Goal: Task Accomplishment & Management: Complete application form

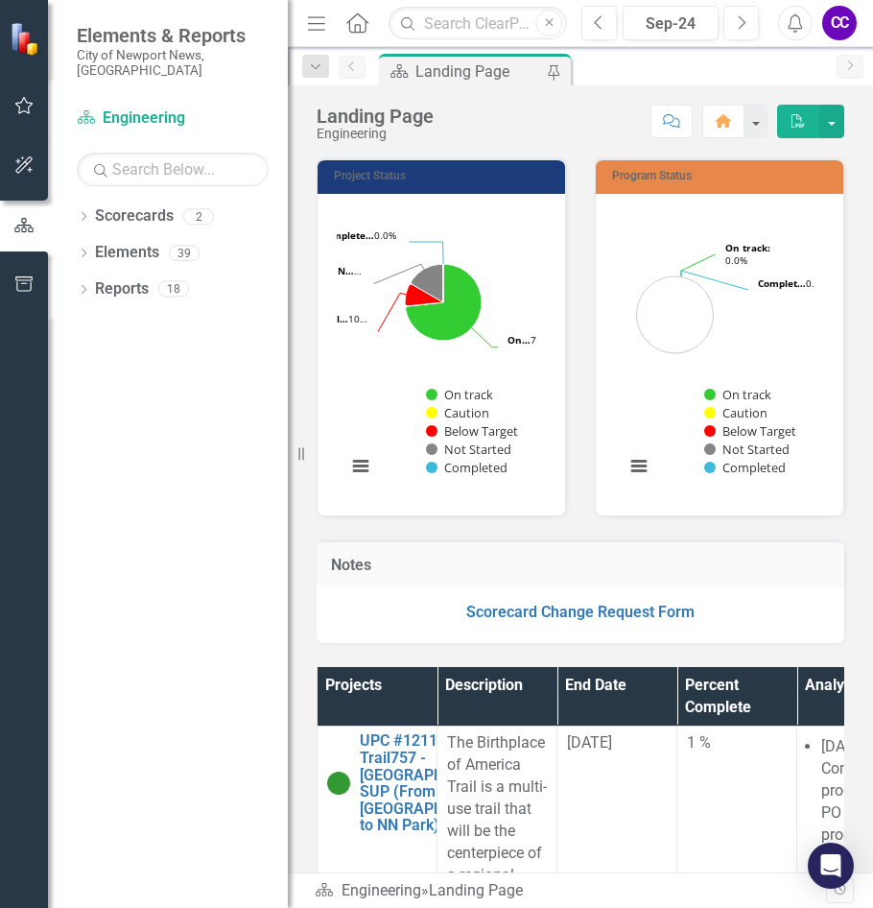
drag, startPoint x: 299, startPoint y: 461, endPoint x: 203, endPoint y: 462, distance: 96.0
click at [211, 464] on div "Elements & Reports City of Newport News, [GEOGRAPHIC_DATA] Scorecard Engineerin…" at bounding box center [144, 454] width 288 height 908
click at [0, 432] on html "Elements & Reports City of Newport News, [GEOGRAPHIC_DATA] Scorecard Engineerin…" at bounding box center [436, 454] width 873 height 908
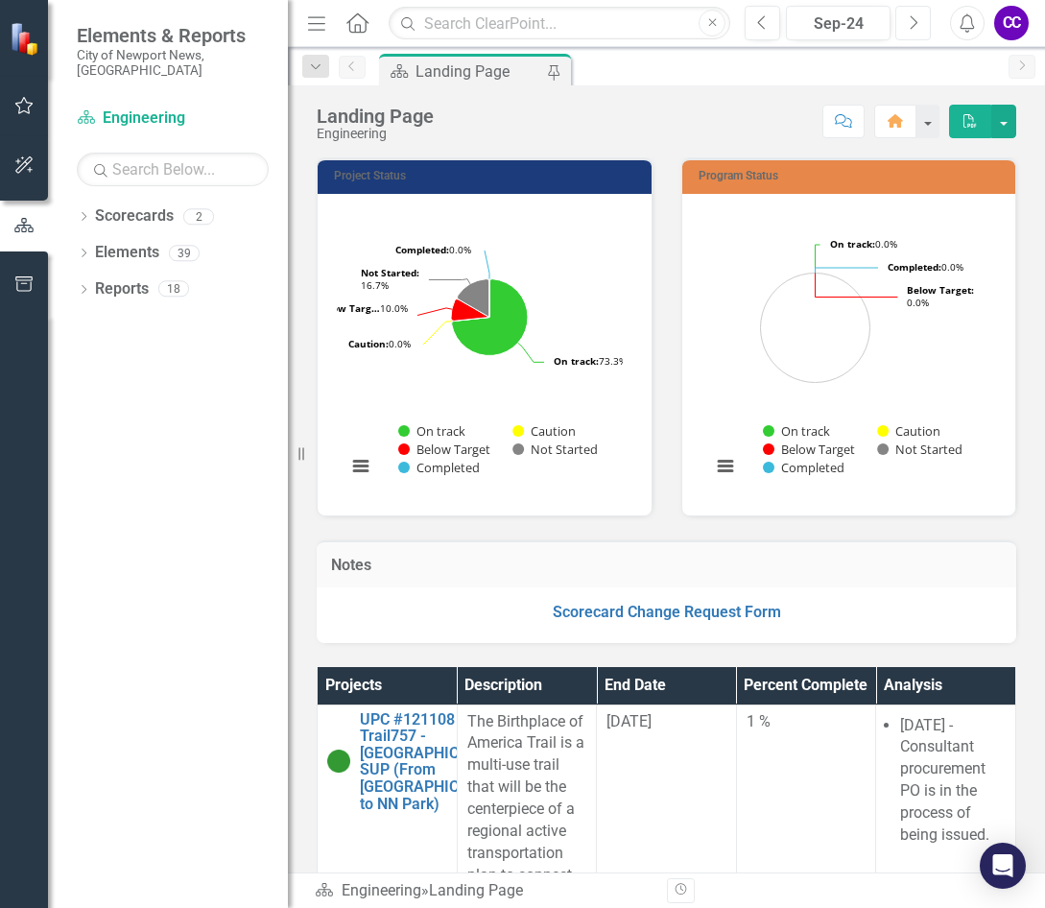
click at [872, 20] on icon "Next" at bounding box center [913, 22] width 11 height 17
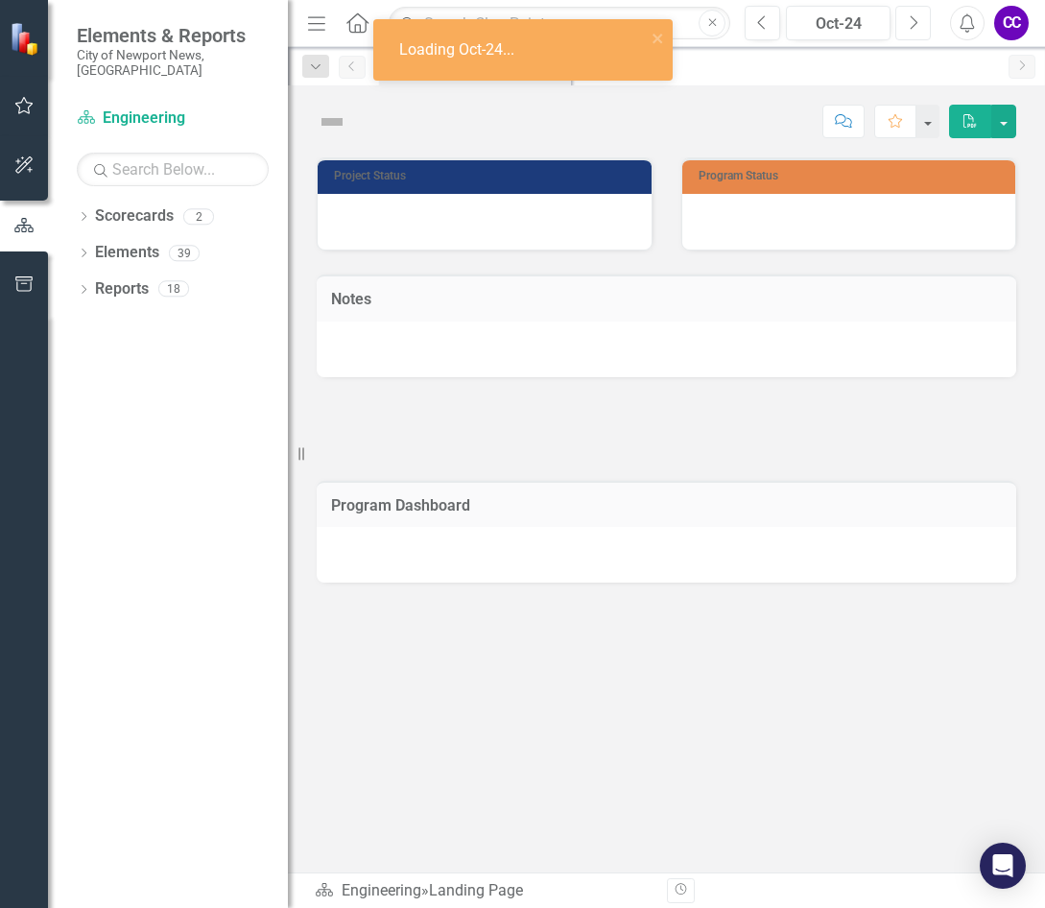
click at [872, 20] on icon "Next" at bounding box center [913, 22] width 11 height 17
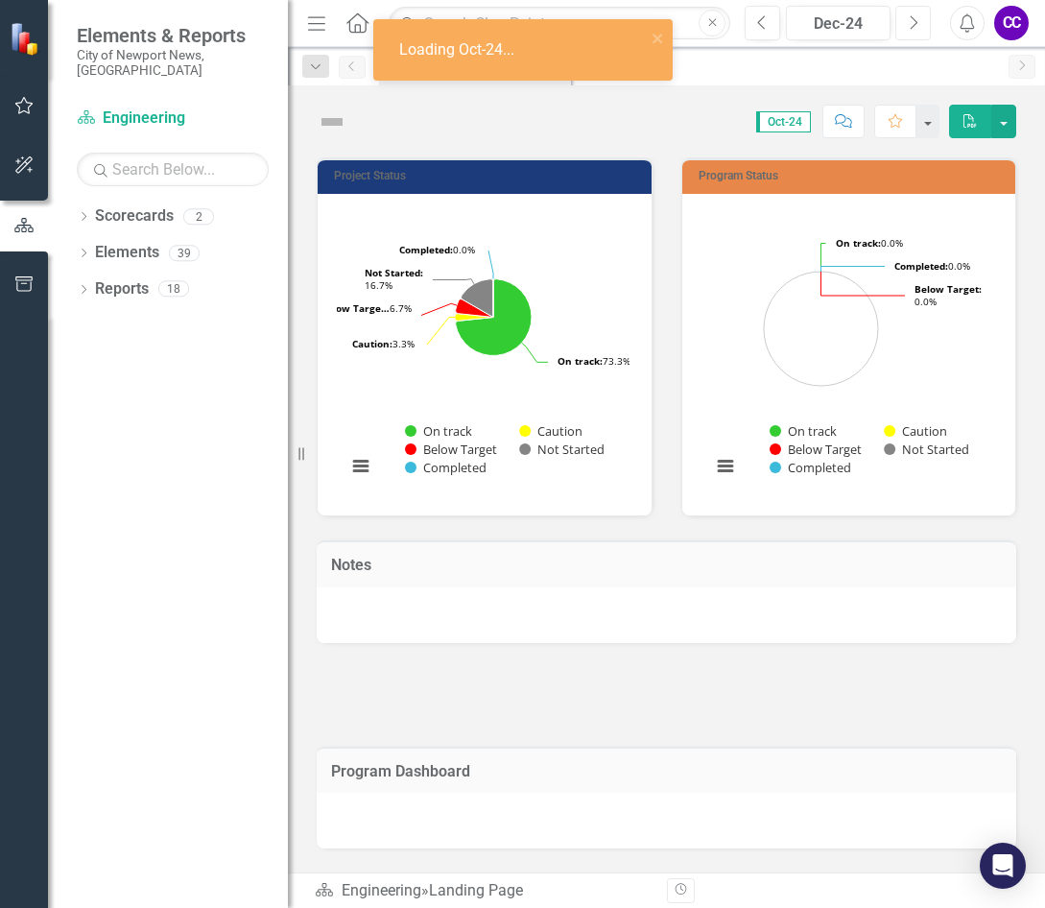
click at [872, 20] on icon "Next" at bounding box center [913, 22] width 11 height 17
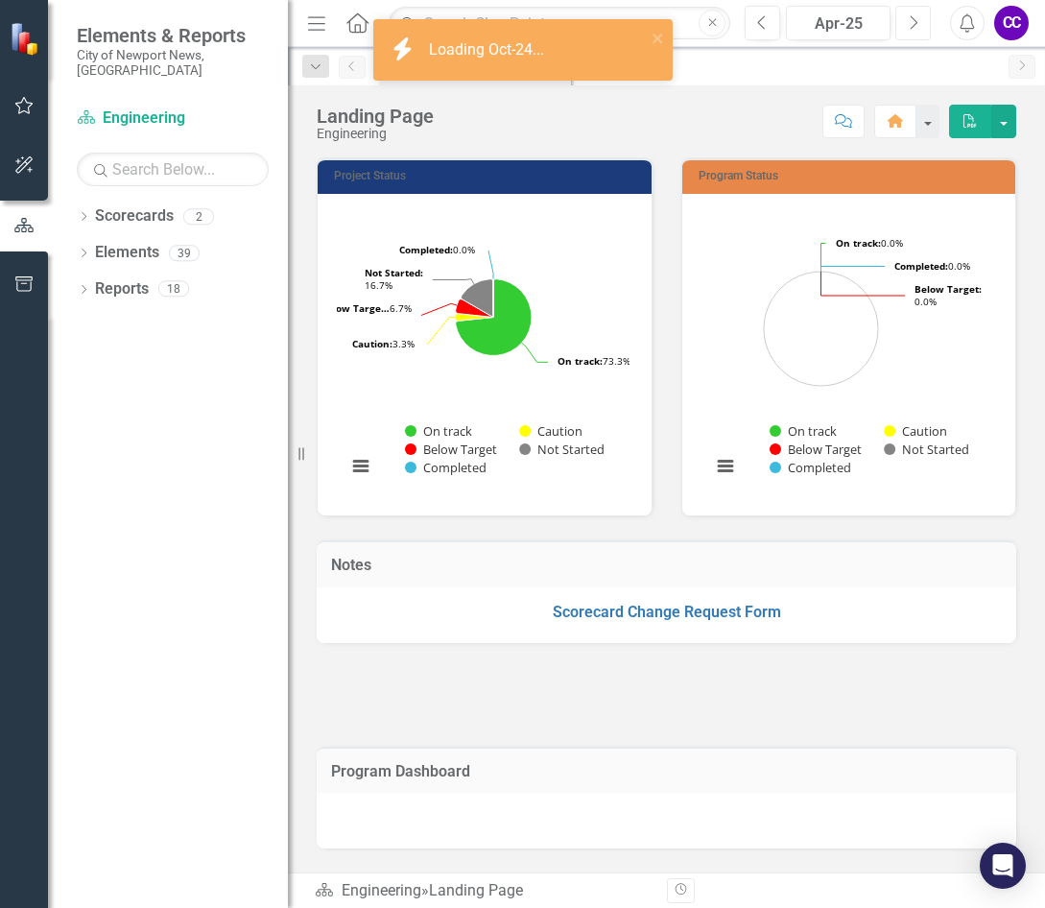
click at [872, 20] on icon "Next" at bounding box center [913, 22] width 11 height 17
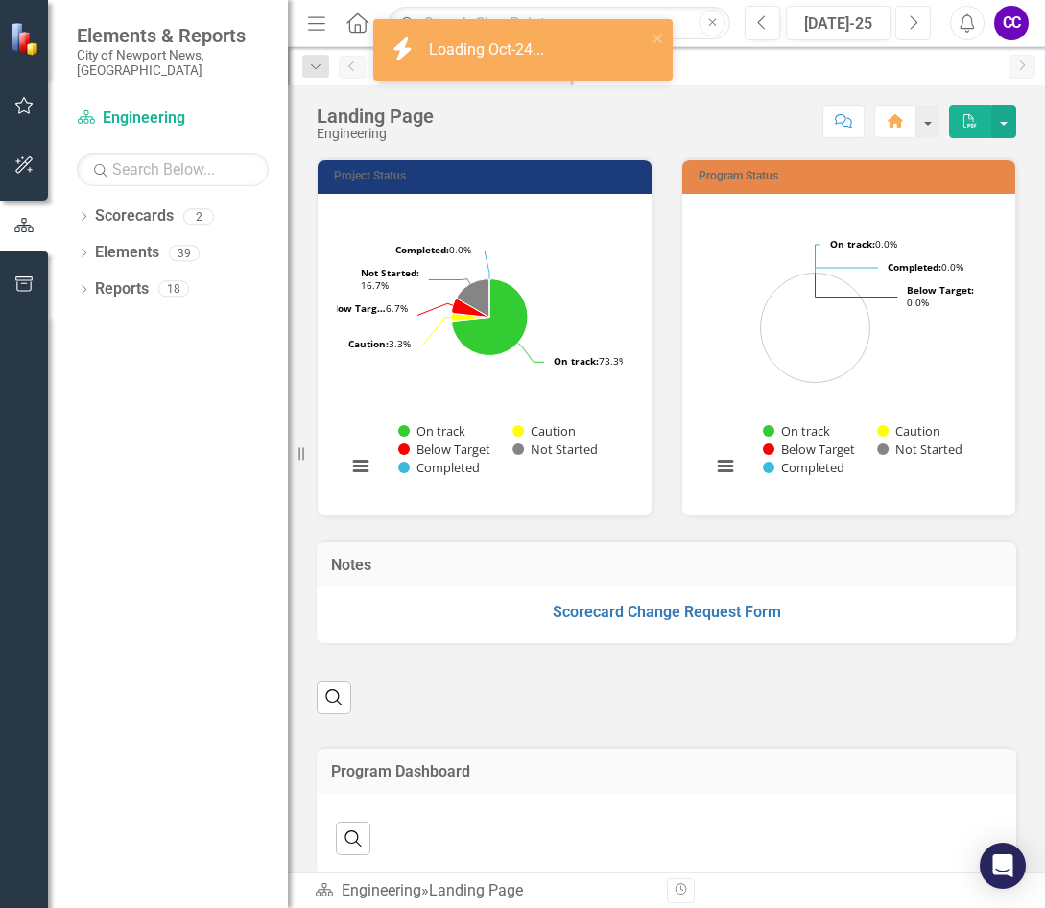
click at [872, 20] on icon "Next" at bounding box center [913, 22] width 11 height 17
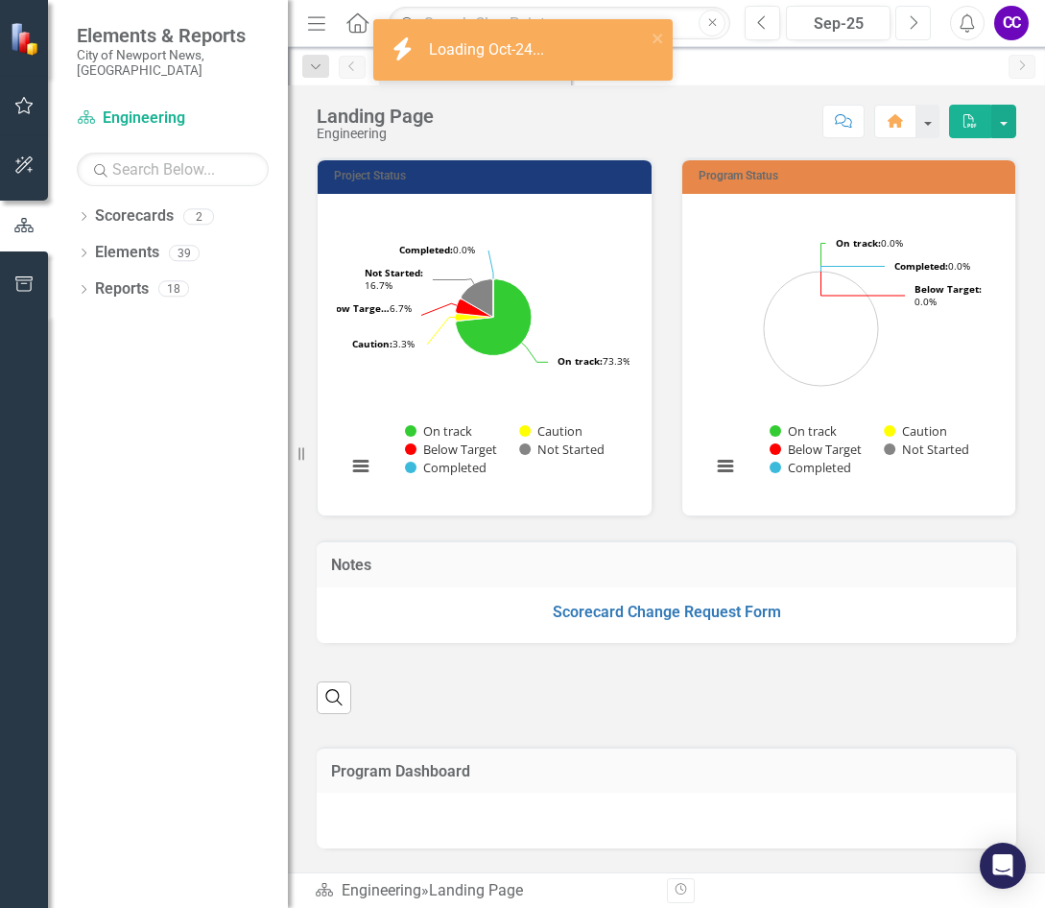
click at [872, 20] on icon "Next" at bounding box center [913, 22] width 11 height 17
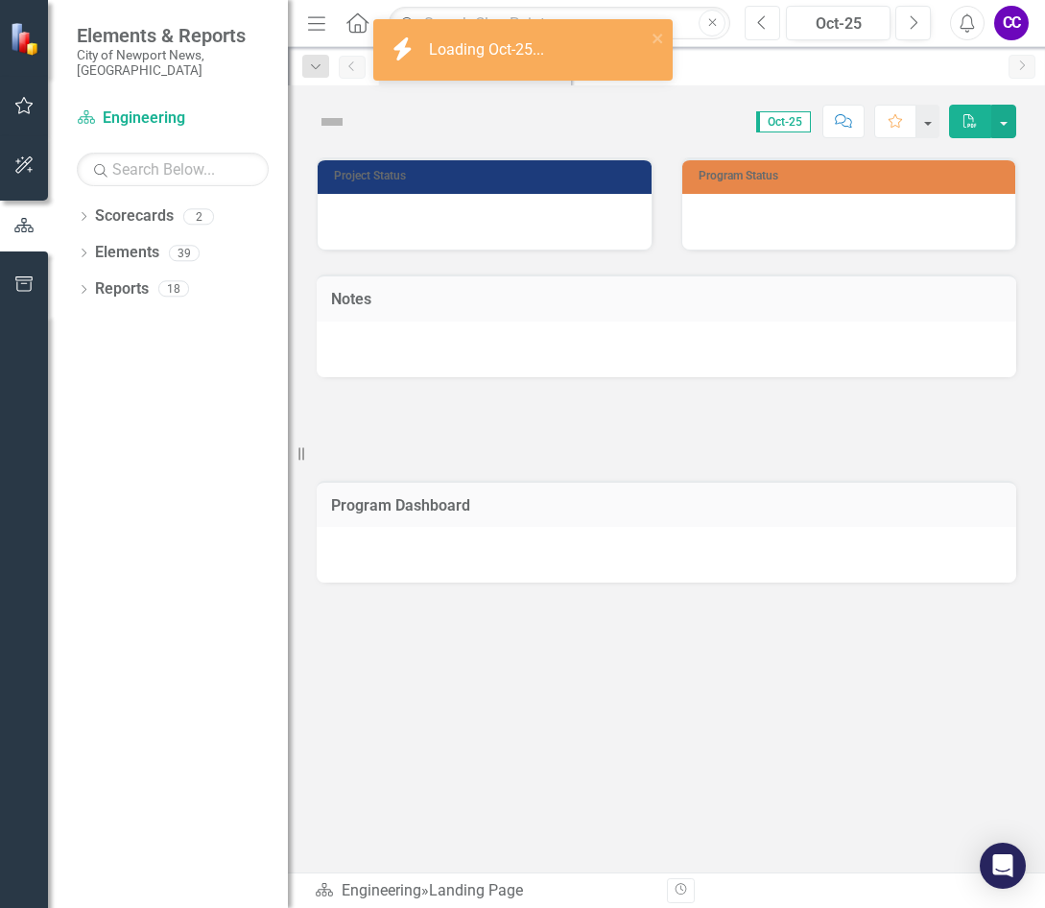
click at [761, 26] on icon "Previous" at bounding box center [762, 22] width 11 height 17
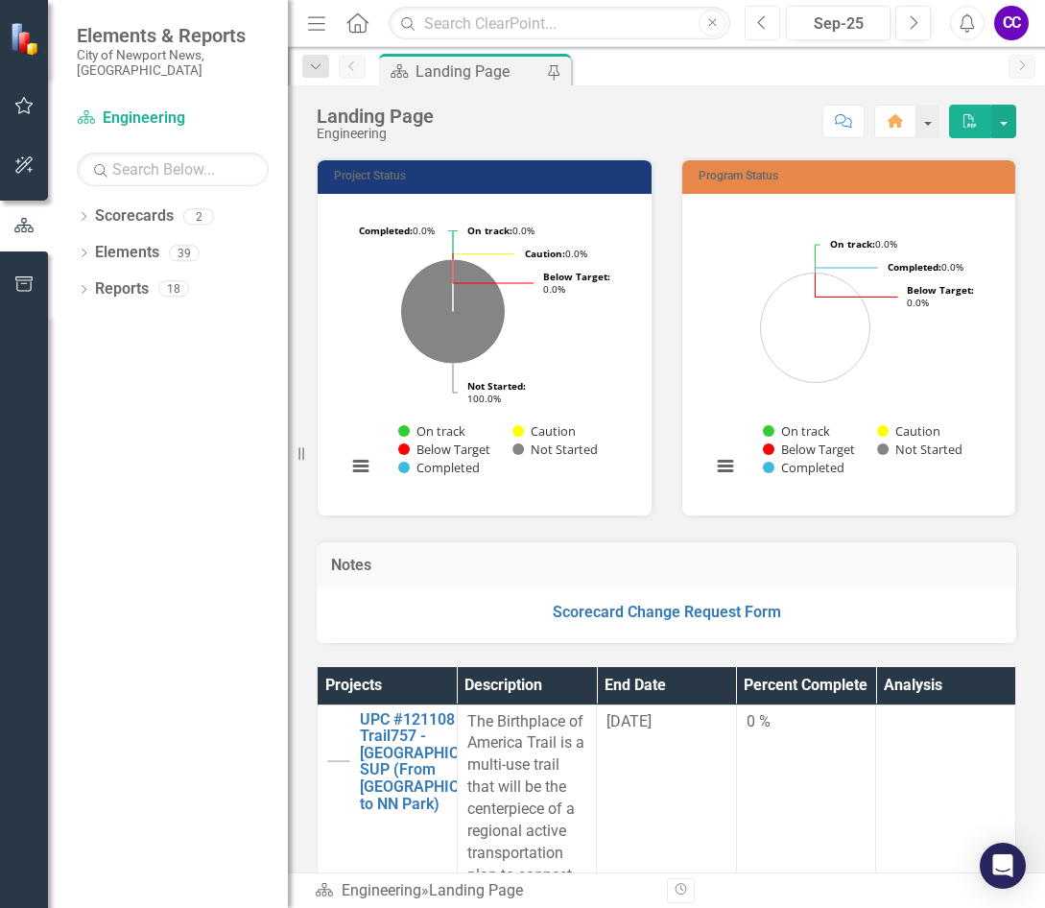
click at [766, 37] on button "Previous" at bounding box center [763, 23] width 36 height 35
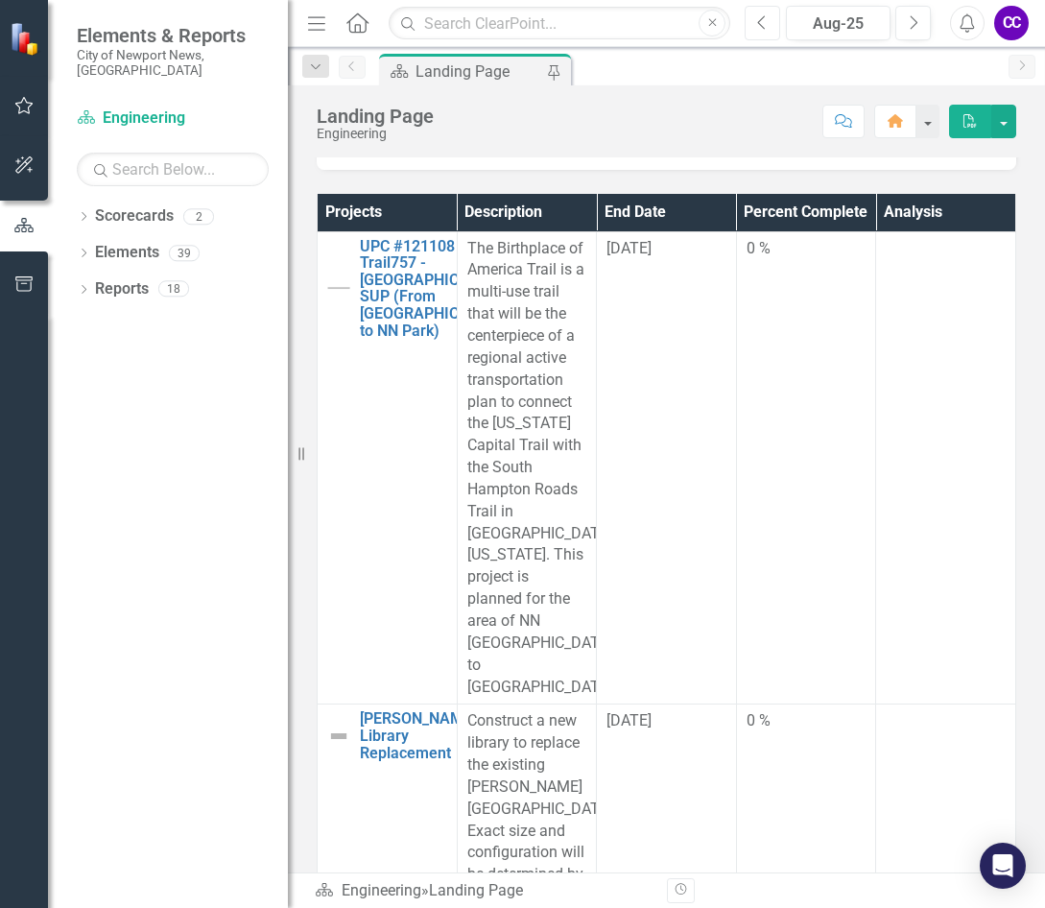
scroll to position [480, 0]
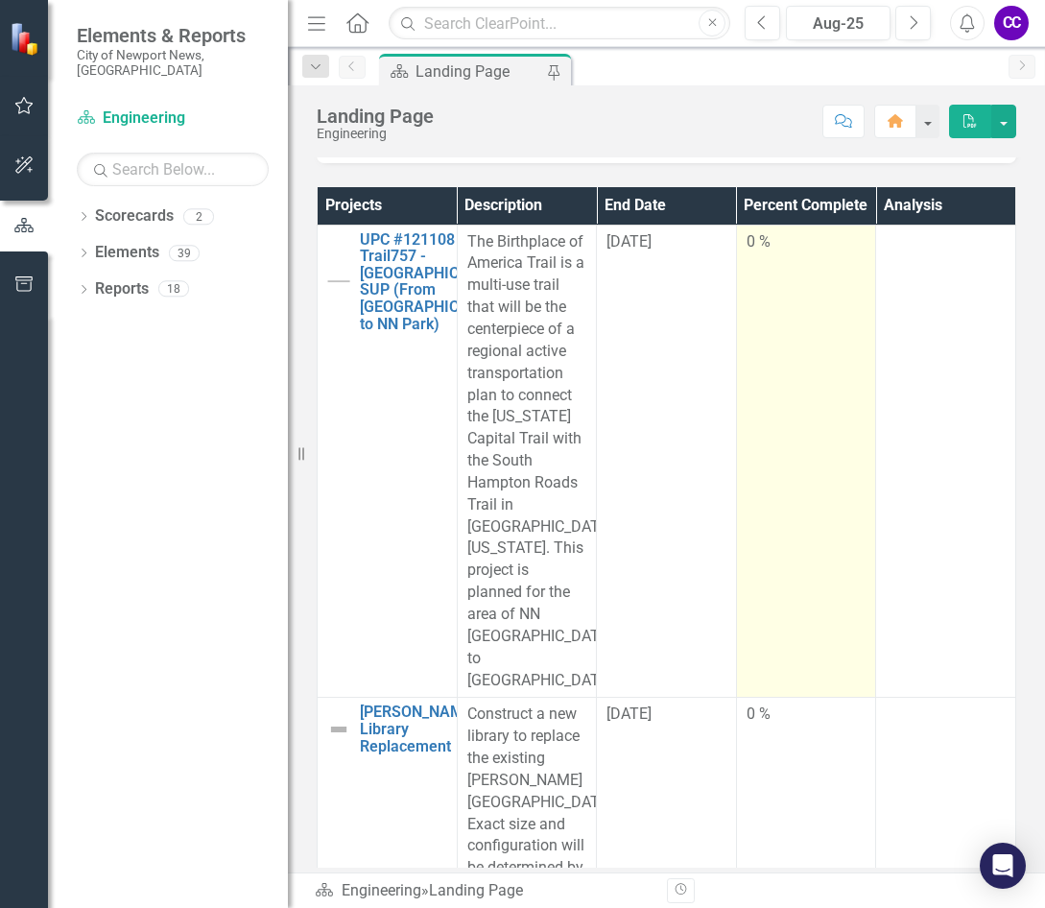
click at [817, 488] on td "0 %" at bounding box center [806, 461] width 140 height 473
click at [815, 487] on td "0 %" at bounding box center [806, 461] width 140 height 473
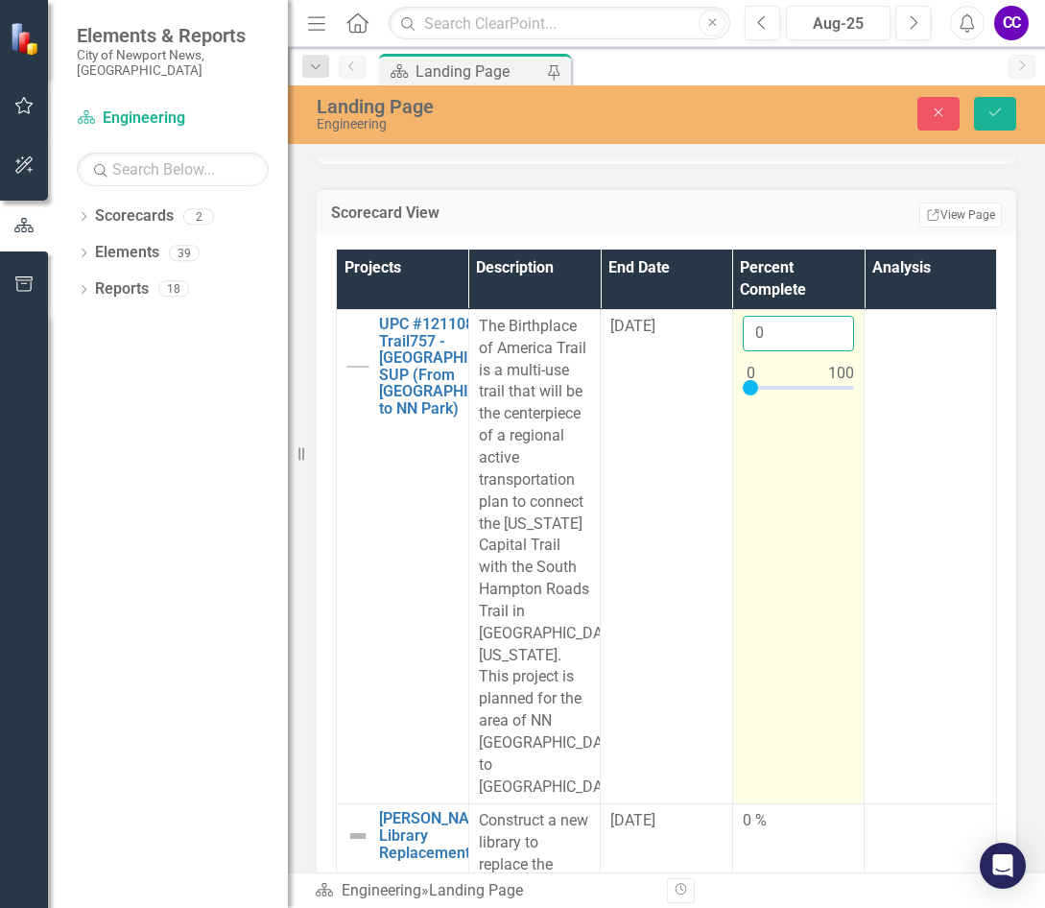
click at [769, 339] on input "0" at bounding box center [799, 334] width 112 height 36
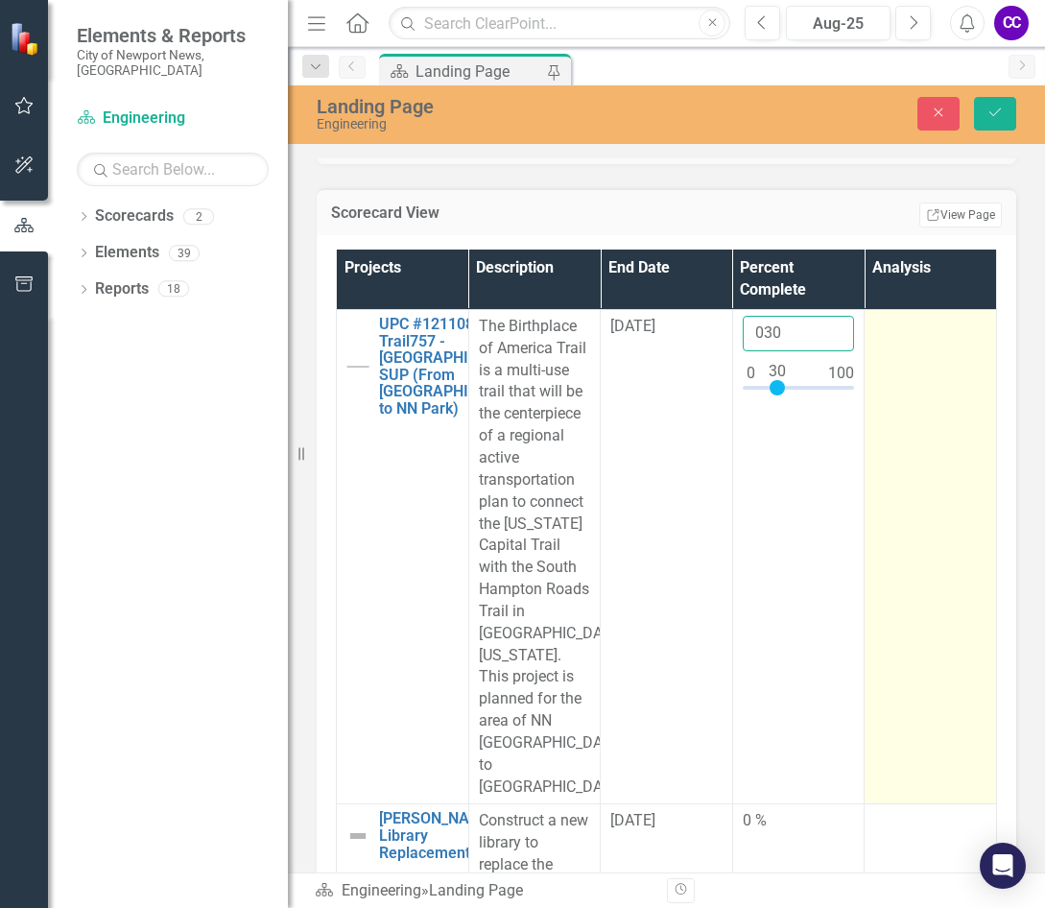
type input "030"
click at [872, 484] on td at bounding box center [931, 556] width 132 height 495
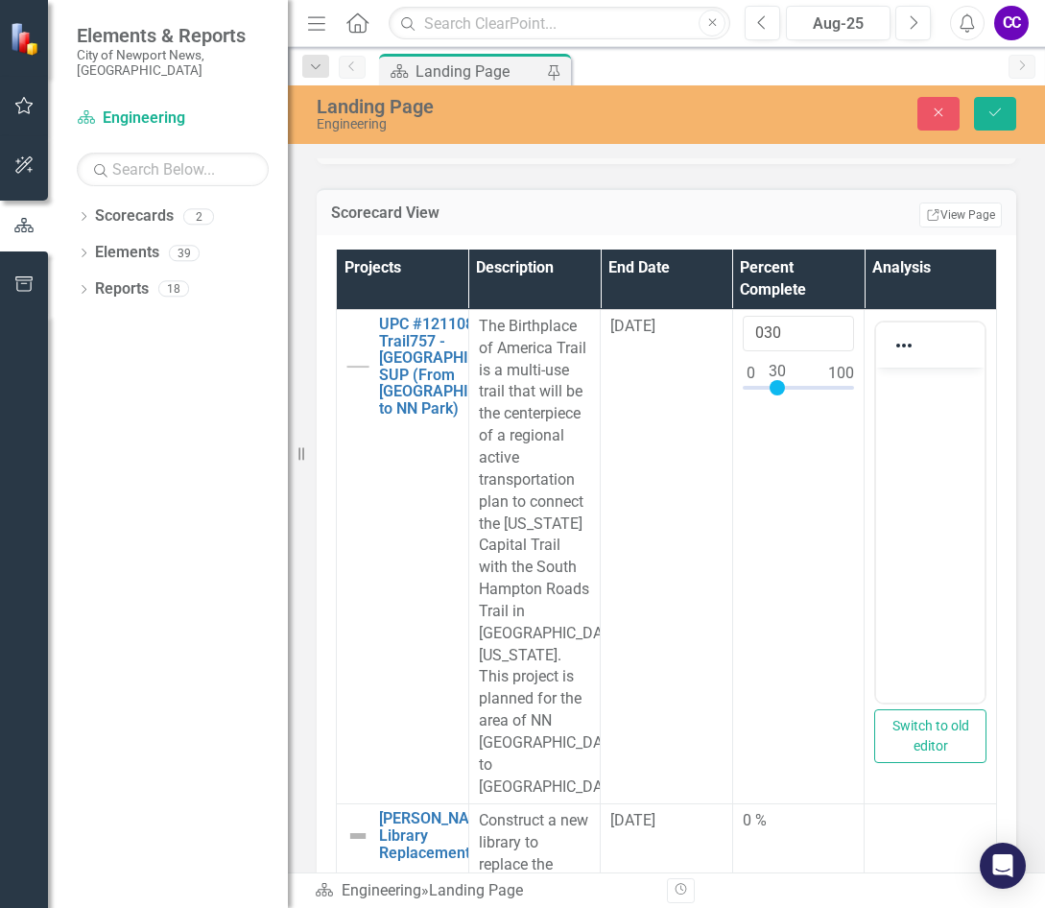
scroll to position [0, 0]
click at [872, 418] on body "Rich Text Area. Press ALT-0 for help." at bounding box center [930, 511] width 108 height 288
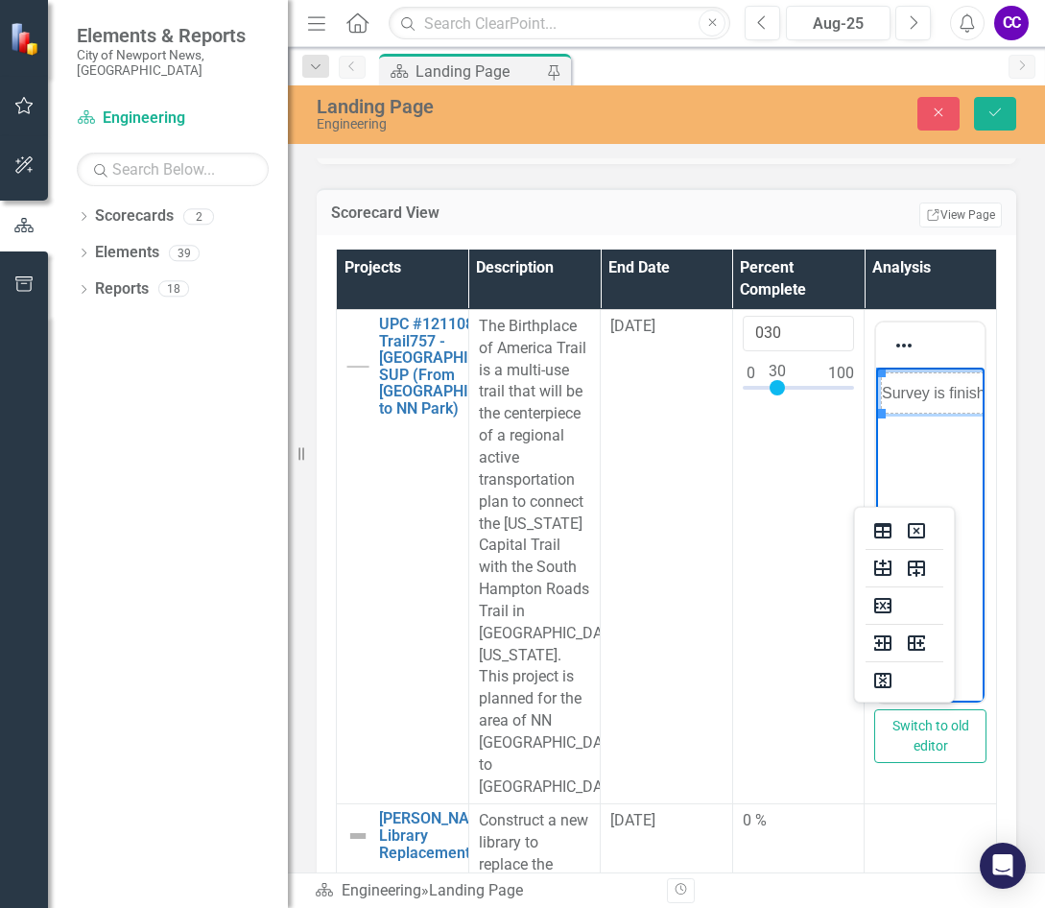
click at [872, 470] on body "Survey is finished. 30% Design is completed." at bounding box center [930, 511] width 108 height 288
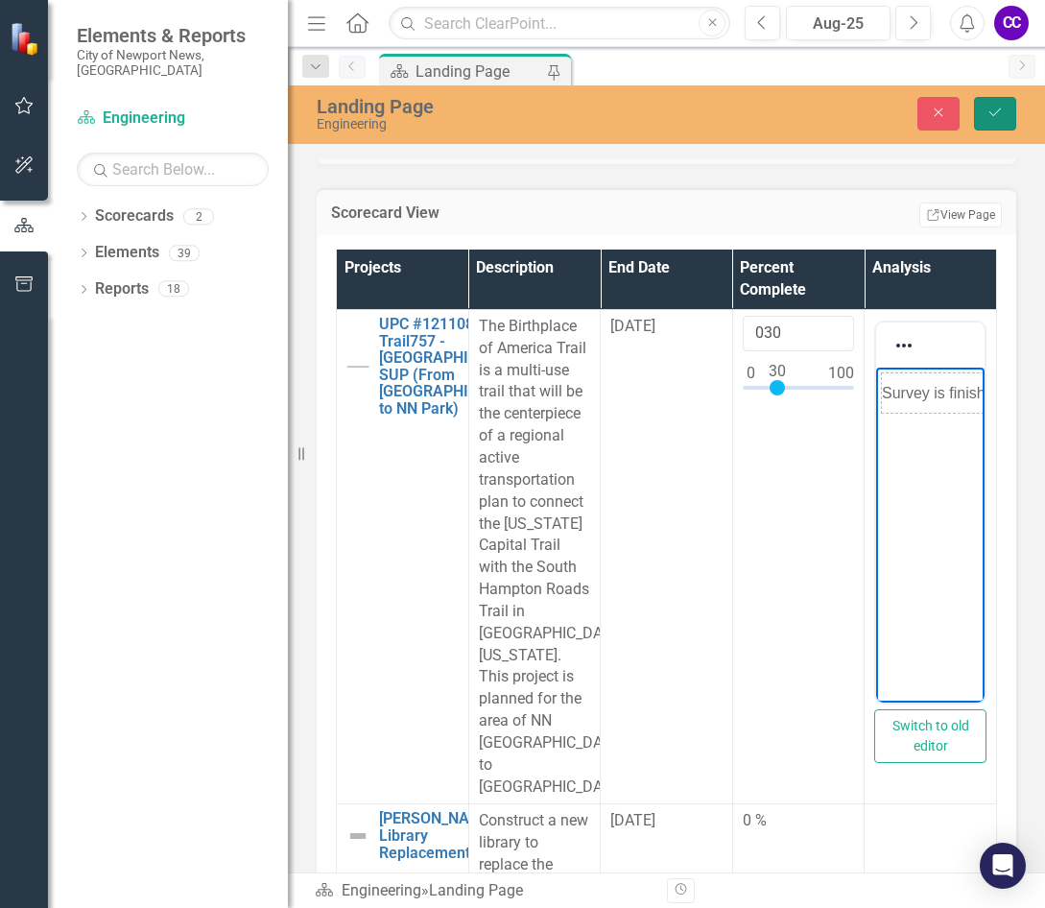
click at [872, 103] on button "Save" at bounding box center [995, 114] width 42 height 34
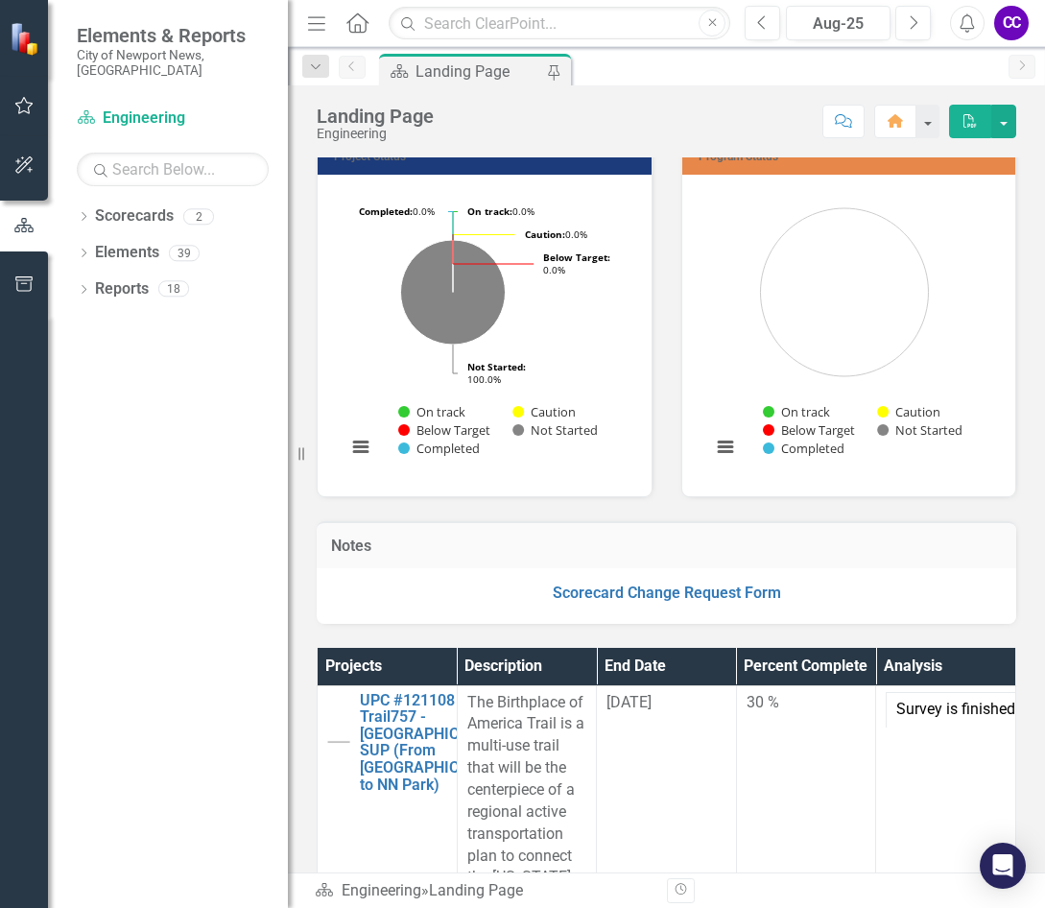
scroll to position [288, 0]
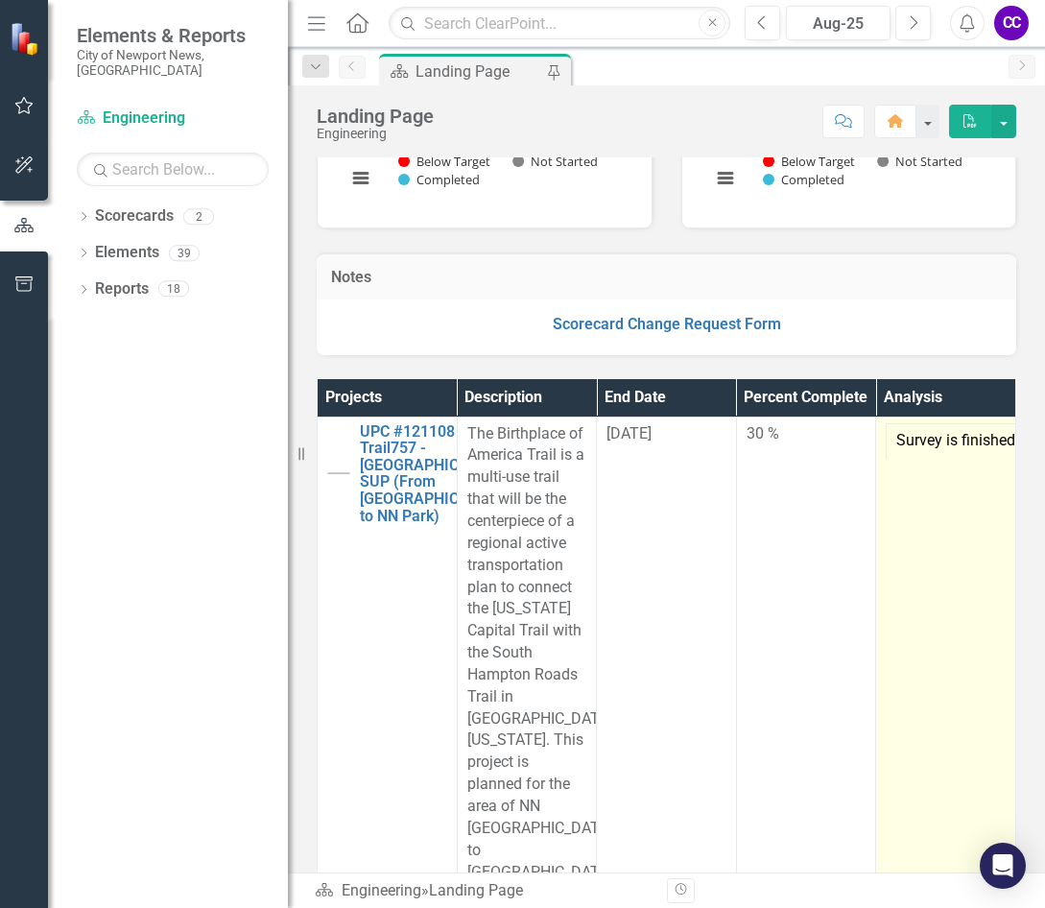
click at [872, 498] on td "Survey is finished. 30% Design is completed." at bounding box center [946, 653] width 140 height 473
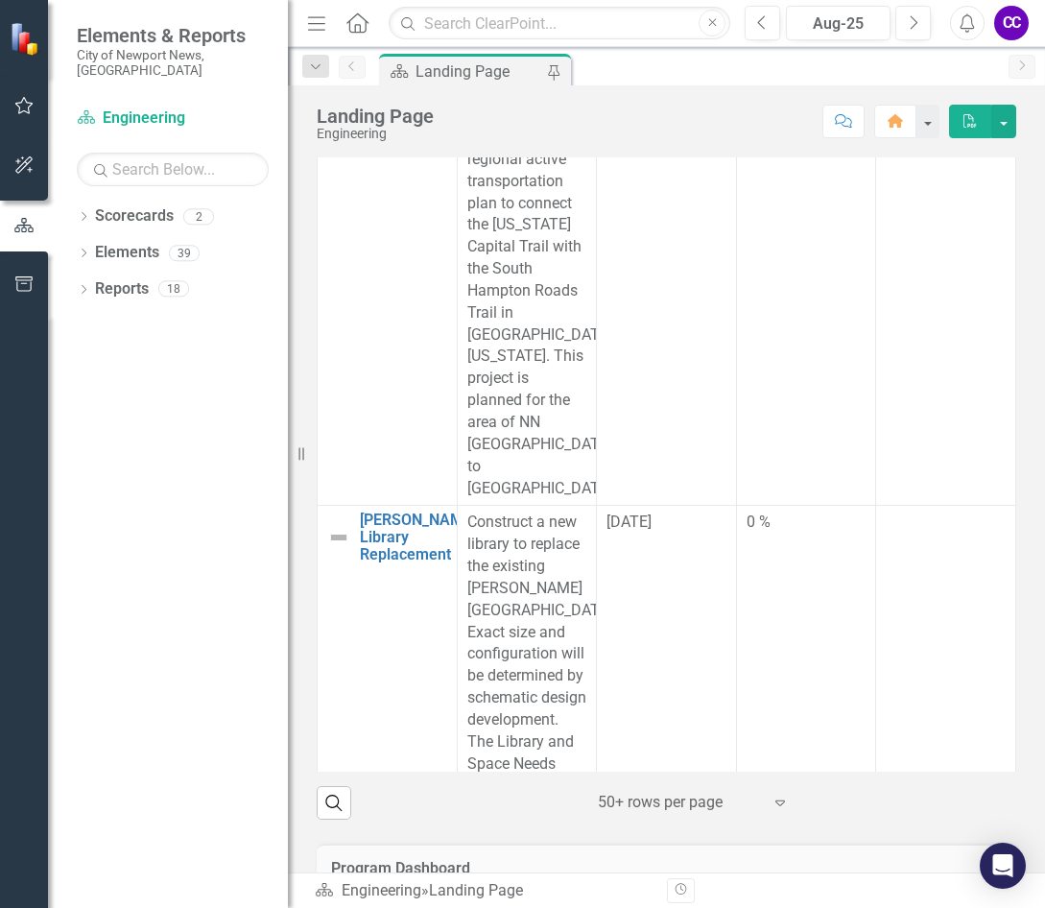
scroll to position [0, 0]
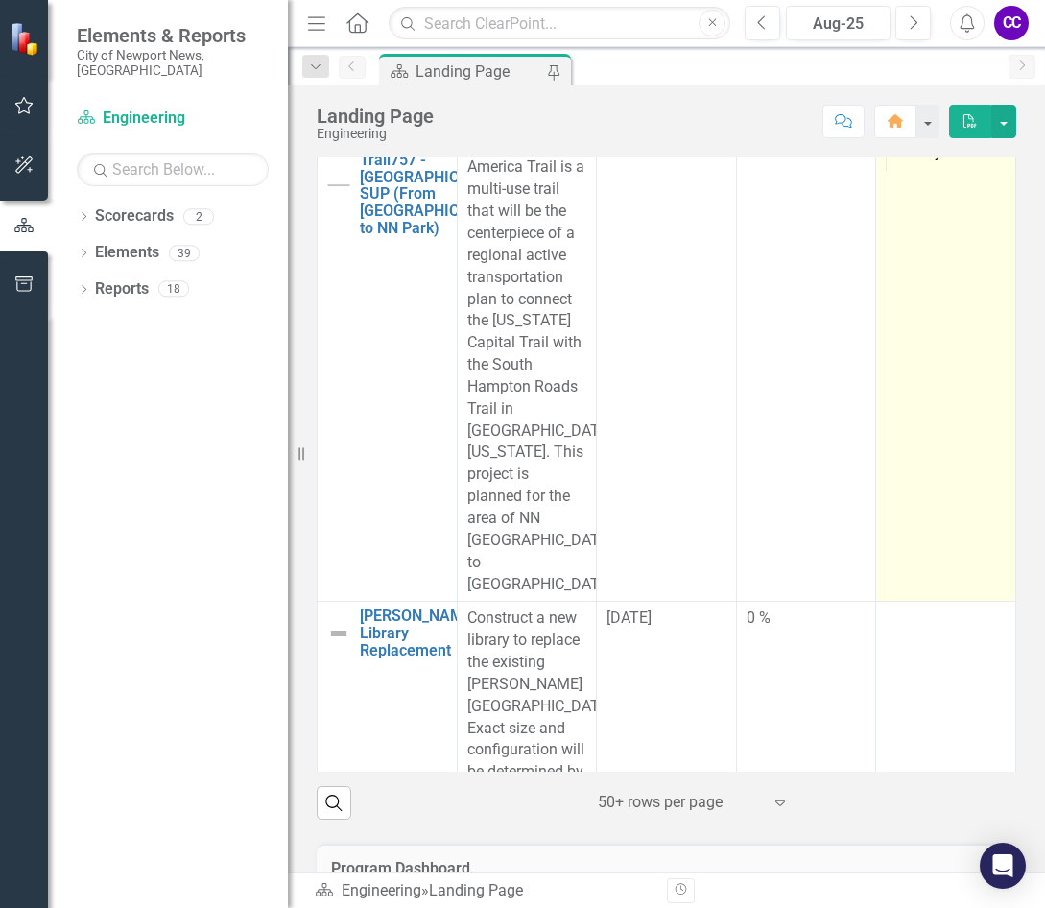
click at [872, 345] on td "Survey is finished. 30% Design is completed." at bounding box center [946, 365] width 140 height 473
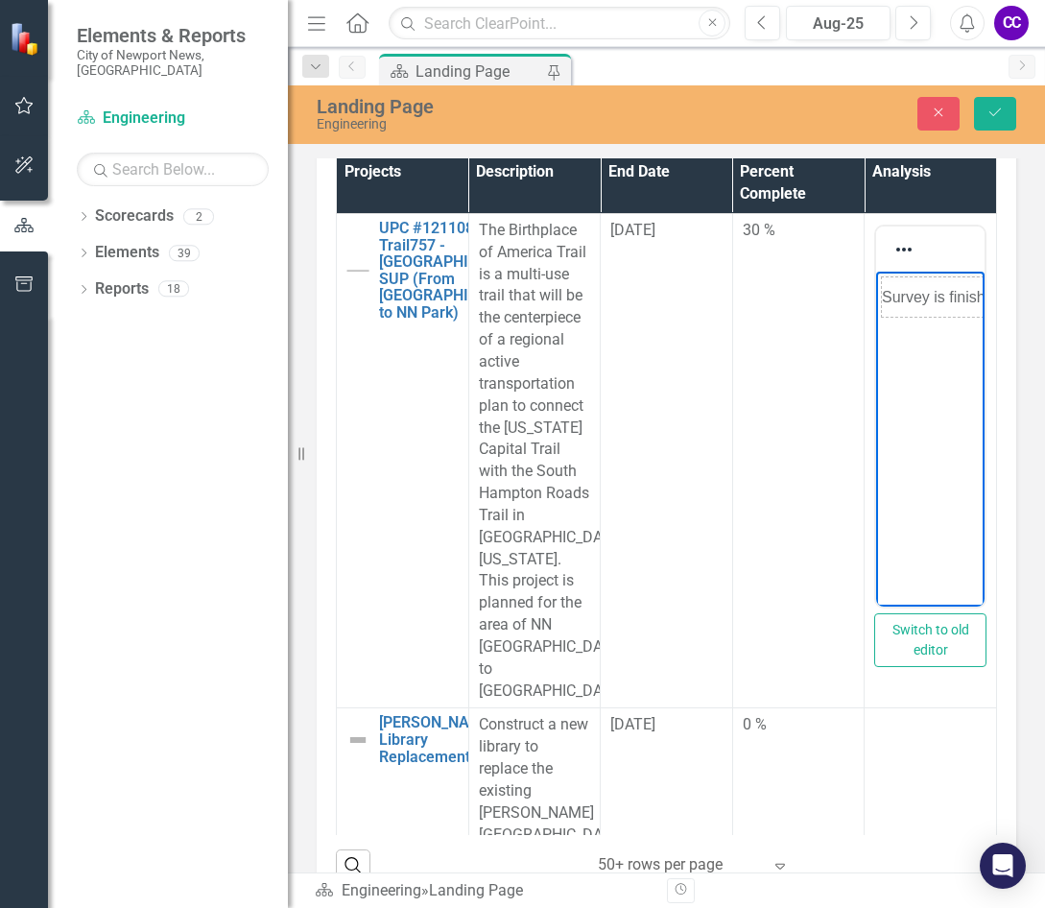
drag, startPoint x: 894, startPoint y: 344, endPoint x: 884, endPoint y: 243, distance: 101.3
click at [872, 271] on html "Survey is finished. 30% Design is completed." at bounding box center [930, 415] width 108 height 288
drag, startPoint x: 882, startPoint y: 291, endPoint x: 1047, endPoint y: 290, distance: 165.1
click at [463, 290] on html "Survey is finished. 30% Design is completed." at bounding box center [408, 415] width 108 height 288
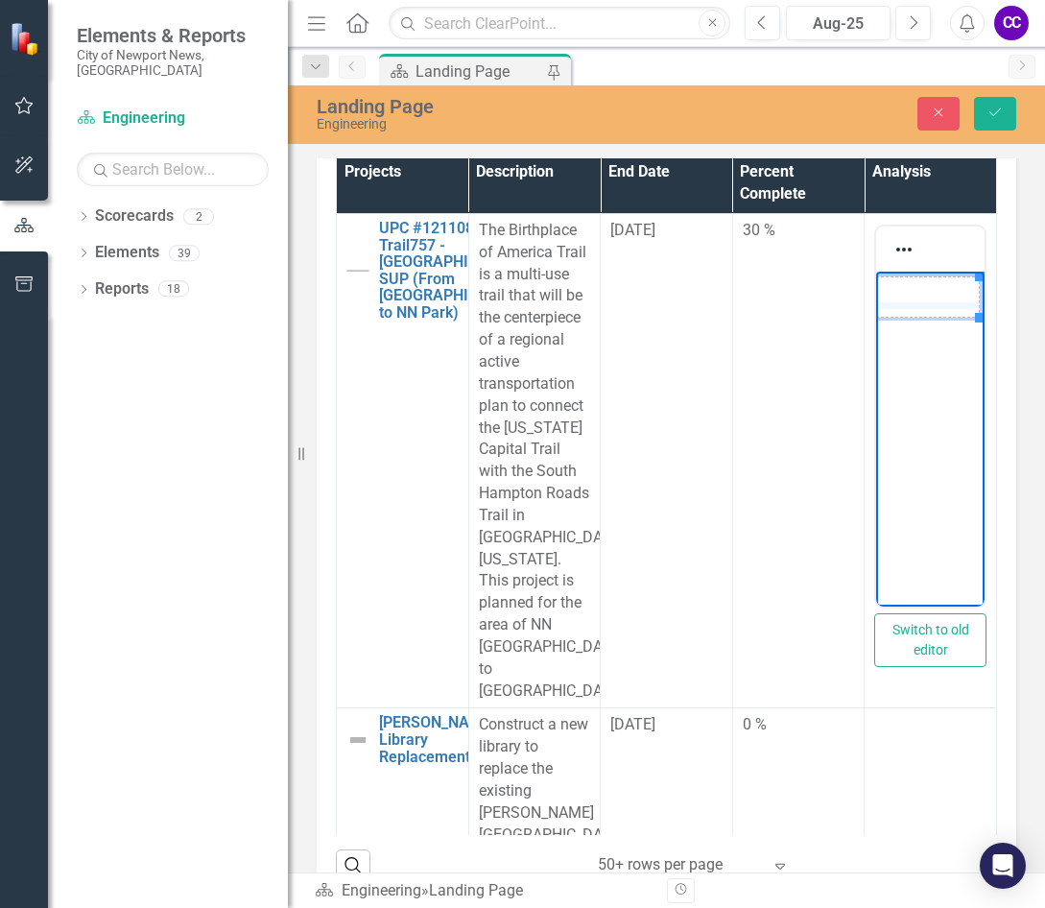
drag, startPoint x: 965, startPoint y: 315, endPoint x: 900, endPoint y: 312, distance: 65.3
click at [872, 435] on icon "Delete table" at bounding box center [916, 434] width 23 height 23
click at [872, 340] on body "Rich Text Area. Press ALT-0 for help." at bounding box center [930, 415] width 108 height 288
paste body "Rich Text Area. Press ALT-0 for help."
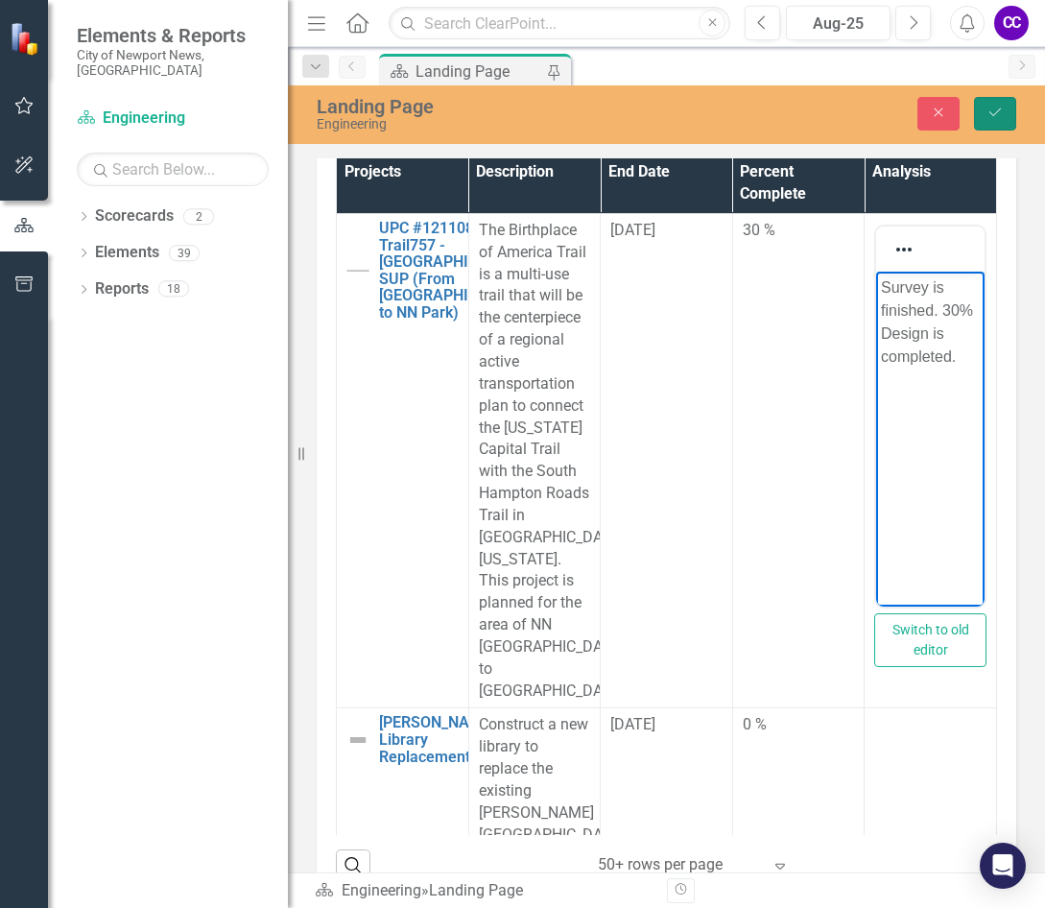
click at [872, 114] on icon "Save" at bounding box center [995, 112] width 17 height 13
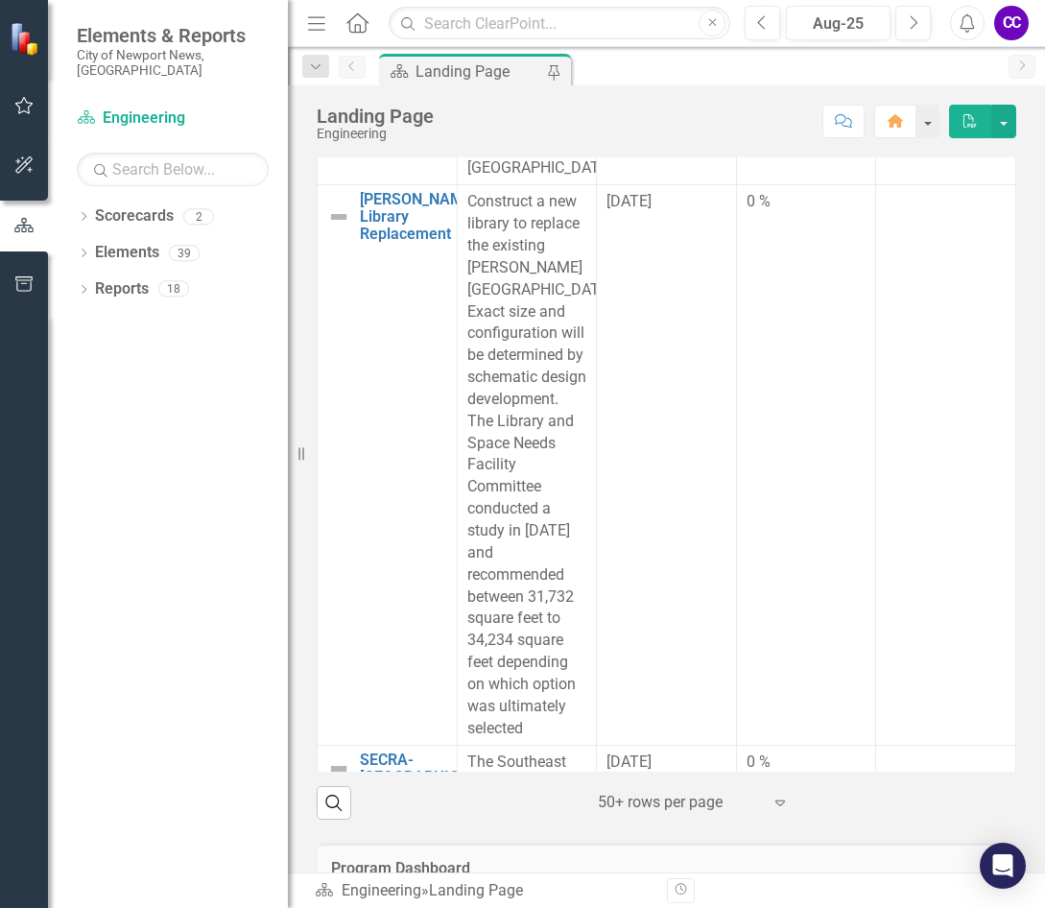
scroll to position [384, 0]
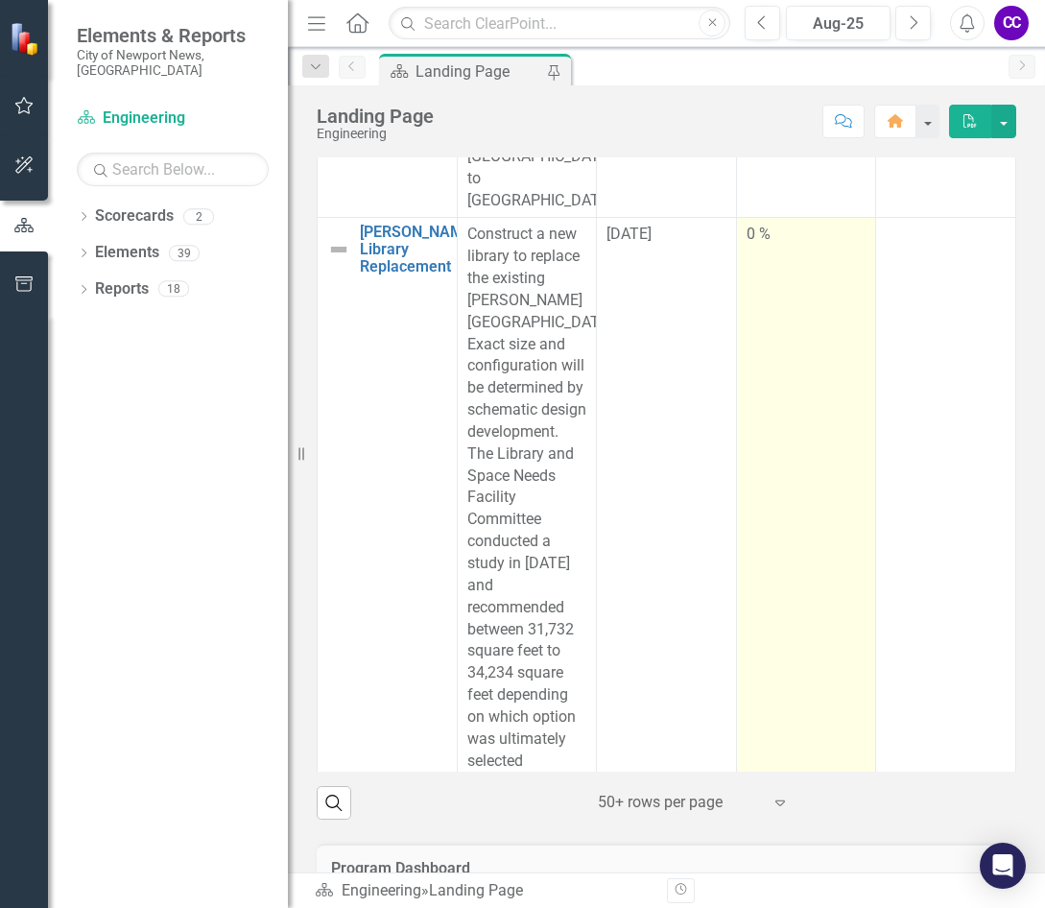
click at [804, 440] on td "0 %" at bounding box center [806, 498] width 140 height 560
click at [804, 439] on td "0 %" at bounding box center [806, 498] width 140 height 560
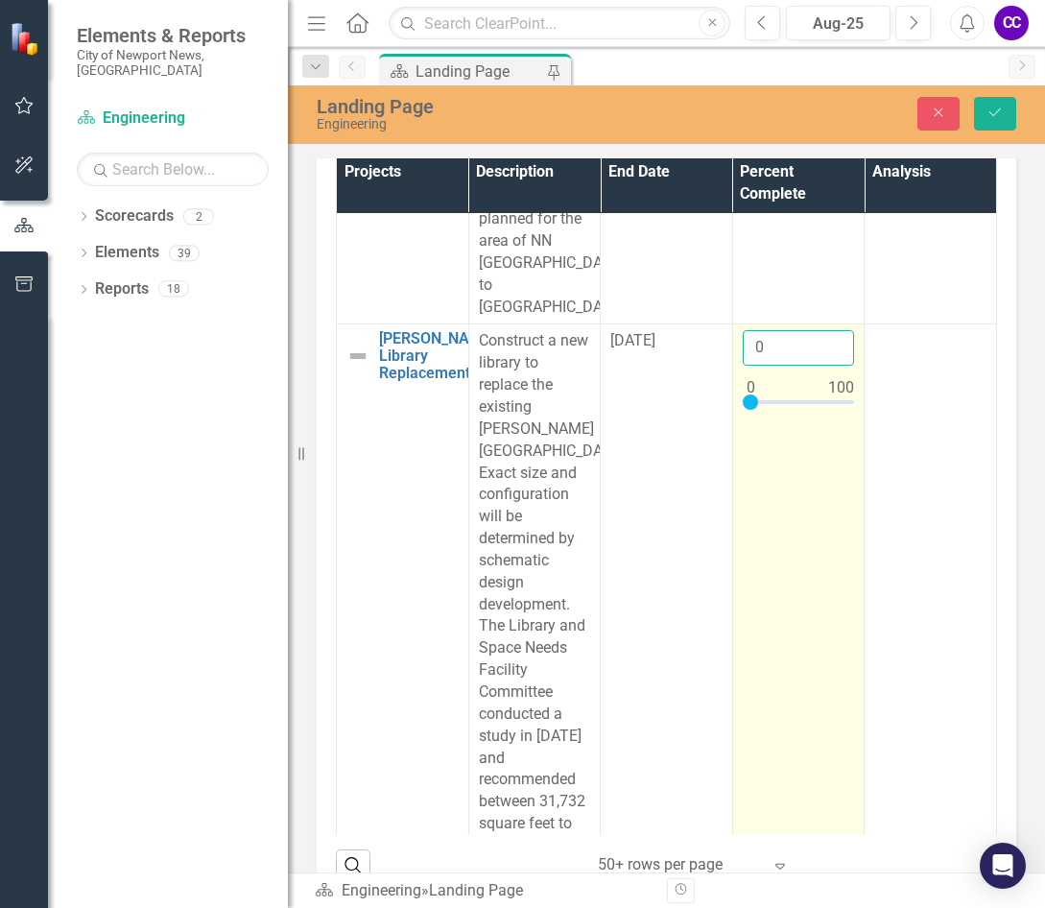
click at [801, 362] on input "0" at bounding box center [799, 348] width 112 height 36
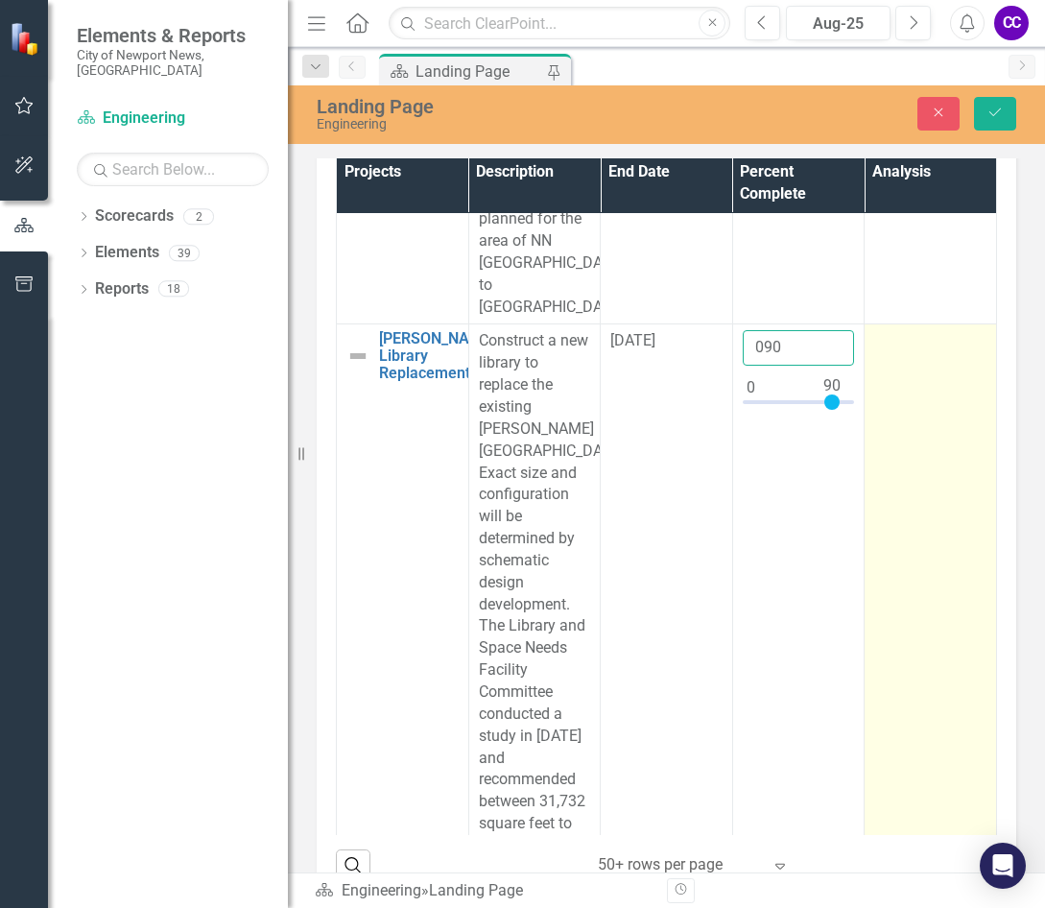
type input "090"
click at [872, 582] on td at bounding box center [931, 637] width 132 height 627
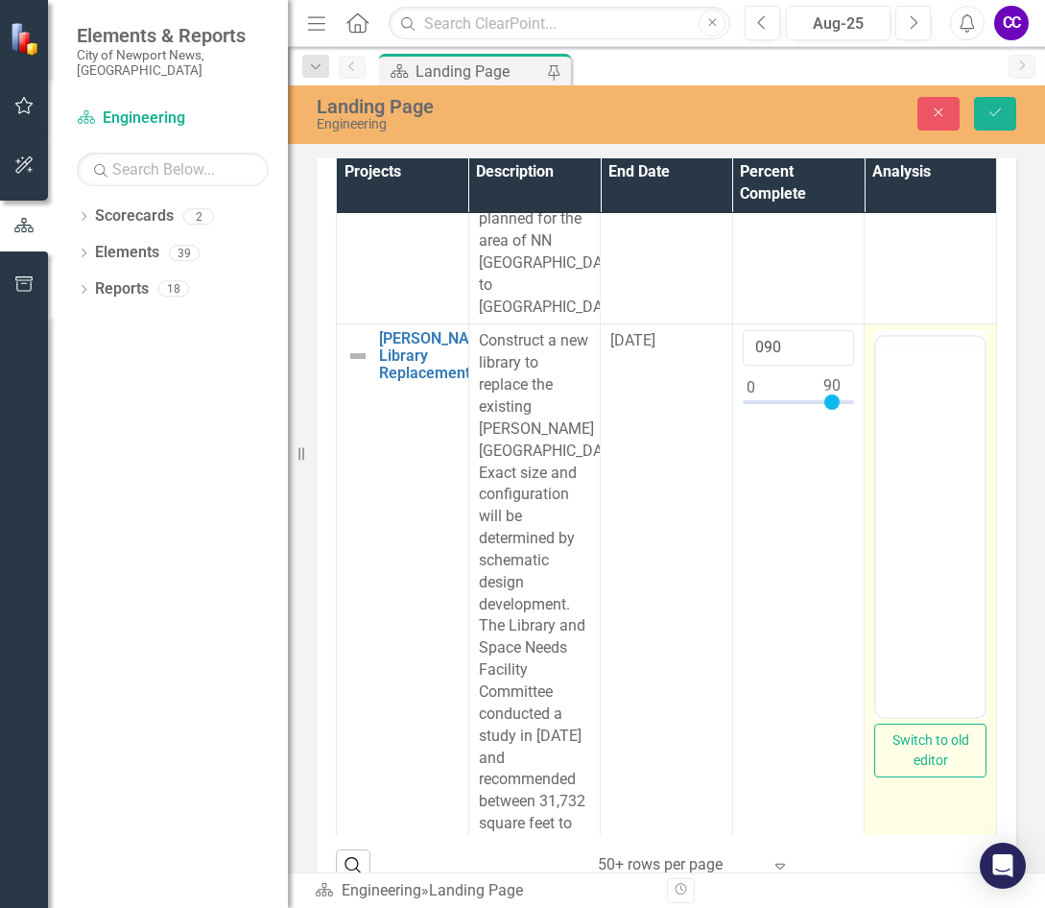
scroll to position [0, 0]
click at [872, 556] on body "Rich Text Area. Press ALT-0 for help." at bounding box center [930, 526] width 108 height 288
paste body "Rich Text Area. Press ALT-0 for help."
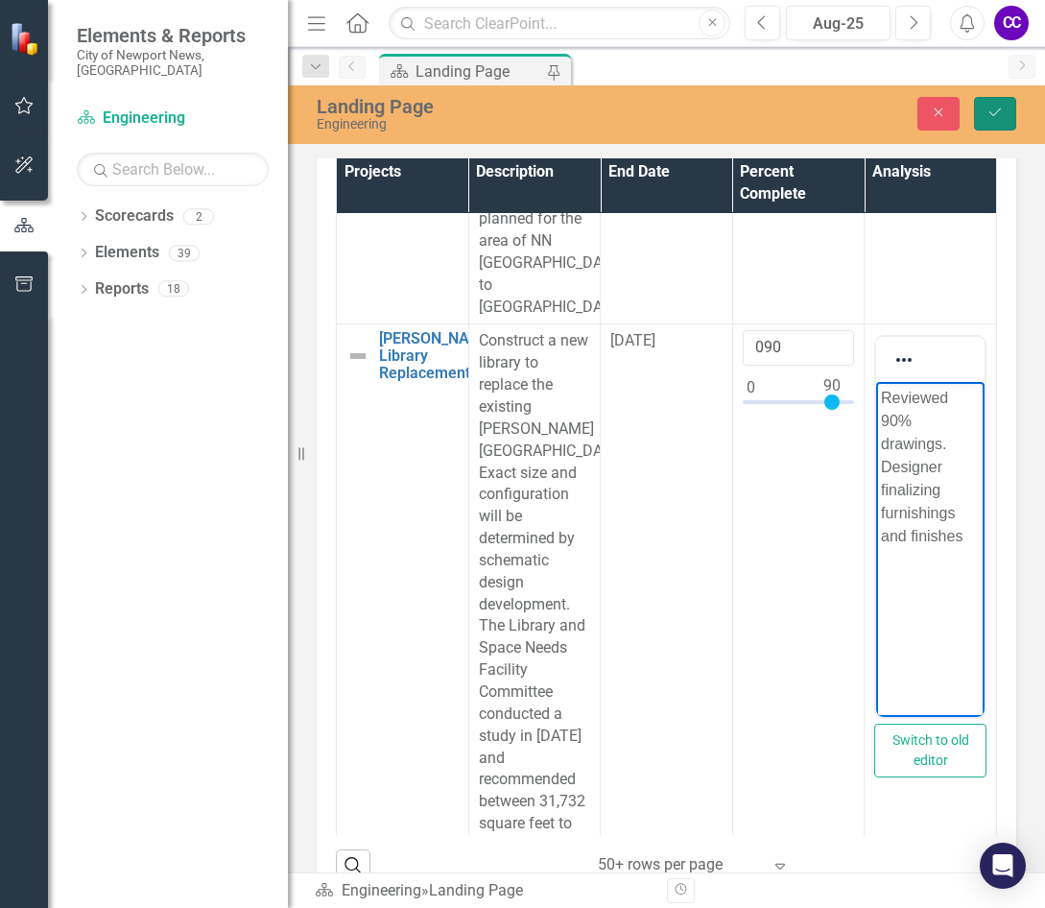
click at [872, 107] on button "Save" at bounding box center [995, 114] width 42 height 34
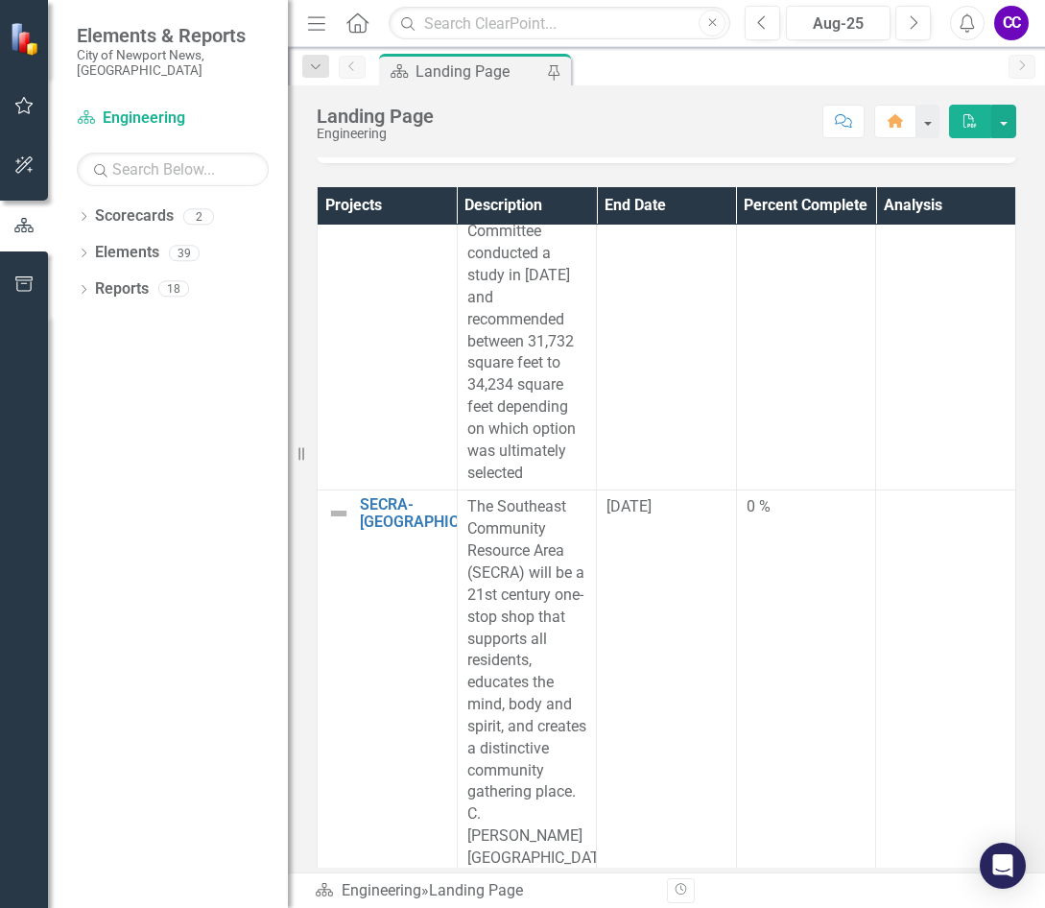
scroll to position [864, 0]
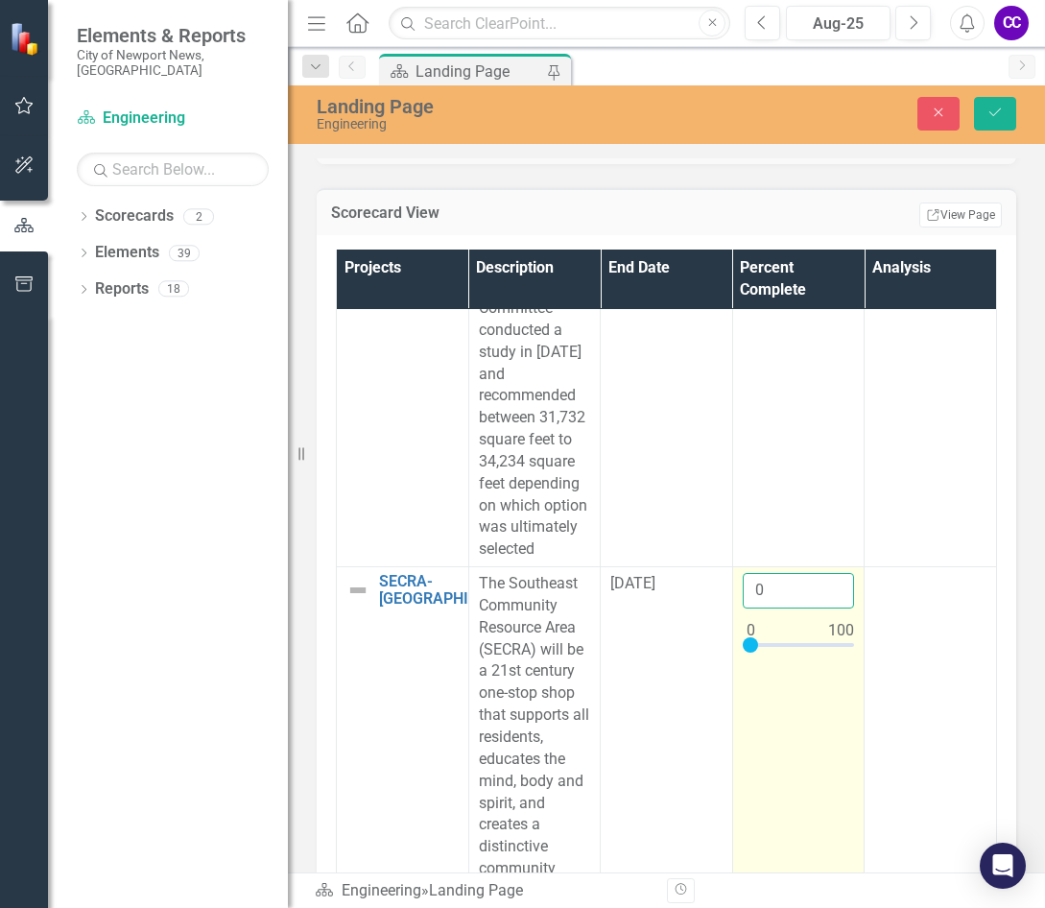
click at [755, 608] on input "0" at bounding box center [799, 591] width 112 height 36
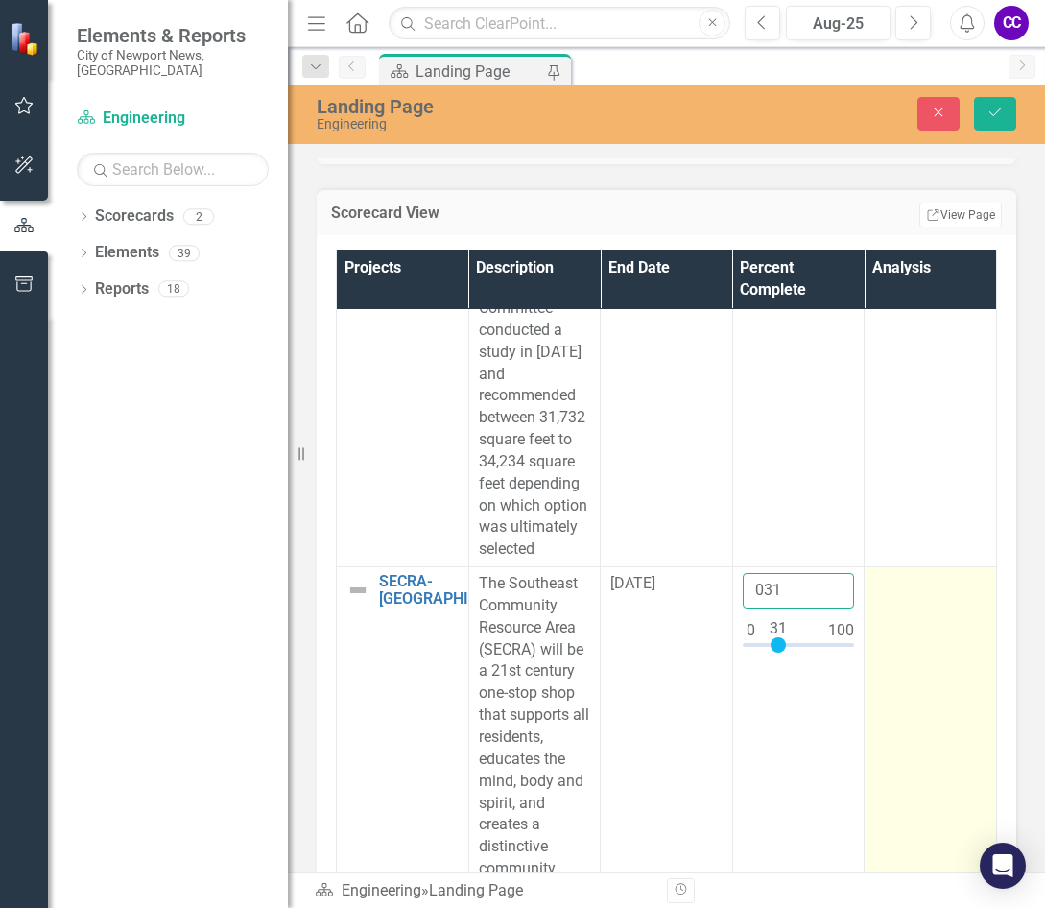
type input "031"
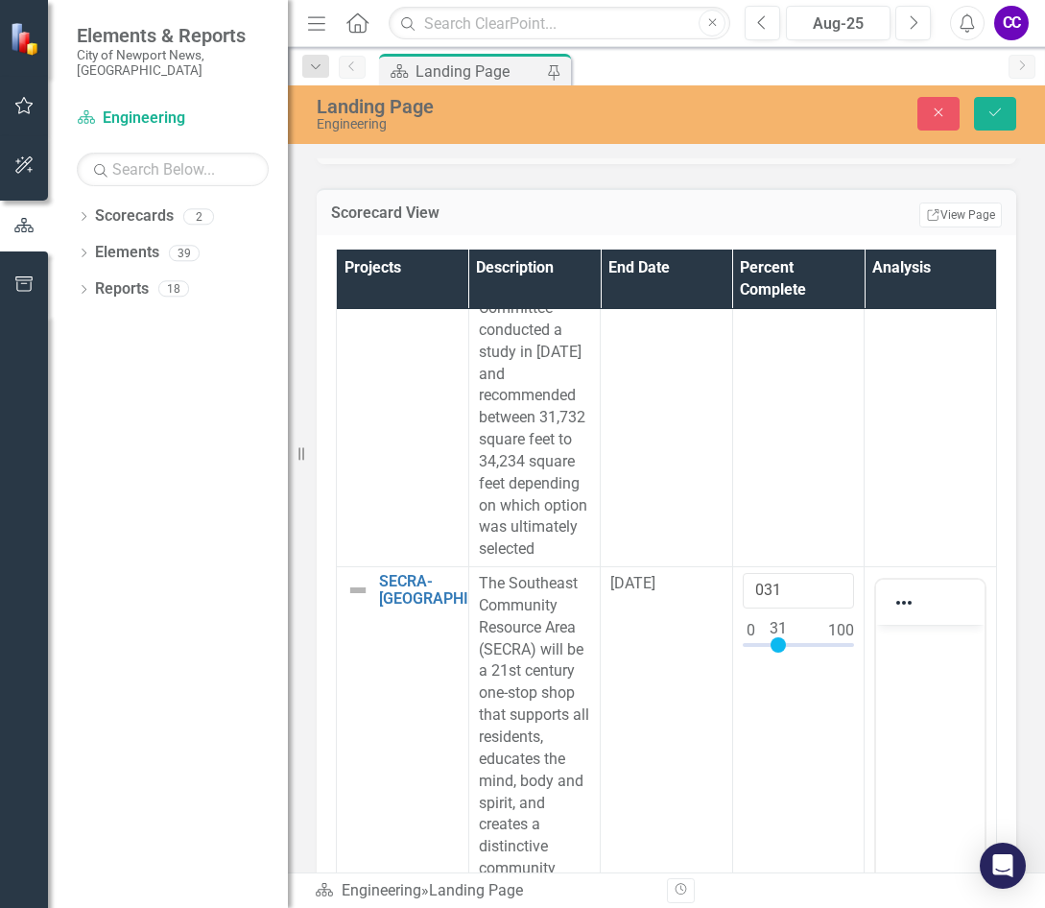
scroll to position [0, 0]
click at [872, 732] on body "Rich Text Area. Press ALT-0 for help." at bounding box center [930, 769] width 108 height 288
paste body "Rich Text Area. Press ALT-0 for help."
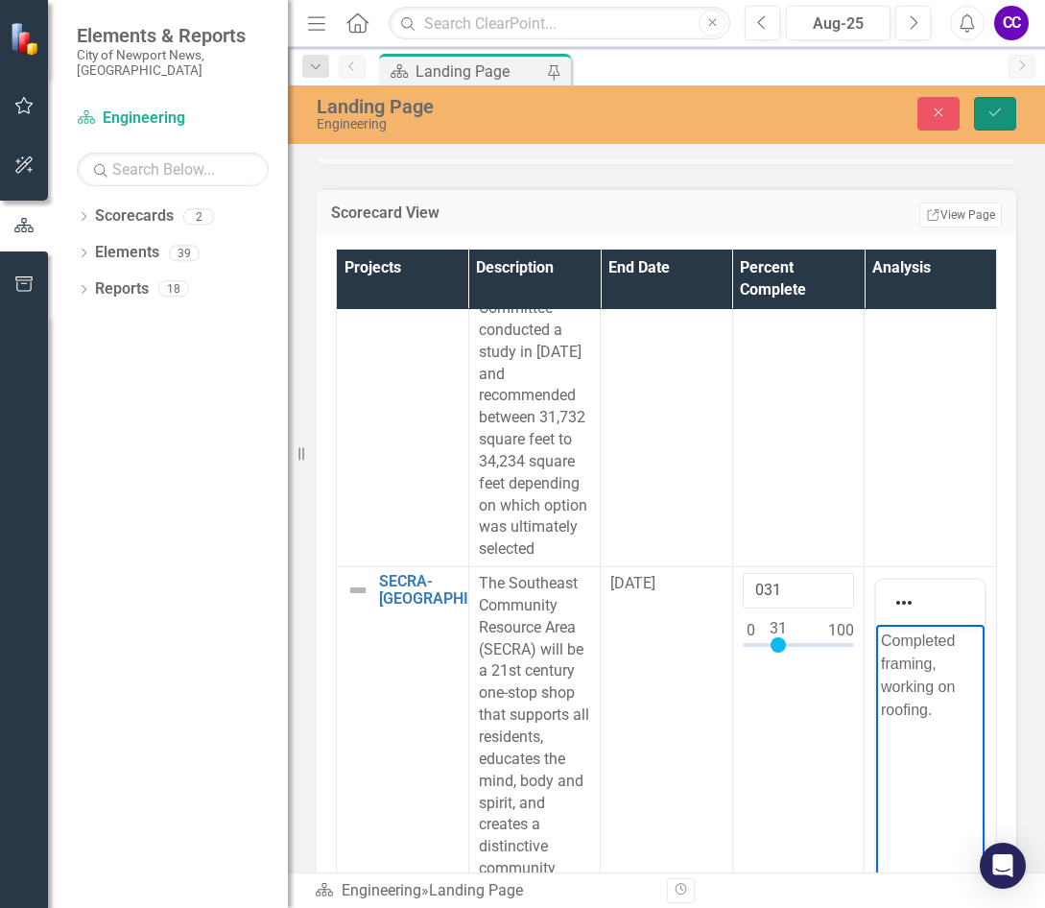
click at [872, 118] on icon "Save" at bounding box center [995, 112] width 17 height 13
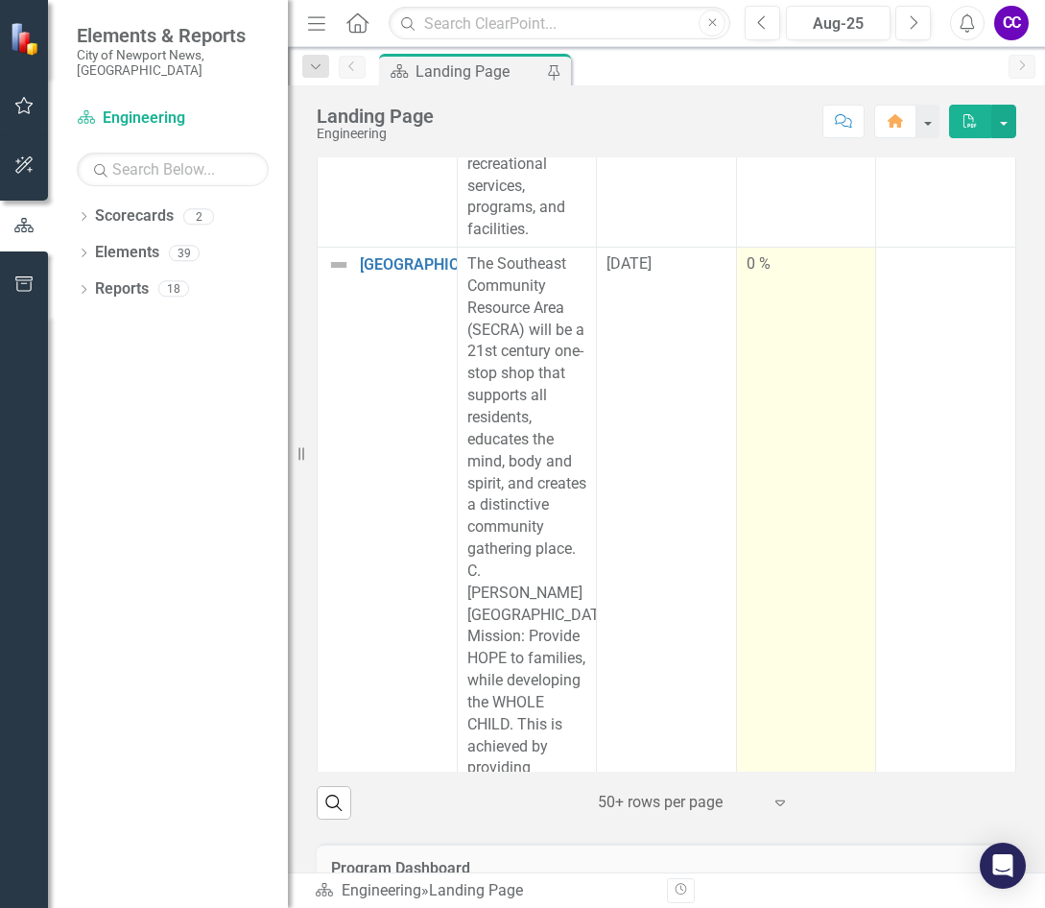
scroll to position [2303, 0]
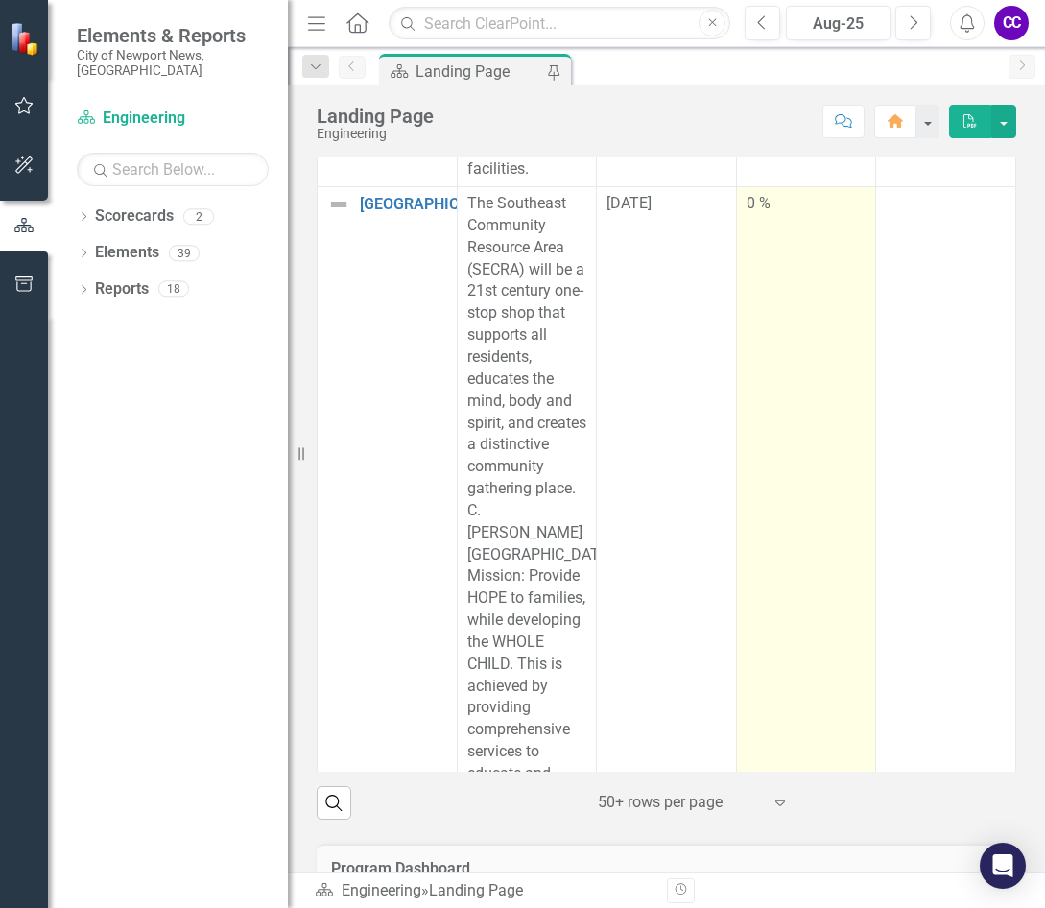
click at [748, 440] on td "0 %" at bounding box center [806, 851] width 140 height 1328
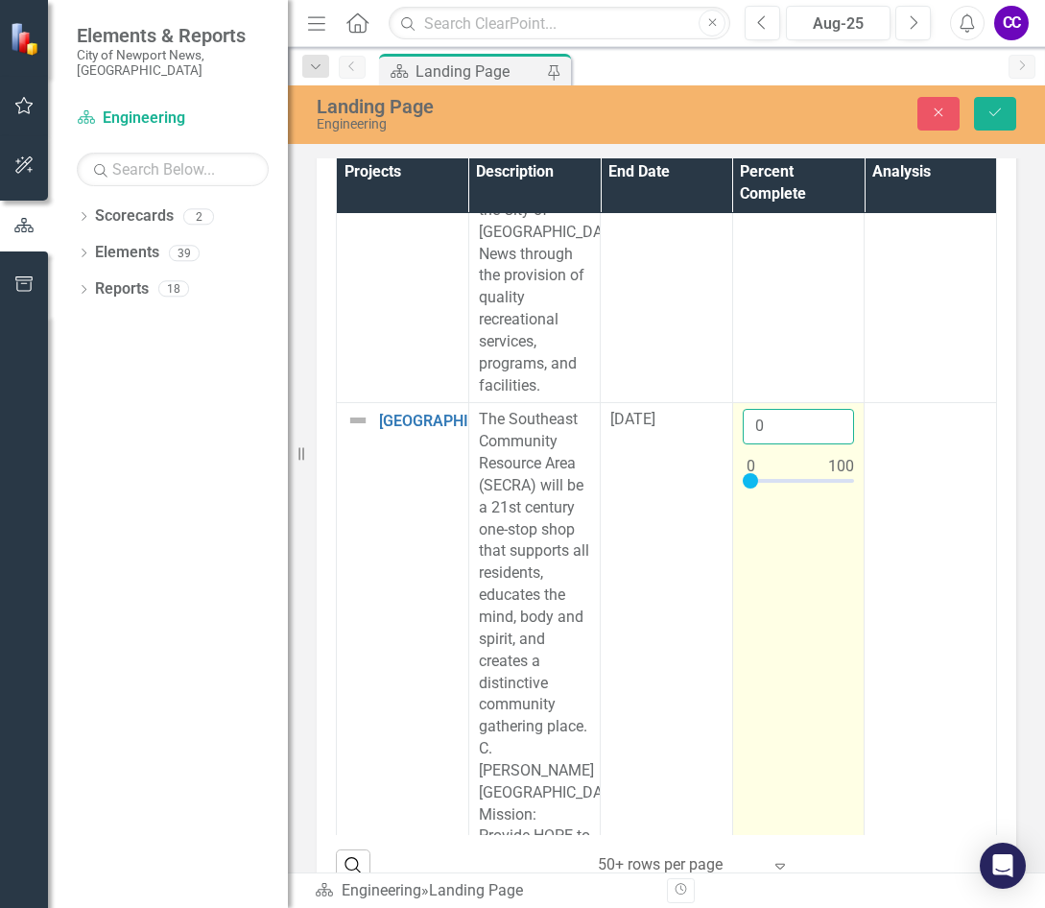
click at [780, 444] on input "0" at bounding box center [799, 427] width 112 height 36
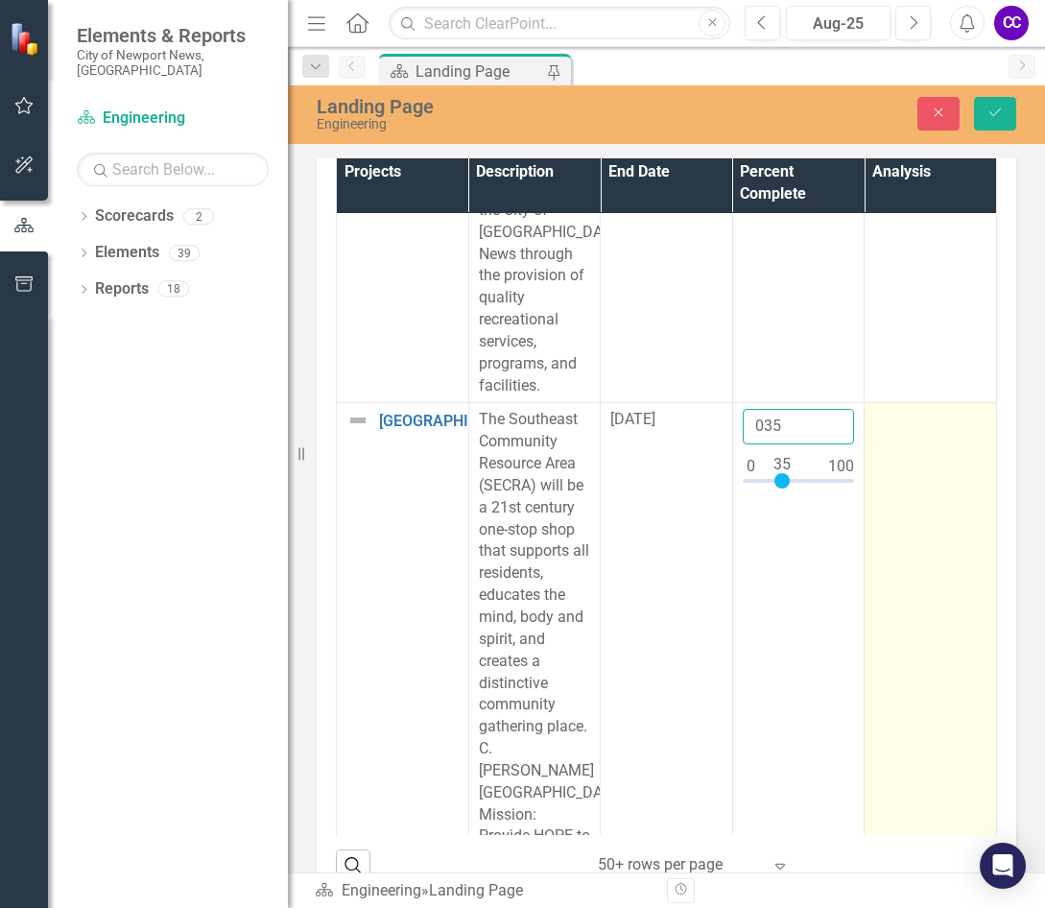
type input "035"
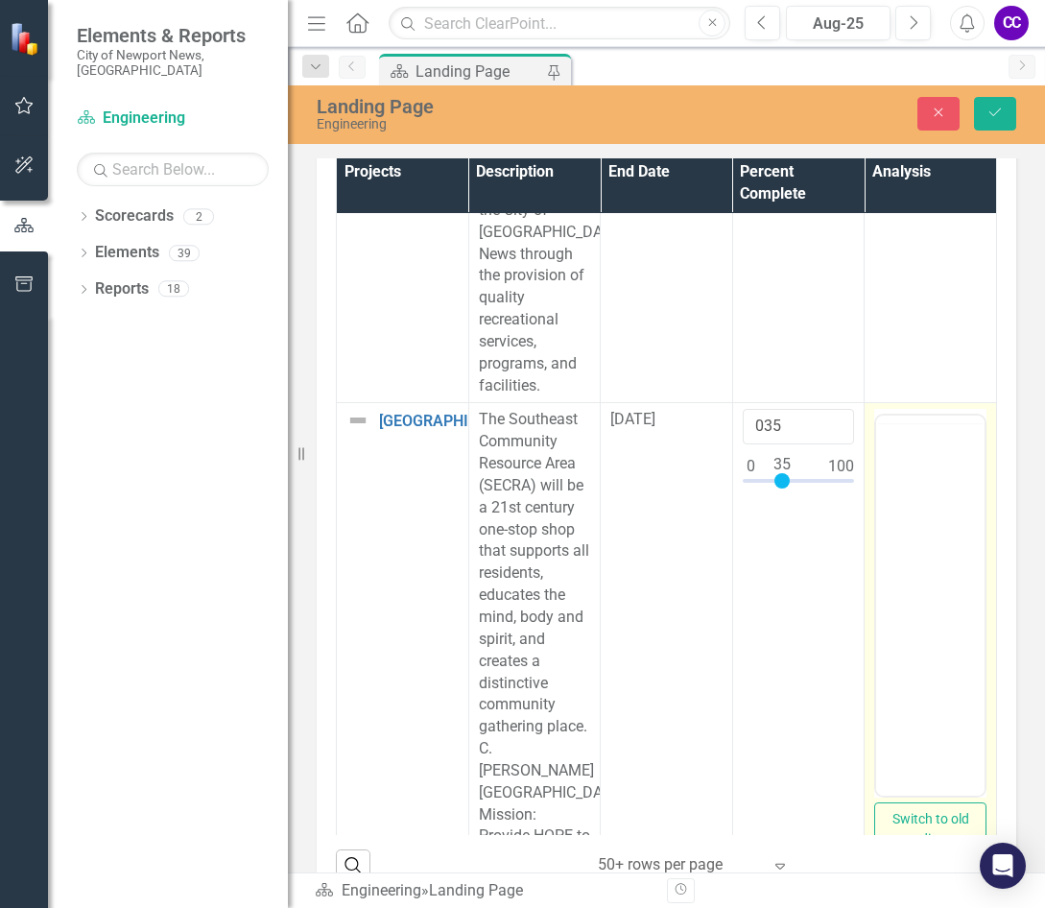
scroll to position [0, 0]
drag, startPoint x: 1772, startPoint y: 1112, endPoint x: 917, endPoint y: 518, distance: 1040.4
click at [872, 518] on body "Rich Text Area. Press ALT-0 for help." at bounding box center [930, 605] width 108 height 288
paste body "Rich Text Area. Press ALT-0 for help."
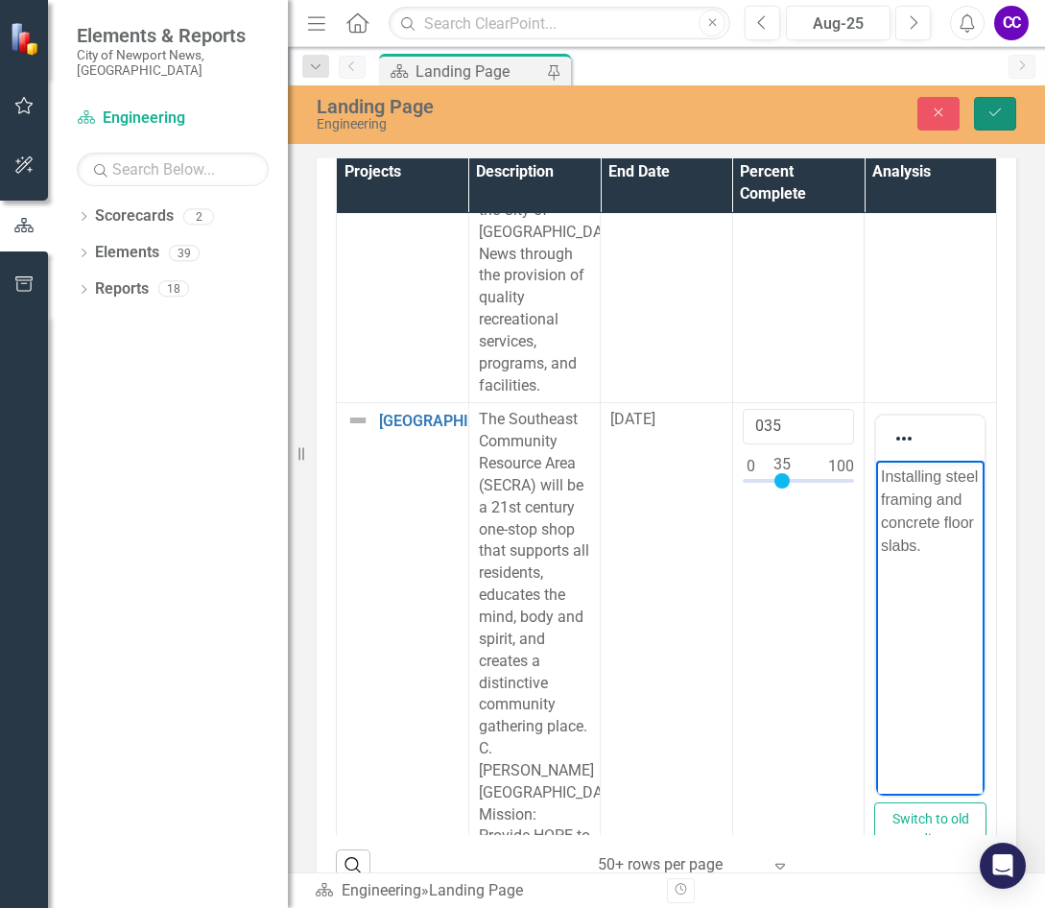
click at [872, 115] on icon "Save" at bounding box center [995, 112] width 17 height 13
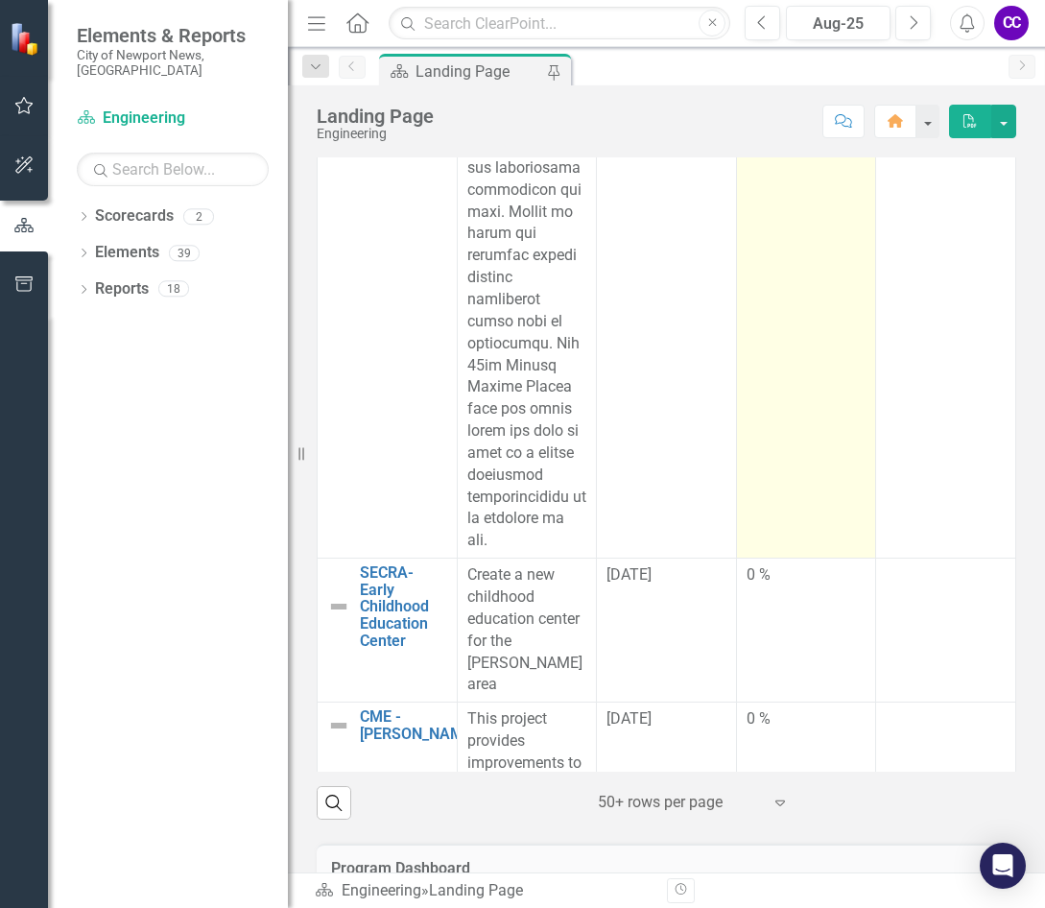
scroll to position [5278, 0]
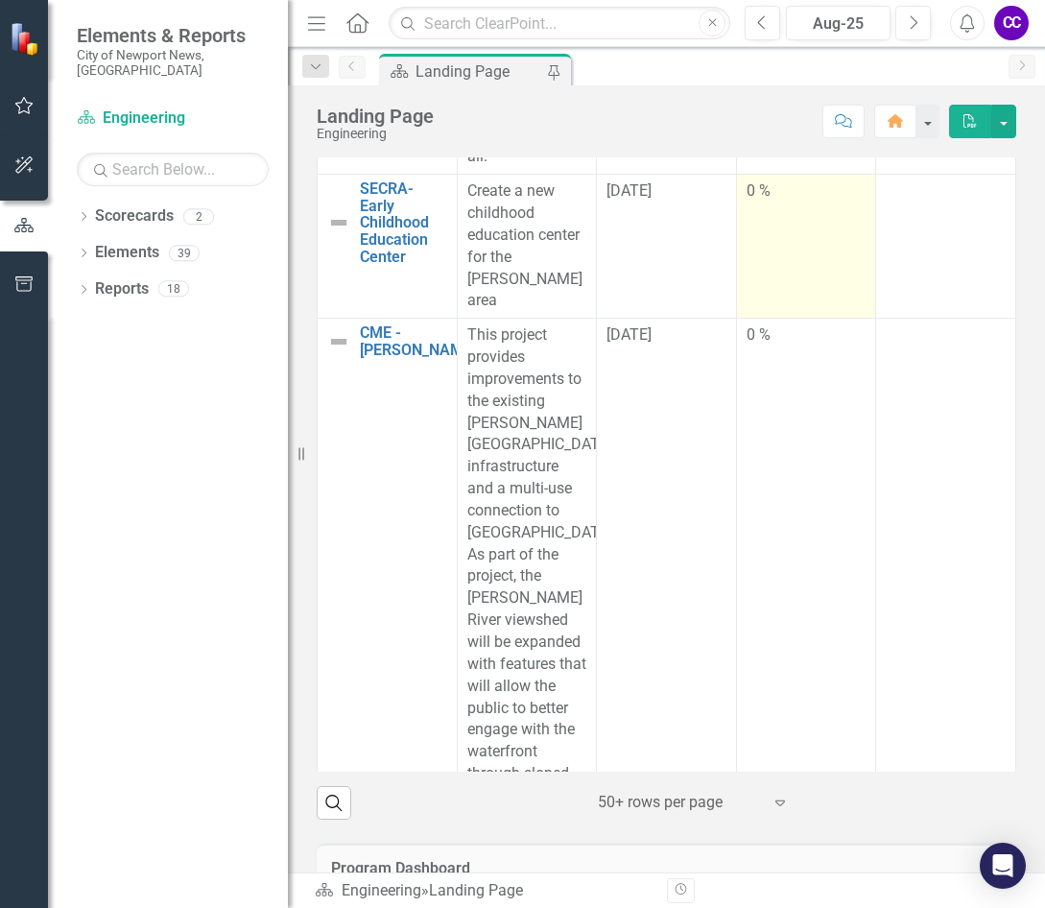
click at [775, 319] on td "0 %" at bounding box center [806, 247] width 140 height 144
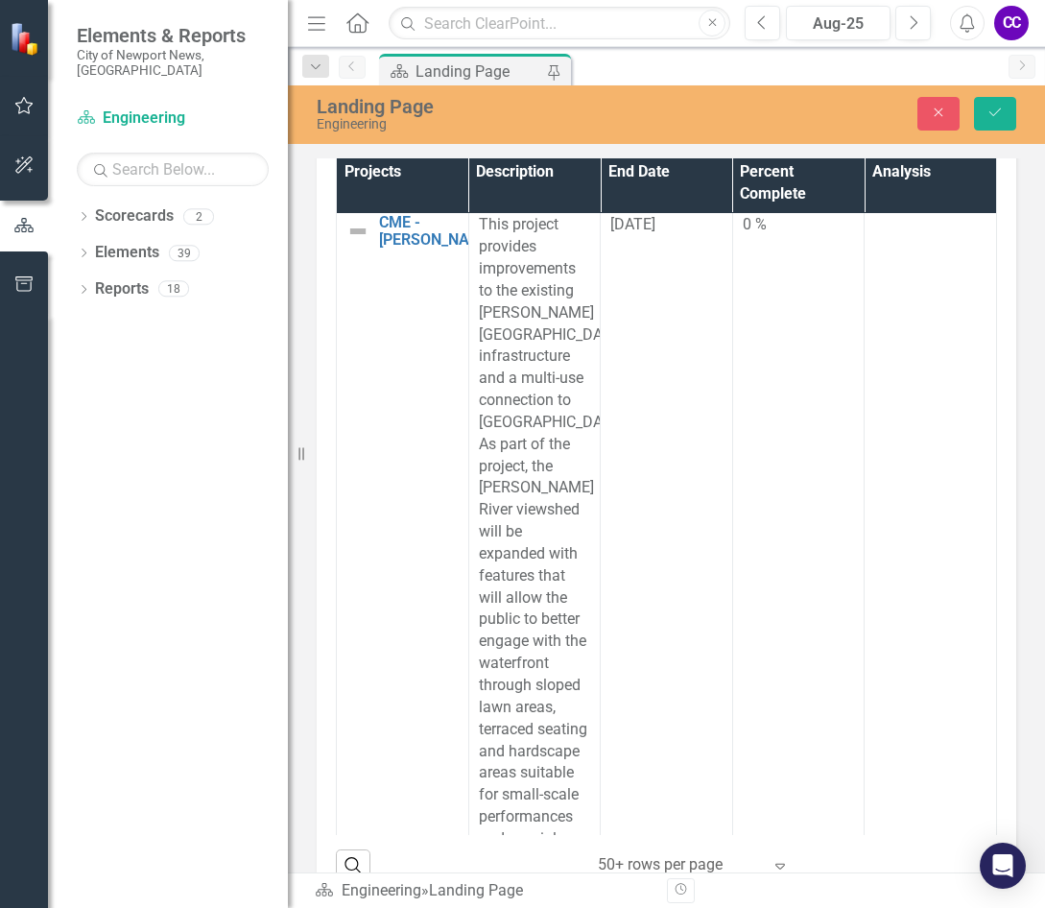
scroll to position [5758, 0]
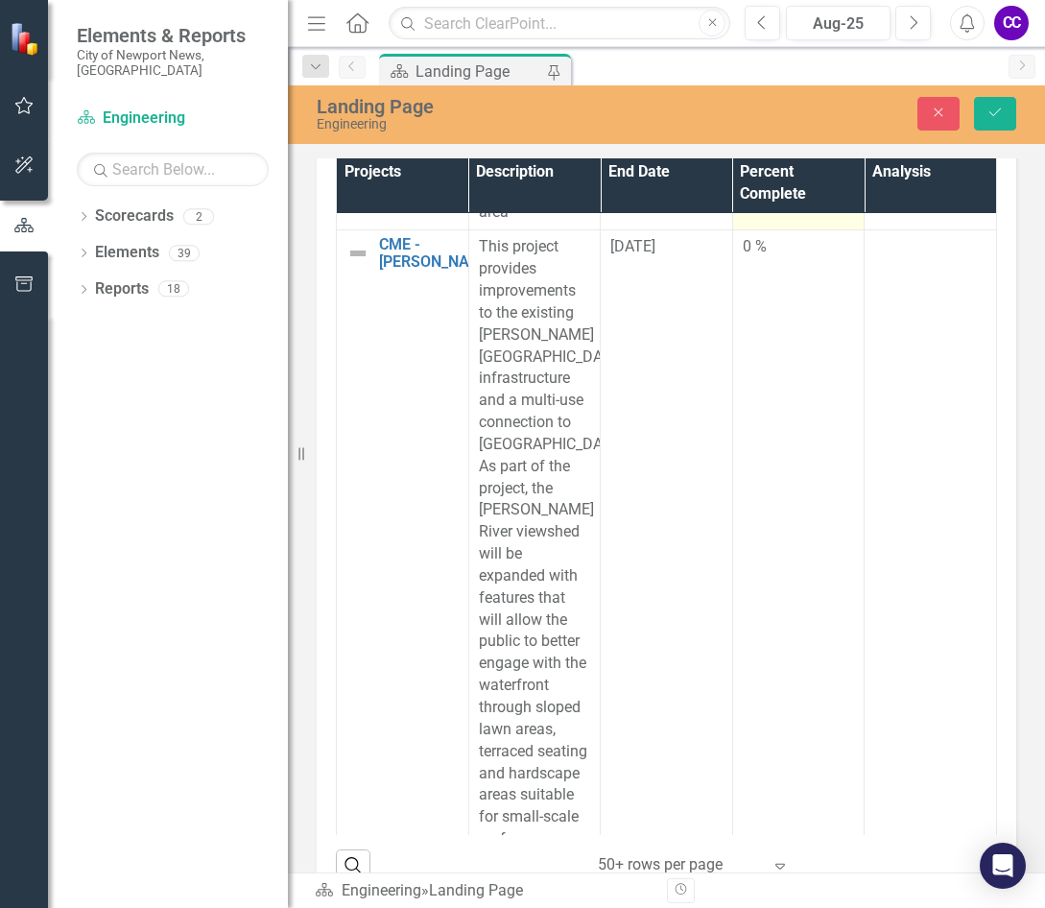
click at [774, 128] on input "0" at bounding box center [799, 110] width 112 height 36
type input "0100"
click at [822, 230] on td "0100" at bounding box center [798, 158] width 132 height 144
click at [865, 230] on td at bounding box center [931, 158] width 132 height 144
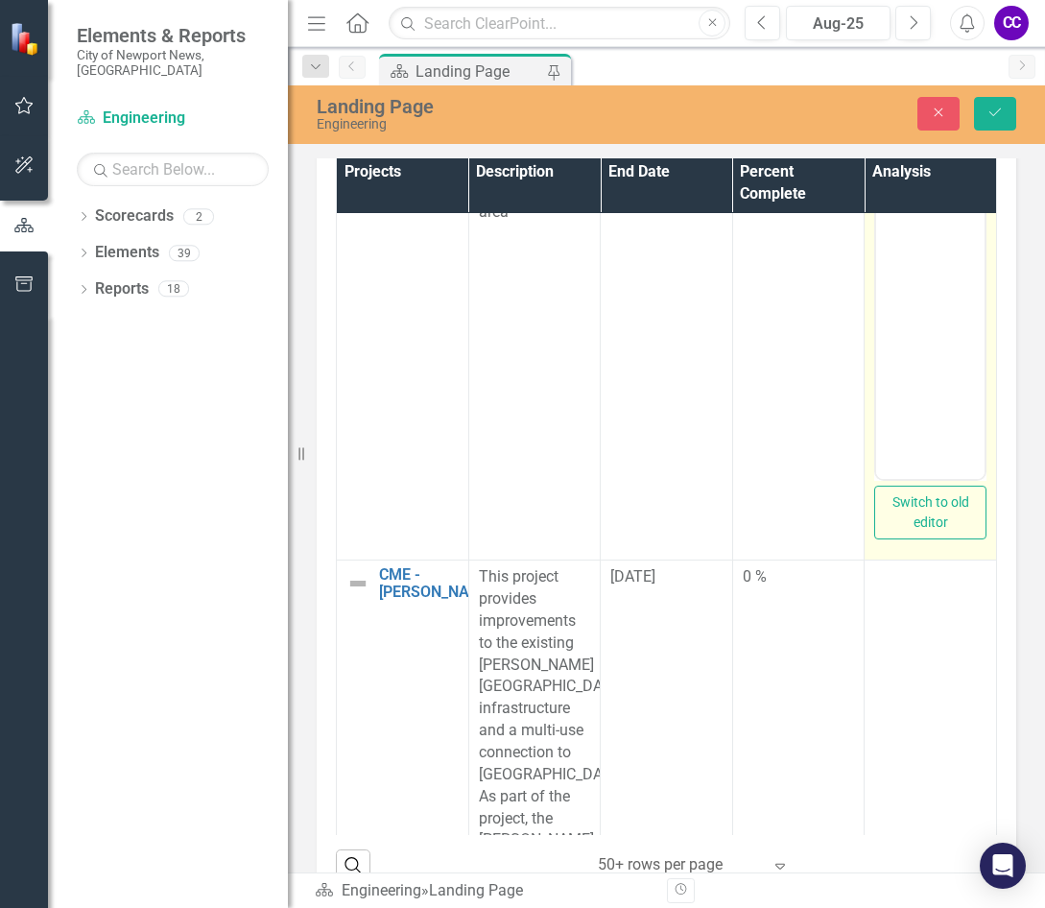
scroll to position [0, 0]
click at [872, 206] on body "Rich Text Area. Press ALT-0 for help." at bounding box center [930, 288] width 108 height 288
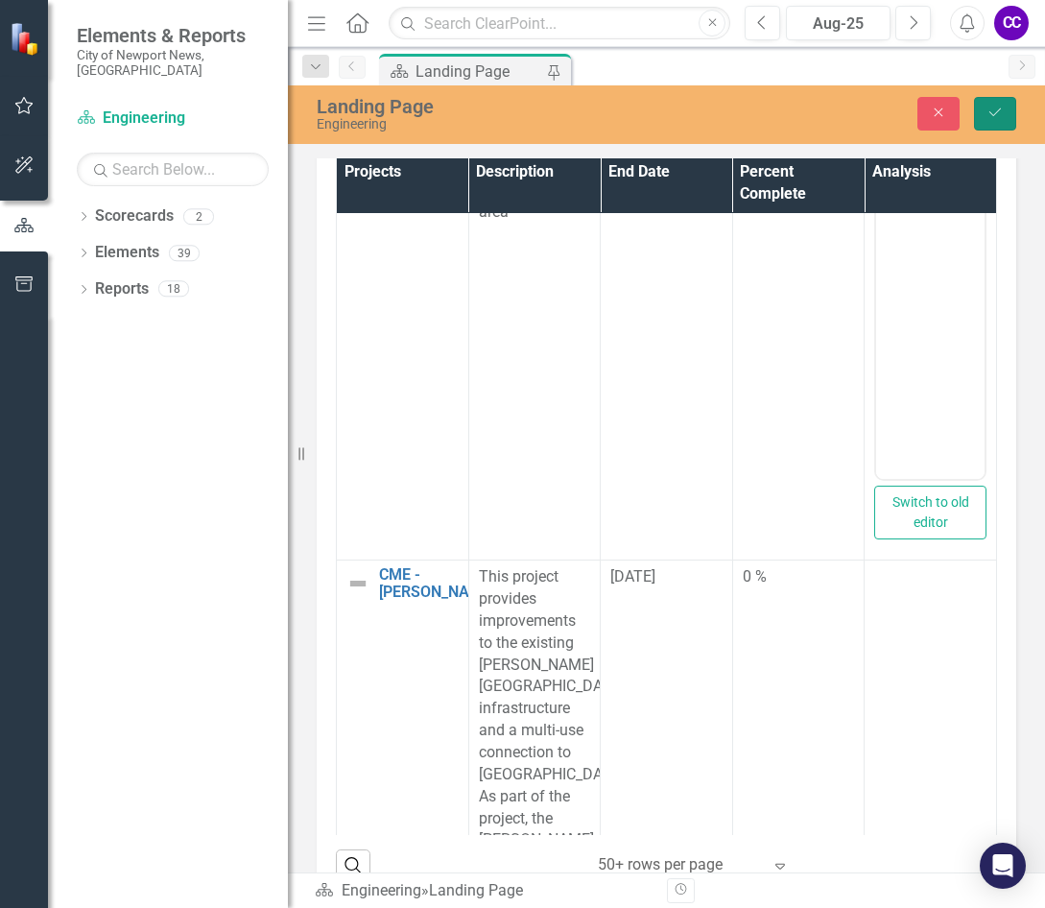
click at [872, 118] on button "Save" at bounding box center [995, 114] width 42 height 34
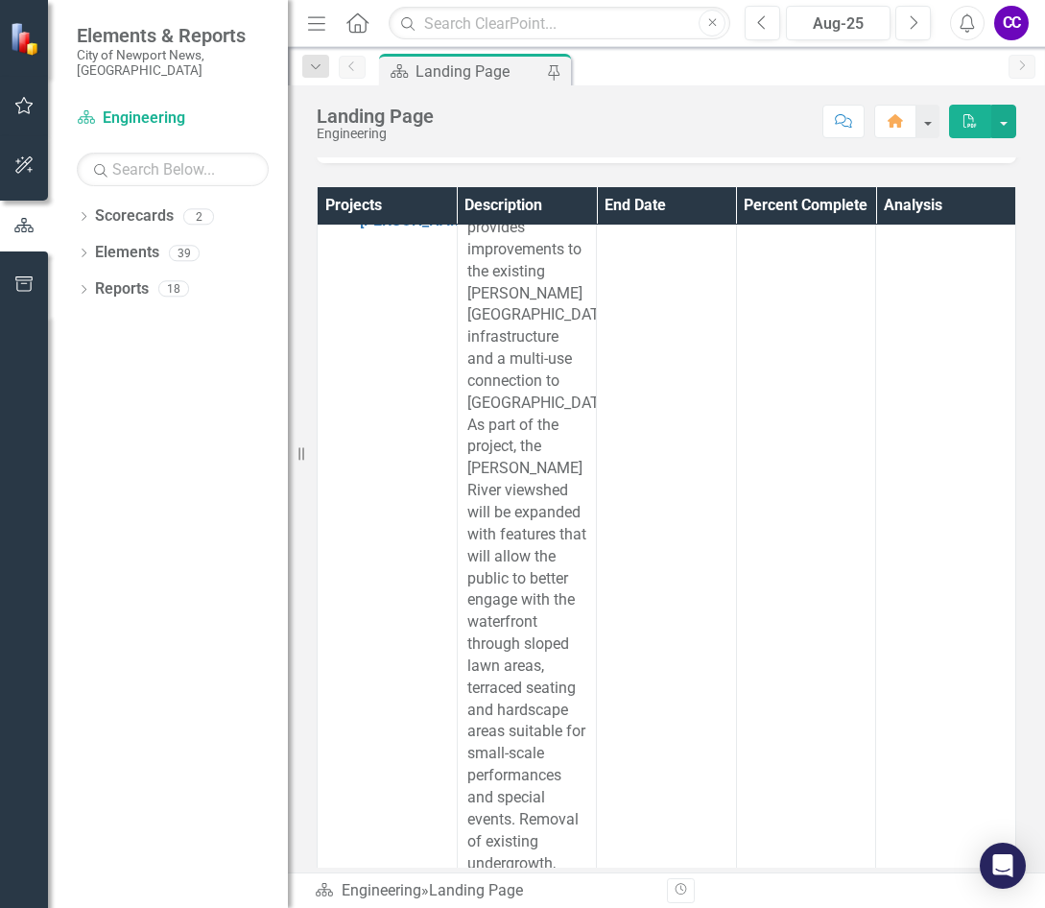
scroll to position [5470, 0]
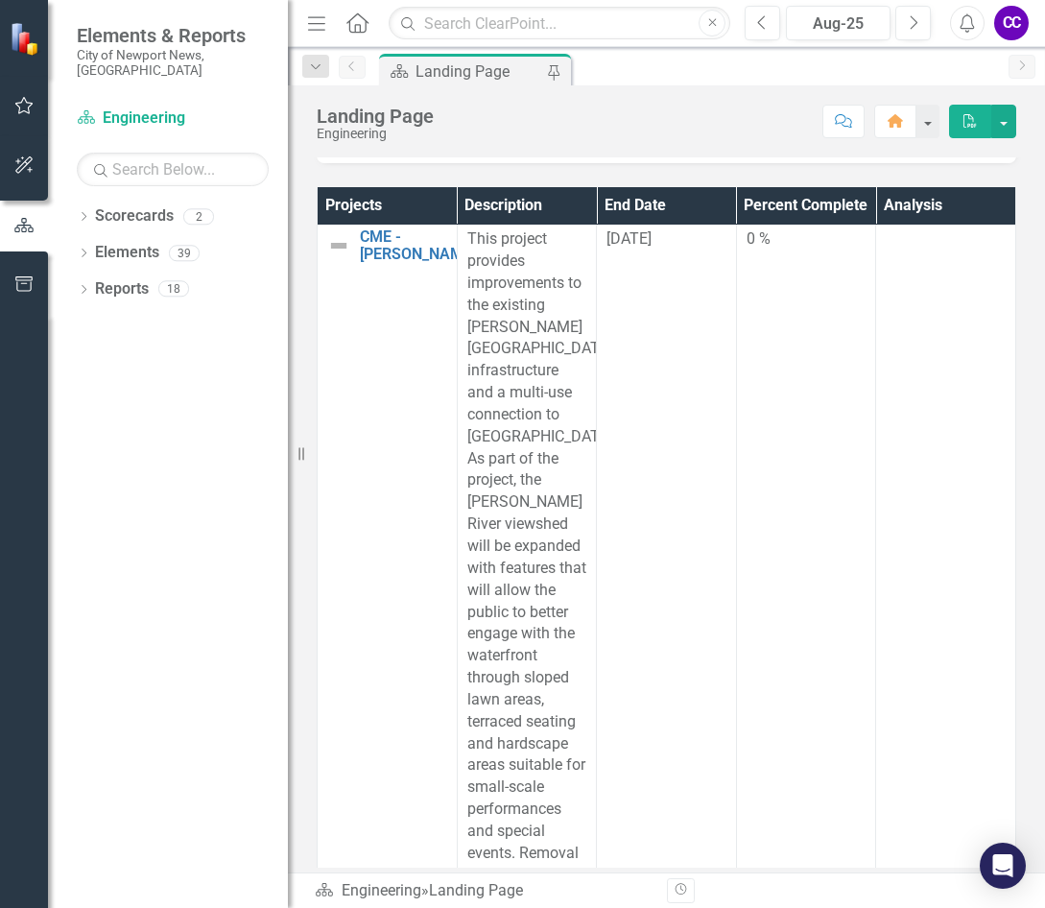
click at [634, 474] on td "[DATE]" at bounding box center [667, 744] width 140 height 1043
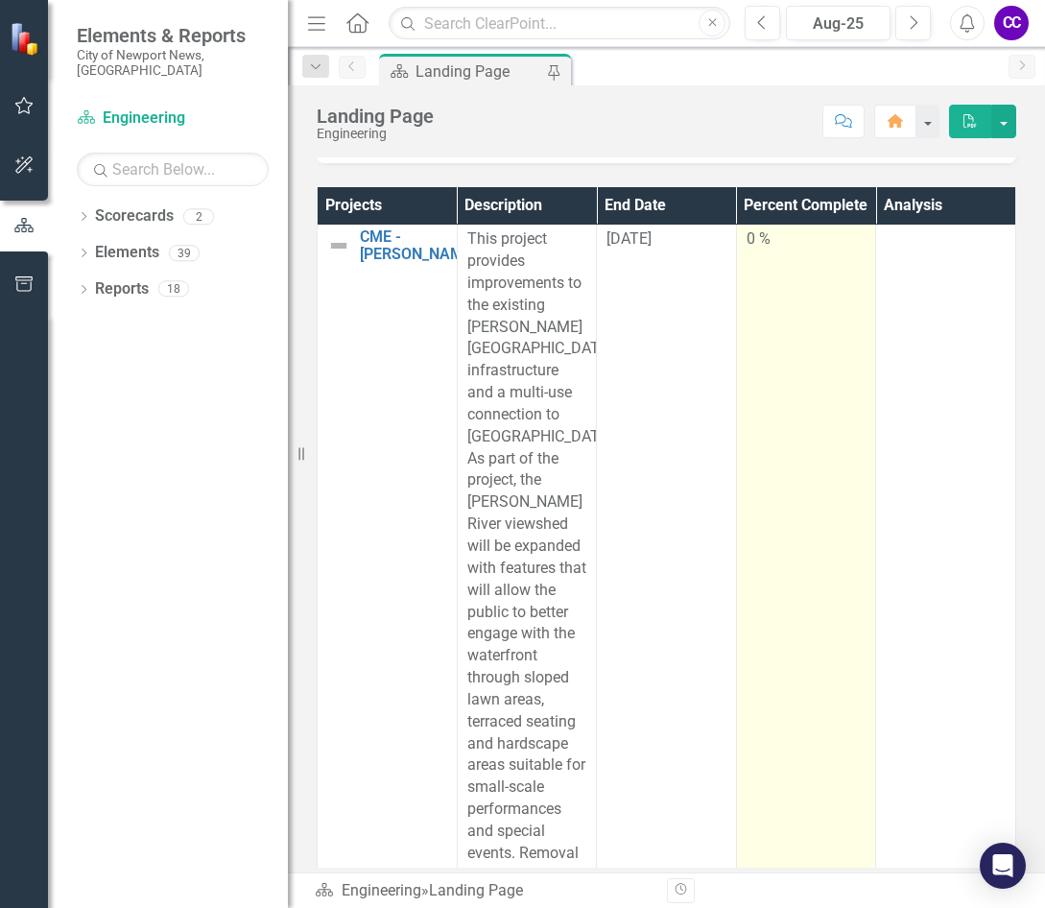
click at [851, 471] on td "0 %" at bounding box center [806, 744] width 140 height 1043
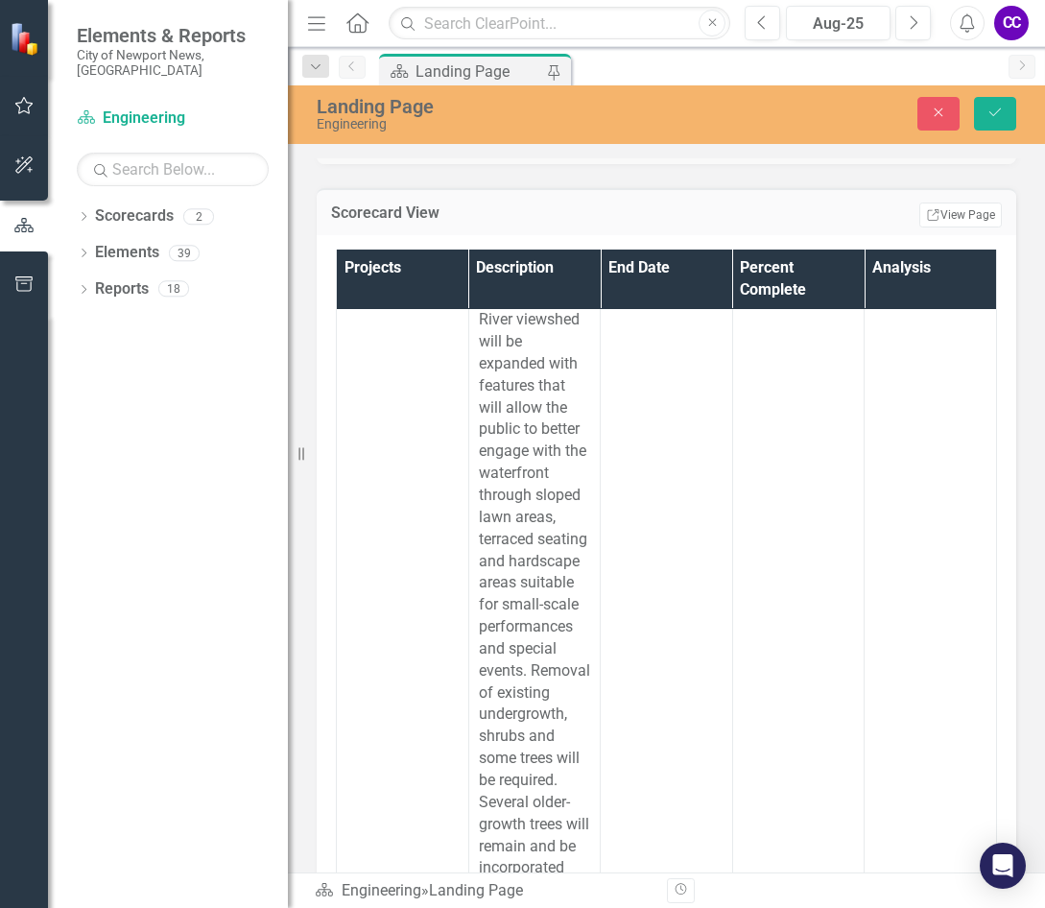
scroll to position [5950, 0]
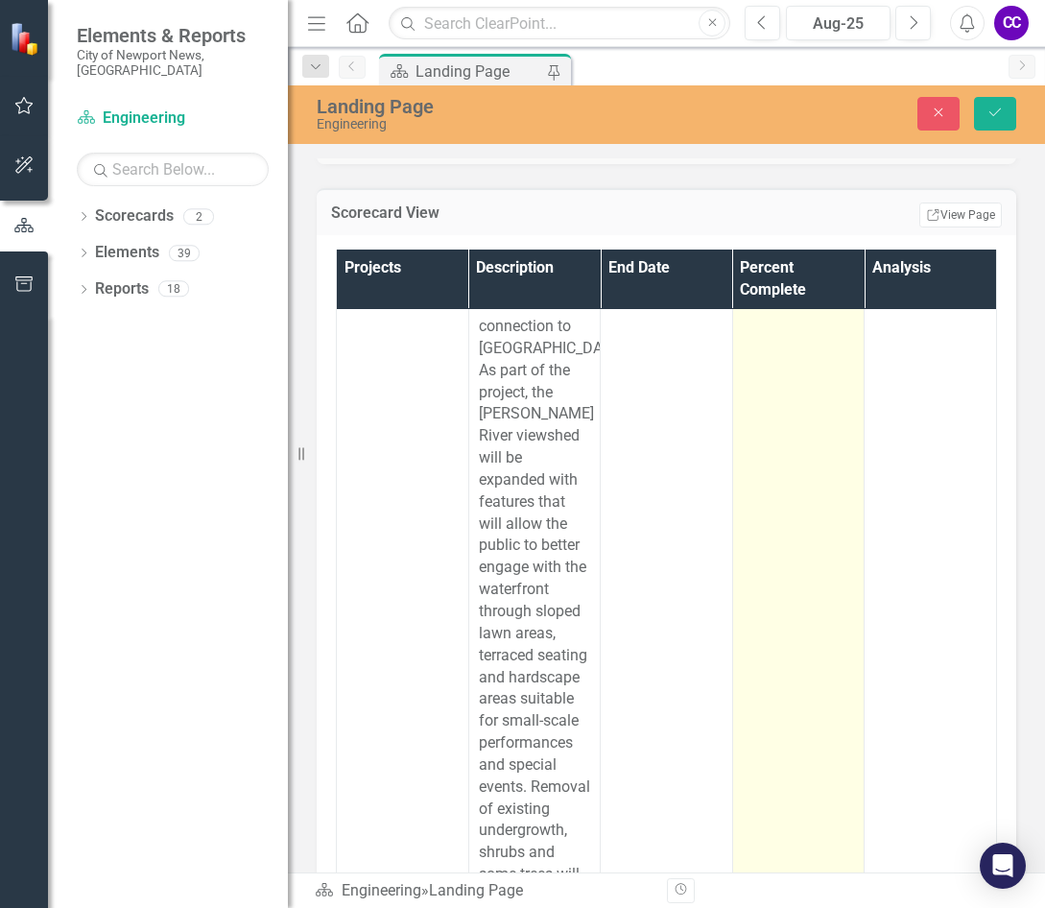
click at [794, 176] on input "0" at bounding box center [799, 158] width 112 height 36
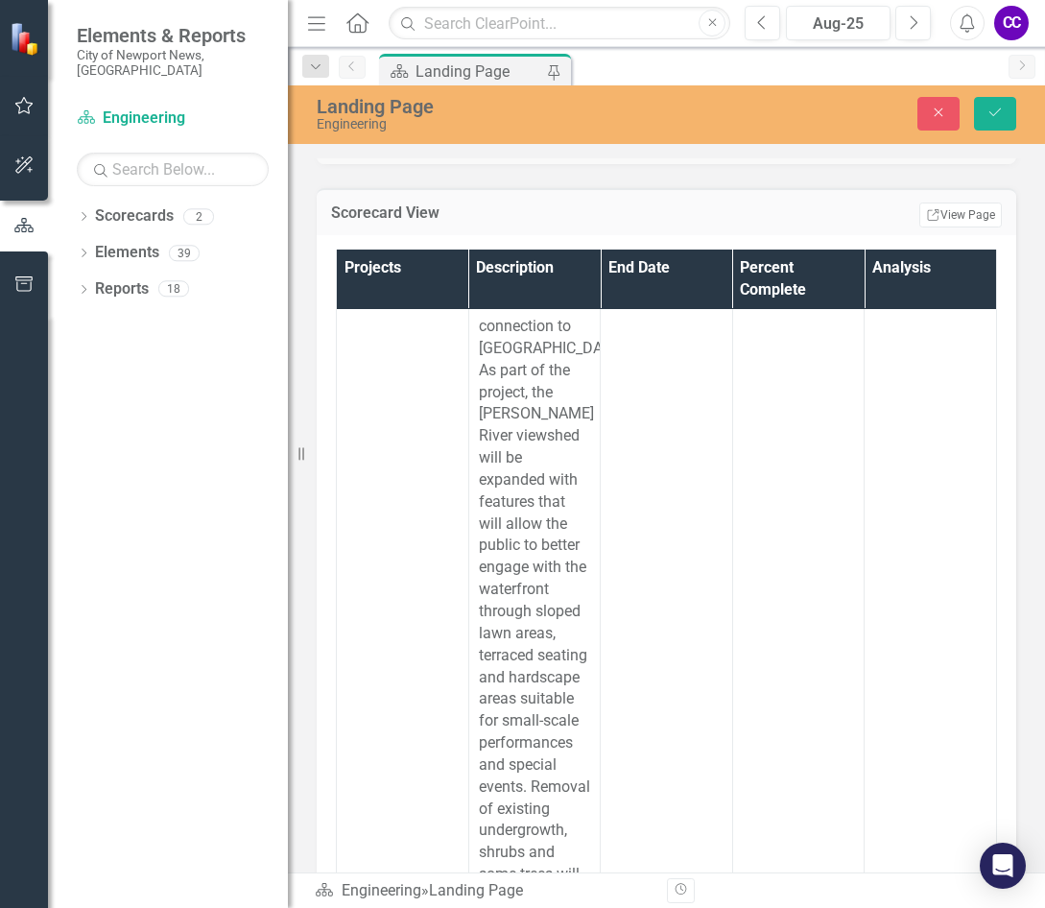
type input "087"
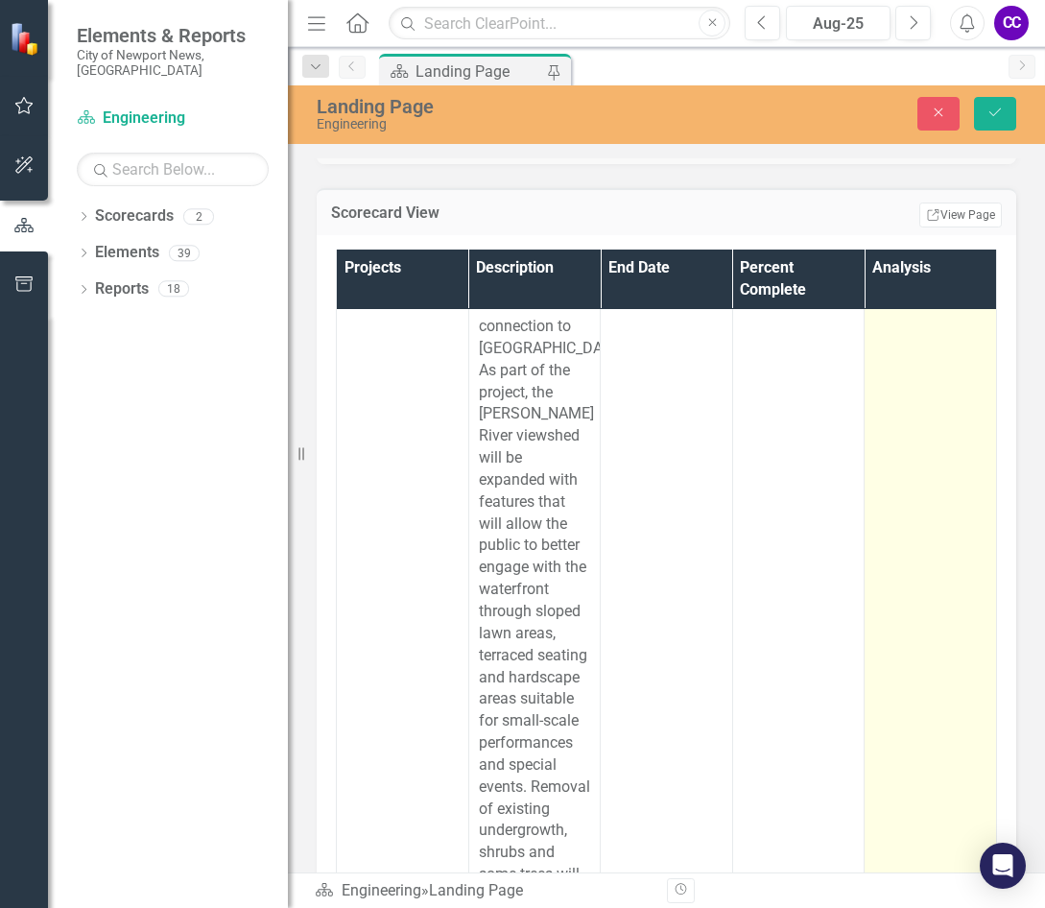
click at [872, 617] on td at bounding box center [931, 688] width 132 height 1108
click at [872, 616] on td at bounding box center [931, 688] width 132 height 1108
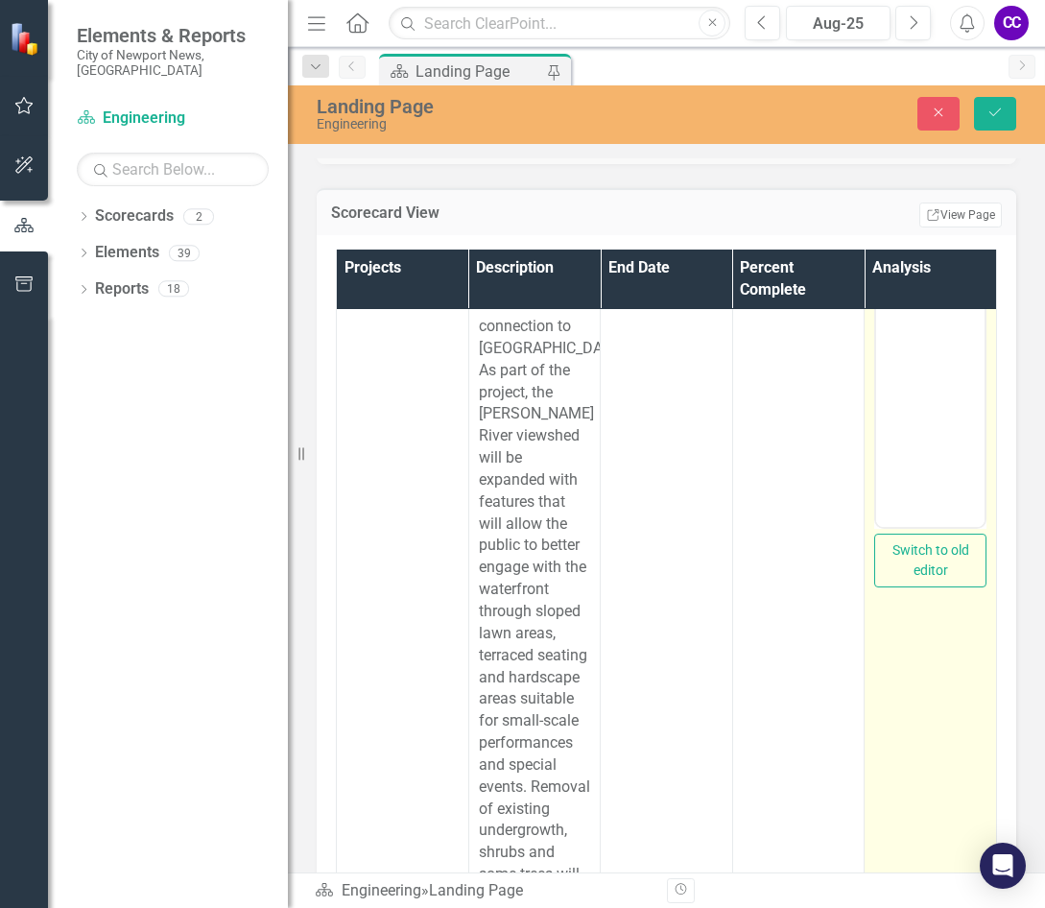
scroll to position [0, 0]
click at [872, 260] on body "Rich Text Area. Press ALT-0 for help." at bounding box center [930, 336] width 108 height 288
paste body "Rich Text Area. Press ALT-0 for help."
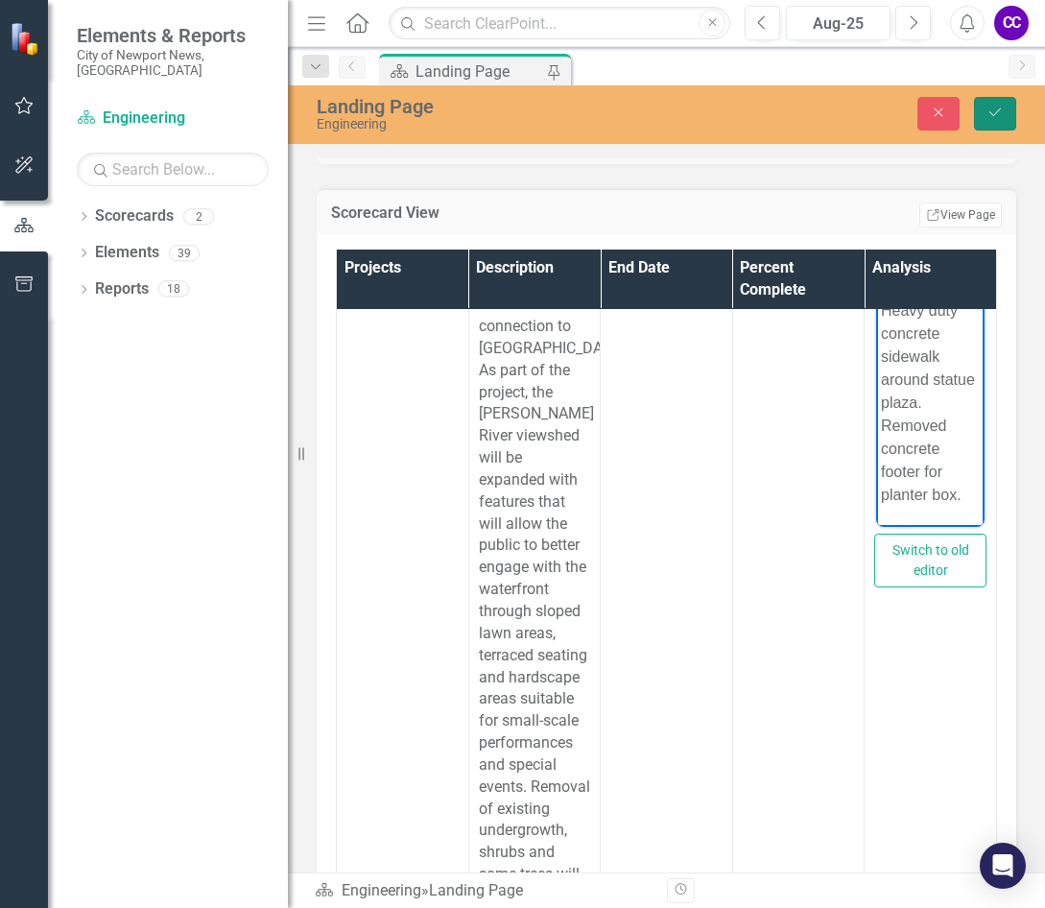
click at [872, 113] on icon "Save" at bounding box center [995, 112] width 17 height 13
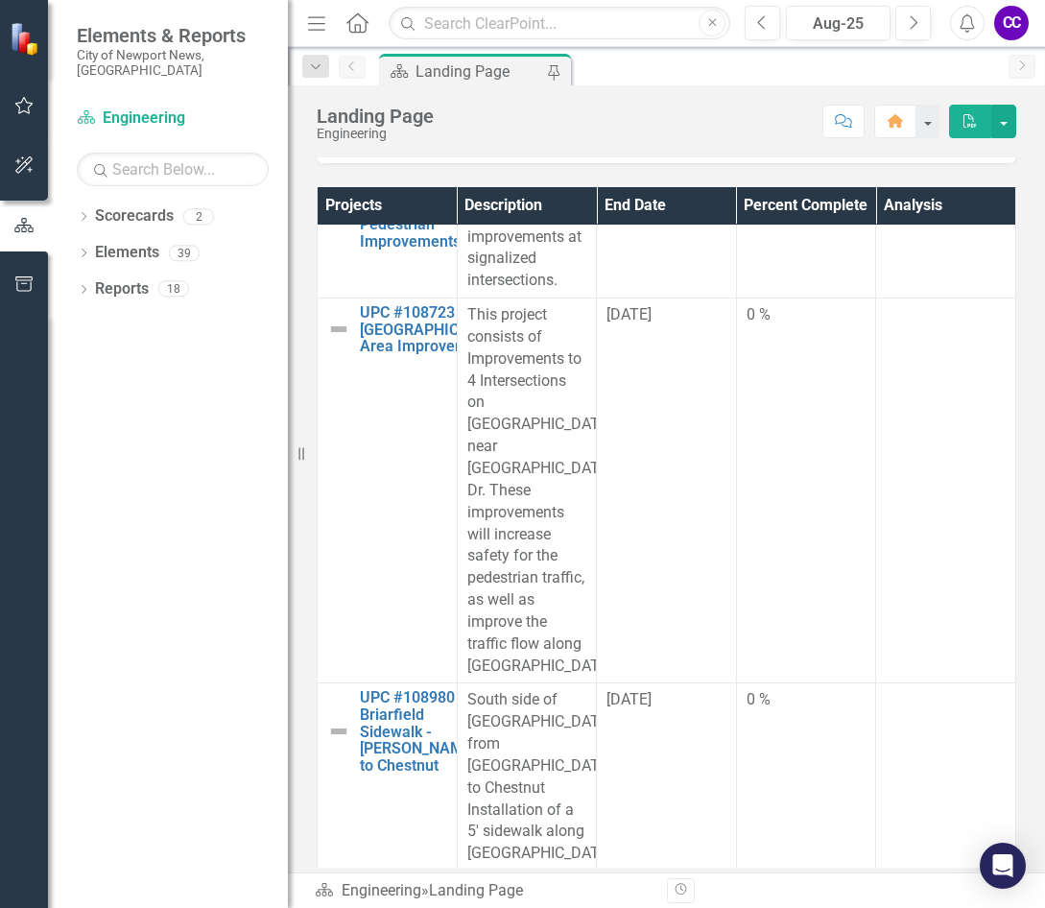
scroll to position [6526, 0]
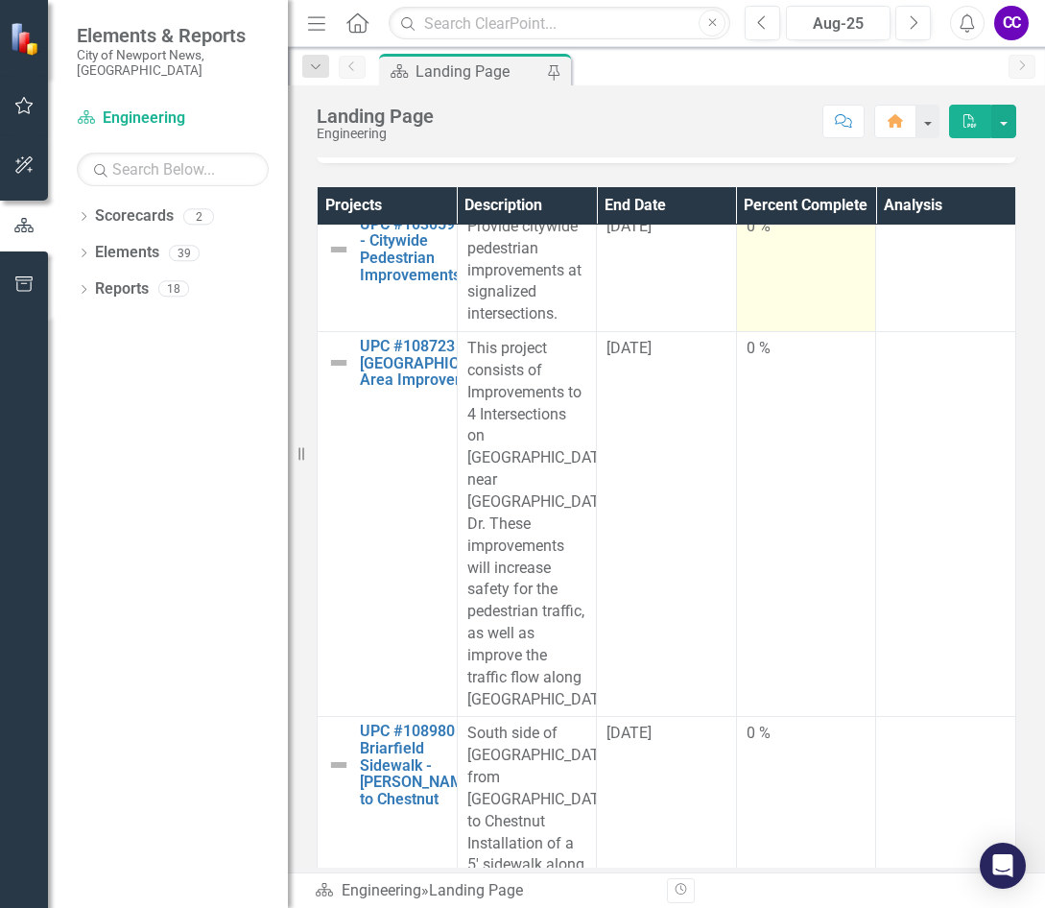
click at [808, 331] on td "0 %" at bounding box center [806, 270] width 140 height 122
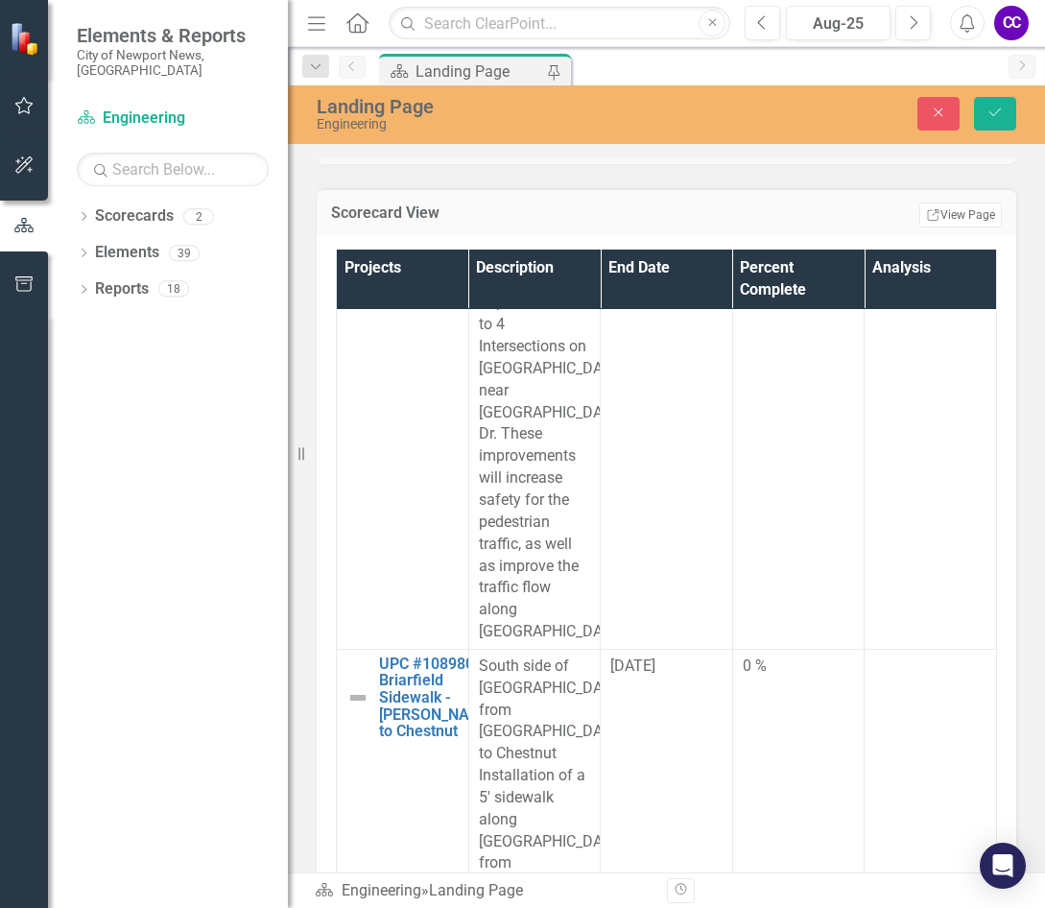
scroll to position [7102, 0]
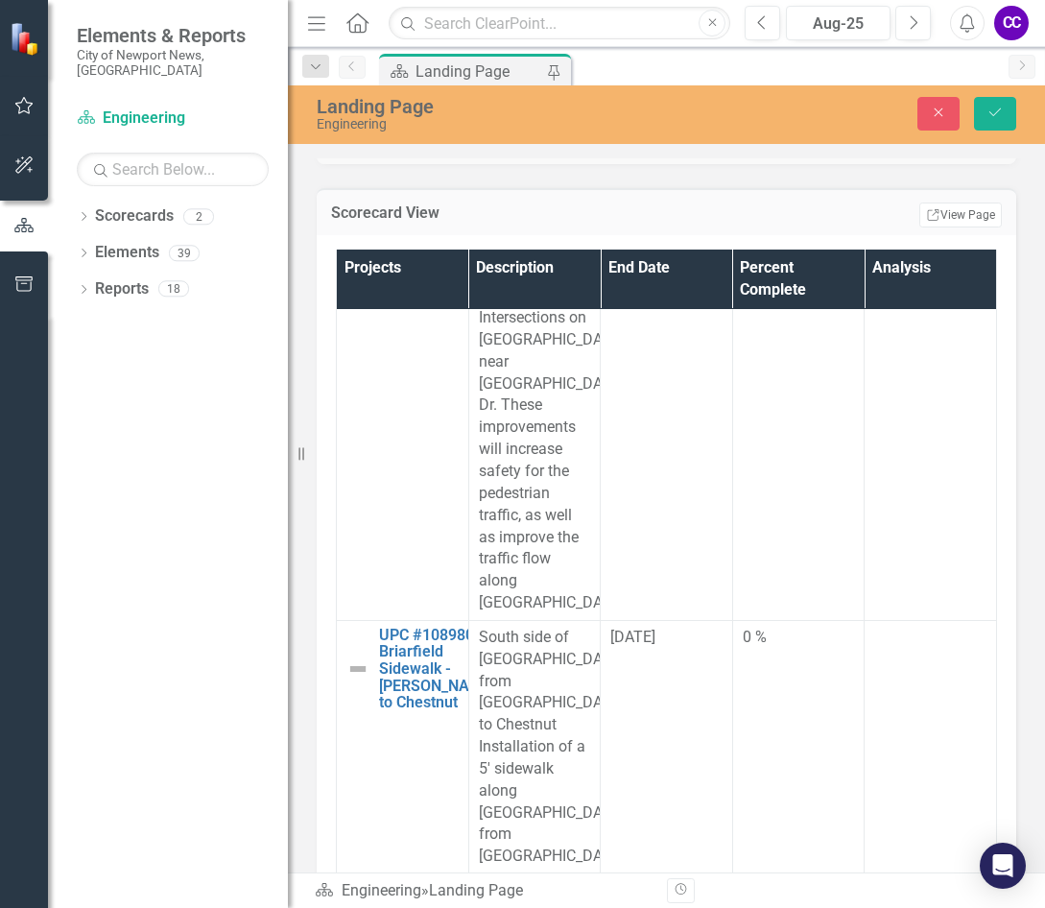
click at [766, 132] on input "0" at bounding box center [799, 115] width 112 height 36
type input "040"
click at [872, 213] on td at bounding box center [931, 152] width 132 height 122
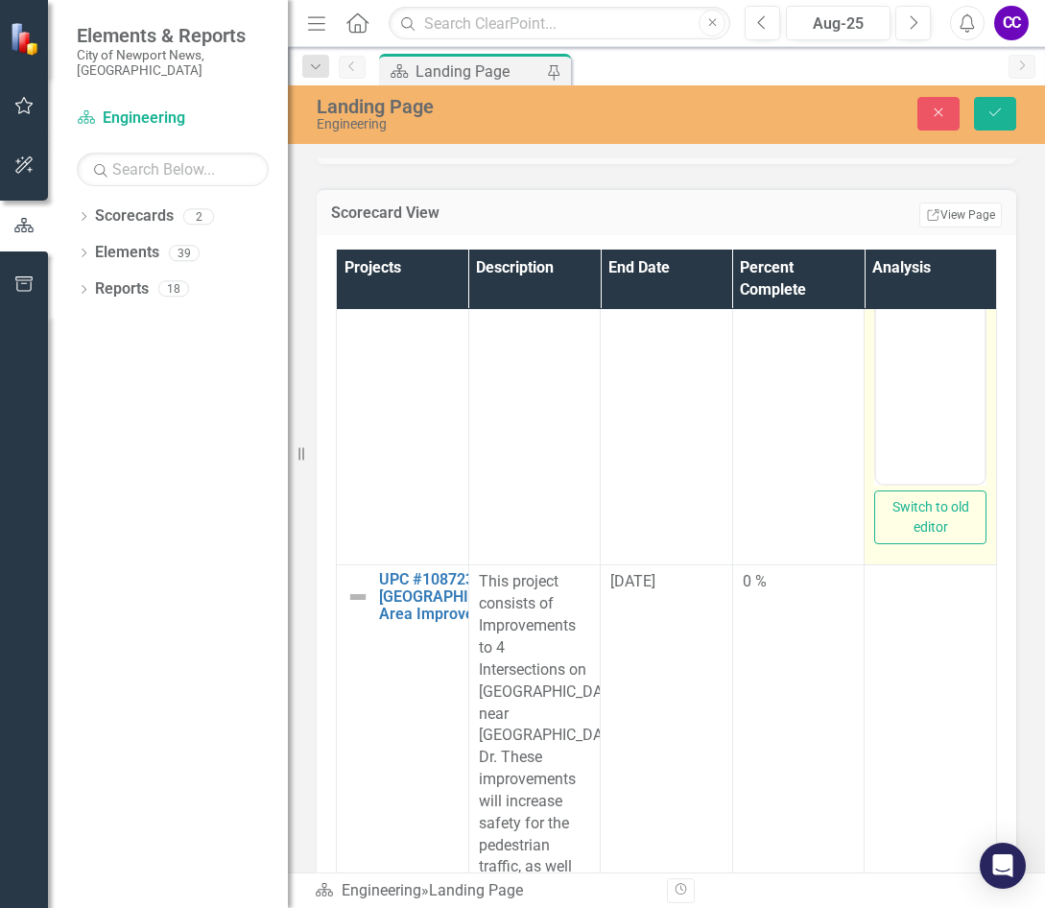
scroll to position [0, 0]
click at [872, 198] on body "Rich Text Area. Press ALT-0 for help." at bounding box center [930, 293] width 108 height 288
paste body "Rich Text Area. Press ALT-0 for help."
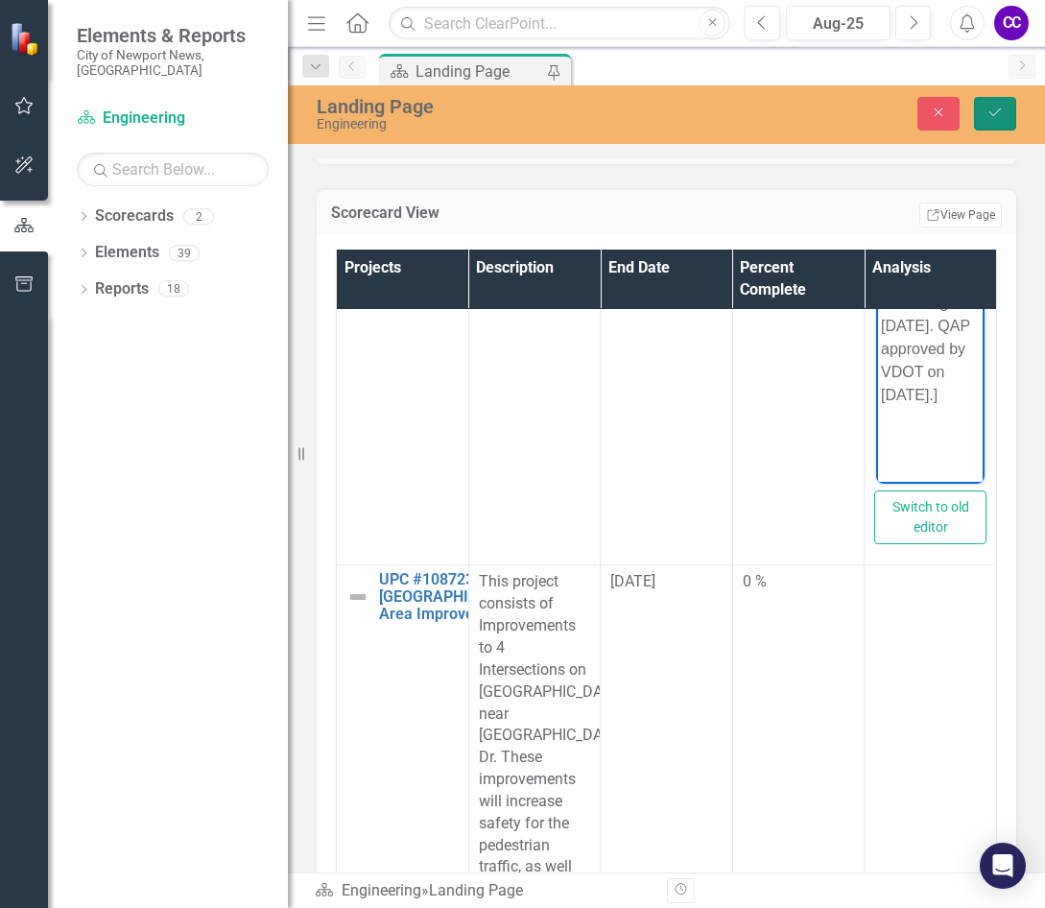
click at [872, 108] on button "Save" at bounding box center [995, 114] width 42 height 34
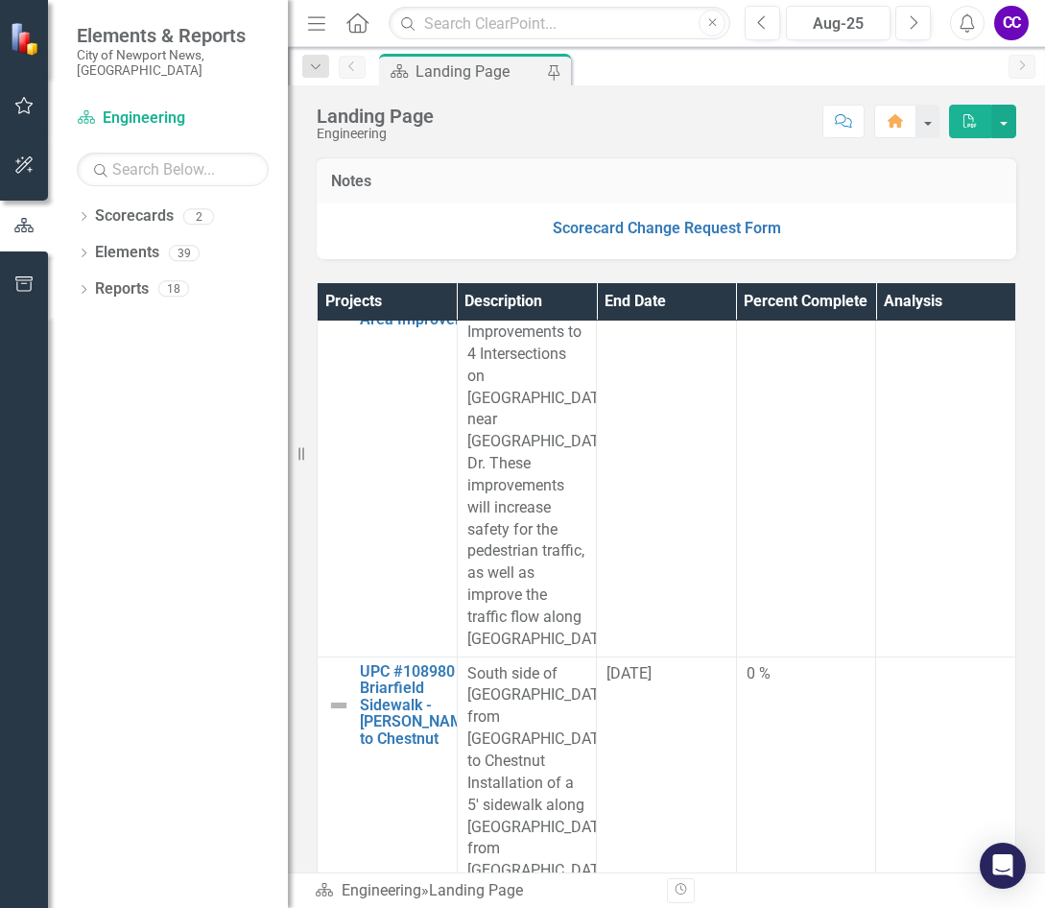
scroll to position [6814, 0]
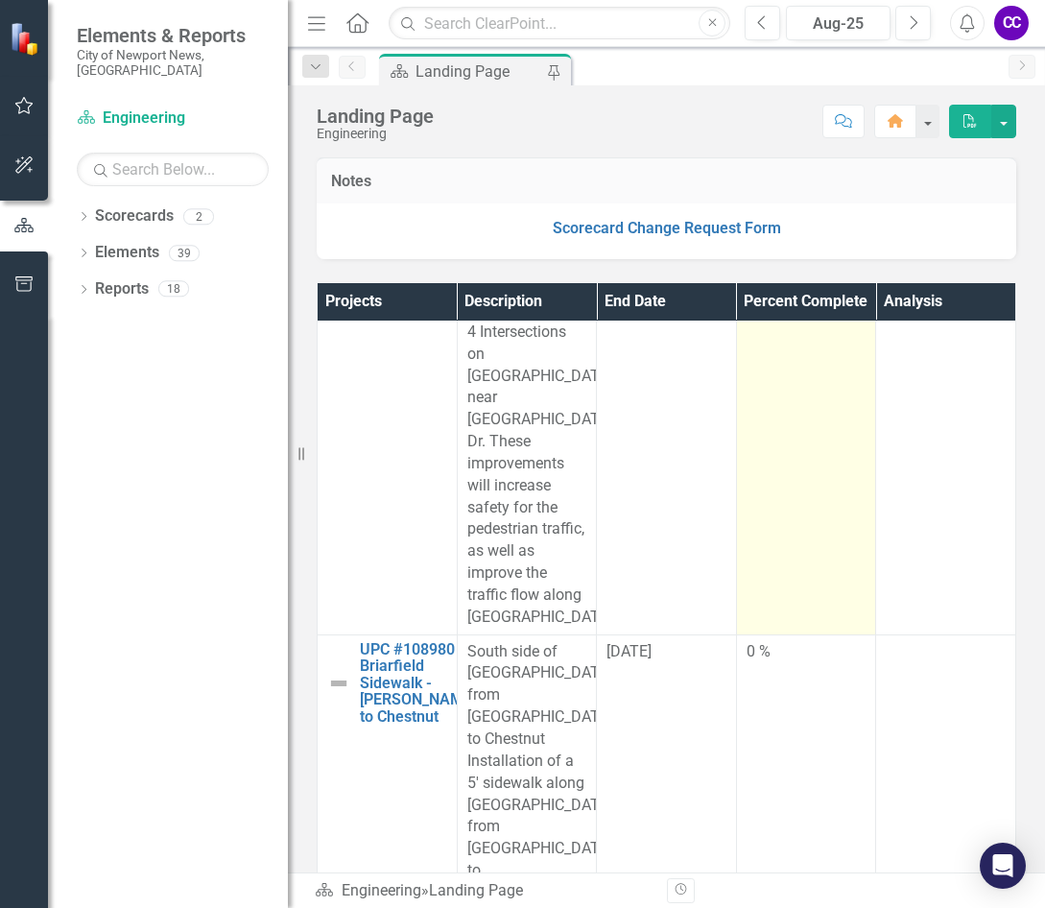
click at [787, 607] on td "0 %" at bounding box center [806, 442] width 140 height 385
click at [787, 604] on td "0 %" at bounding box center [806, 442] width 140 height 385
click at [774, 519] on td "0 %" at bounding box center [806, 442] width 140 height 385
click at [774, 518] on td "0 %" at bounding box center [806, 442] width 140 height 385
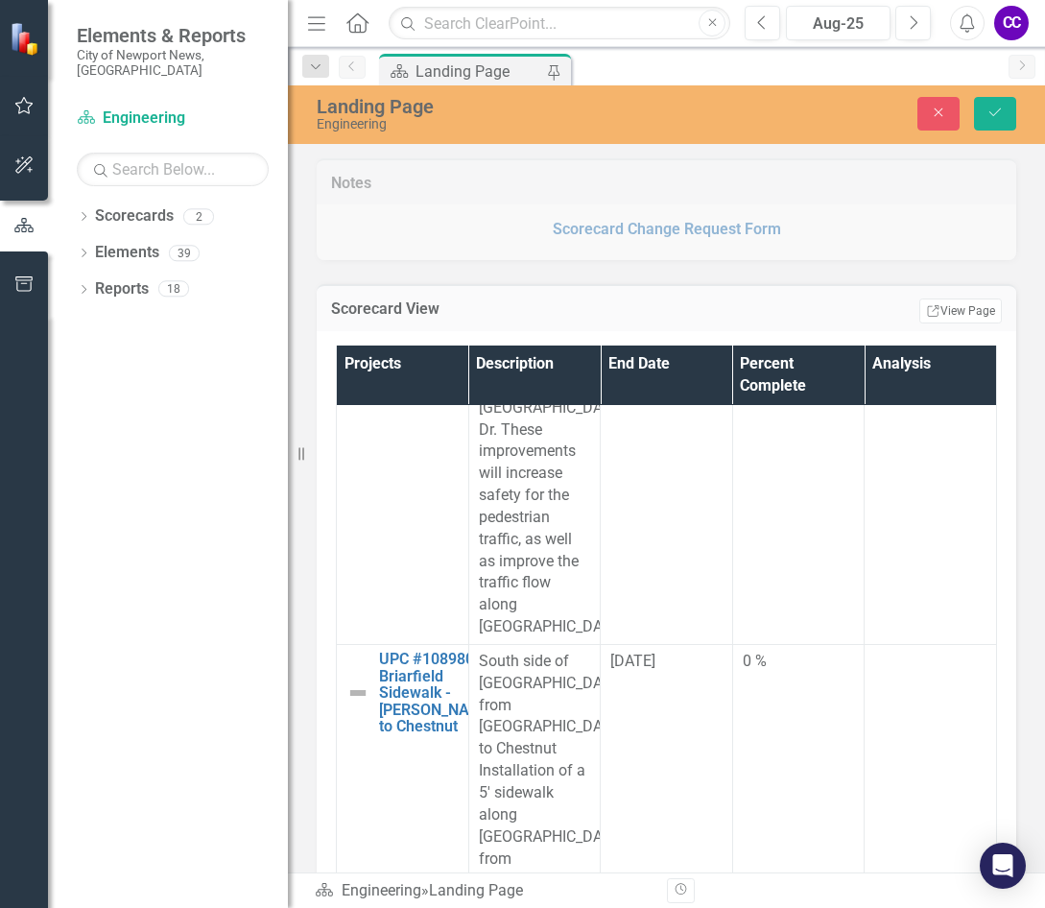
scroll to position [7294, 0]
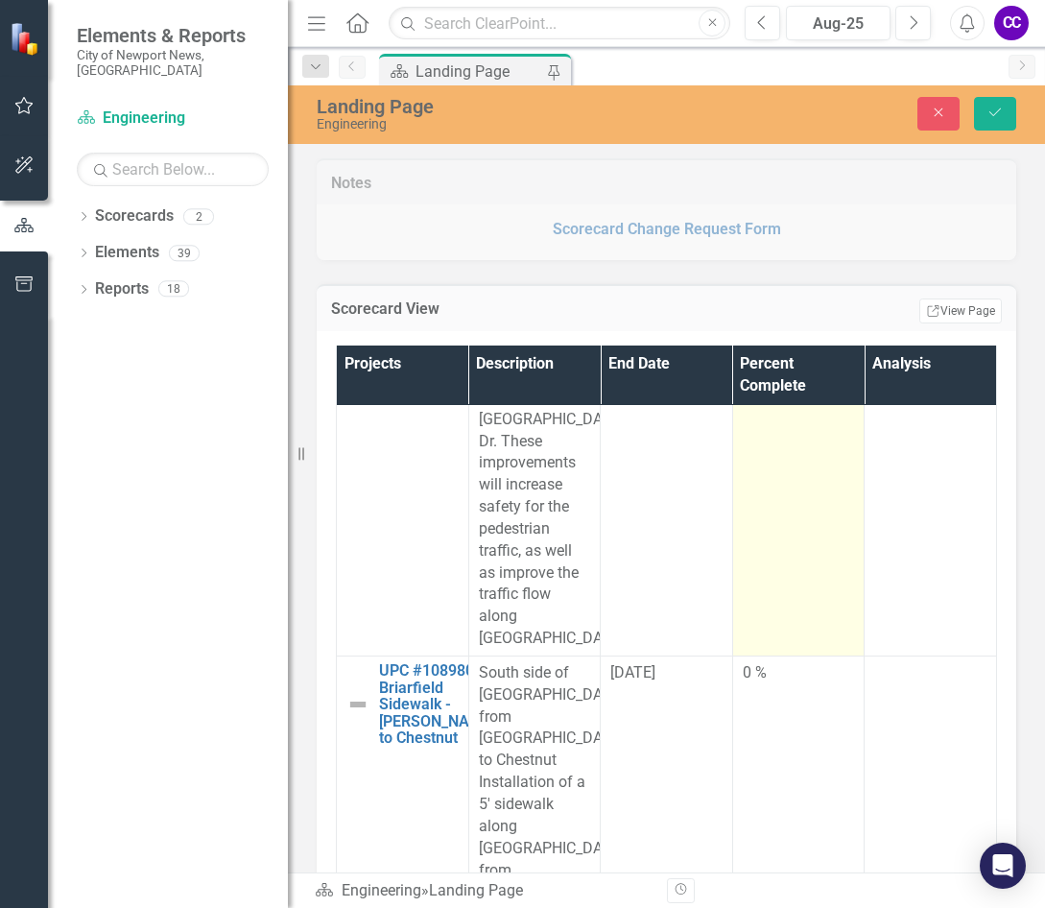
click at [780, 291] on input "0" at bounding box center [799, 273] width 112 height 36
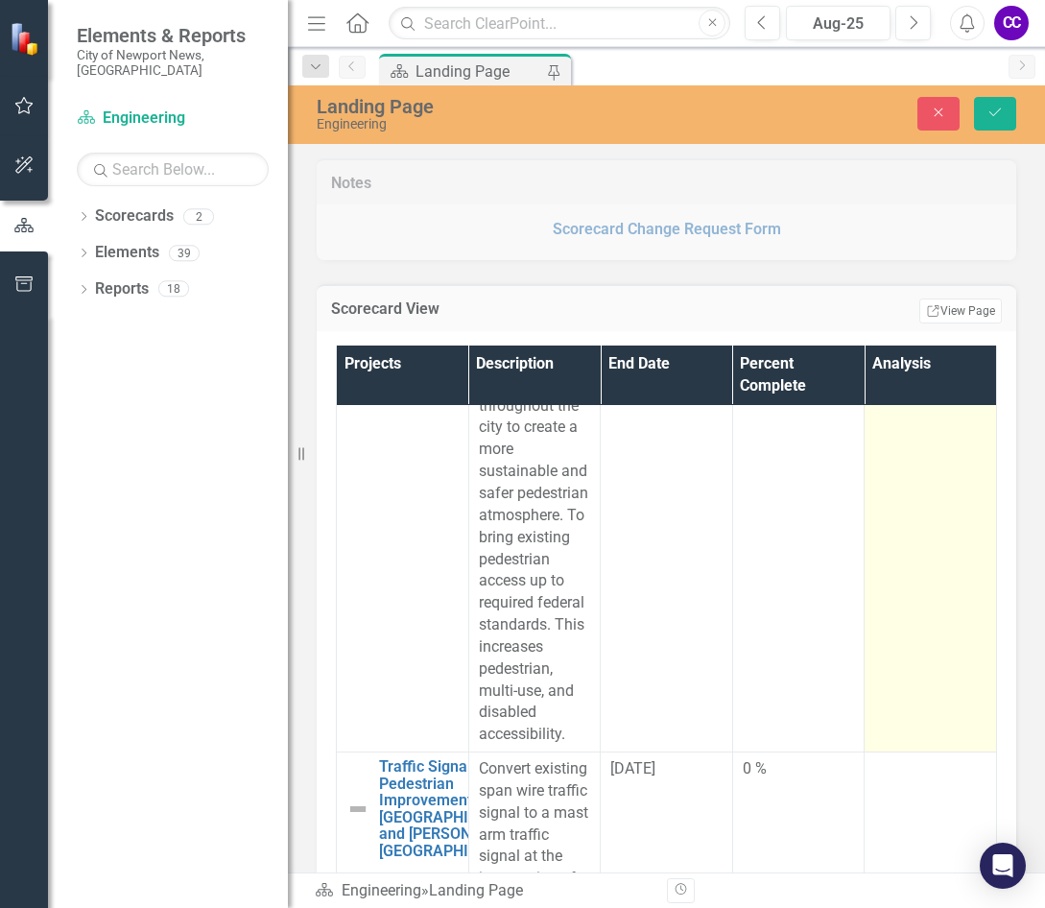
type input "044"
click at [872, 751] on td at bounding box center [931, 406] width 132 height 692
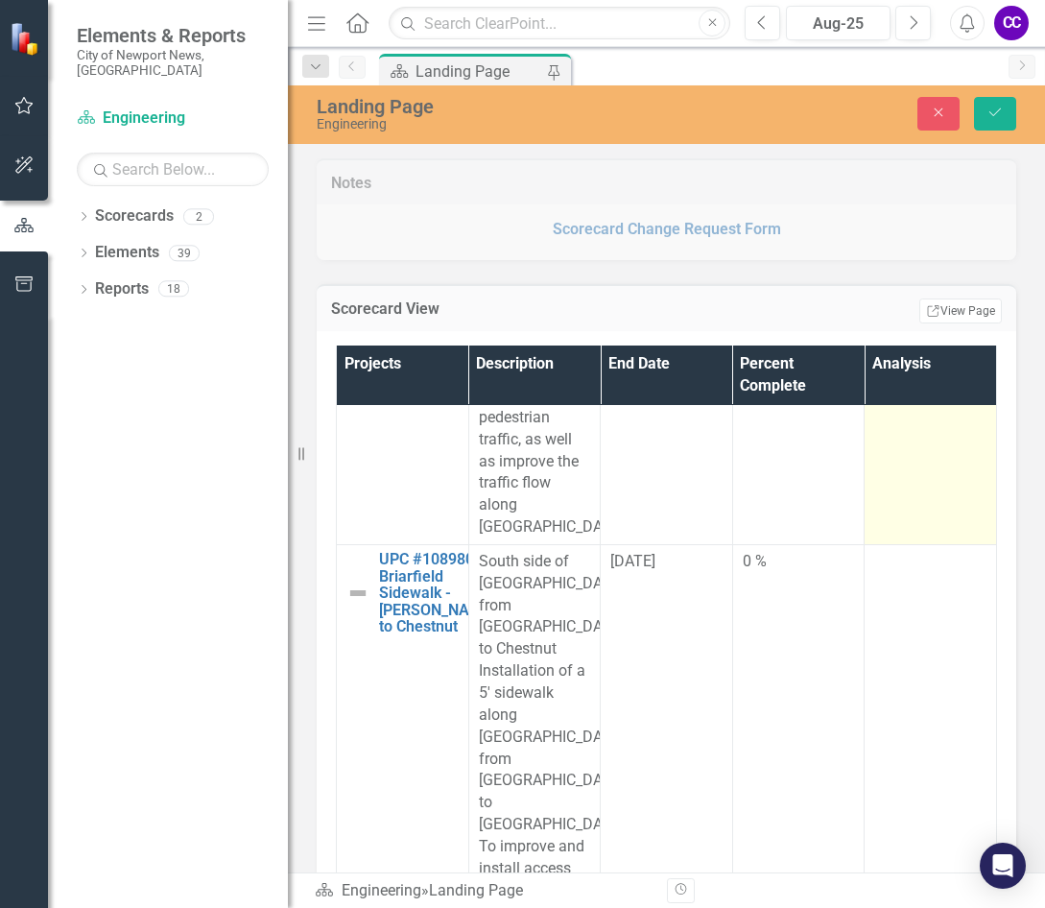
scroll to position [7410, 0]
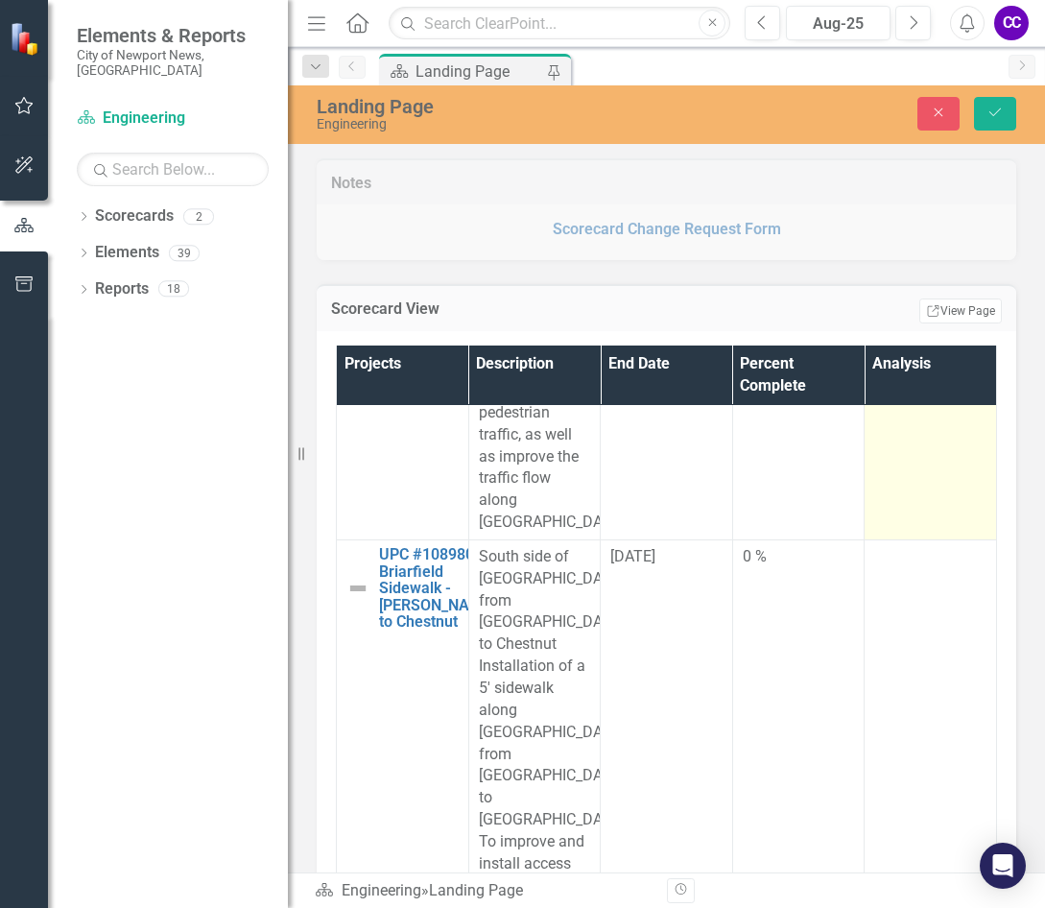
click at [872, 539] on td at bounding box center [931, 335] width 132 height 407
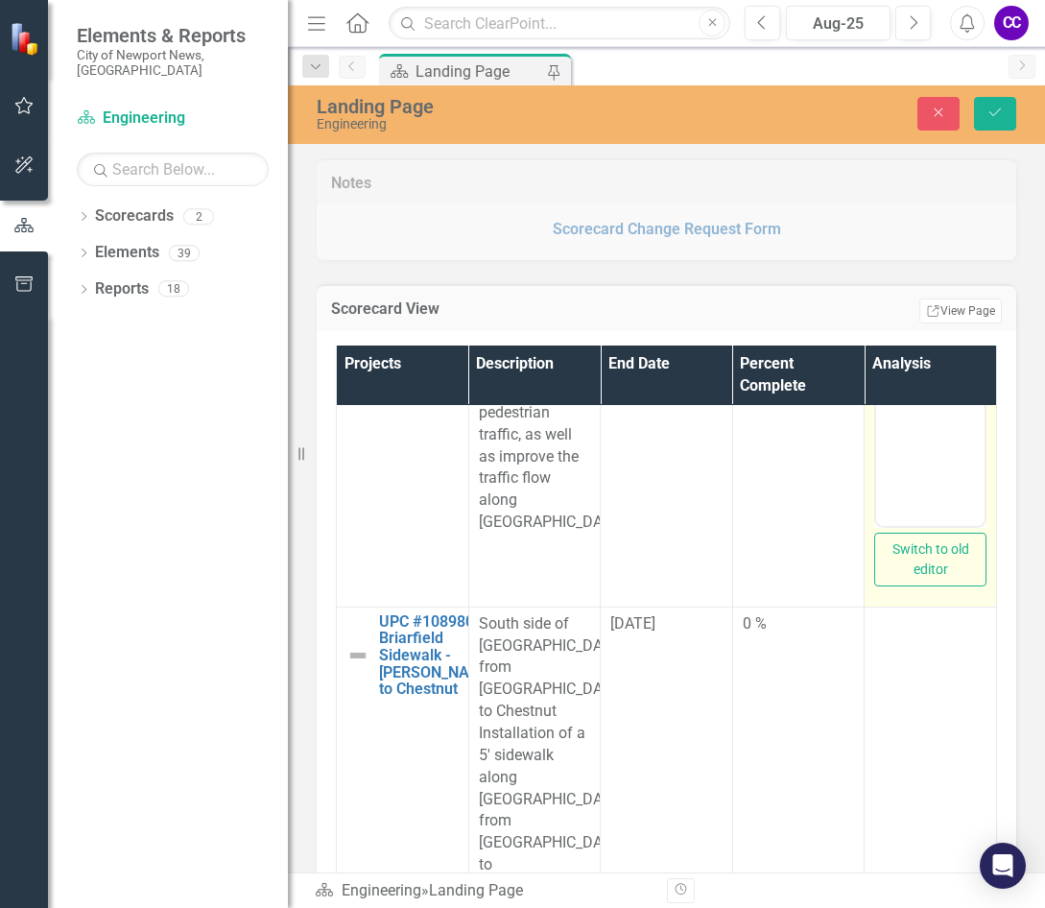
scroll to position [0, 0]
click at [872, 300] on body "Rich Text Area. Press ALT-0 for help." at bounding box center [930, 334] width 108 height 288
paste body "Rich Text Area. Press ALT-0 for help."
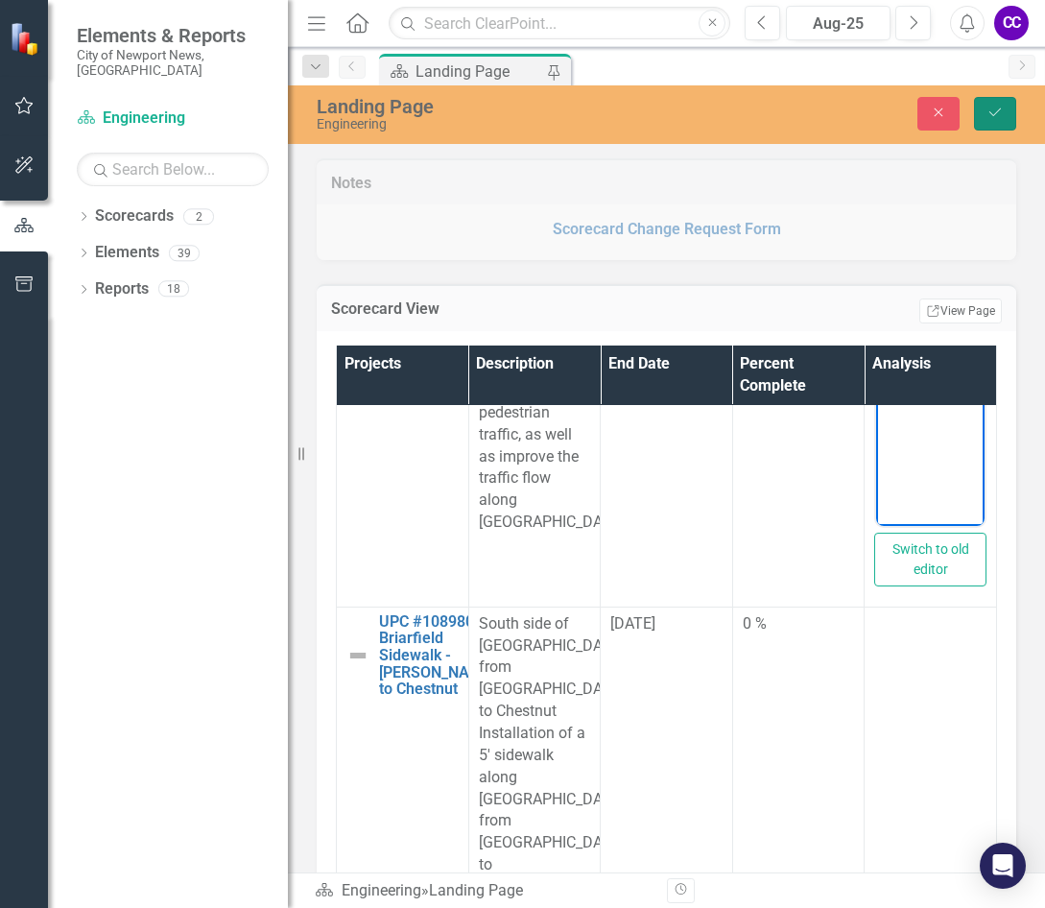
click at [872, 100] on button "Save" at bounding box center [995, 114] width 42 height 34
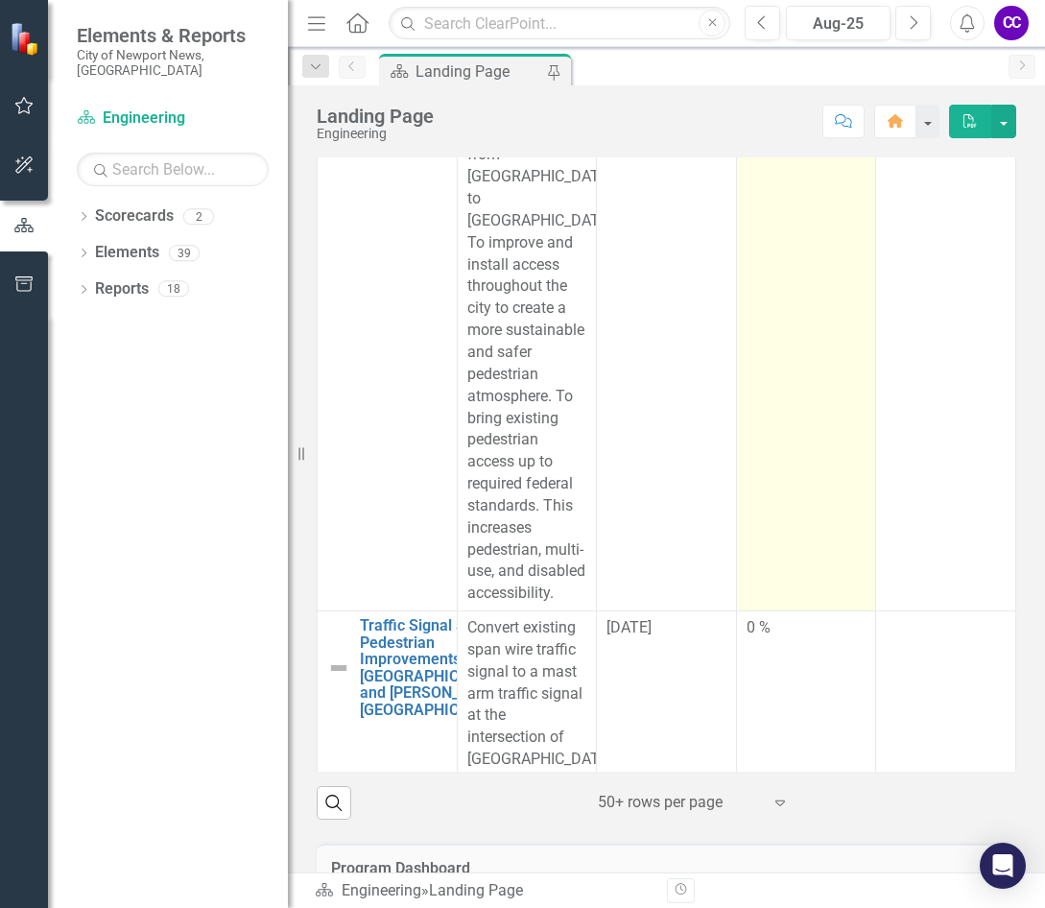
scroll to position [7198, 0]
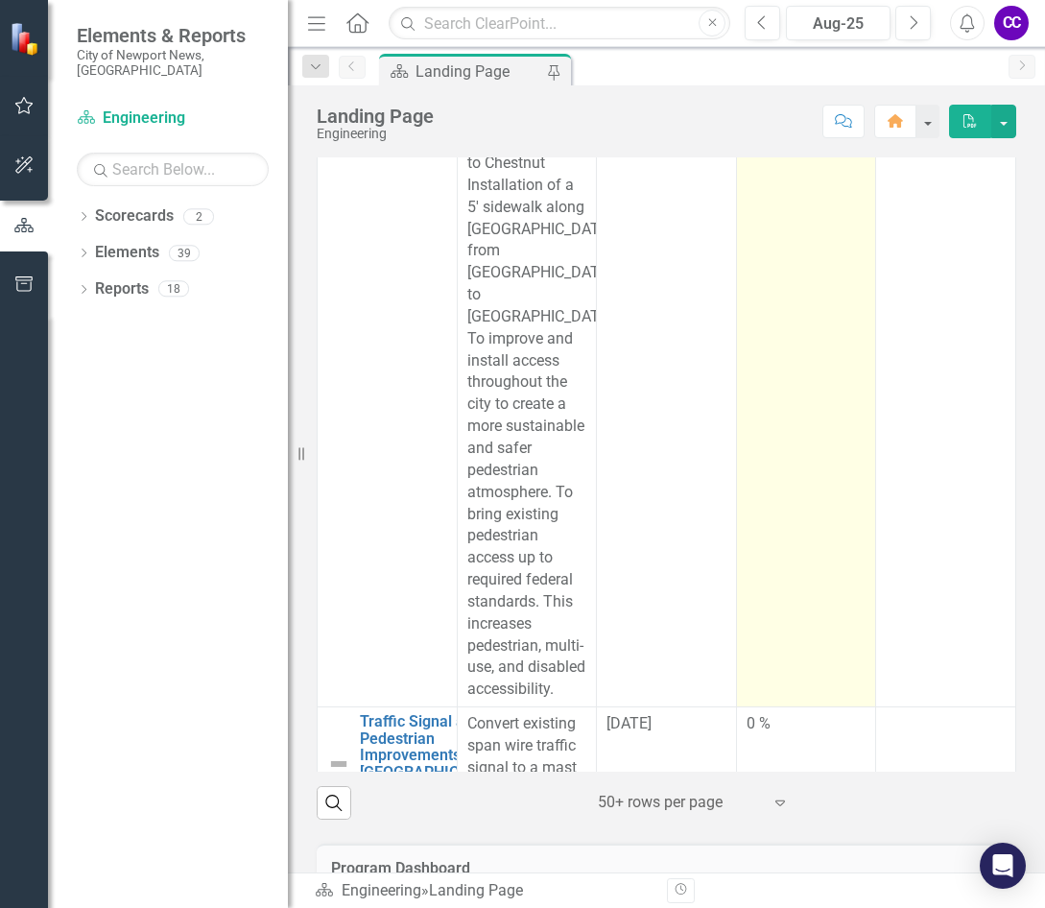
click at [779, 492] on td "0 %" at bounding box center [806, 383] width 140 height 648
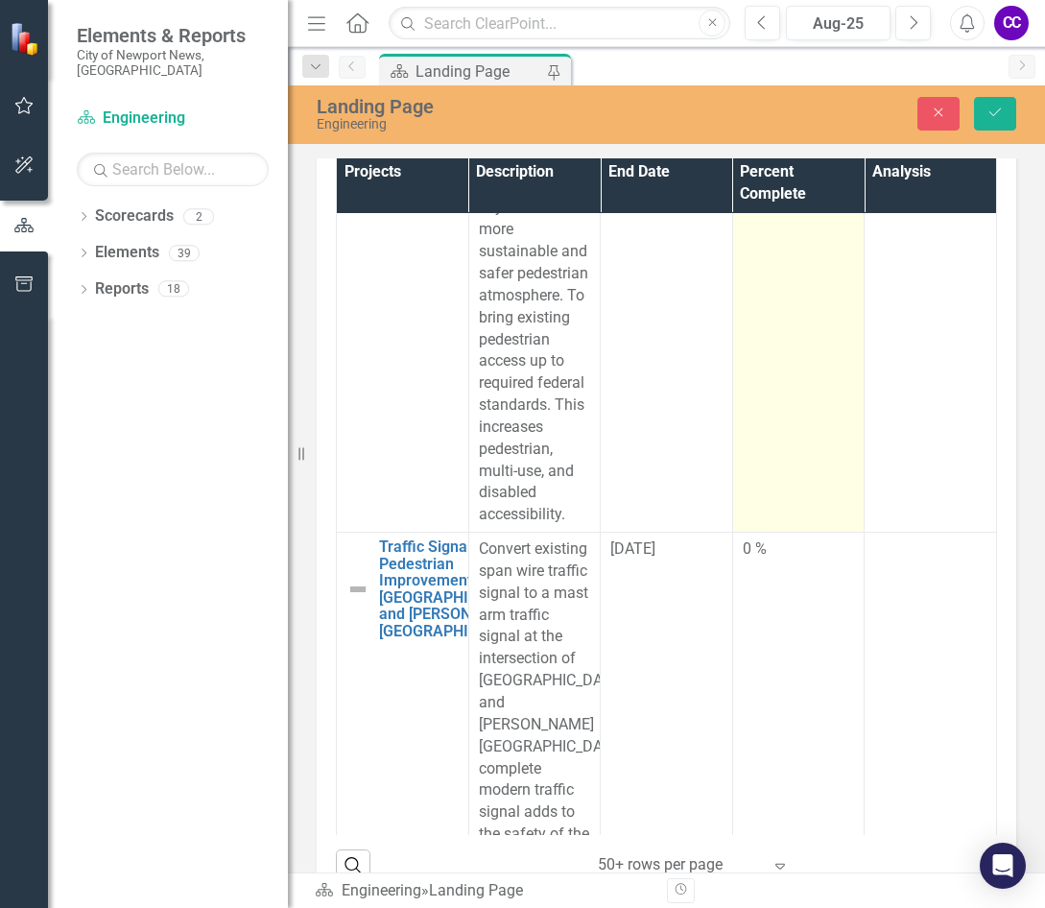
scroll to position [7869, 0]
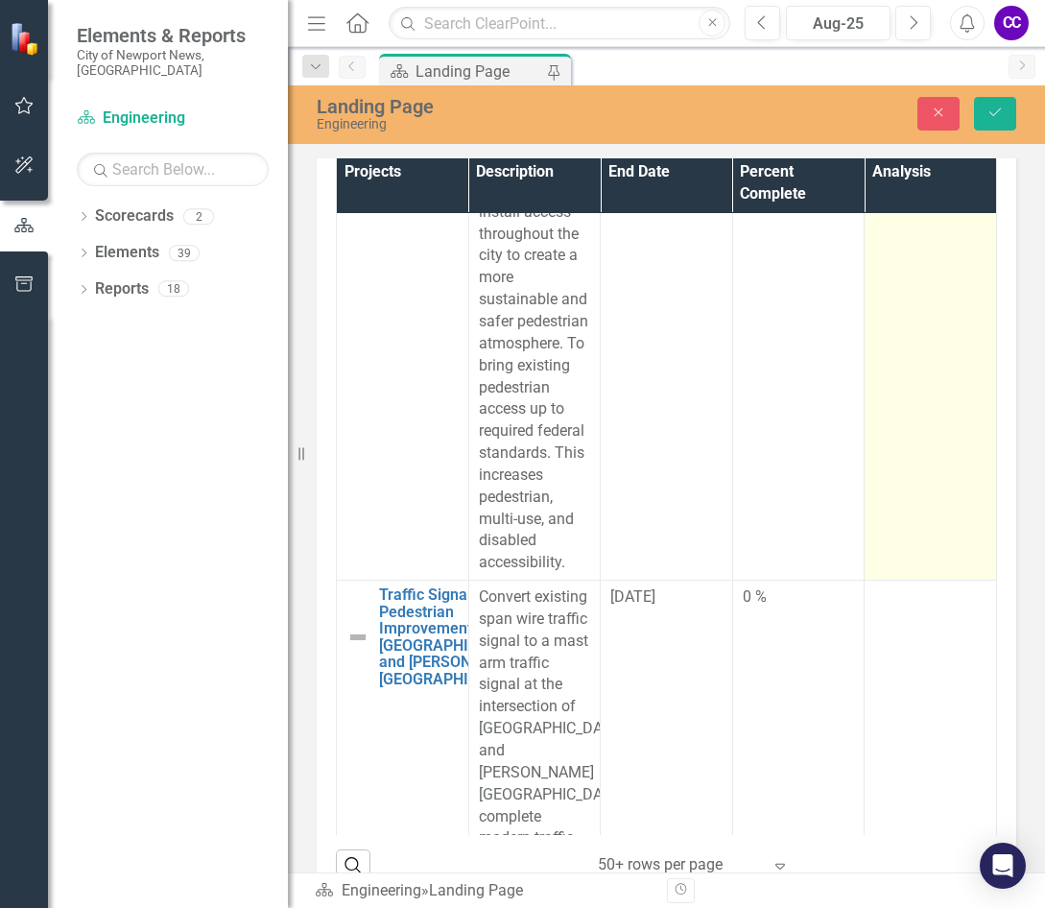
type input "022"
click at [872, 432] on td at bounding box center [931, 234] width 132 height 692
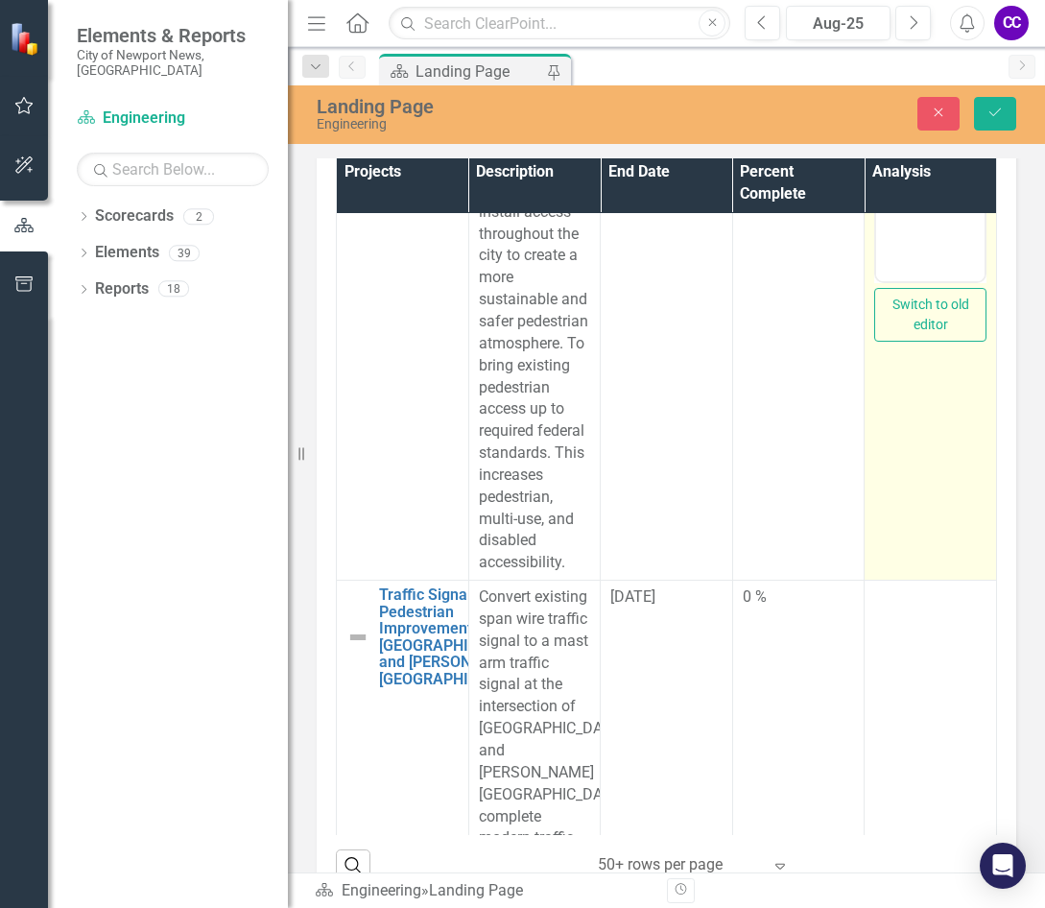
scroll to position [0, 0]
click at [872, 48] on body "Rich Text Area. Press ALT-0 for help." at bounding box center [930, 90] width 108 height 288
paste body "Rich Text Area. Press ALT-0 for help."
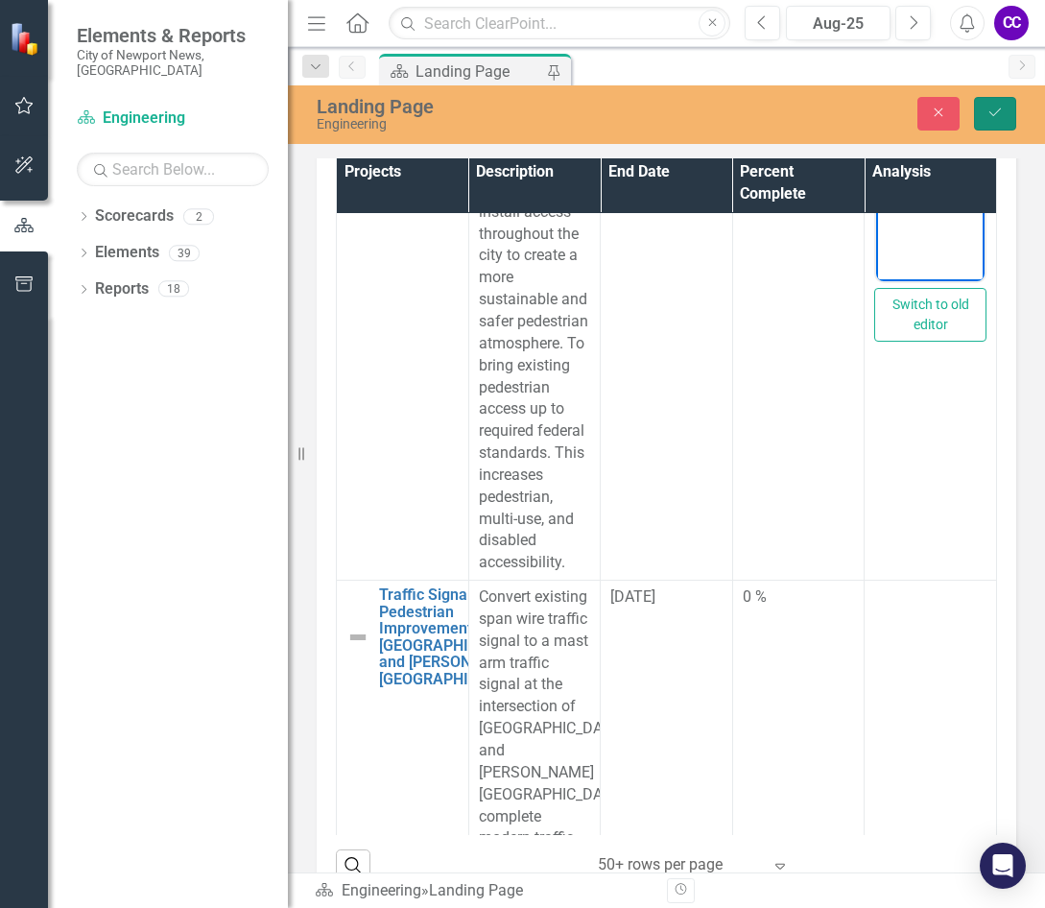
click at [872, 104] on button "Save" at bounding box center [995, 114] width 42 height 34
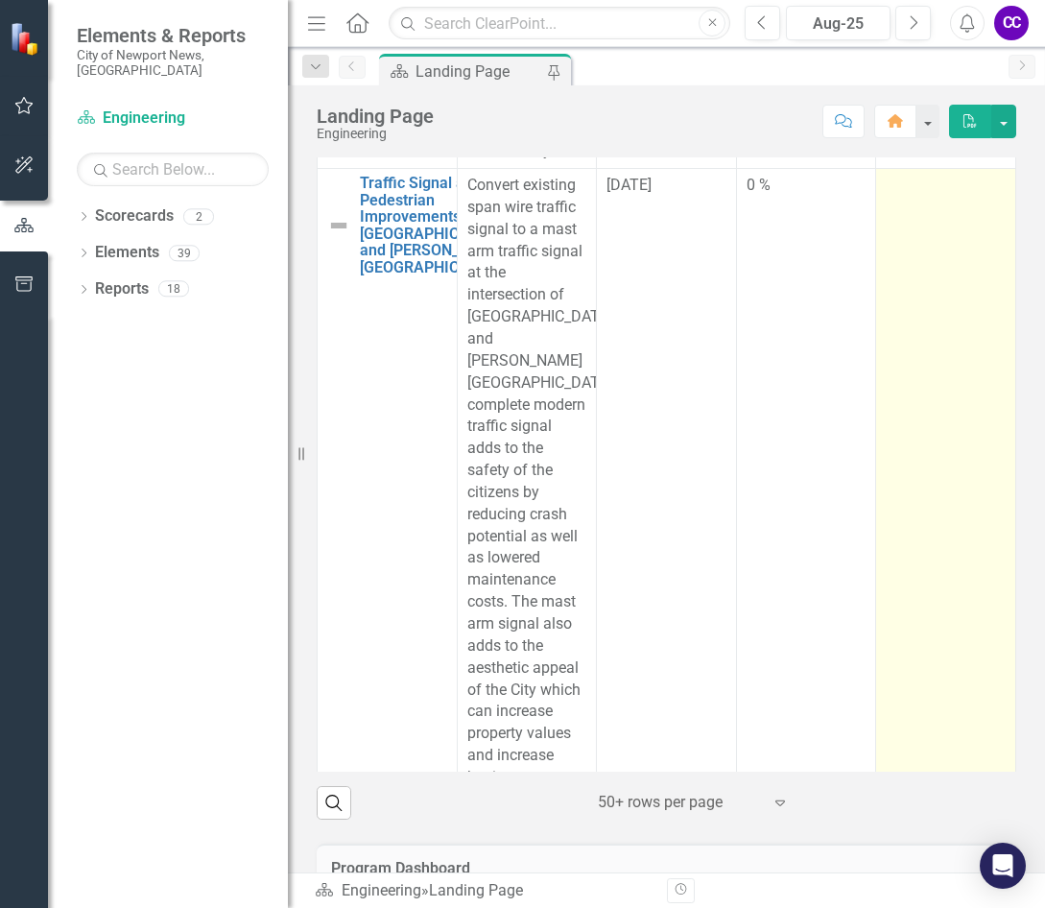
scroll to position [7678, 0]
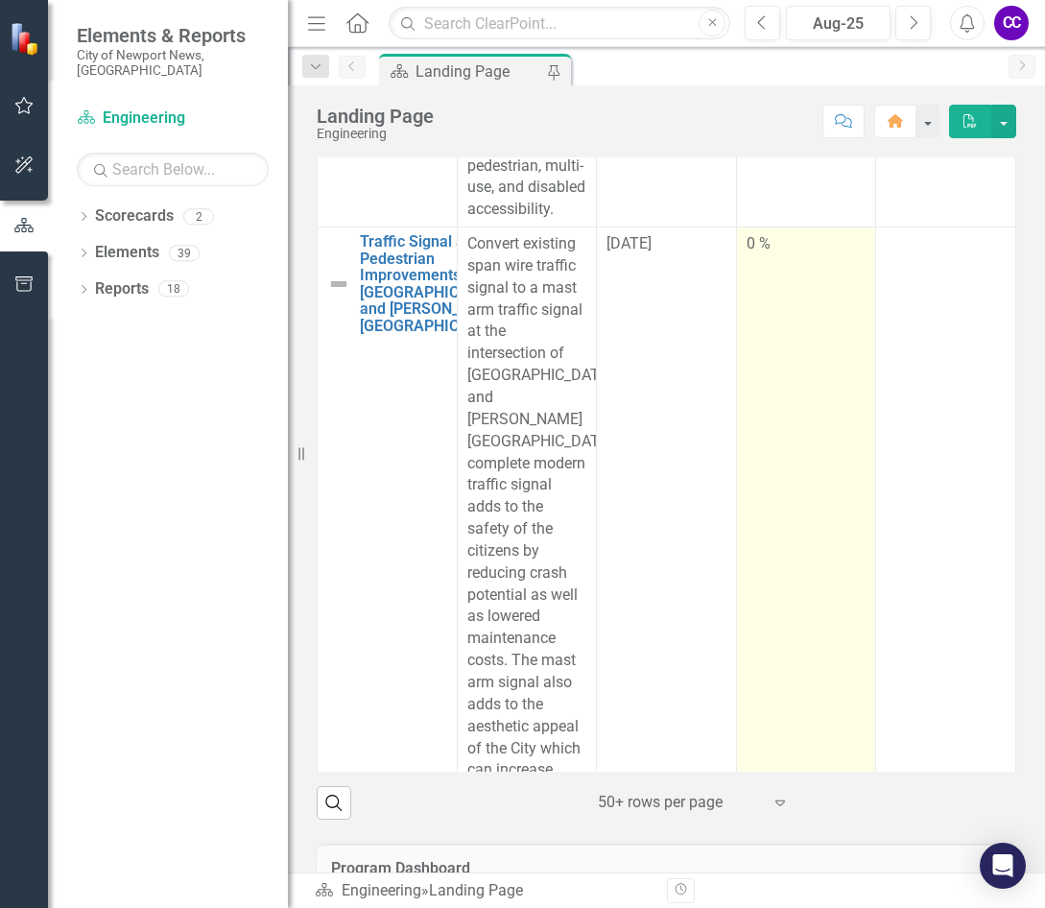
click at [792, 576] on td "0 %" at bounding box center [806, 606] width 140 height 758
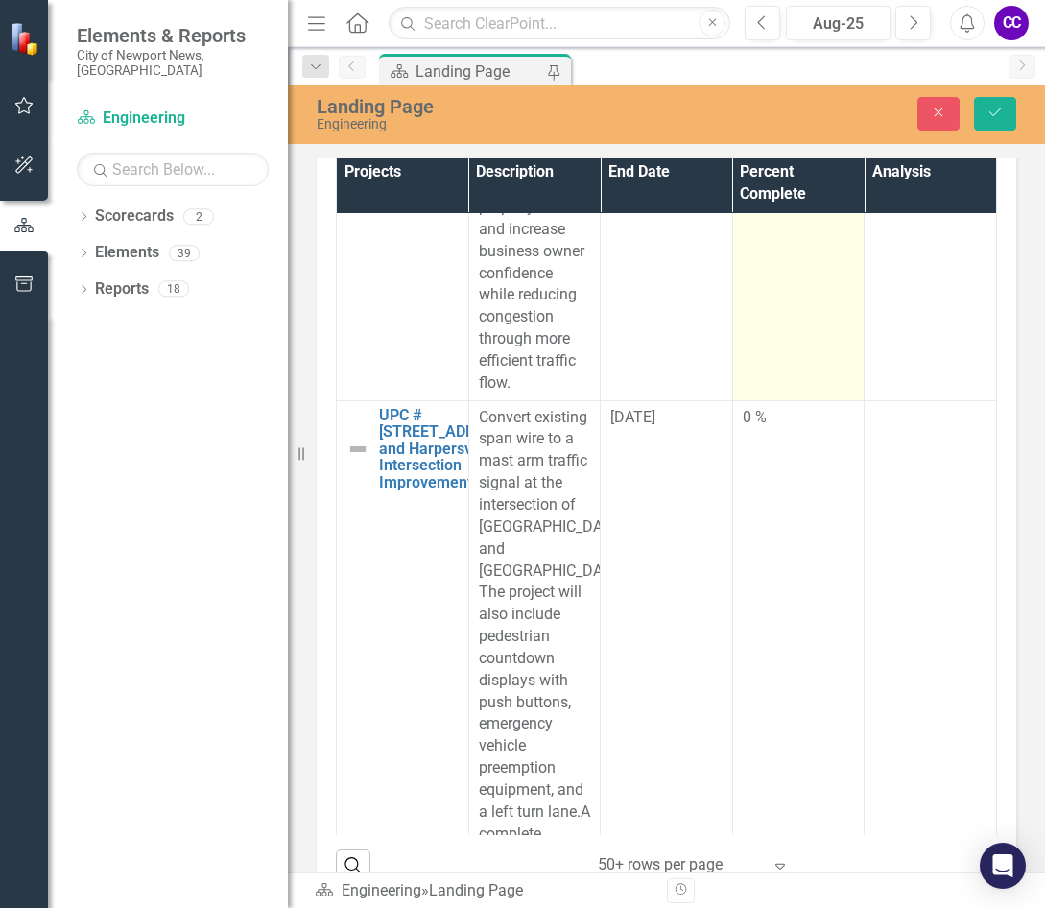
scroll to position [8541, 0]
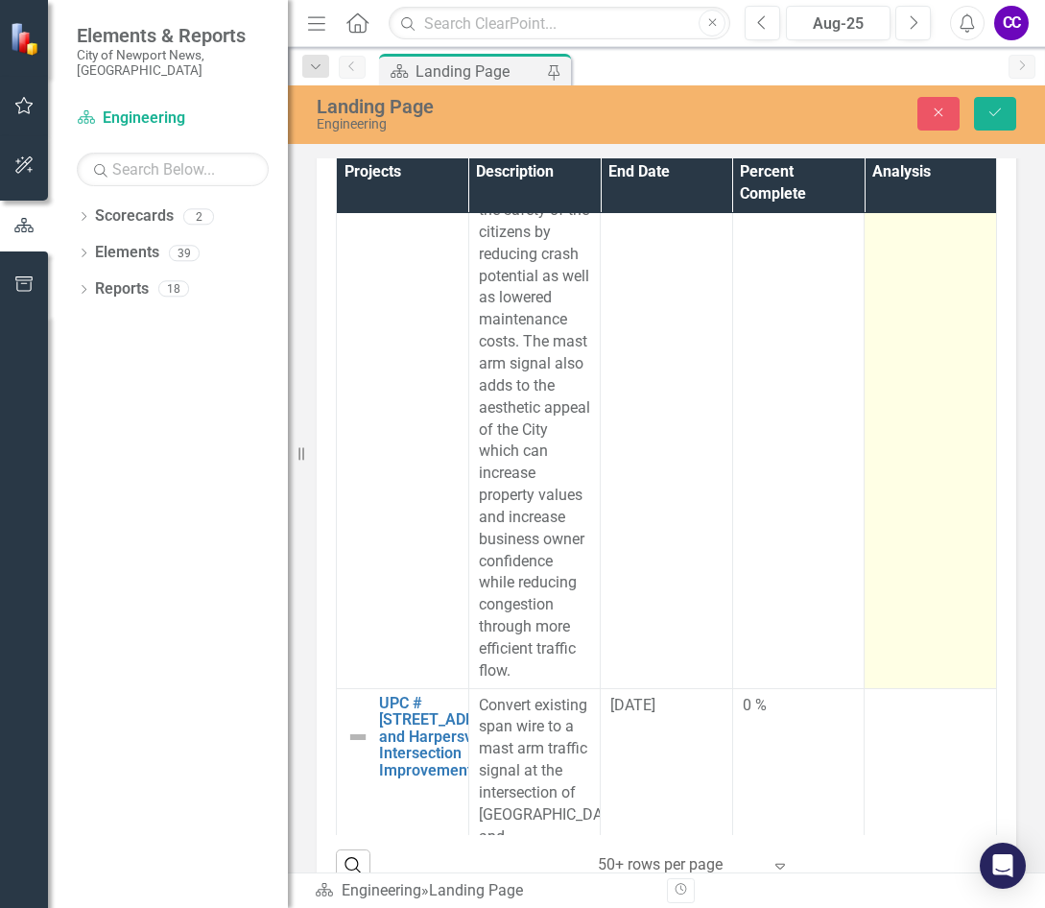
type input "070"
click at [872, 567] on td at bounding box center [931, 299] width 132 height 780
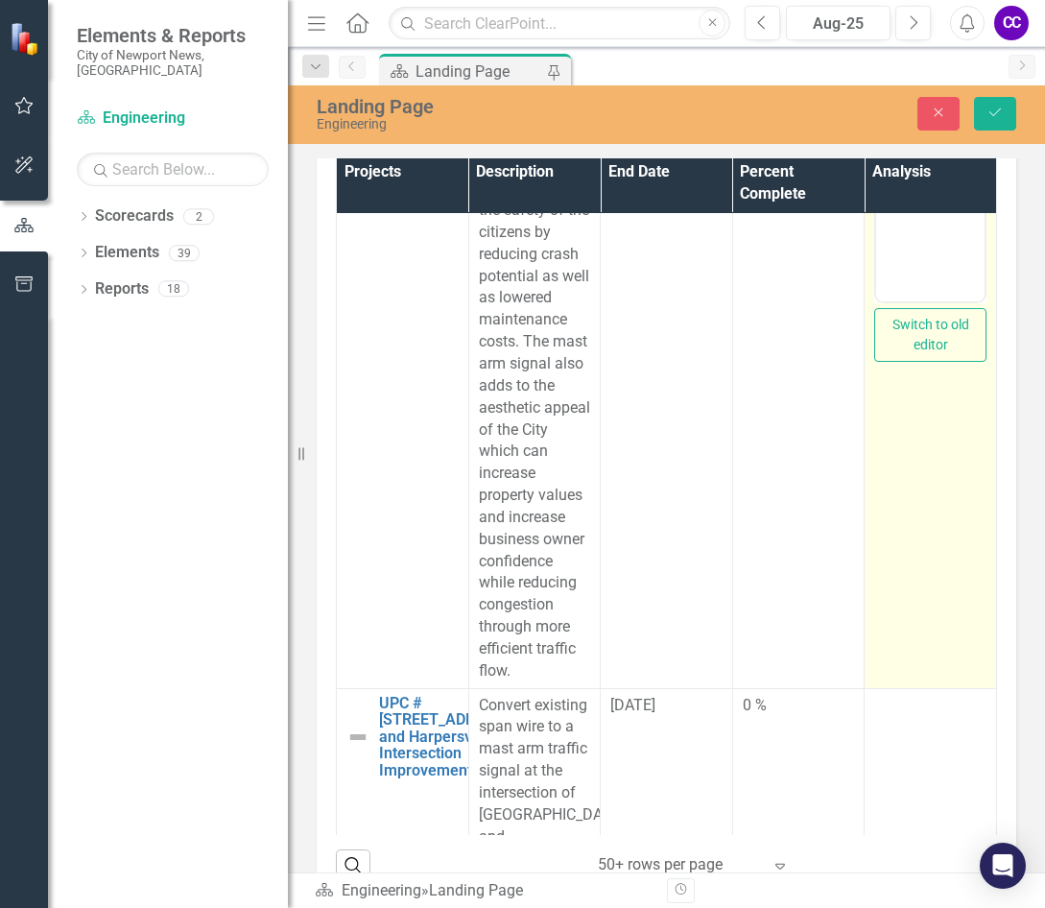
scroll to position [0, 0]
click at [872, 171] on body "Rich Text Area. Press ALT-0 for help." at bounding box center [930, 111] width 108 height 288
paste body "Rich Text Area. Press ALT-0 for help."
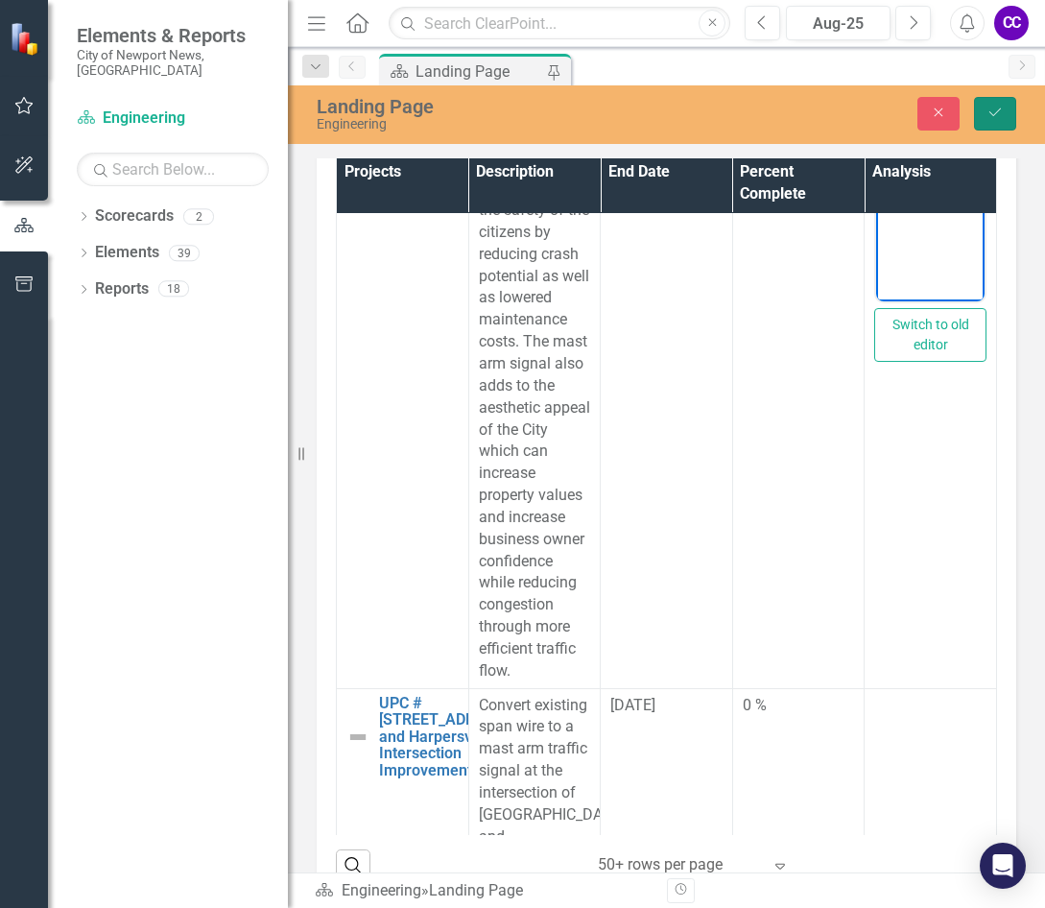
click at [872, 113] on button "Save" at bounding box center [995, 114] width 42 height 34
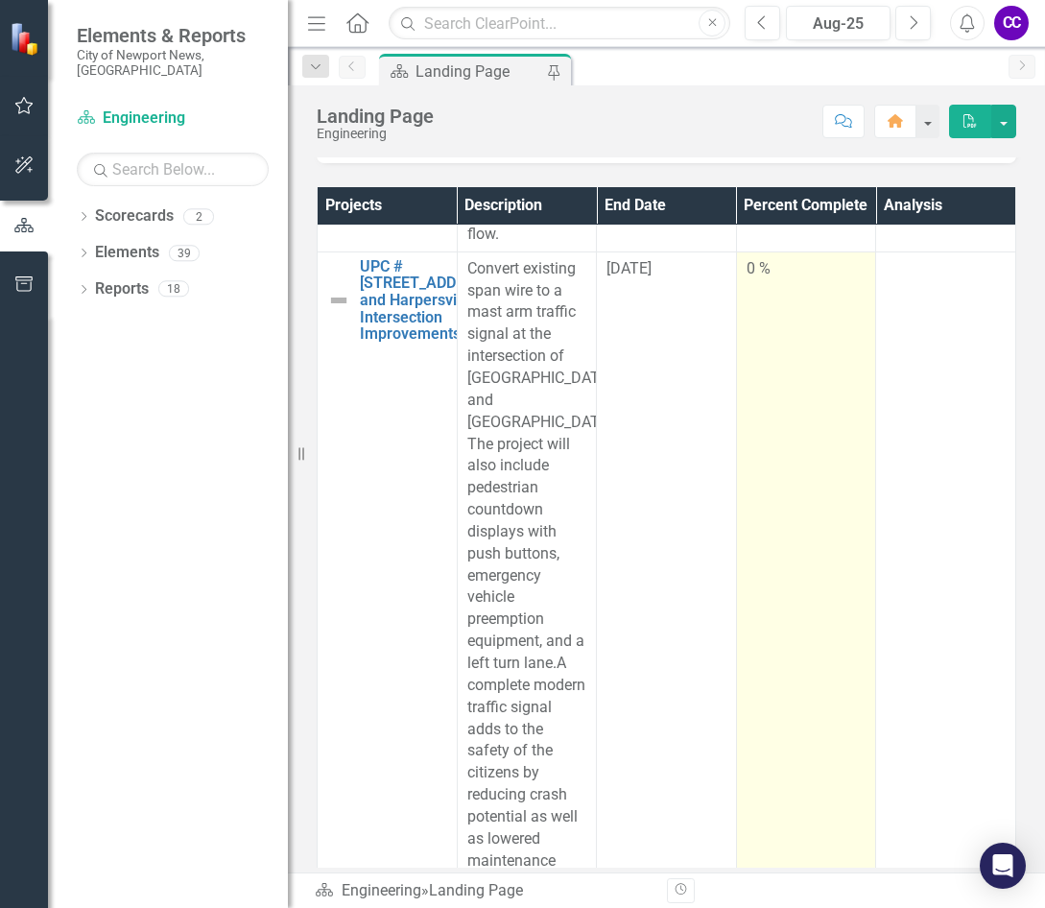
scroll to position [8541, 0]
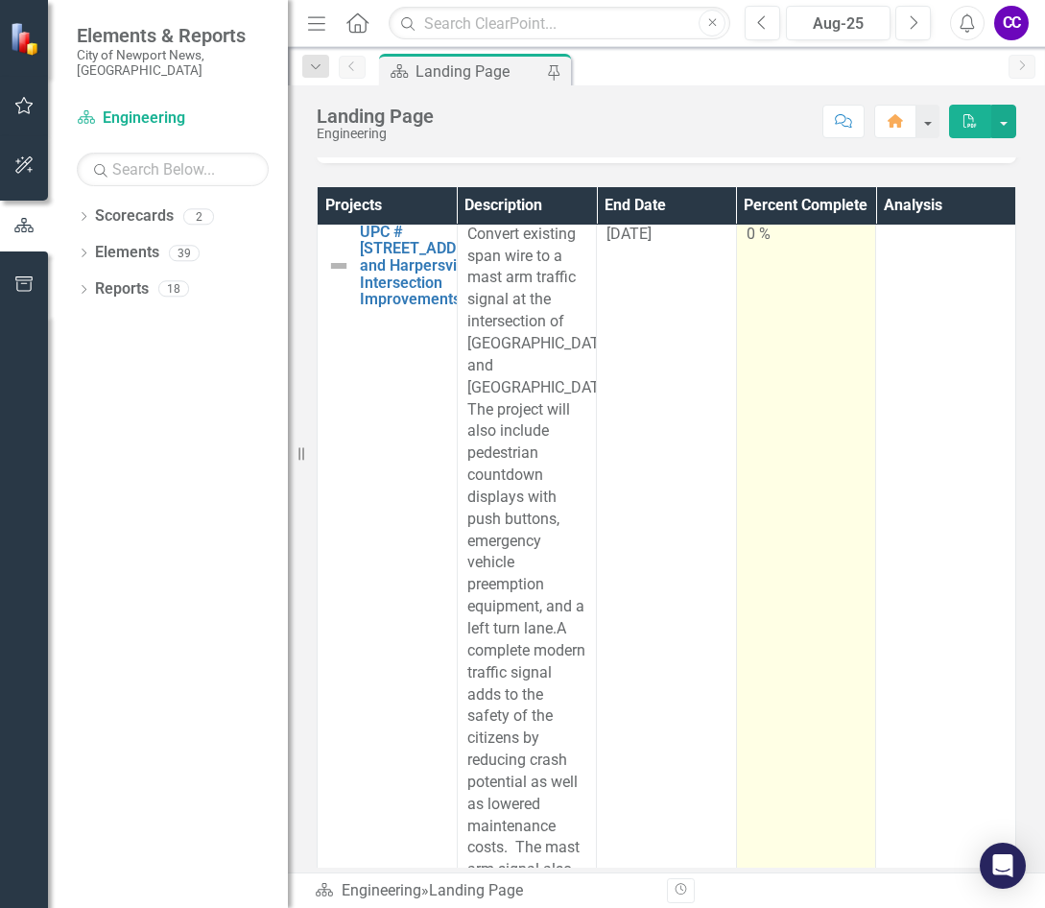
click at [772, 464] on td "0 %" at bounding box center [806, 694] width 140 height 955
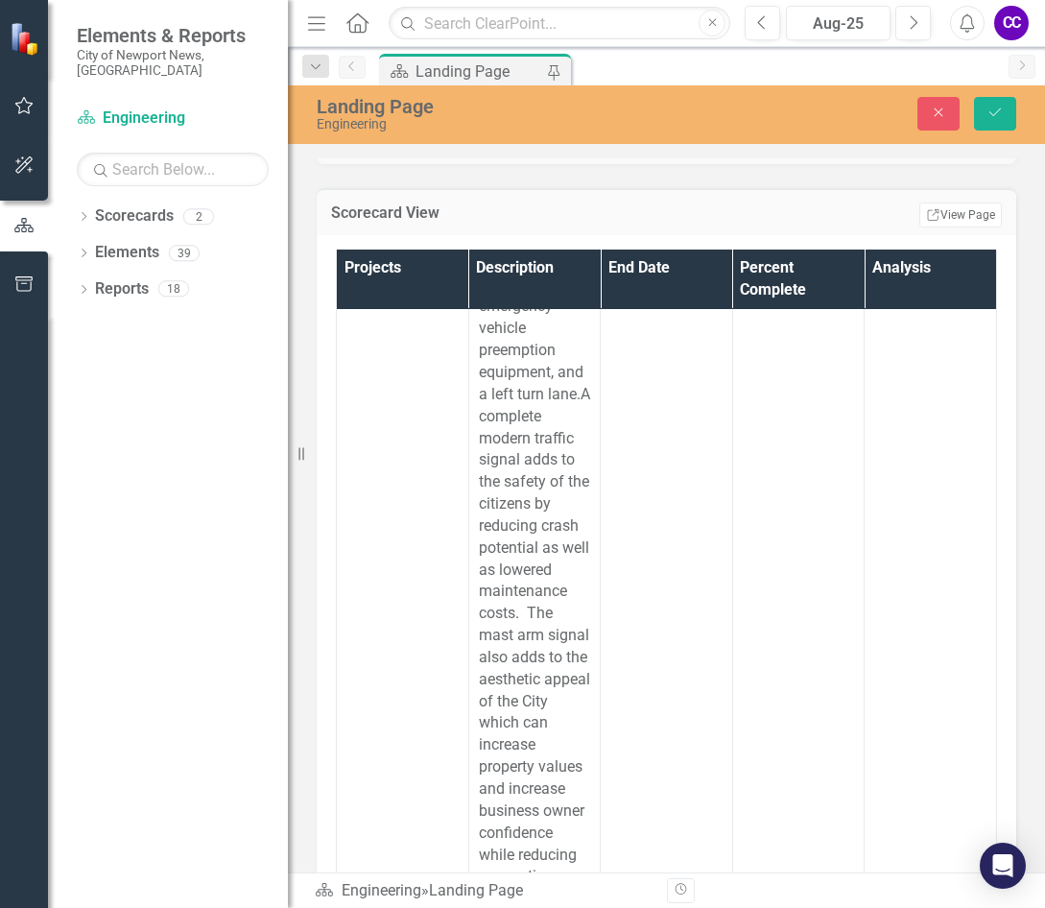
scroll to position [9309, 0]
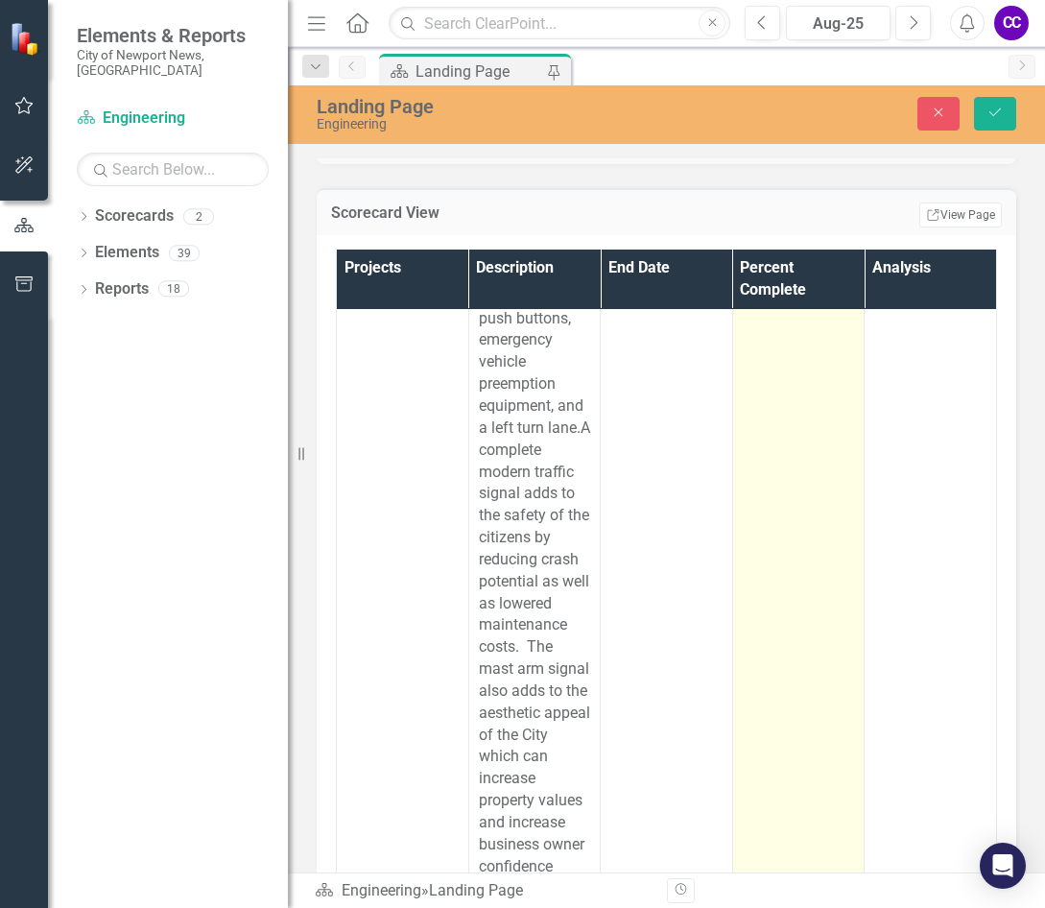
click at [760, 59] on input "0" at bounding box center [799, 41] width 112 height 36
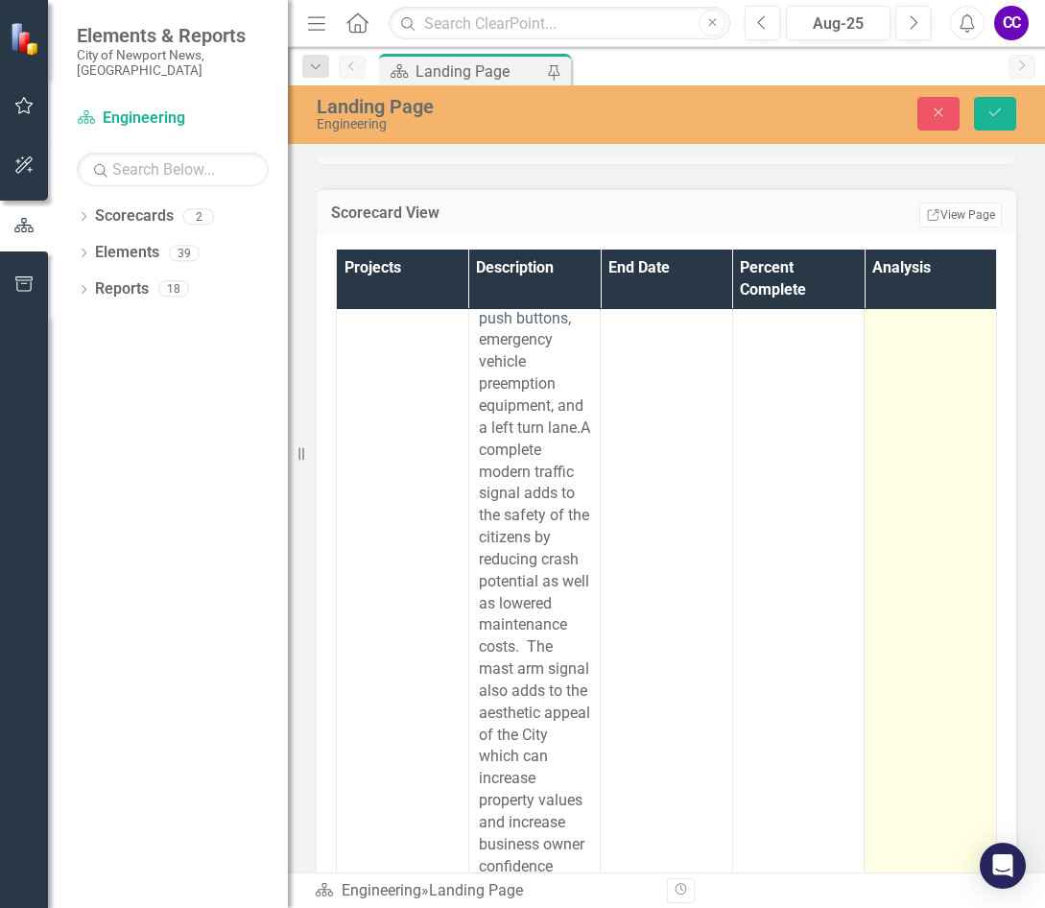
type input "046"
click at [872, 695] on td at bounding box center [931, 504] width 132 height 977
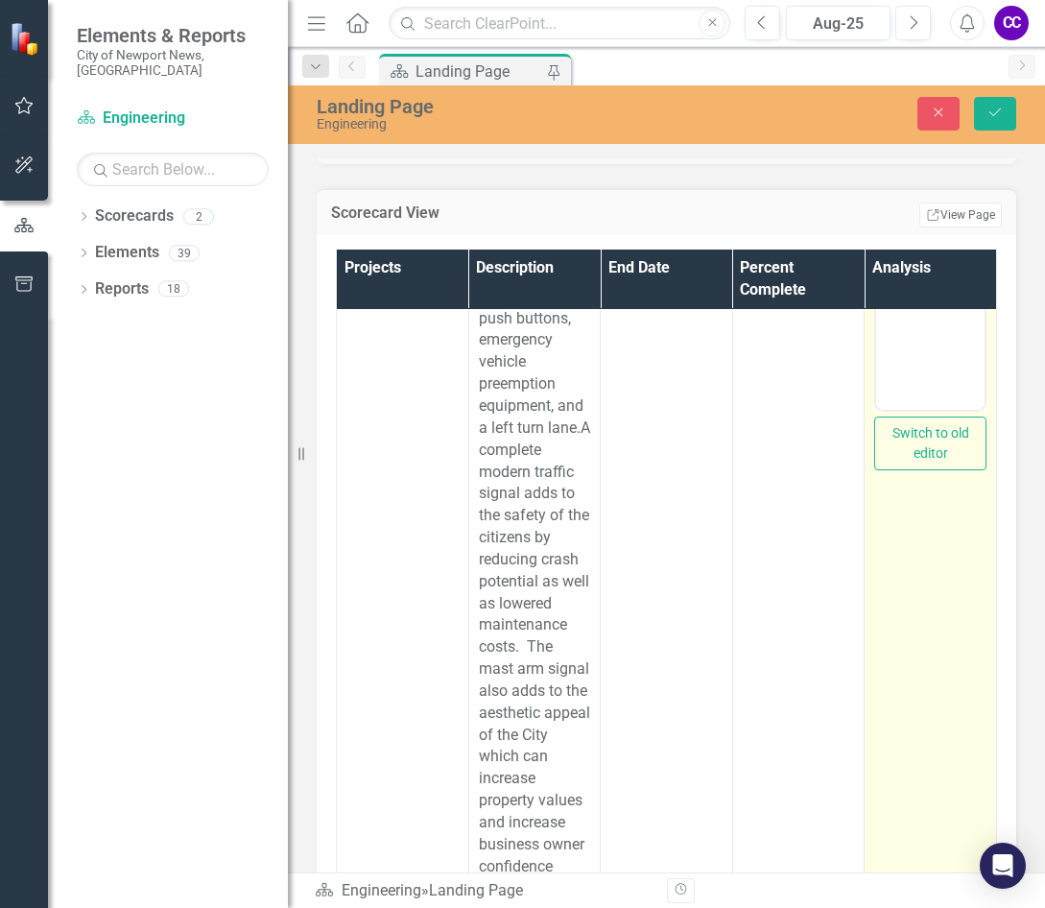
scroll to position [0, 0]
click at [872, 253] on body "Rich Text Area. Press ALT-0 for help." at bounding box center [930, 218] width 108 height 288
paste body "Rich Text Area. Press ALT-0 for help."
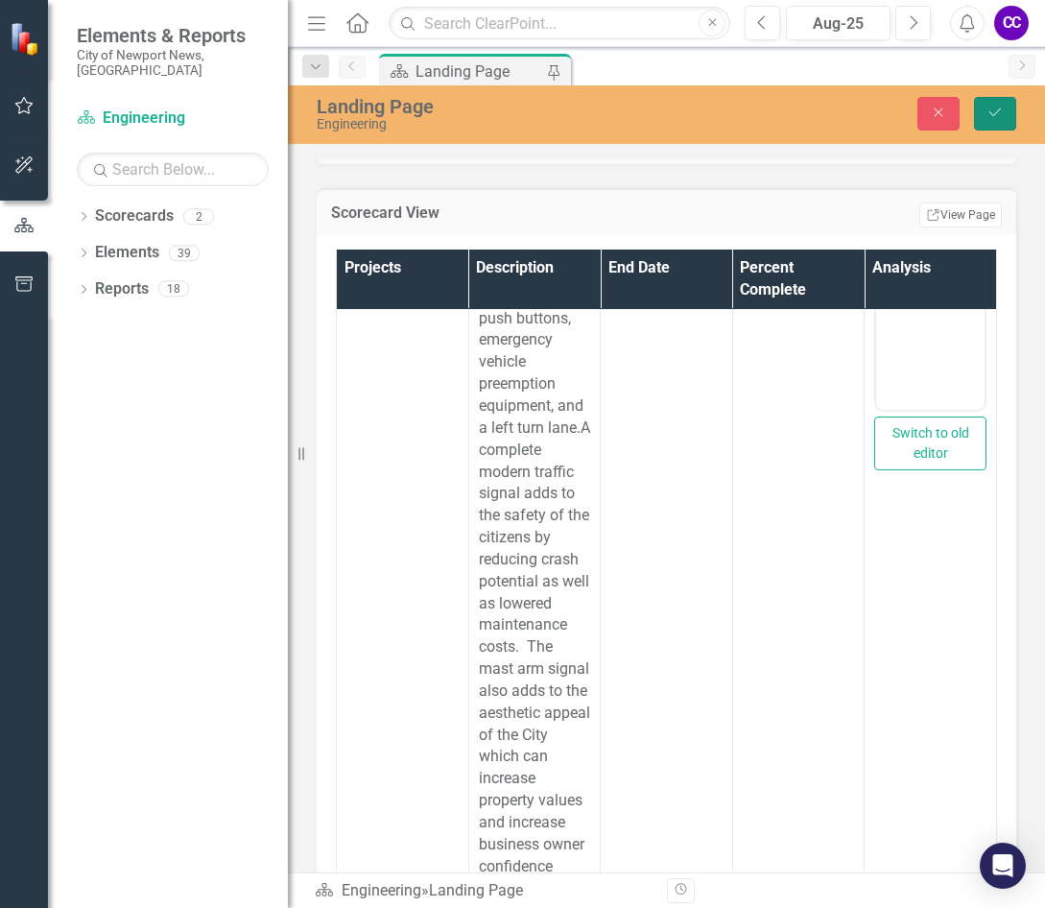
click at [872, 106] on button "Save" at bounding box center [995, 114] width 42 height 34
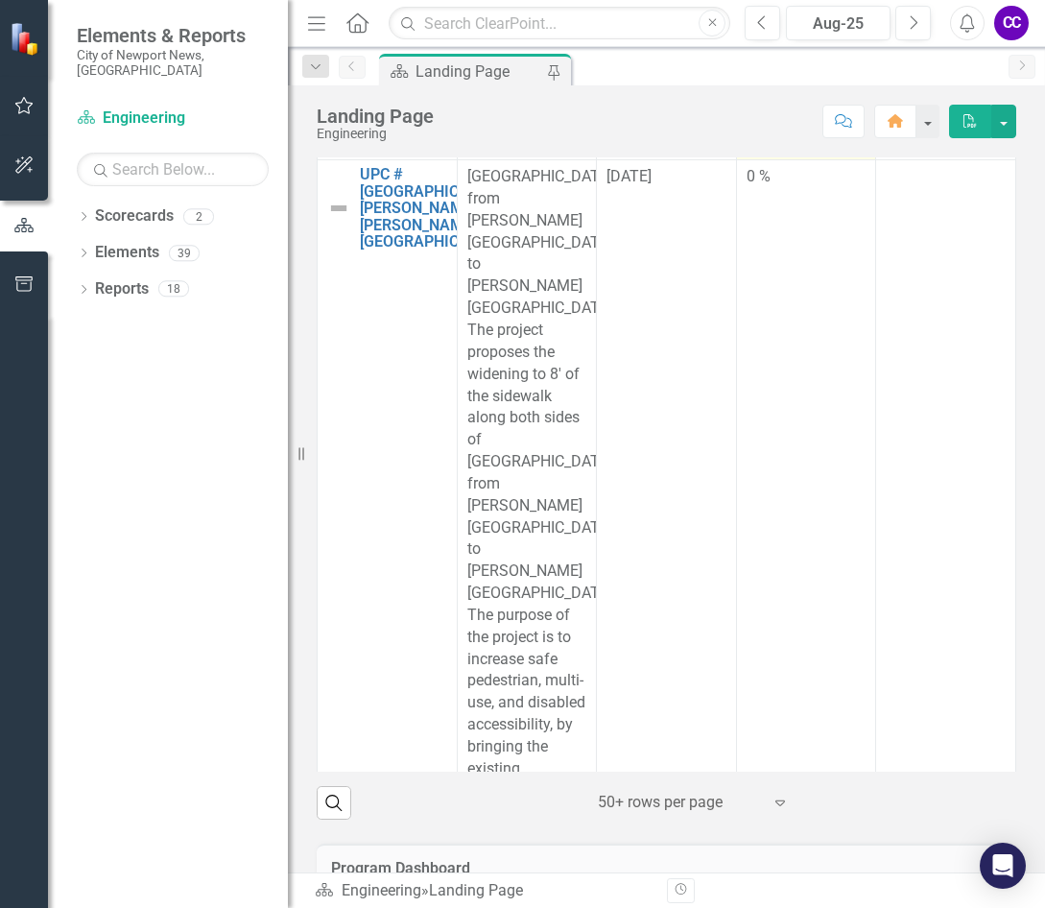
scroll to position [9501, 0]
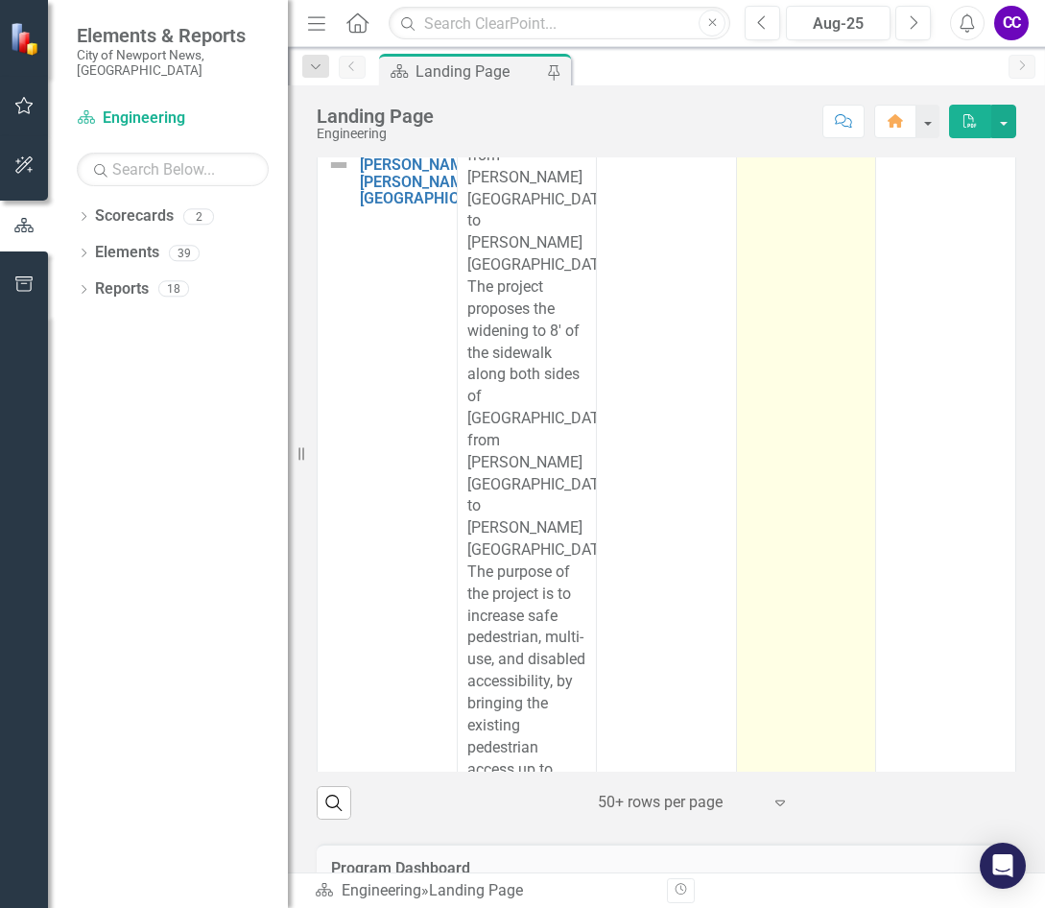
click at [806, 480] on td "0 %" at bounding box center [806, 474] width 140 height 714
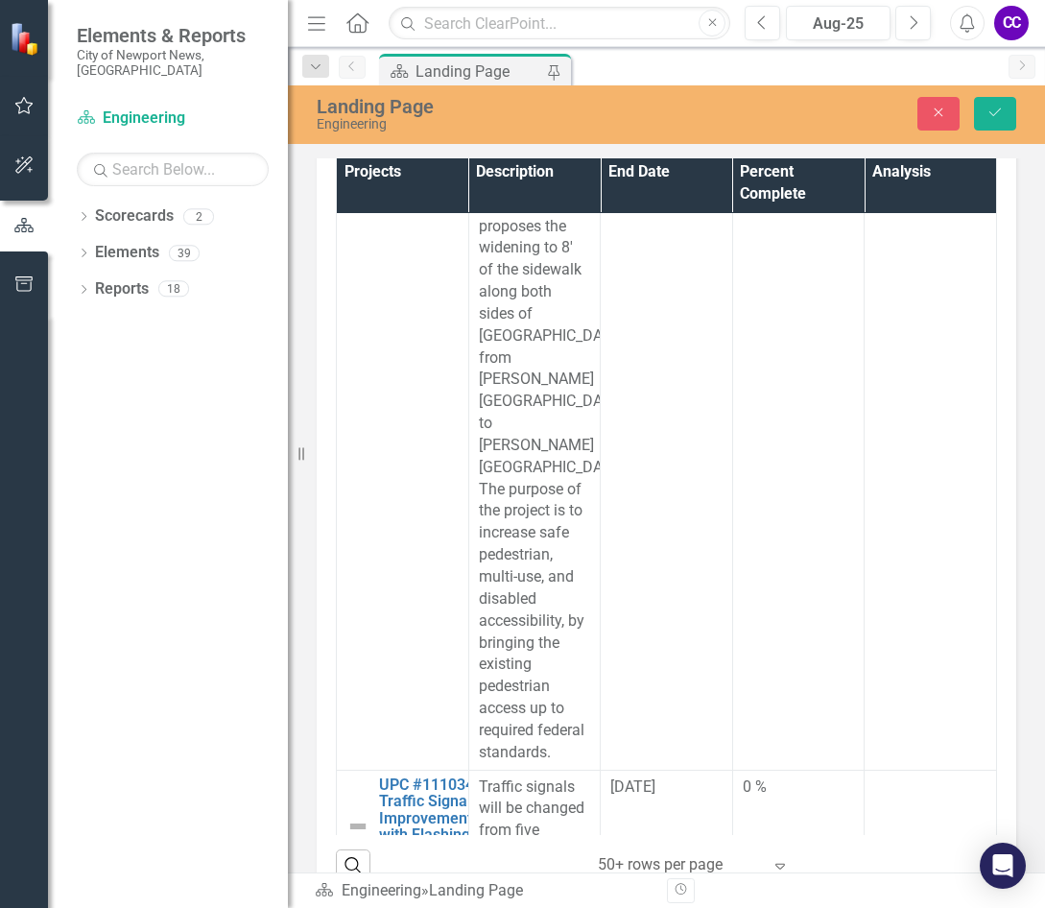
scroll to position [10365, 0]
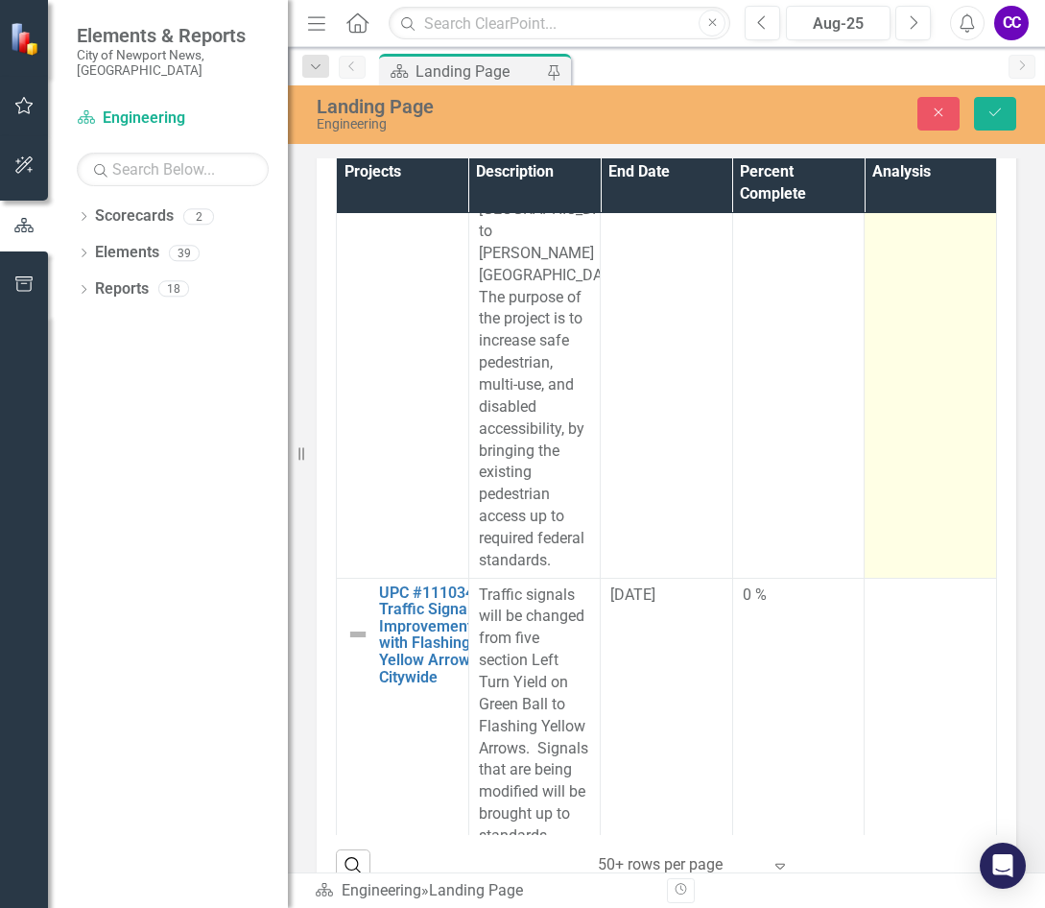
type input "17"
click at [872, 578] on td at bounding box center [931, 210] width 132 height 736
click at [872, 28] on body "Rich Text Area. Press ALT-0 for help." at bounding box center [930, 44] width 108 height 288
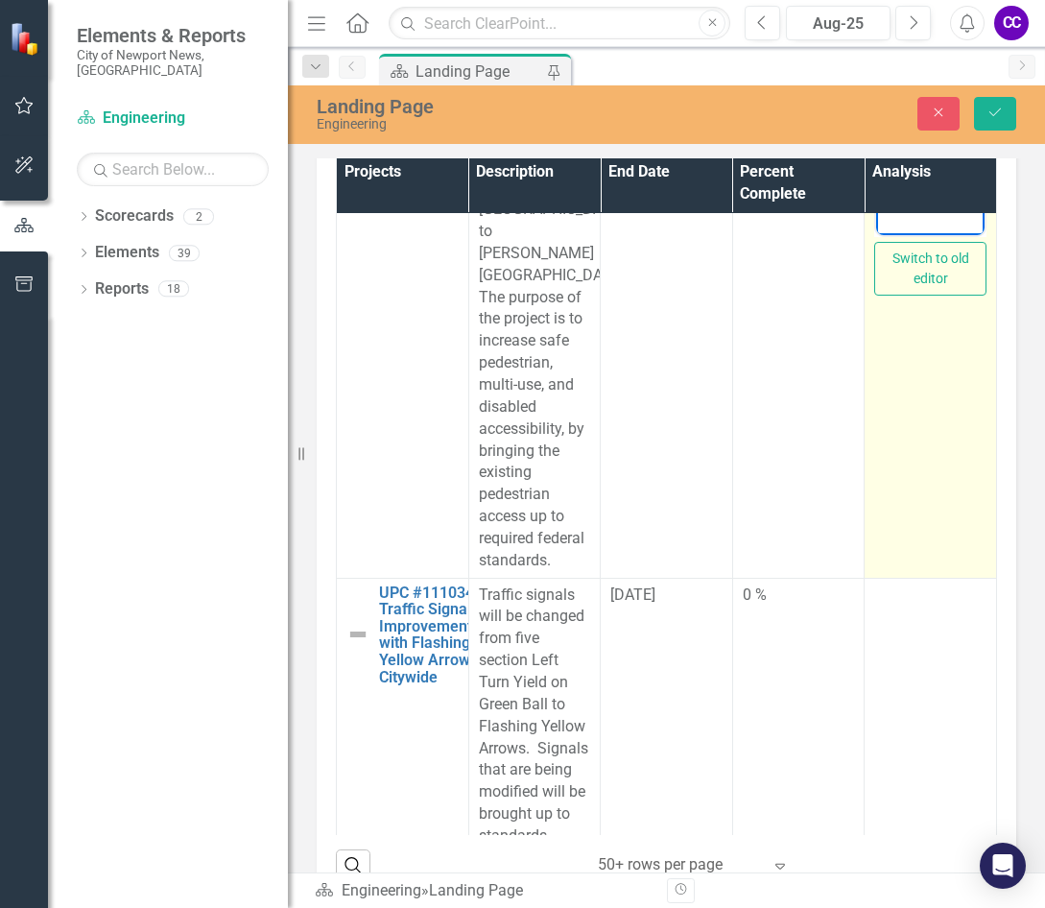
paste body "Rich Text Area. Press ALT-0 for help."
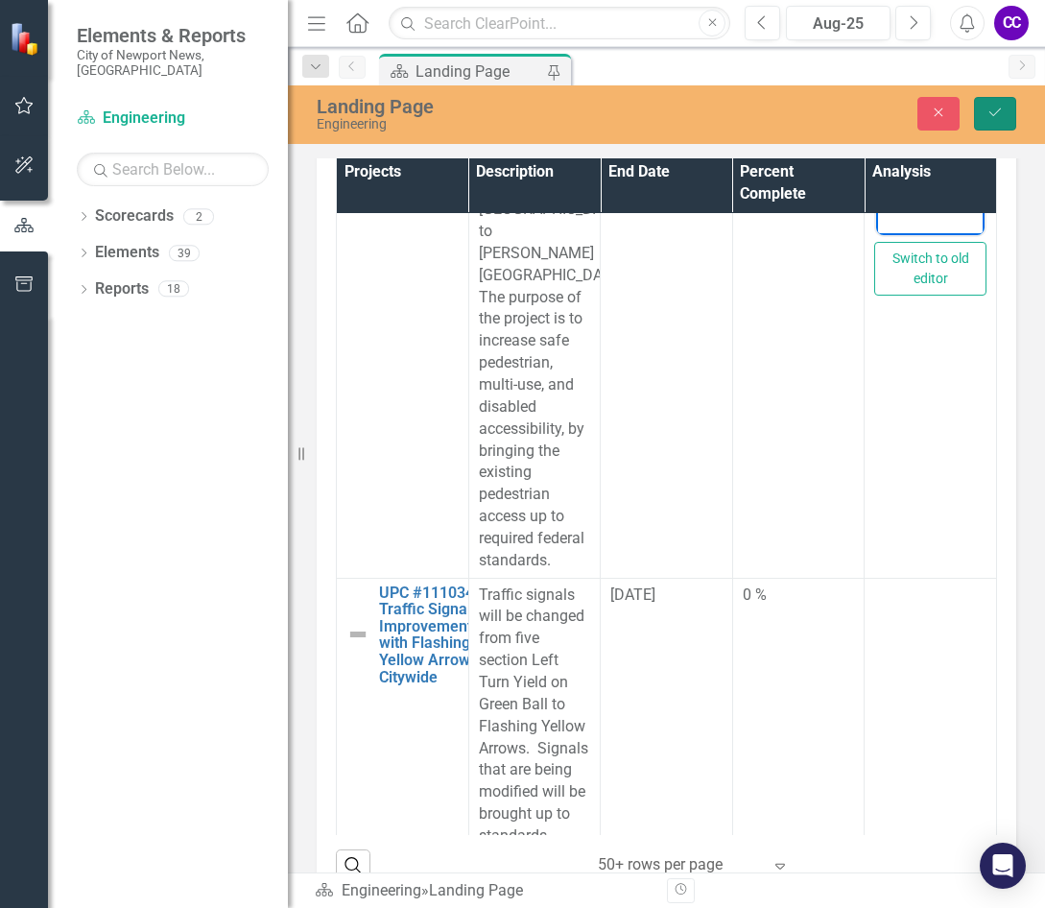
click at [872, 97] on button "Save" at bounding box center [995, 114] width 42 height 34
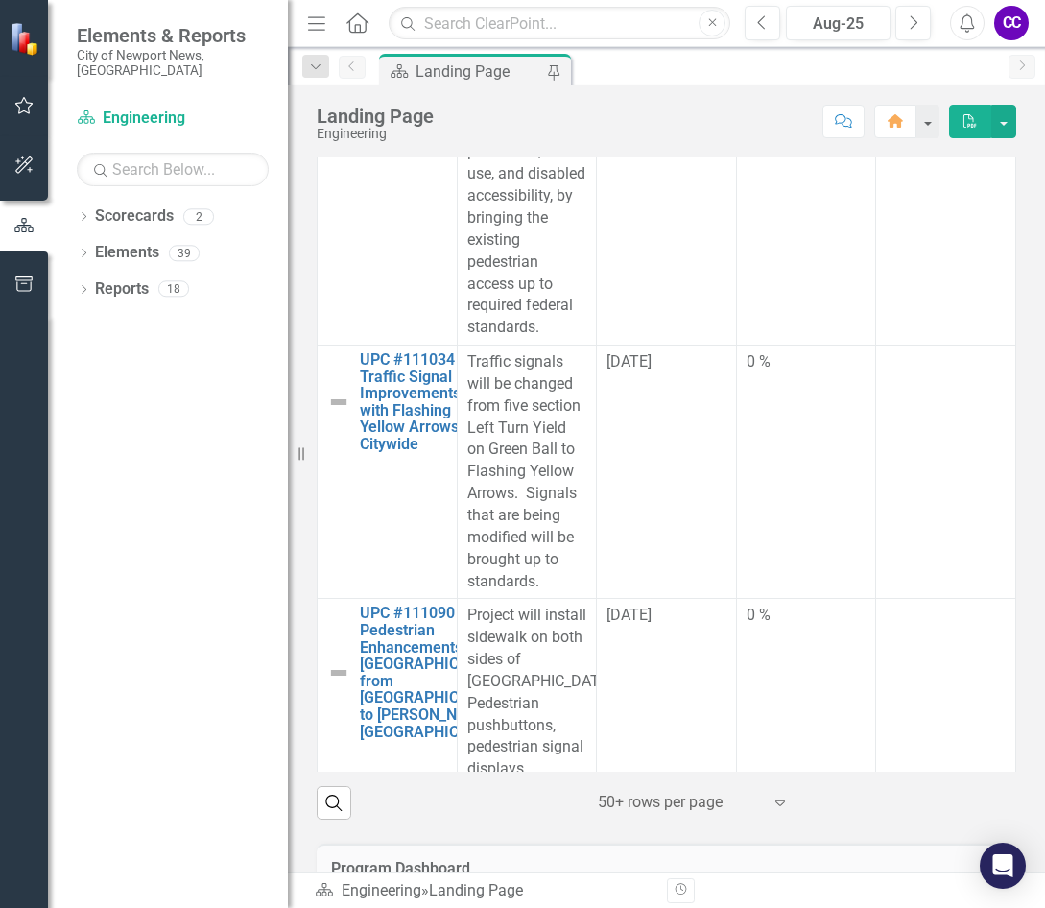
scroll to position [10077, 0]
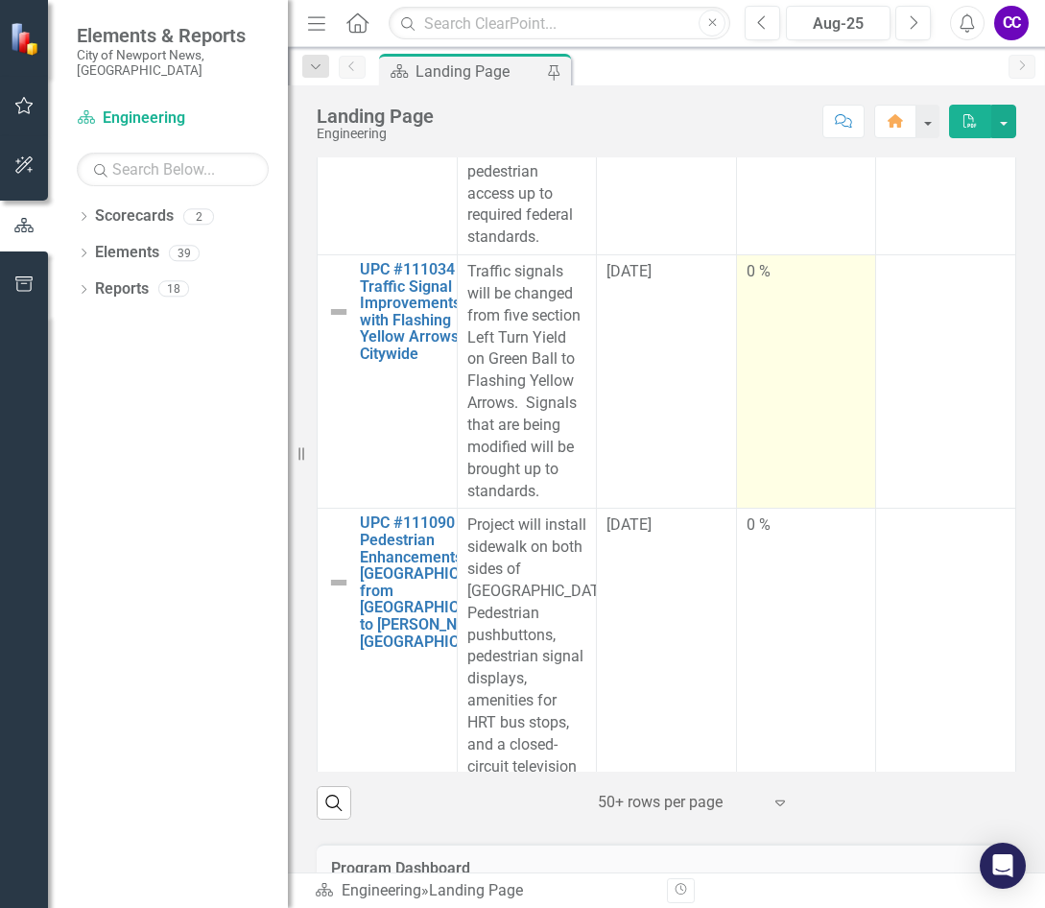
click at [812, 437] on td "0 %" at bounding box center [806, 381] width 140 height 253
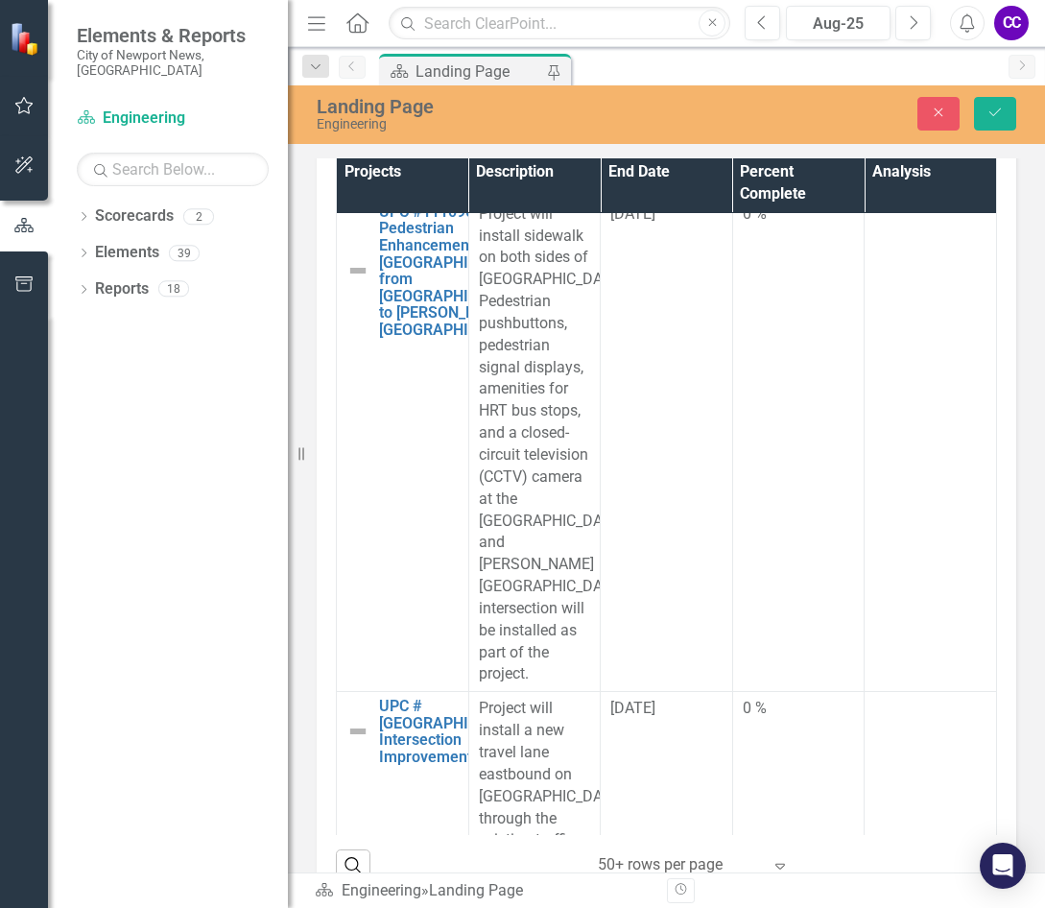
scroll to position [10941, 0]
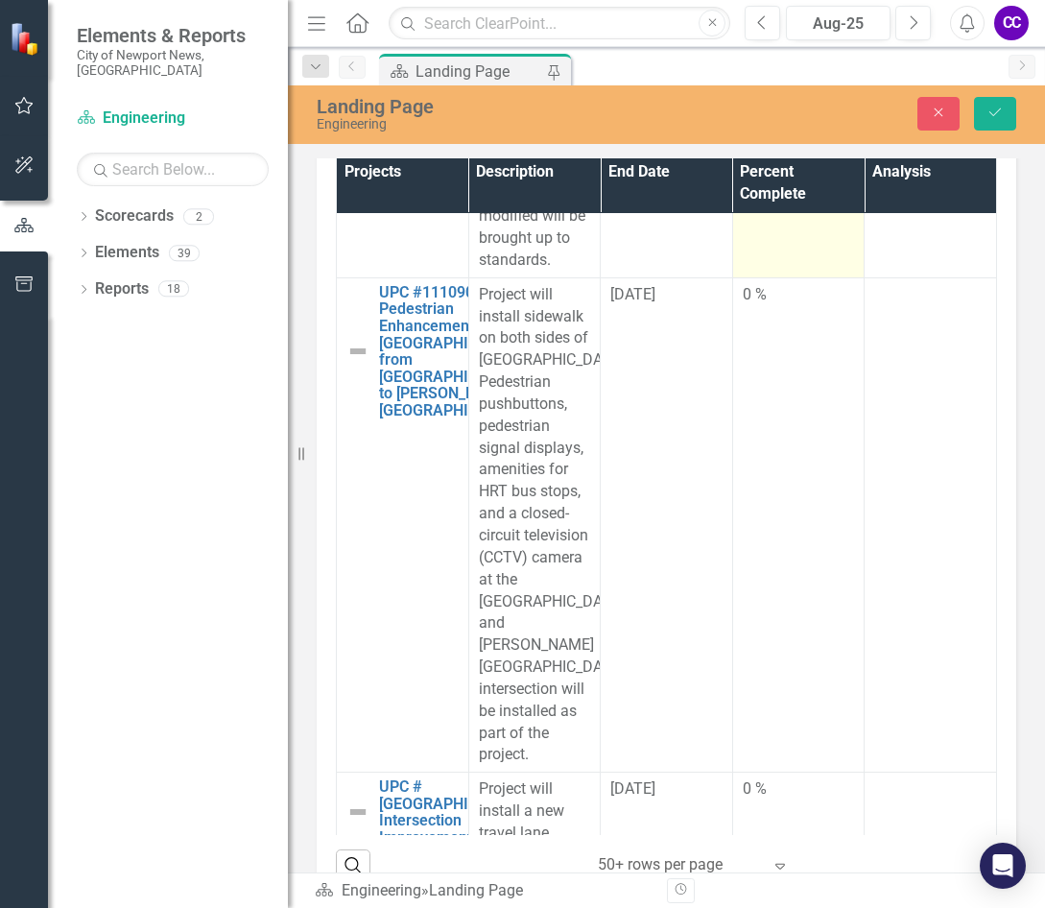
click at [770, 44] on input "0" at bounding box center [799, 27] width 112 height 36
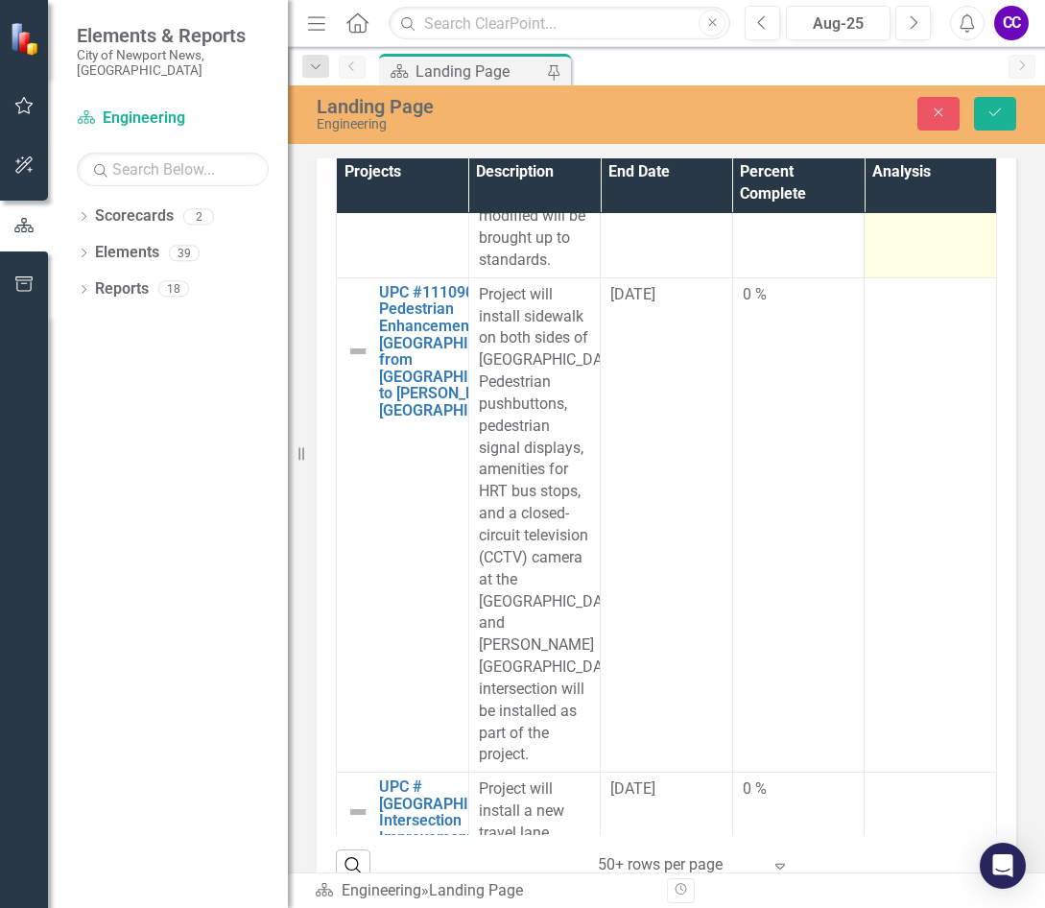
type input "0100"
click at [872, 277] on td at bounding box center [931, 139] width 132 height 275
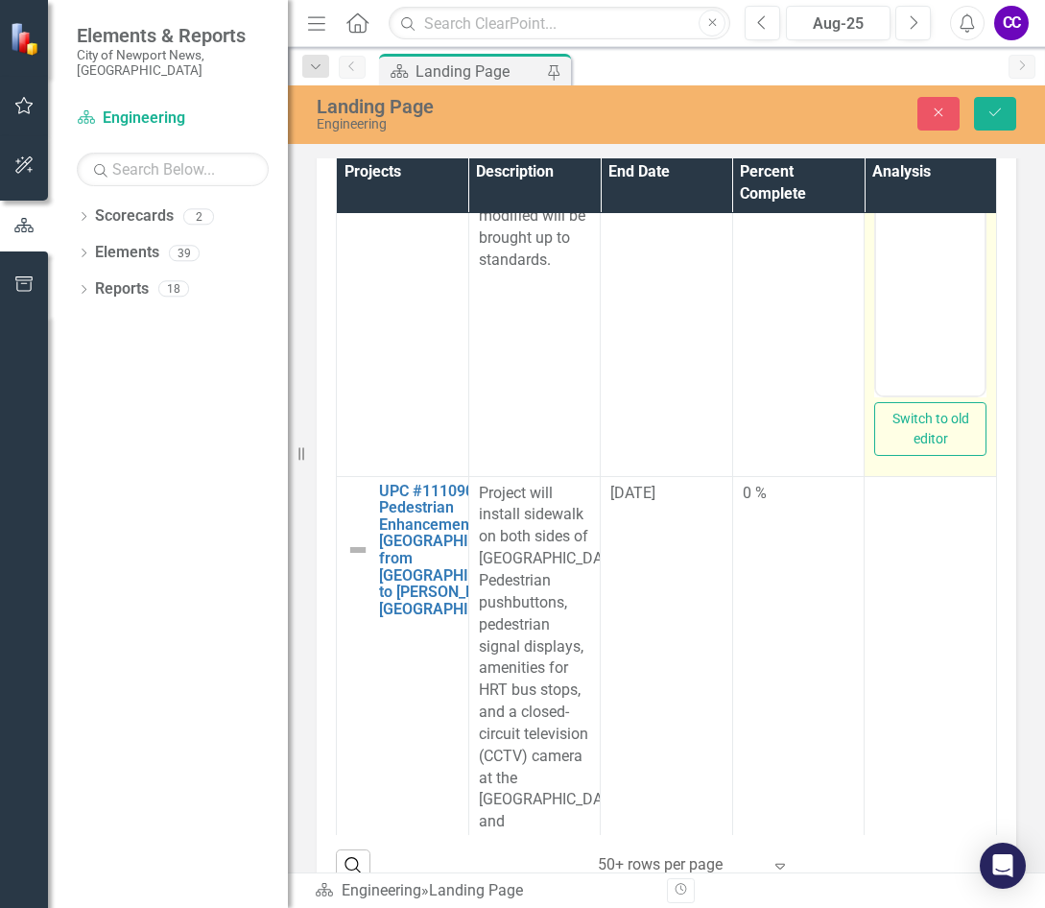
scroll to position [0, 0]
click at [872, 207] on body "Rich Text Area. Press ALT-0 for help." at bounding box center [930, 204] width 108 height 288
paste body "Rich Text Area. Press ALT-0 for help."
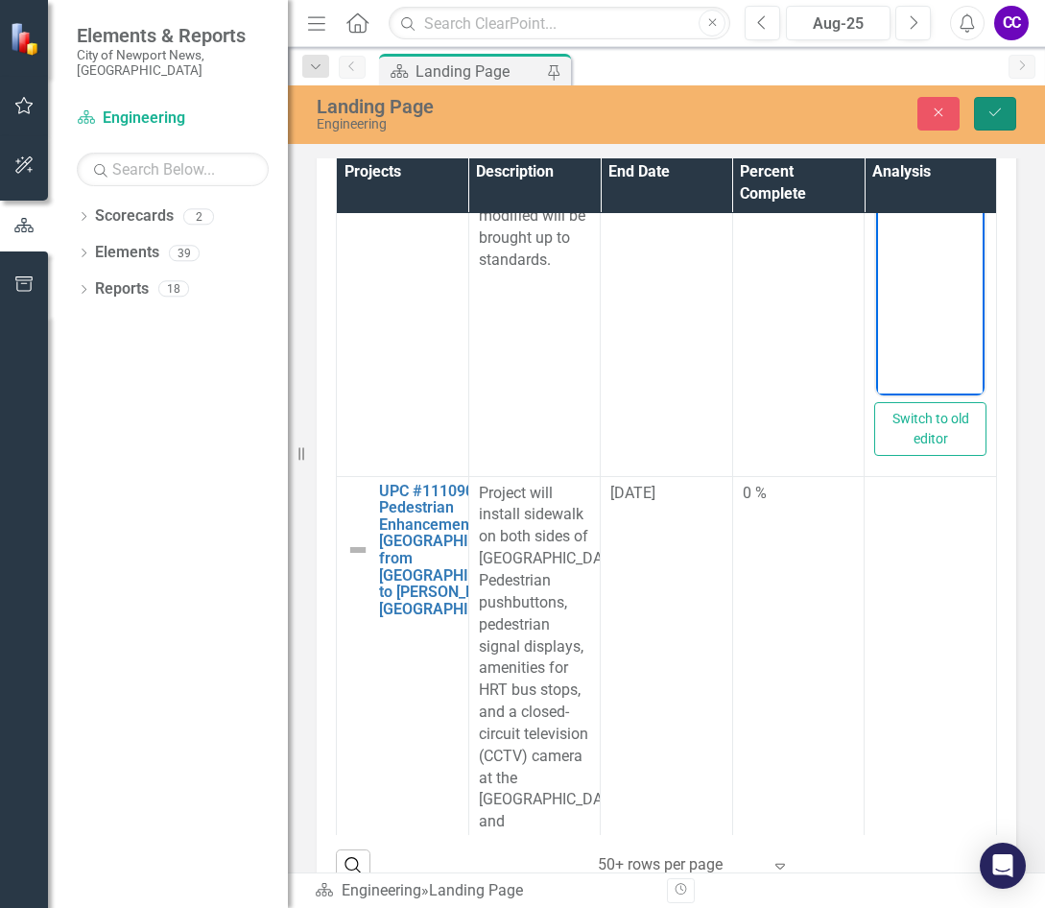
click at [872, 117] on button "Save" at bounding box center [995, 114] width 42 height 34
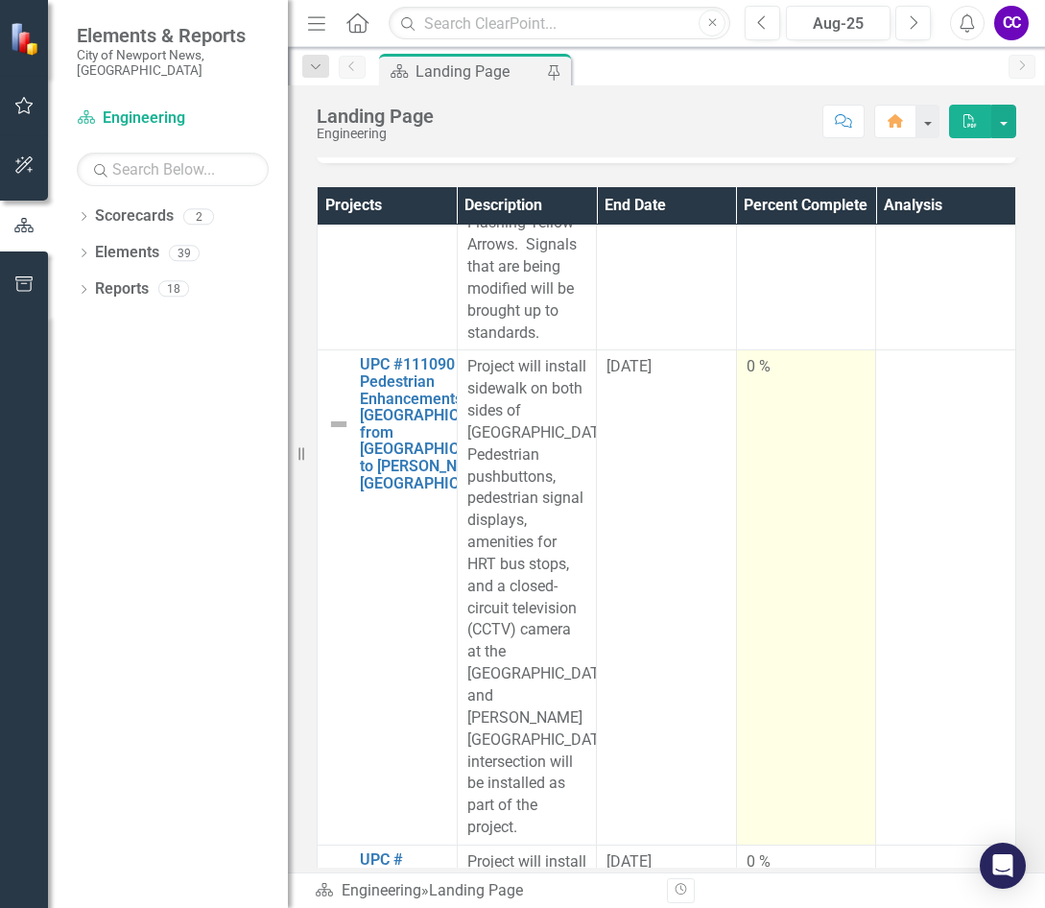
scroll to position [10365, 0]
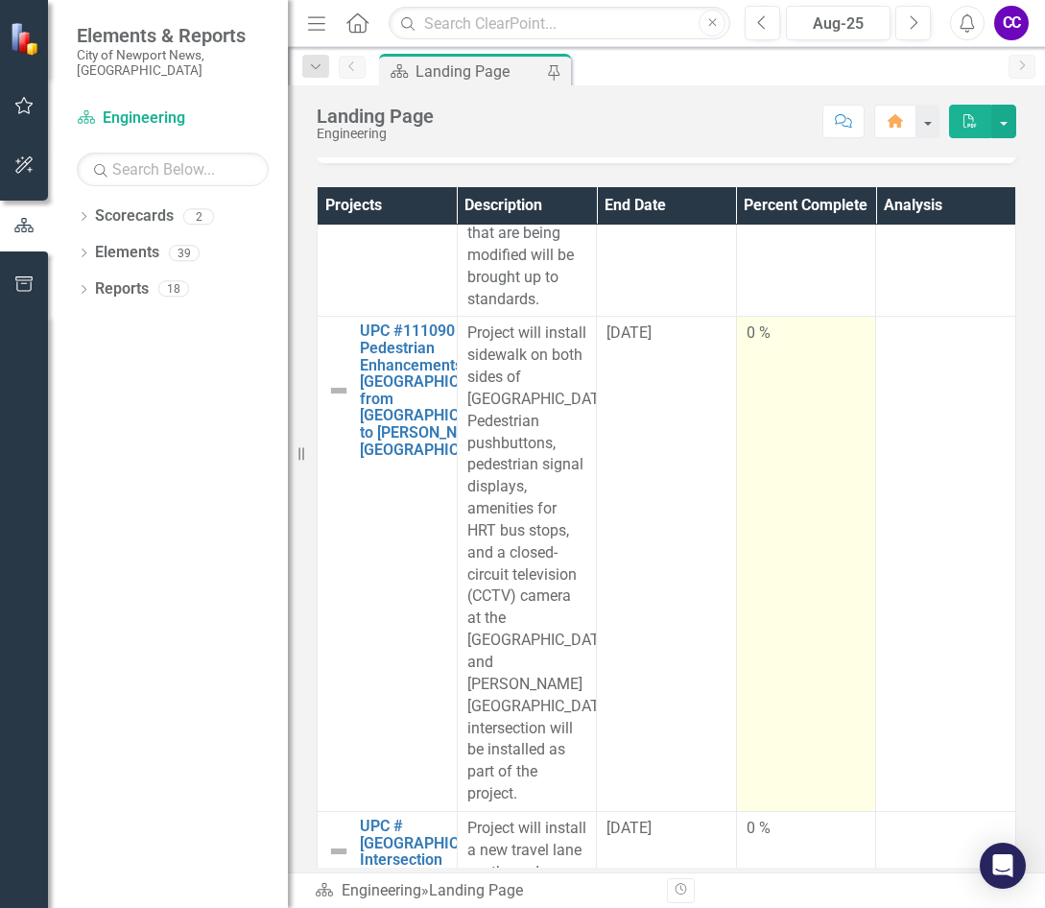
click at [772, 566] on td "0 %" at bounding box center [806, 564] width 140 height 495
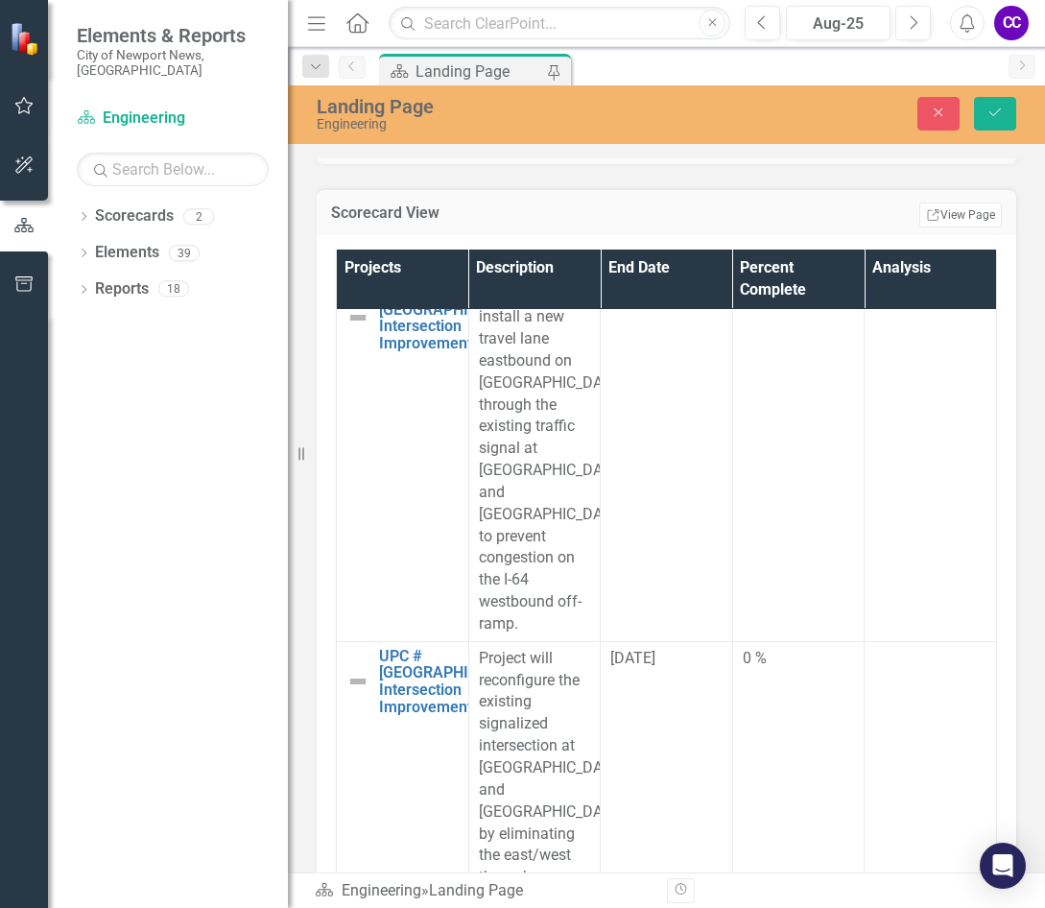
scroll to position [11420, 0]
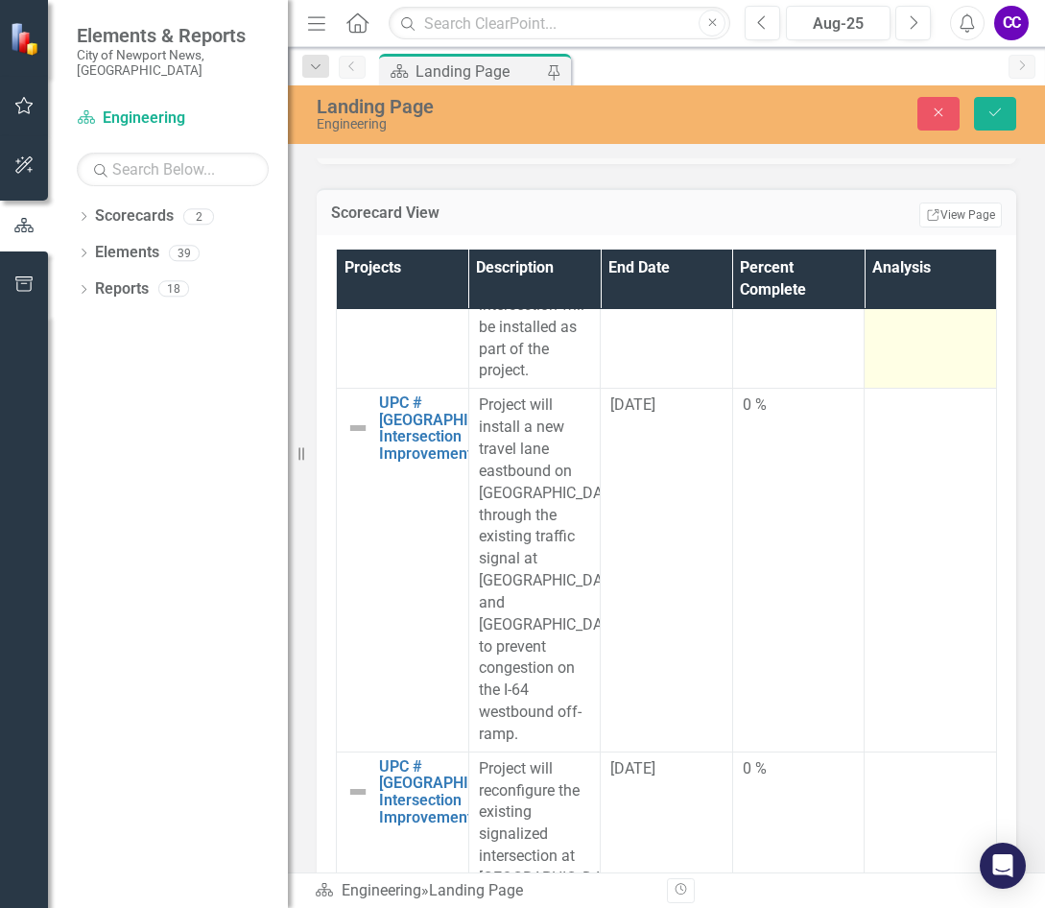
type input "032"
click at [872, 389] on td at bounding box center [931, 140] width 132 height 495
click at [872, 141] on body "Rich Text Area. Press ALT-0 for help." at bounding box center [930, 96] width 108 height 288
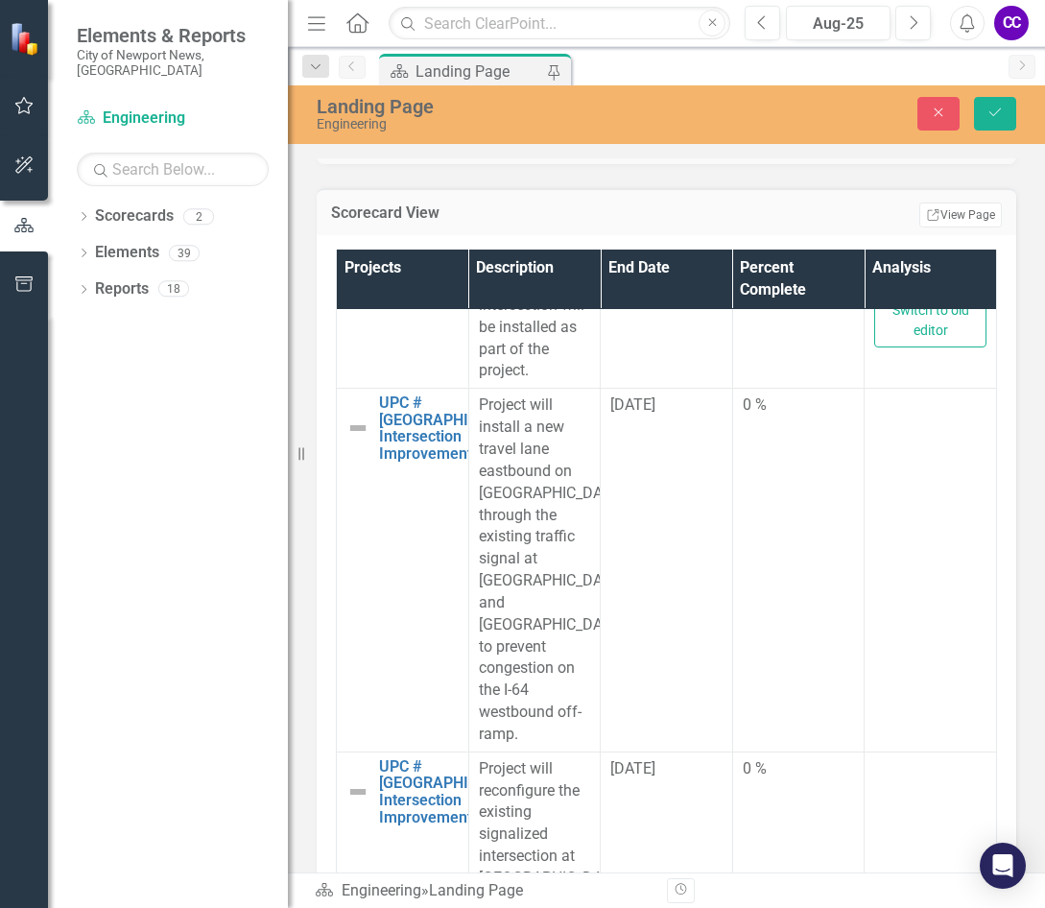
paste body "Rich Text Area. Press ALT-0 for help."
click at [872, 117] on icon "Save" at bounding box center [995, 112] width 17 height 13
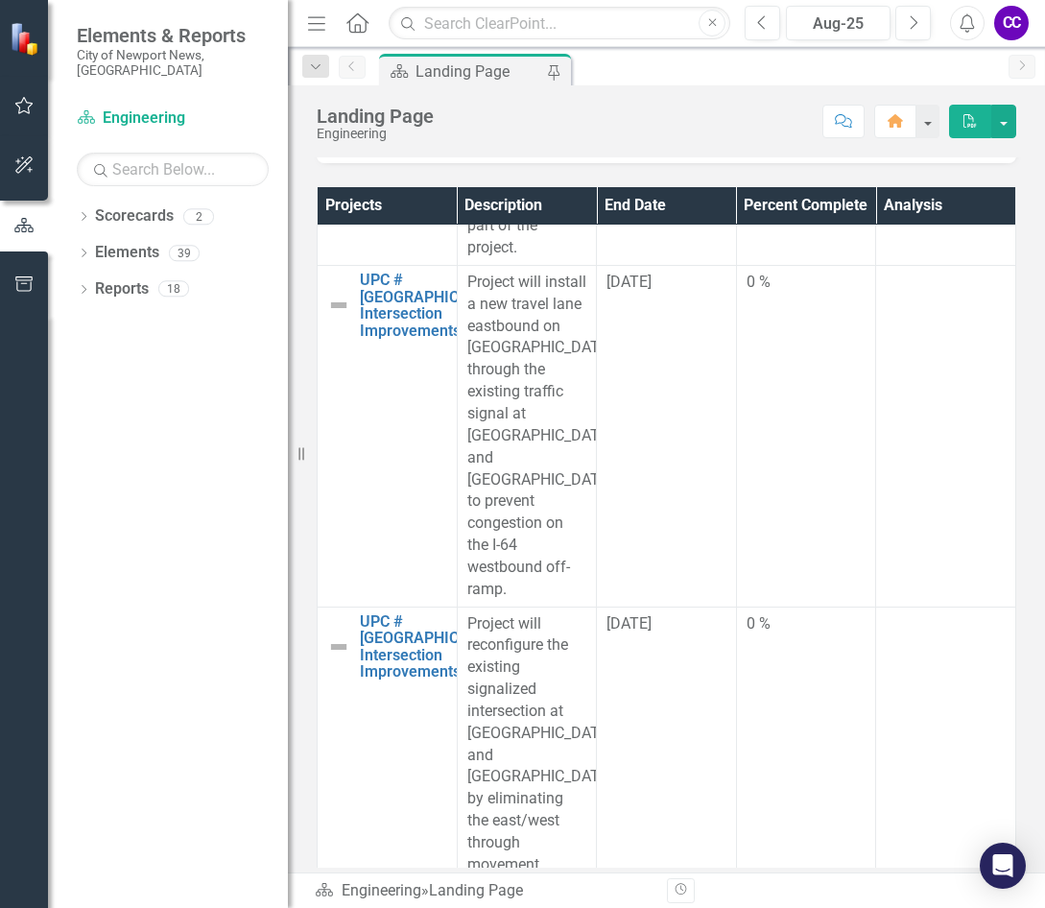
scroll to position [10941, 0]
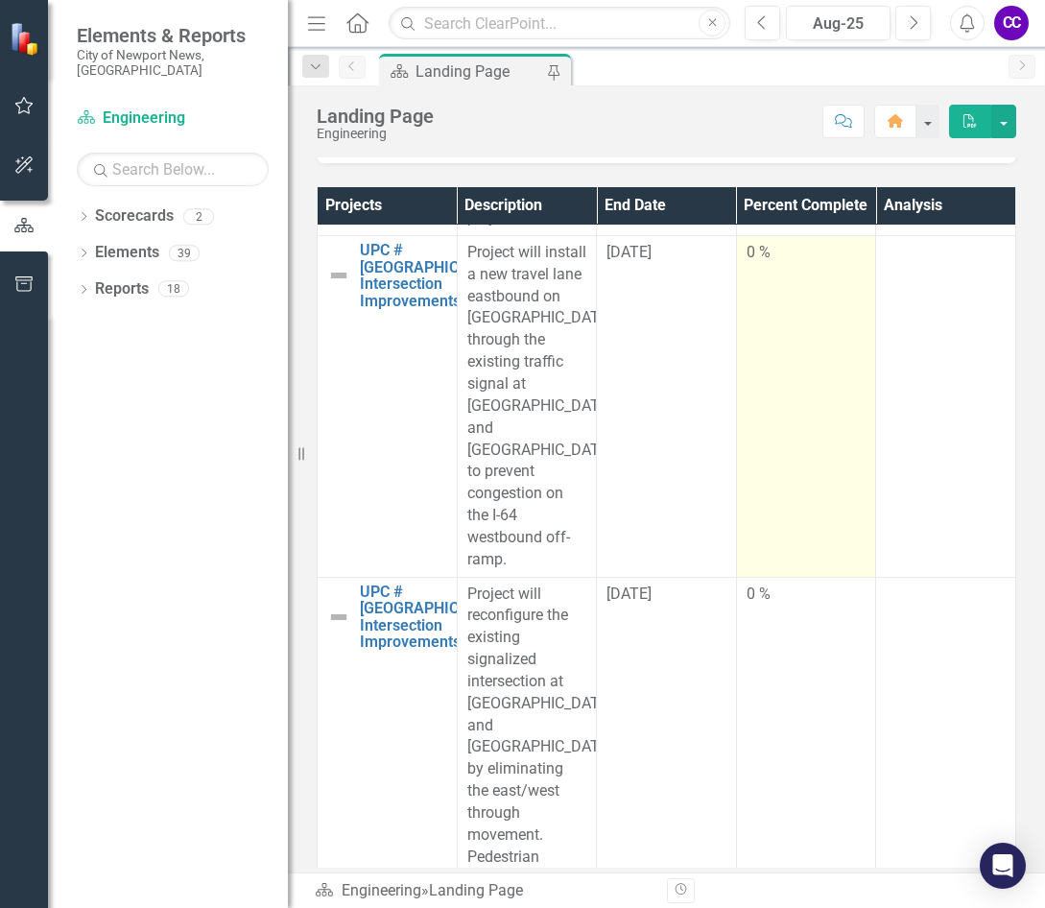
click at [736, 464] on td "0 %" at bounding box center [806, 406] width 140 height 342
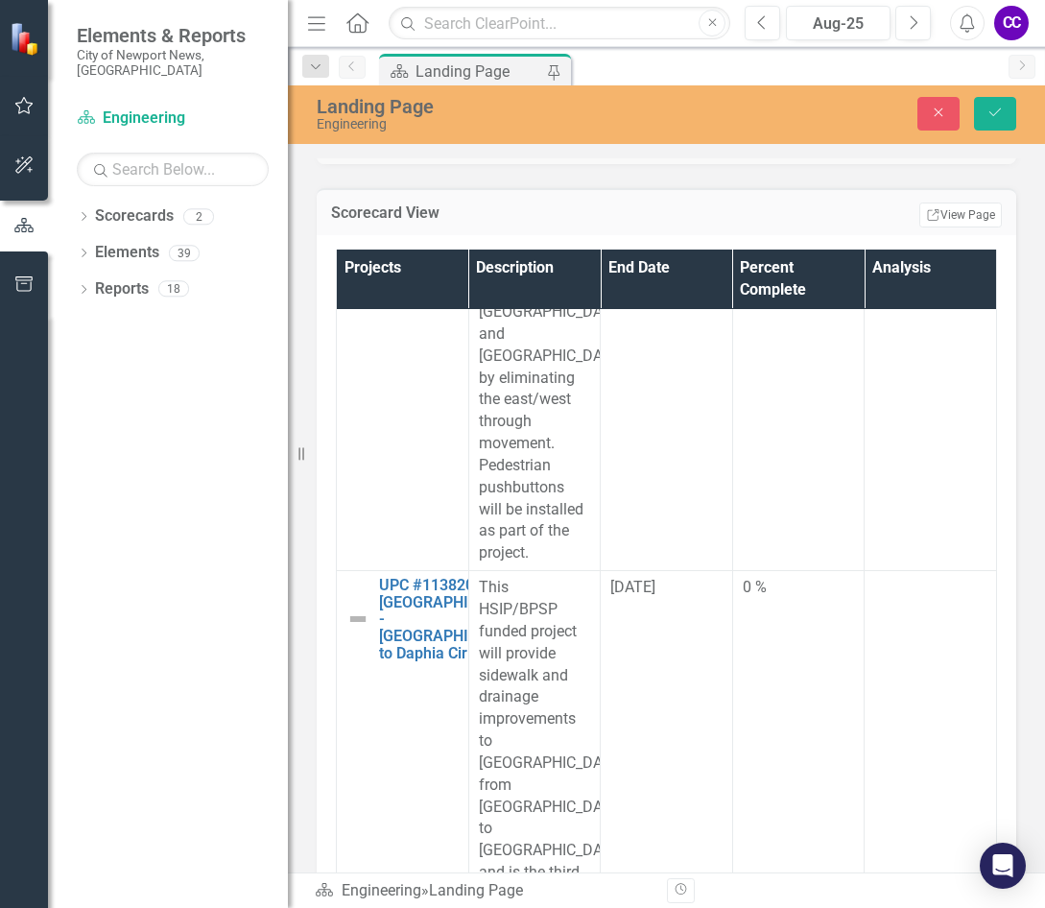
scroll to position [11996, 0]
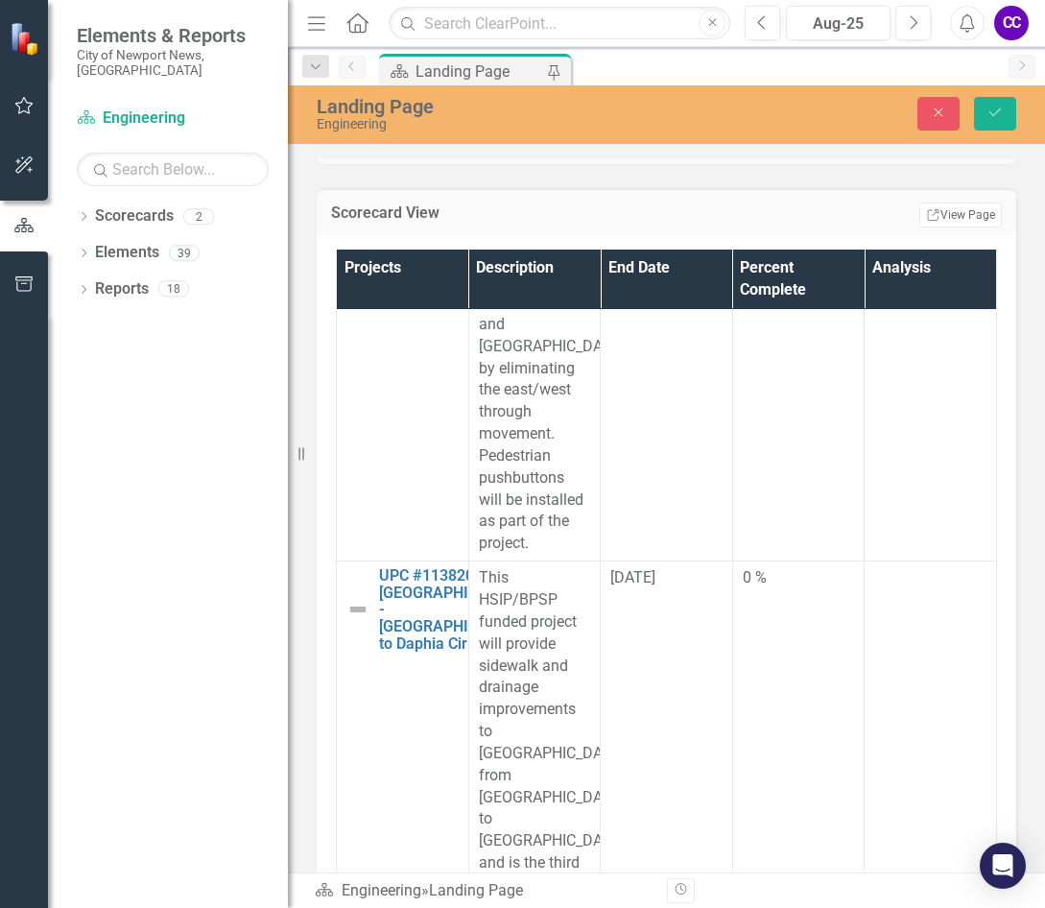
type input "015"
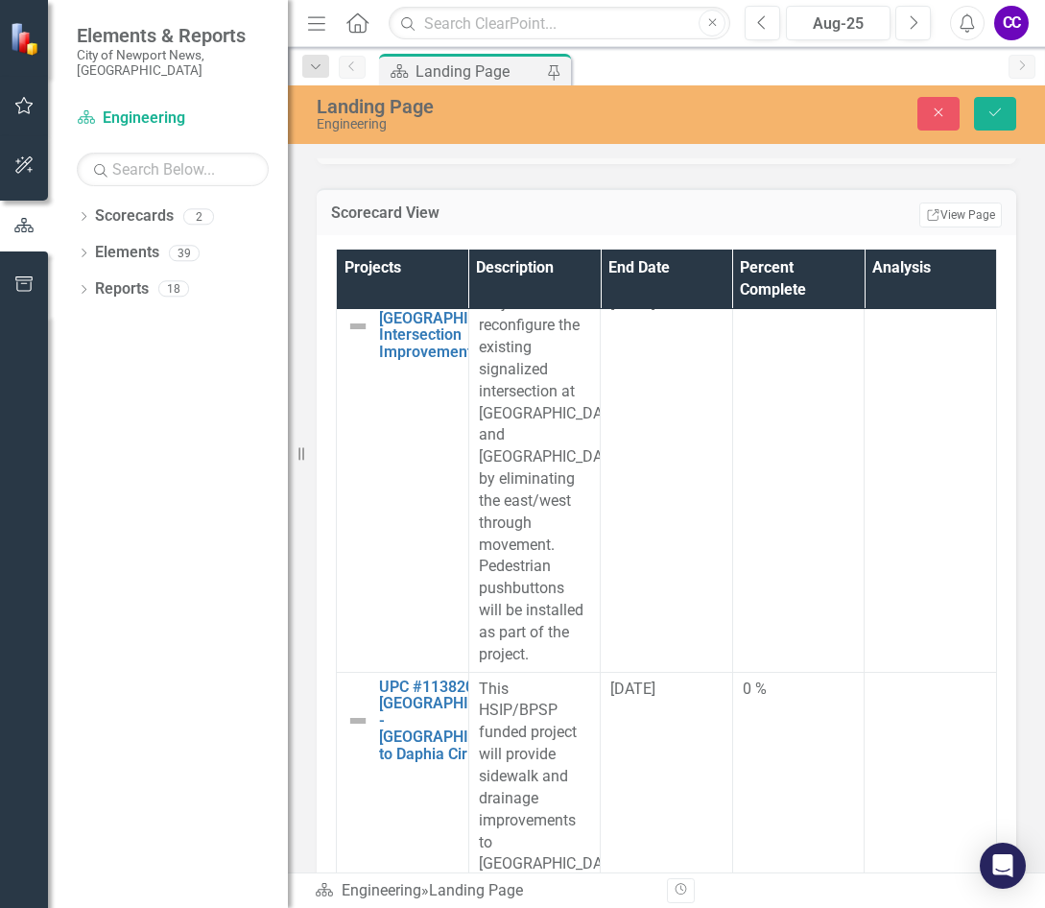
scroll to position [0, 0]
click at [872, 0] on body "Rich Text Area. Press ALT-0 for help." at bounding box center [930, 15] width 108 height 288
paste body "Rich Text Area. Press ALT-0 for help."
click at [872, 111] on icon "Save" at bounding box center [995, 112] width 17 height 13
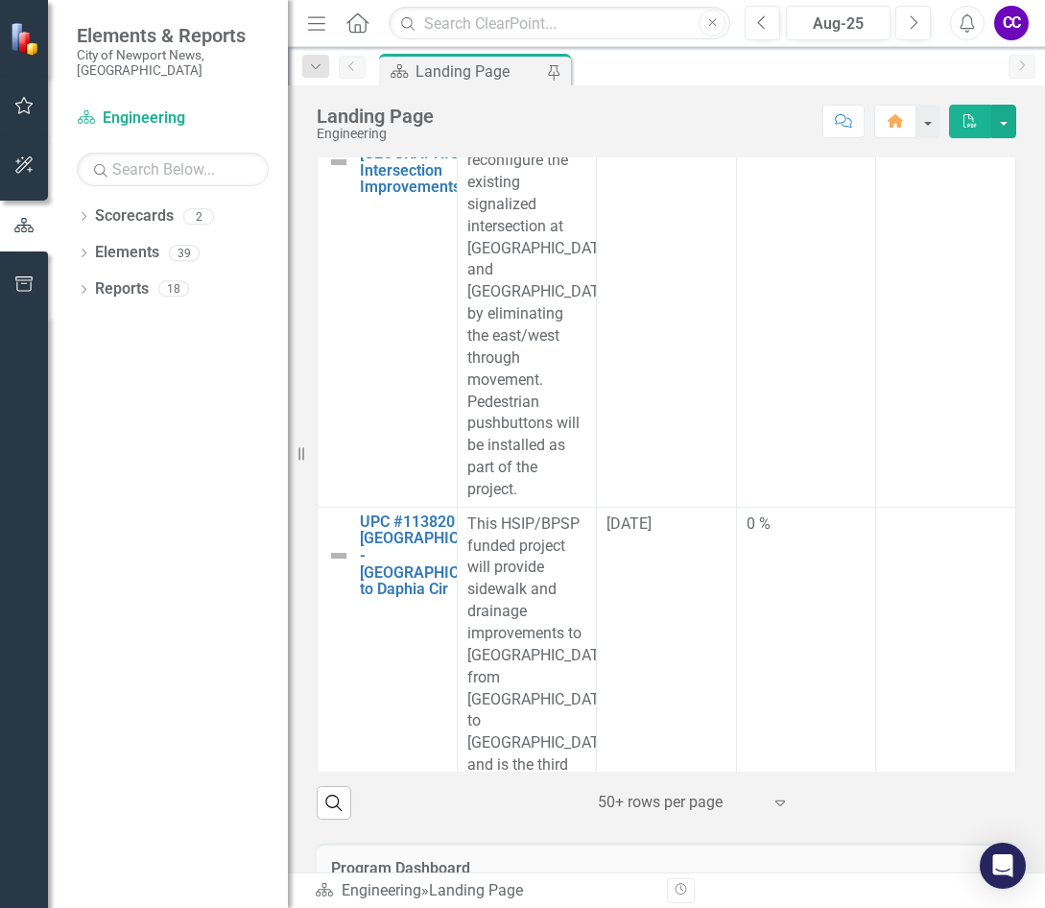
scroll to position [11324, 0]
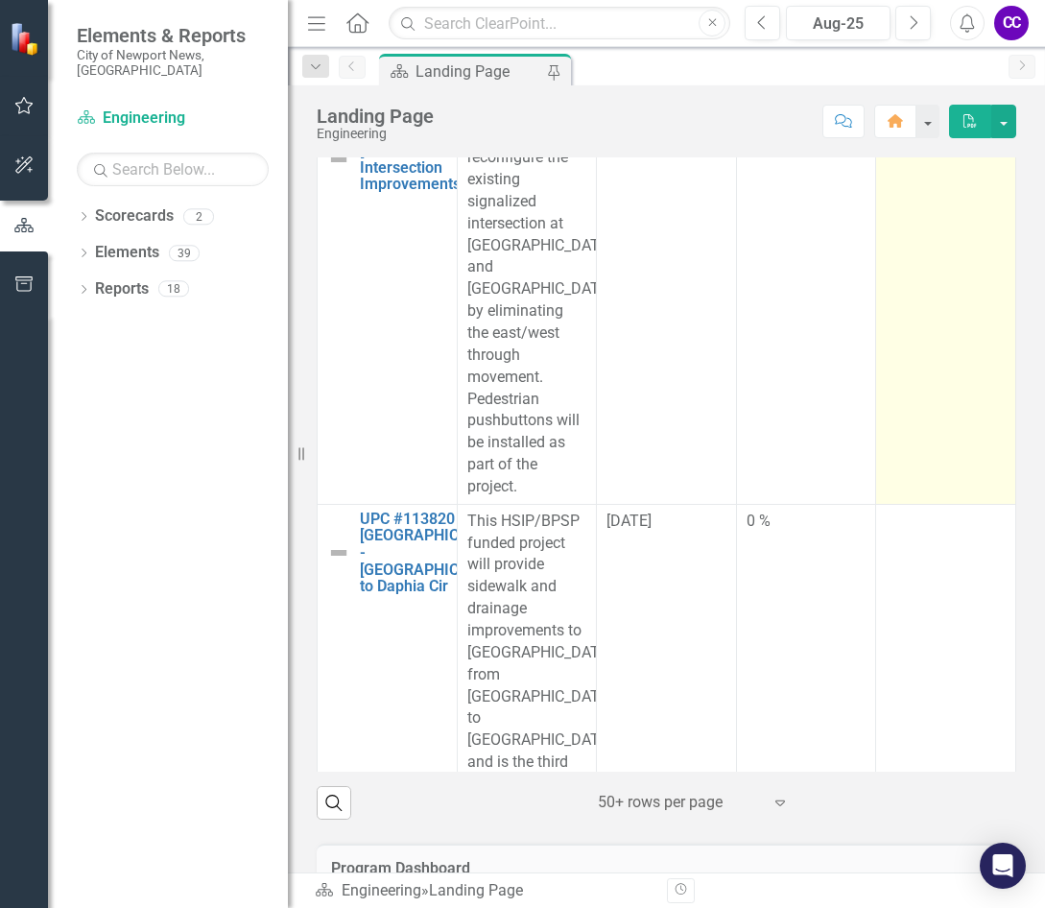
click at [872, 406] on td at bounding box center [946, 311] width 140 height 385
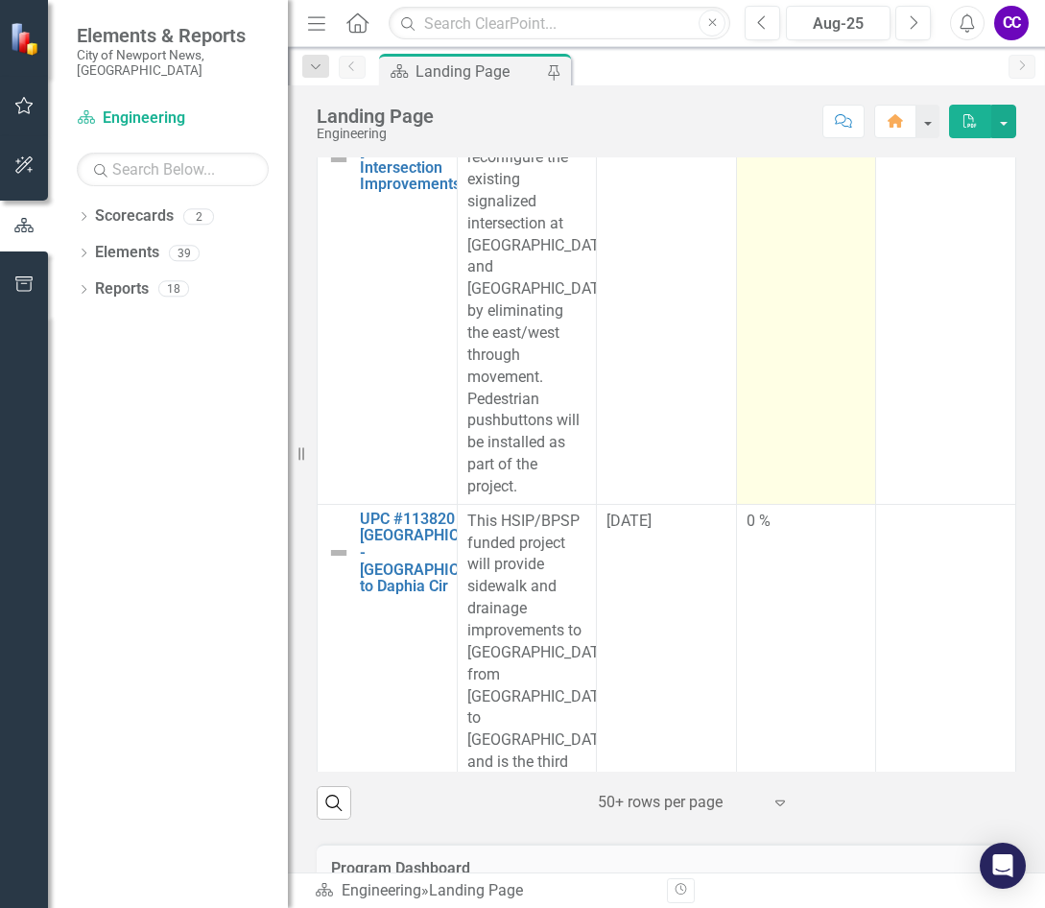
click at [809, 440] on td "0 %" at bounding box center [806, 311] width 140 height 385
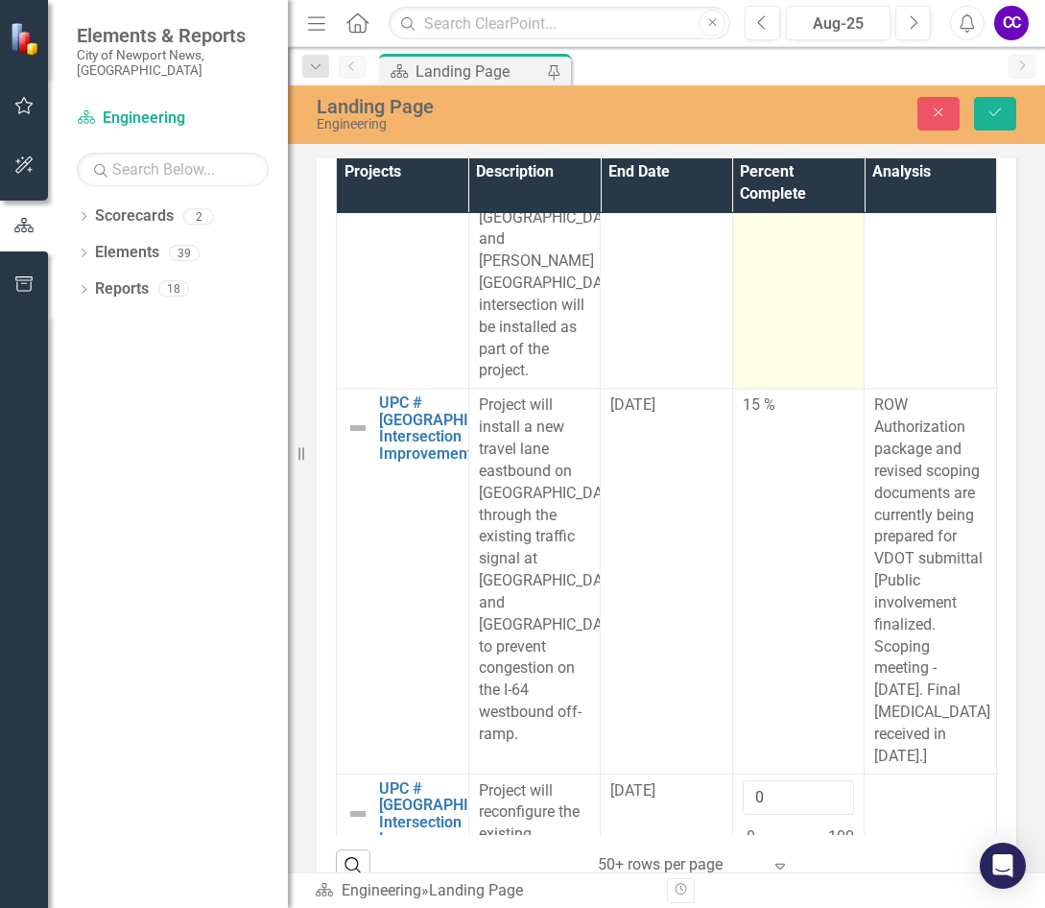
click at [774, 389] on td "32 %" at bounding box center [798, 140] width 132 height 495
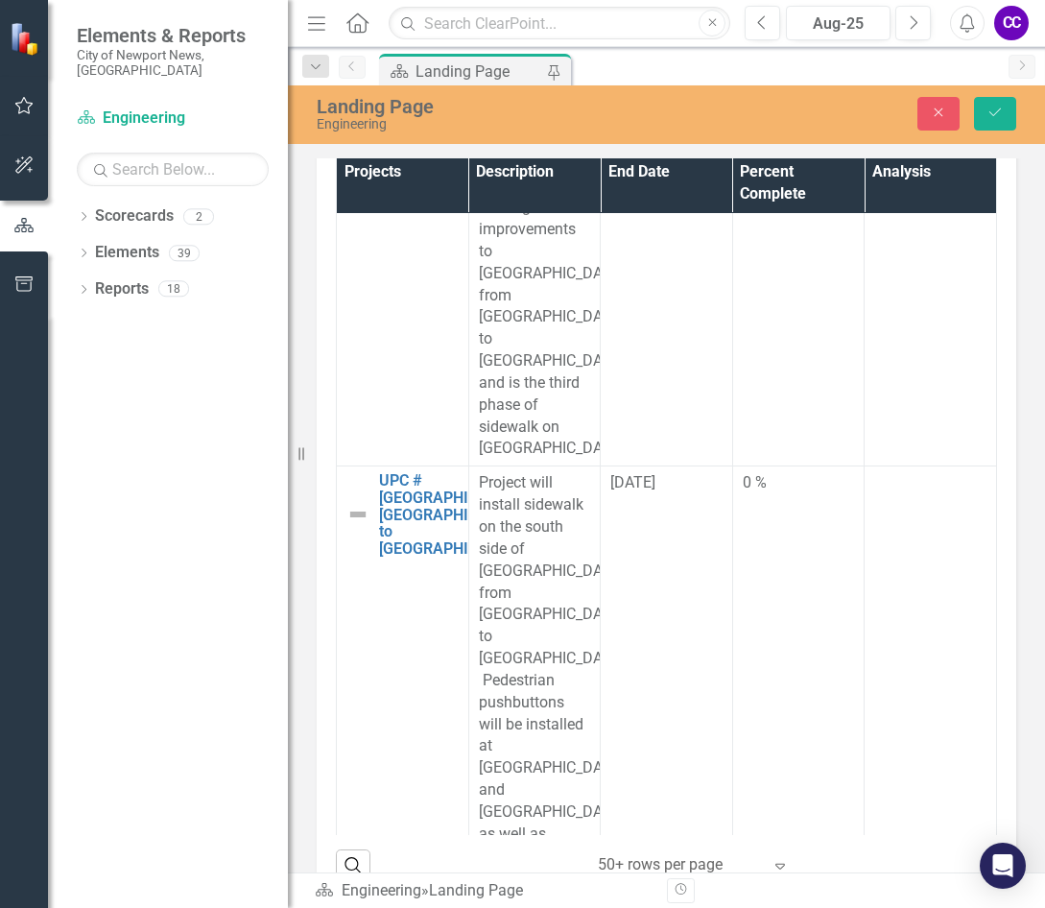
scroll to position [12476, 0]
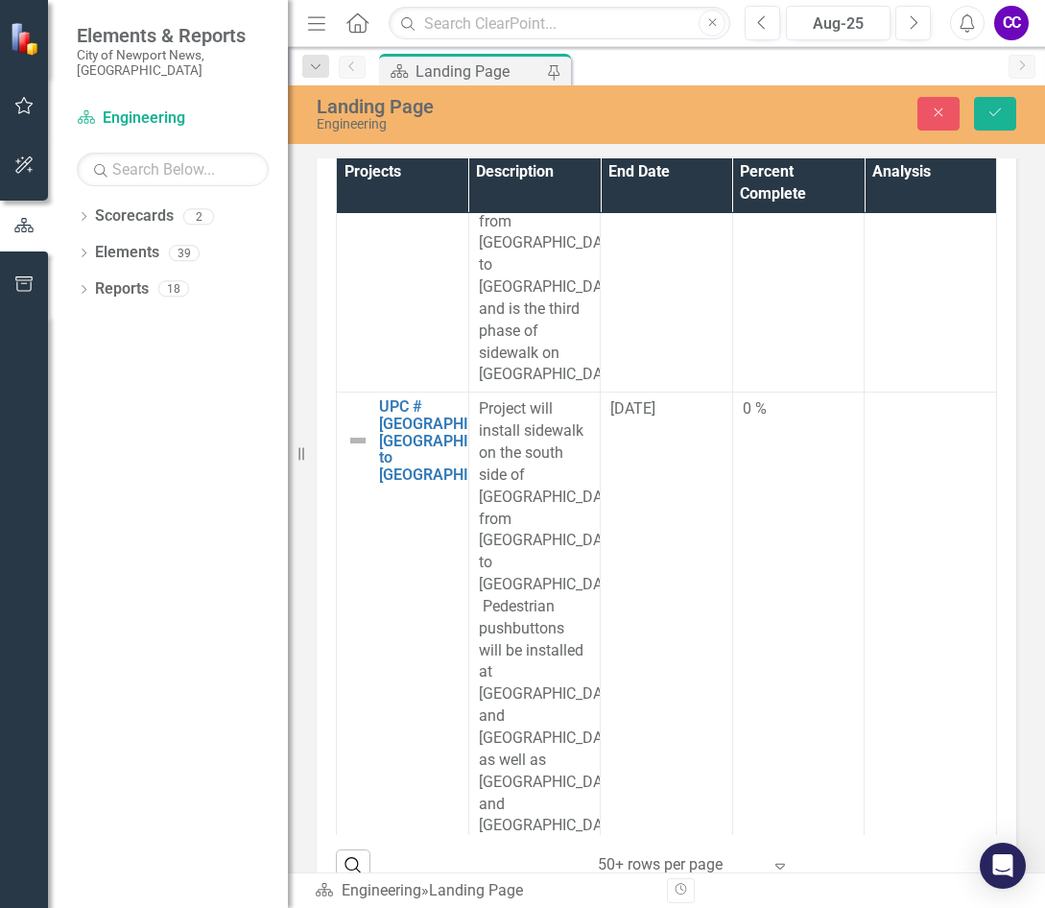
type input "026"
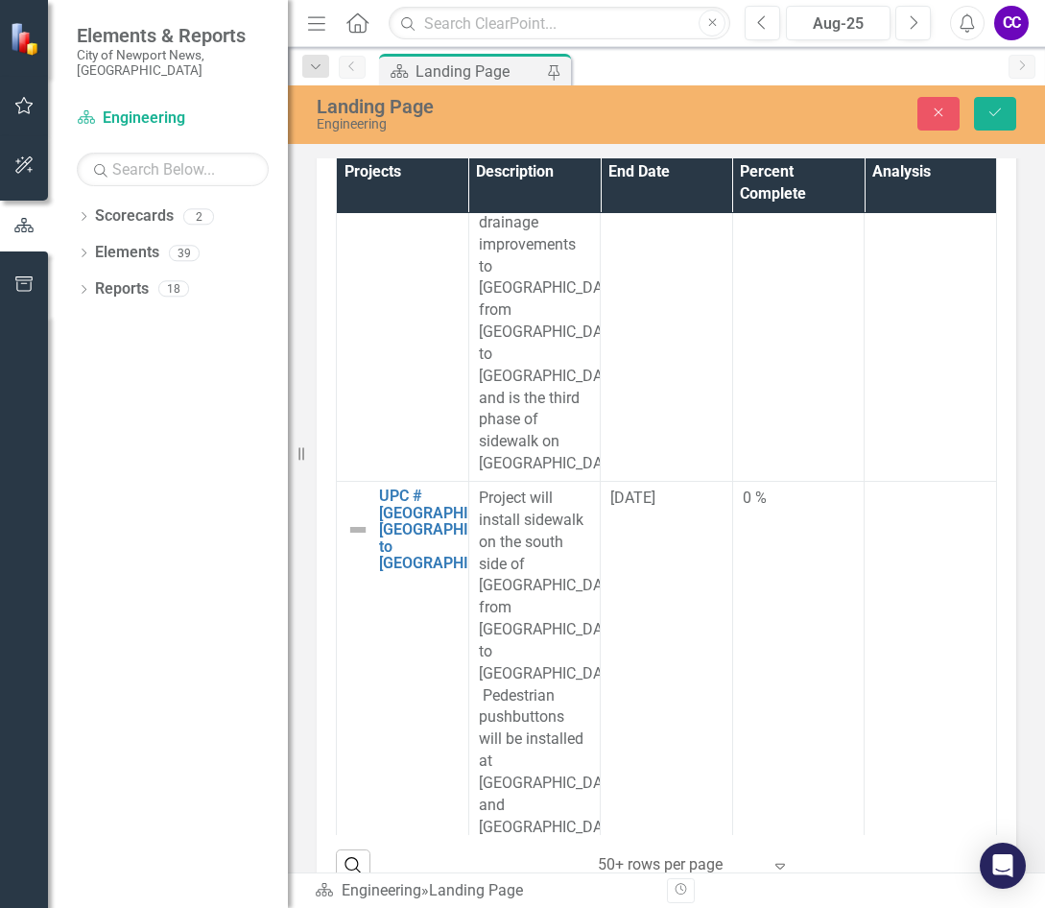
scroll to position [0, 0]
paste body "Rich Text Area. Press ALT-0 for help."
click at [872, 123] on button "Save" at bounding box center [995, 114] width 42 height 34
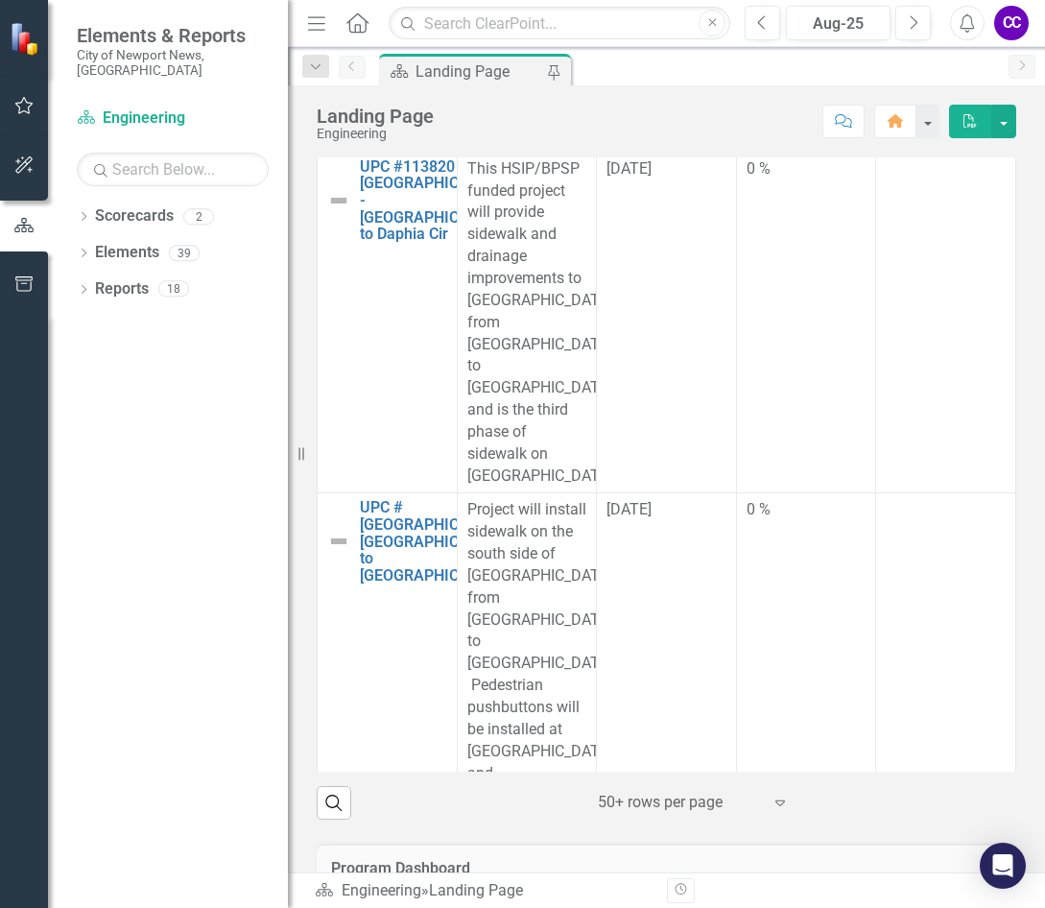
scroll to position [11708, 0]
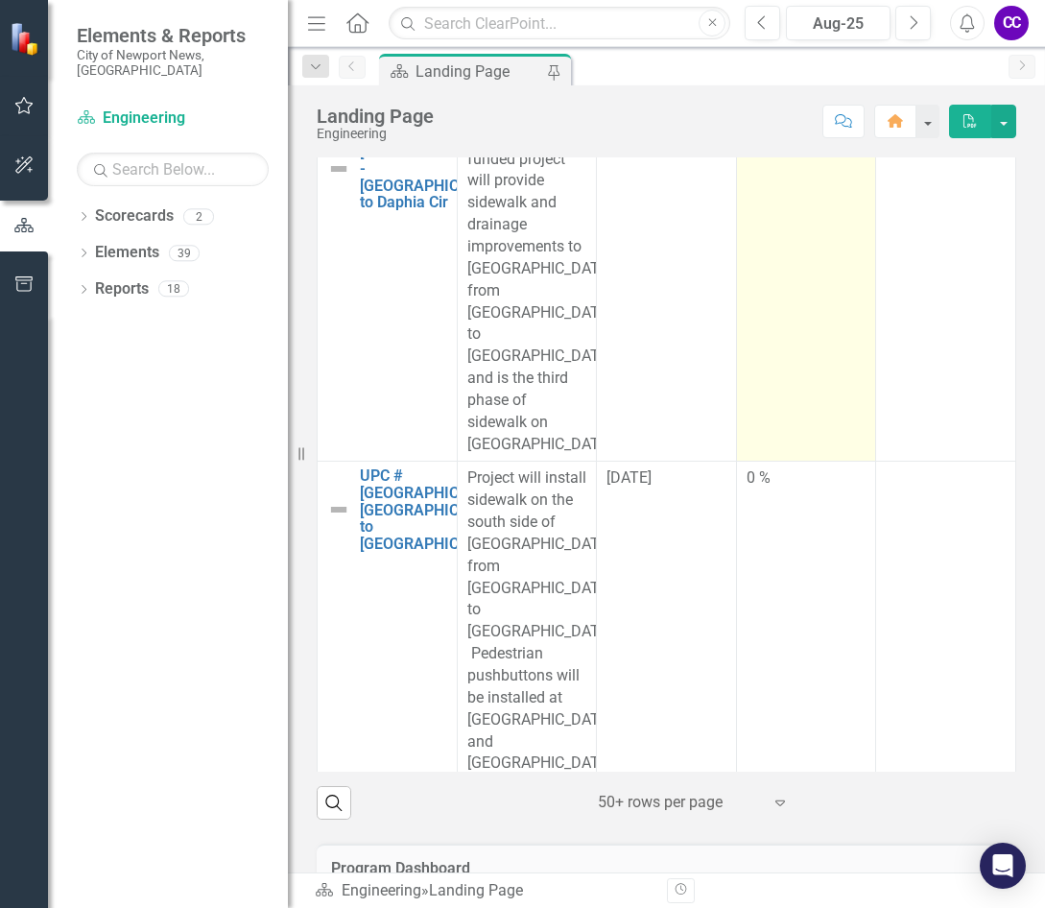
click at [829, 442] on td "0 %" at bounding box center [806, 291] width 140 height 342
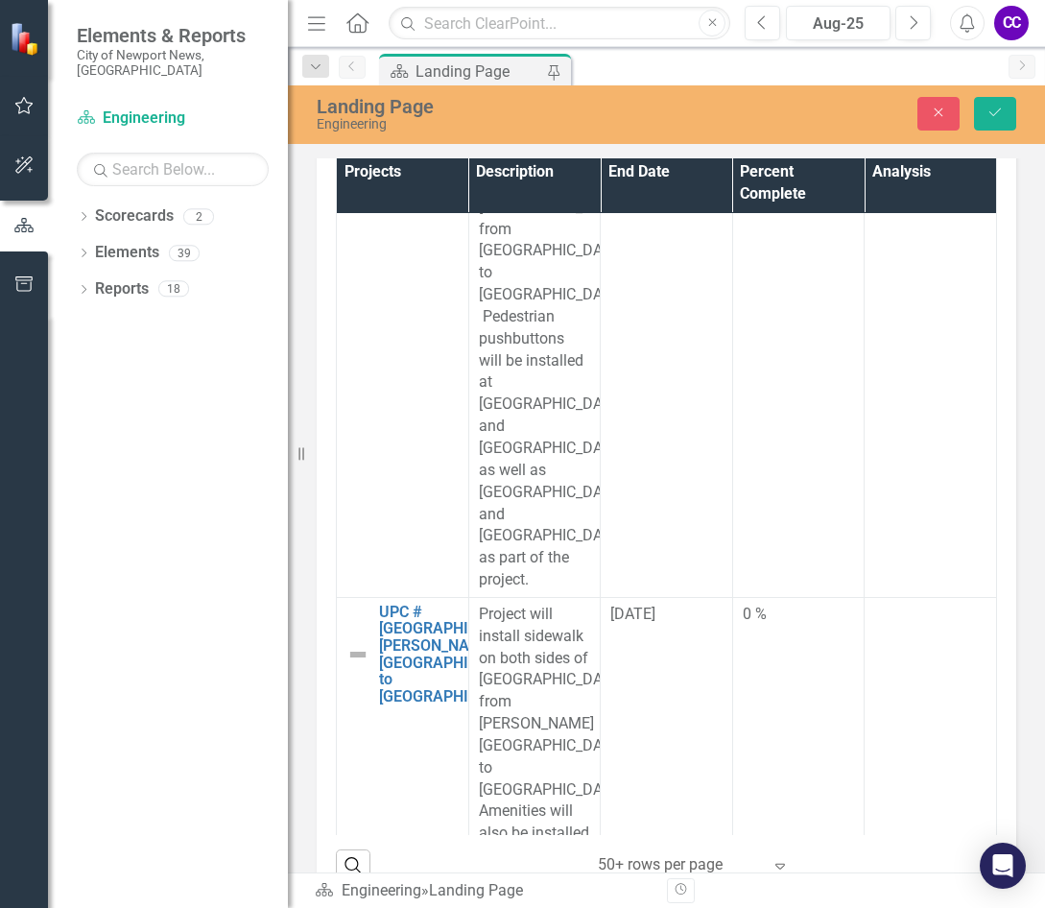
scroll to position [12764, 0]
type input "011"
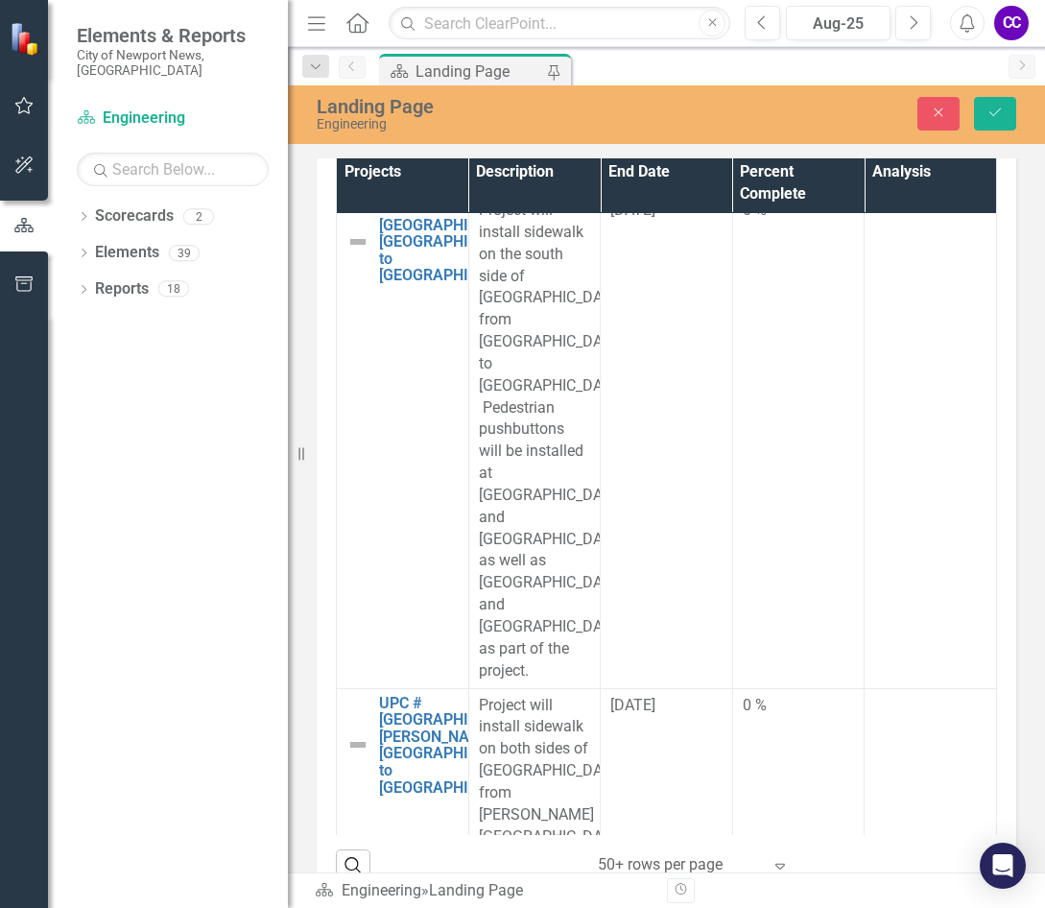
scroll to position [0, 0]
drag, startPoint x: 1793, startPoint y: 328, endPoint x: 939, endPoint y: -66, distance: 940.8
paste body "Rich Text Area. Press ALT-0 for help."
click at [872, 118] on icon "Save" at bounding box center [995, 112] width 17 height 13
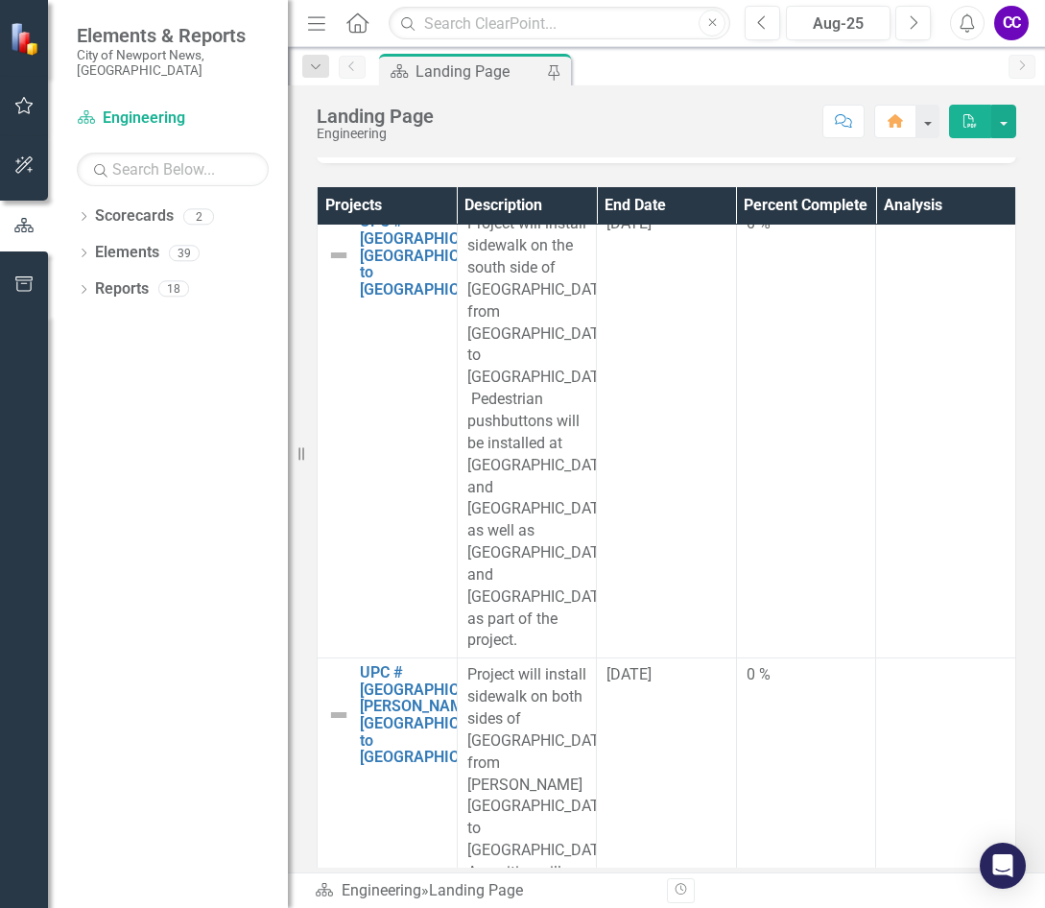
scroll to position [12092, 0]
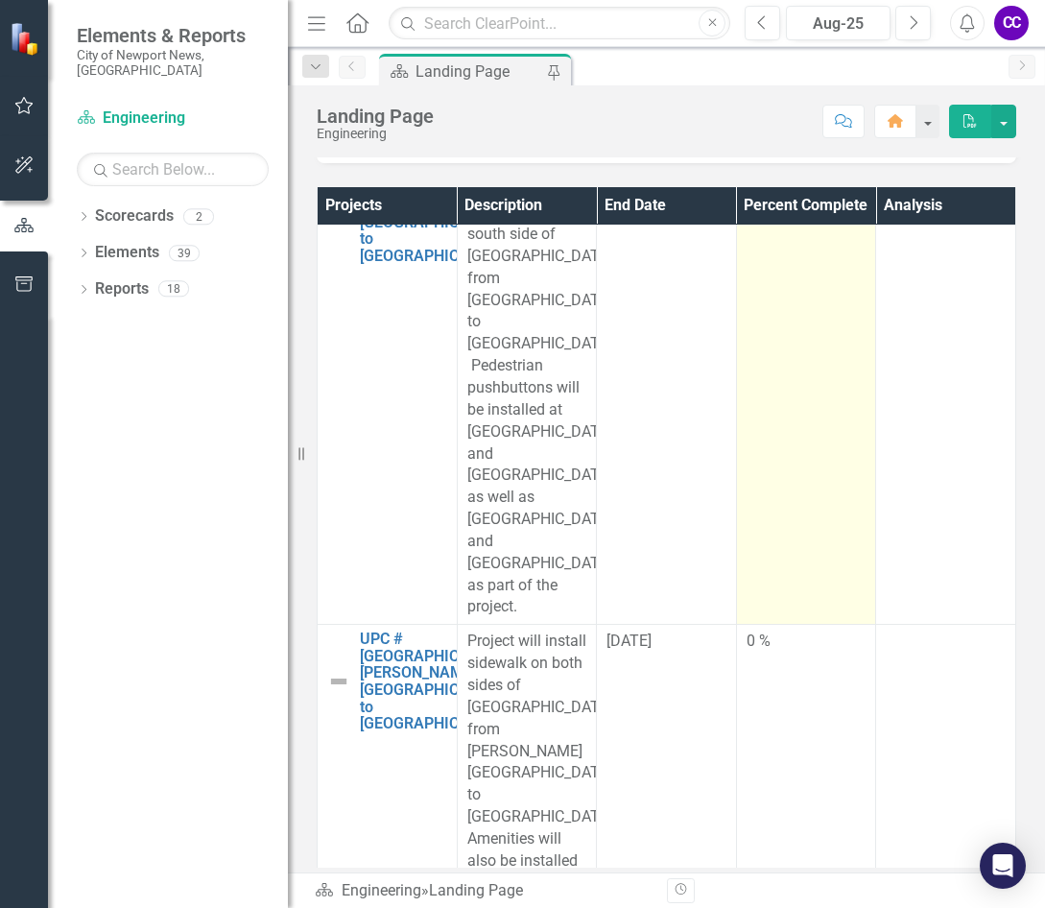
click at [762, 600] on td "0 %" at bounding box center [806, 399] width 140 height 451
click at [762, 599] on td "0 %" at bounding box center [806, 399] width 140 height 451
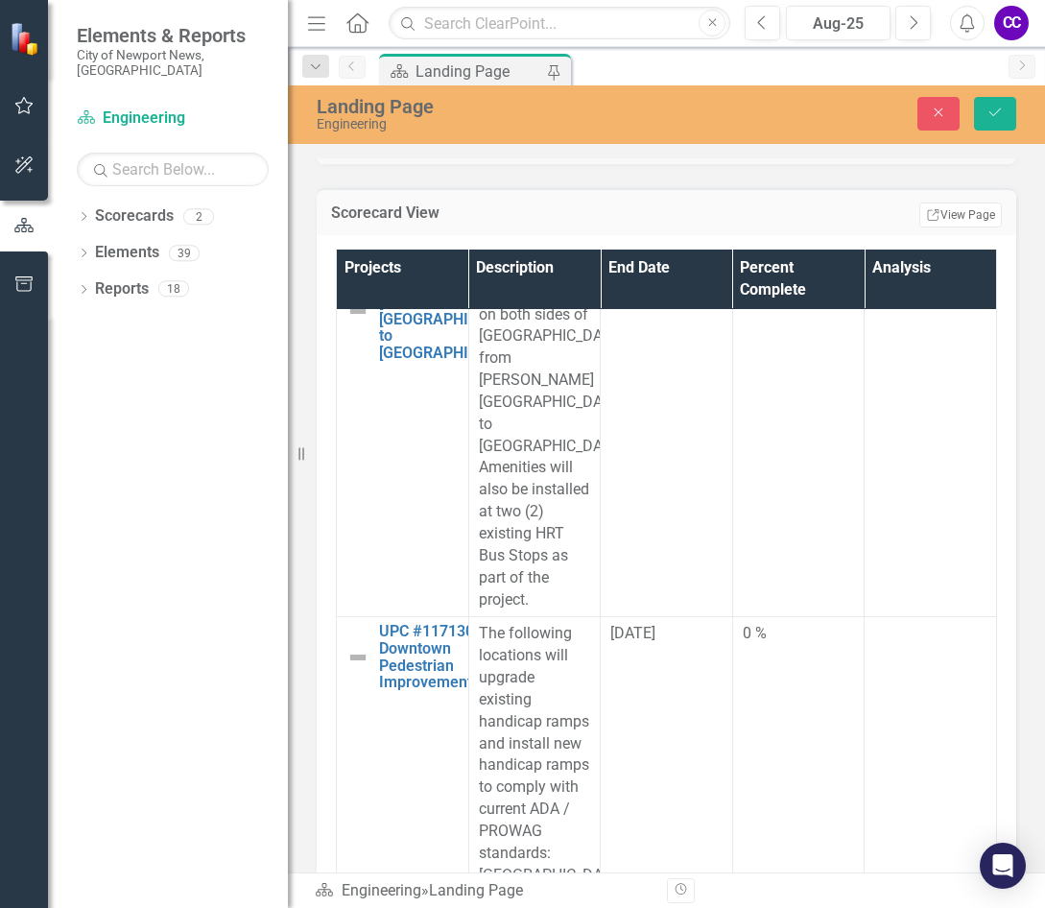
scroll to position [13148, 0]
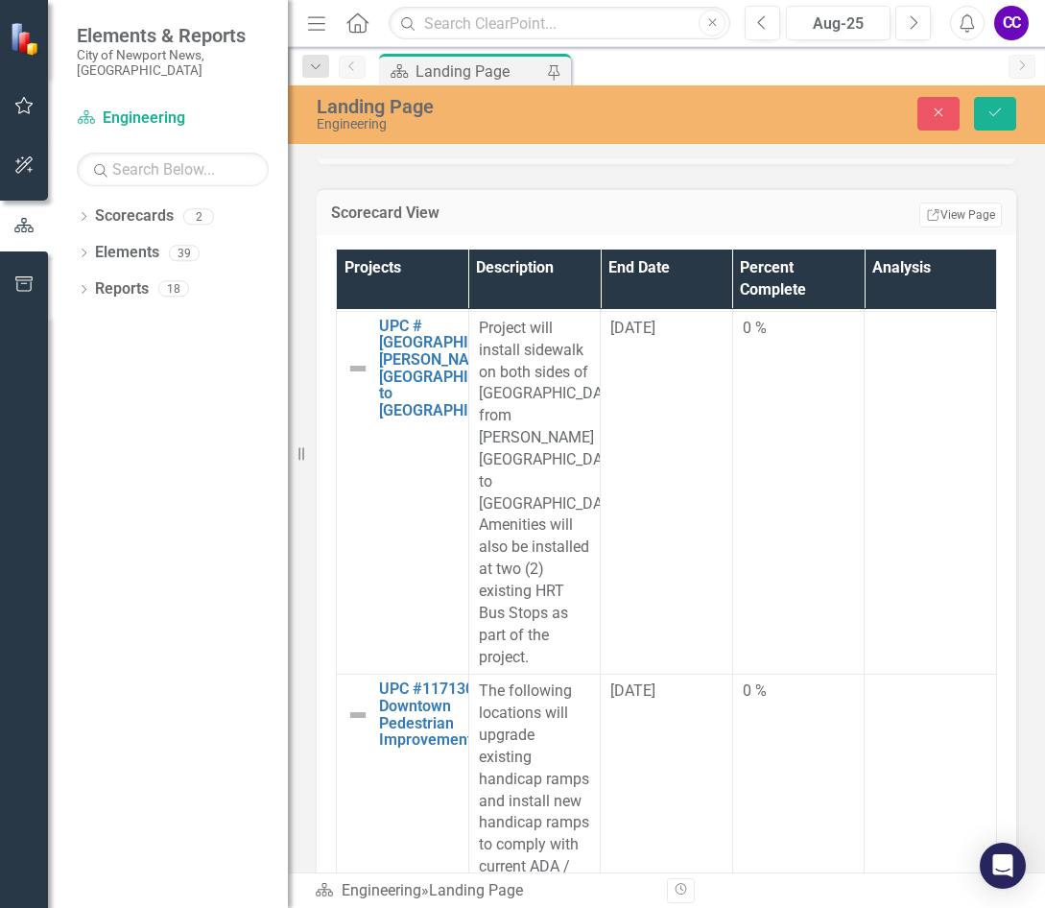
type input "018"
click at [872, 312] on td at bounding box center [931, 64] width 132 height 495
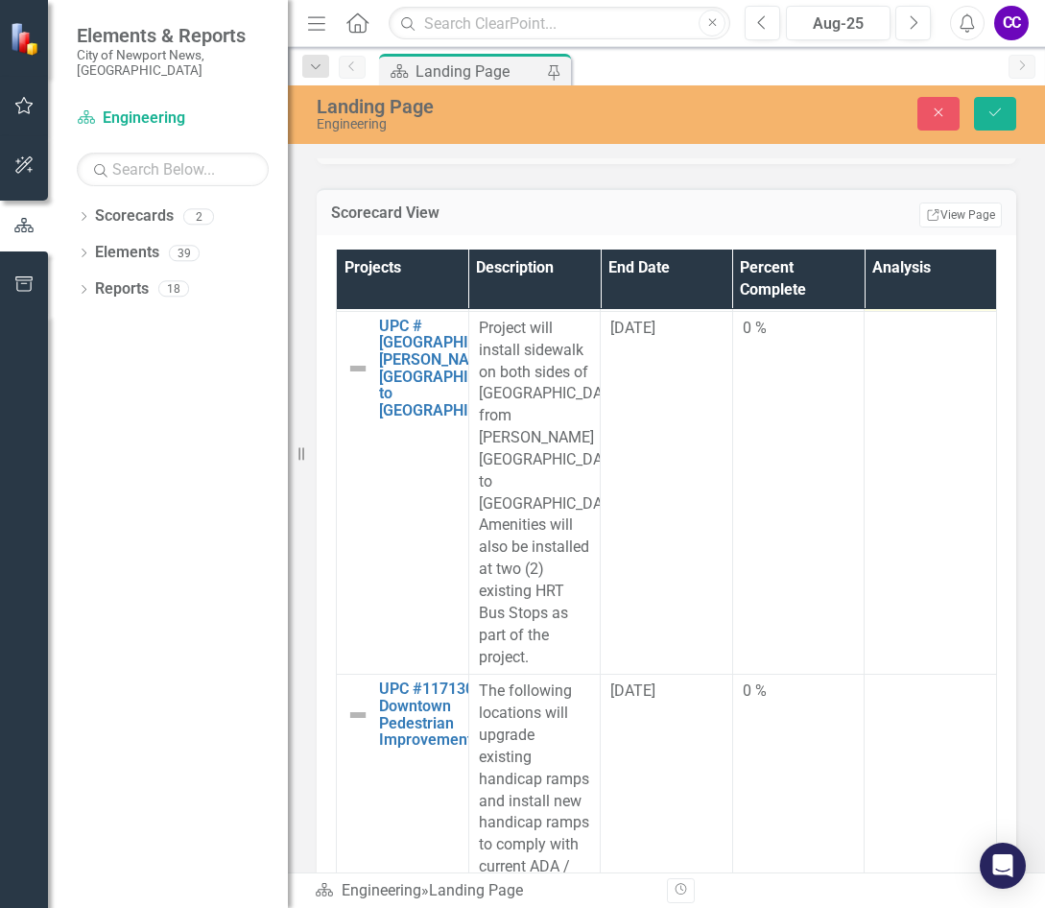
click at [872, 36] on body "Rich Text Area. Press ALT-0 for help." at bounding box center [930, 19] width 108 height 288
paste body "Rich Text Area. Press ALT-0 for help."
click at [872, 103] on button "Save" at bounding box center [995, 114] width 42 height 34
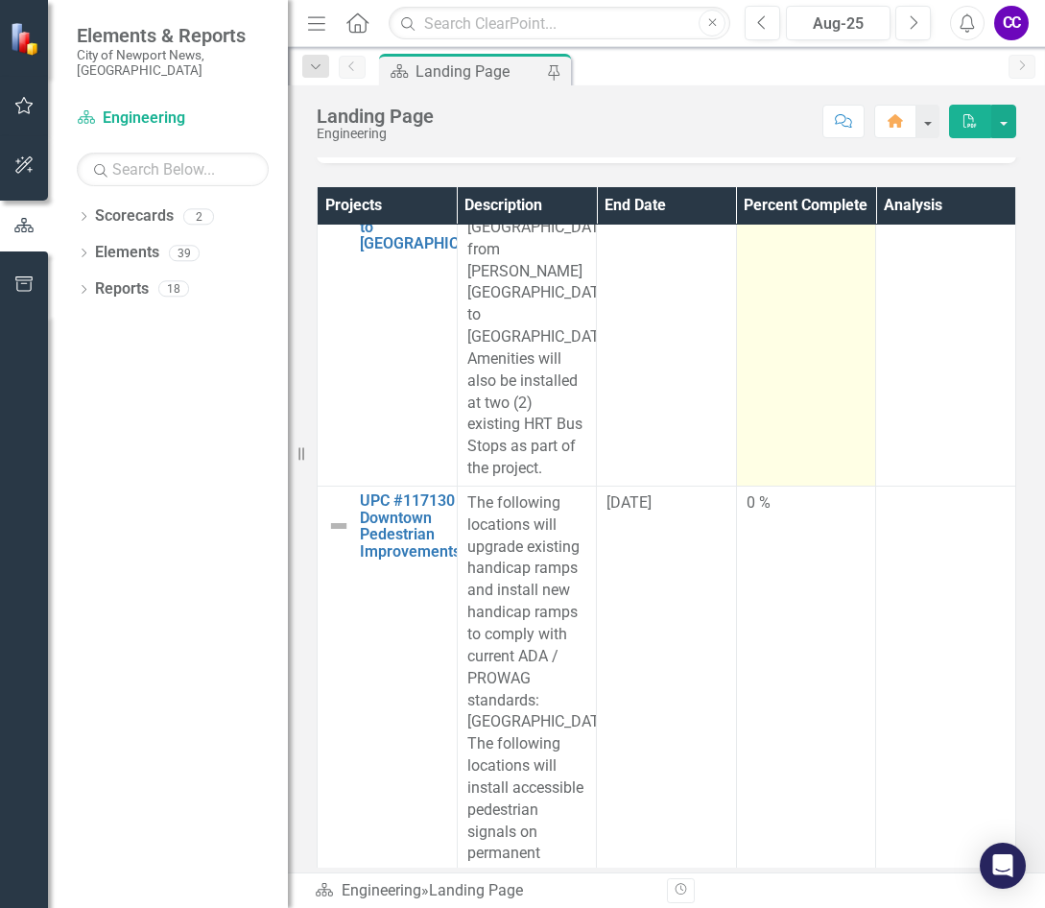
scroll to position [12476, 0]
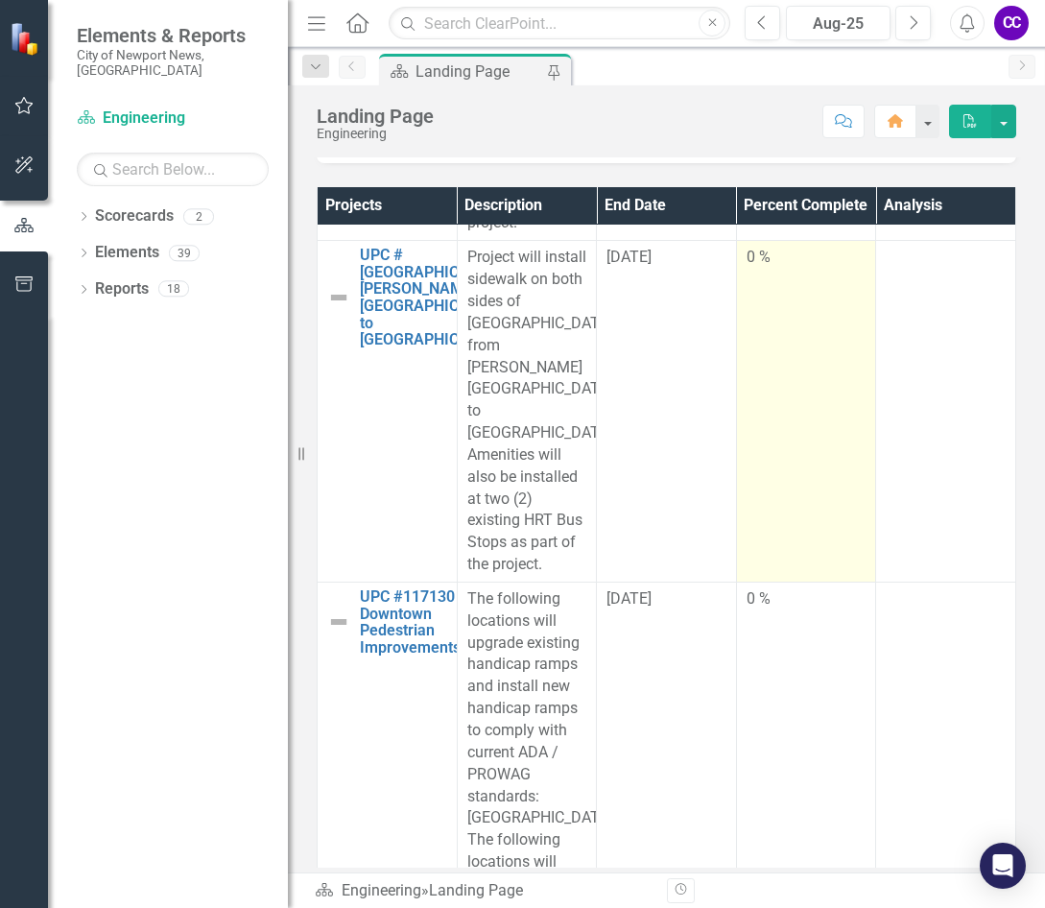
click at [764, 478] on td "0 %" at bounding box center [806, 412] width 140 height 342
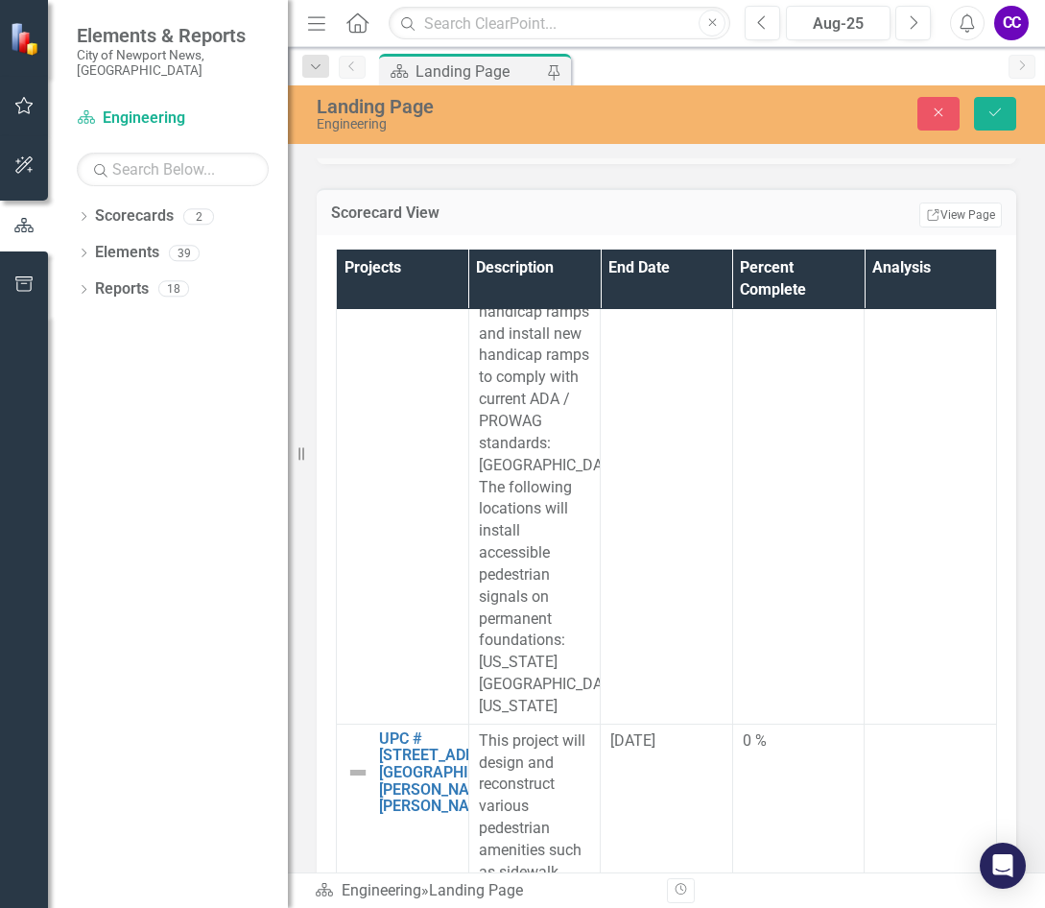
scroll to position [13628, 0]
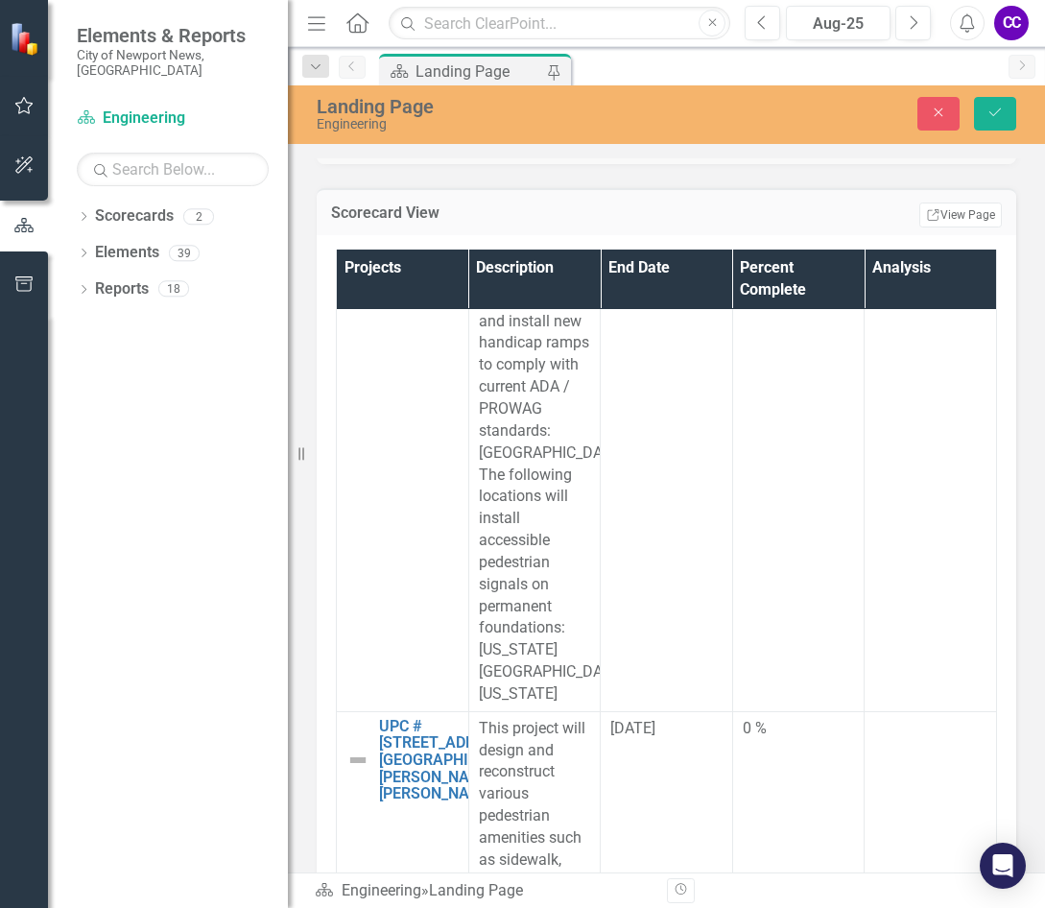
type input "013"
click at [872, 195] on td at bounding box center [931, 13] width 132 height 364
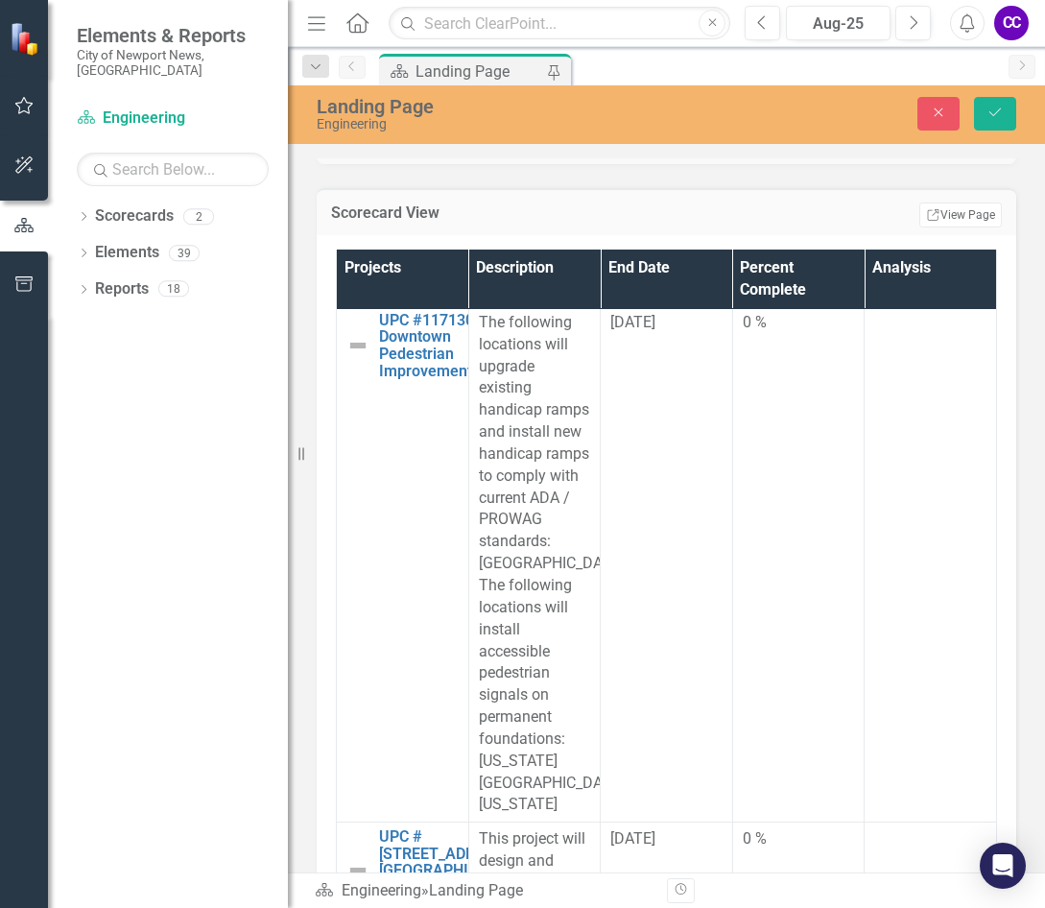
scroll to position [0, 0]
click at [872, 0] on body "Rich Text Area. Press ALT-0 for help." at bounding box center [930, 34] width 108 height 288
paste body "Rich Text Area. Press ALT-0 for help."
click at [872, 117] on button "Save" at bounding box center [995, 114] width 42 height 34
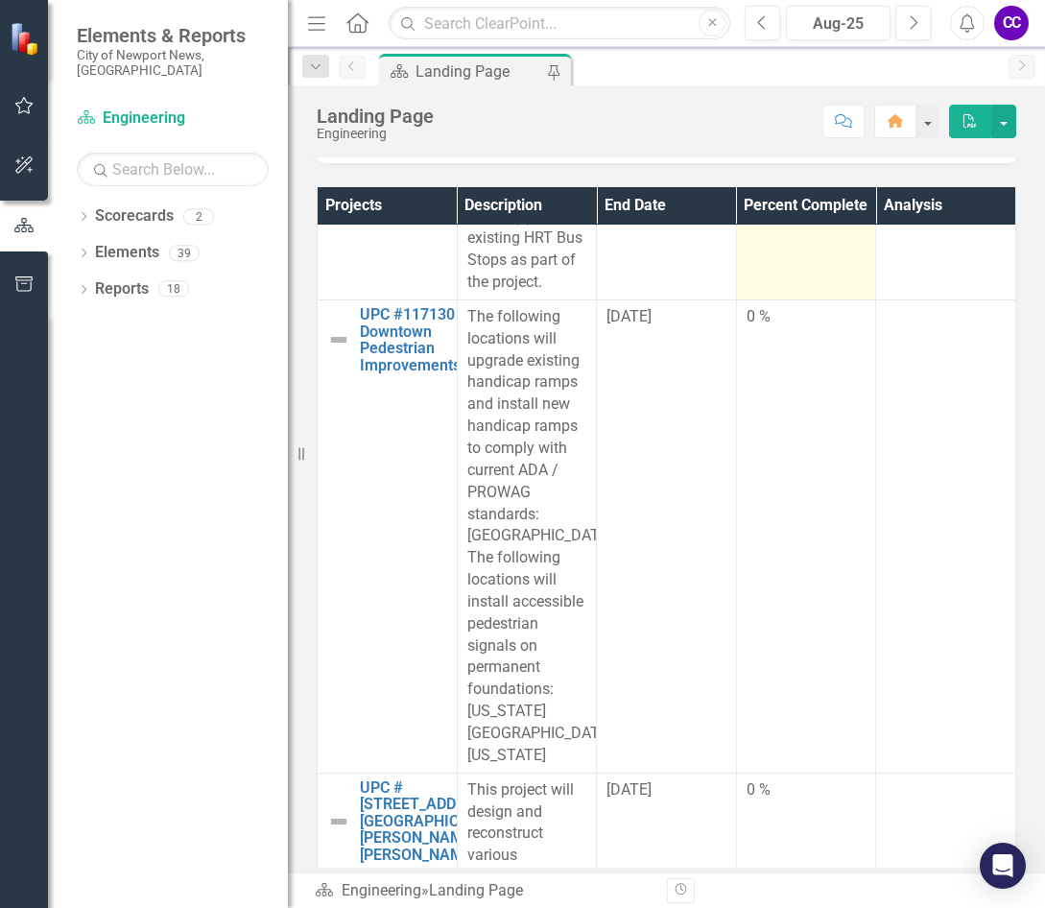
scroll to position [12764, 0]
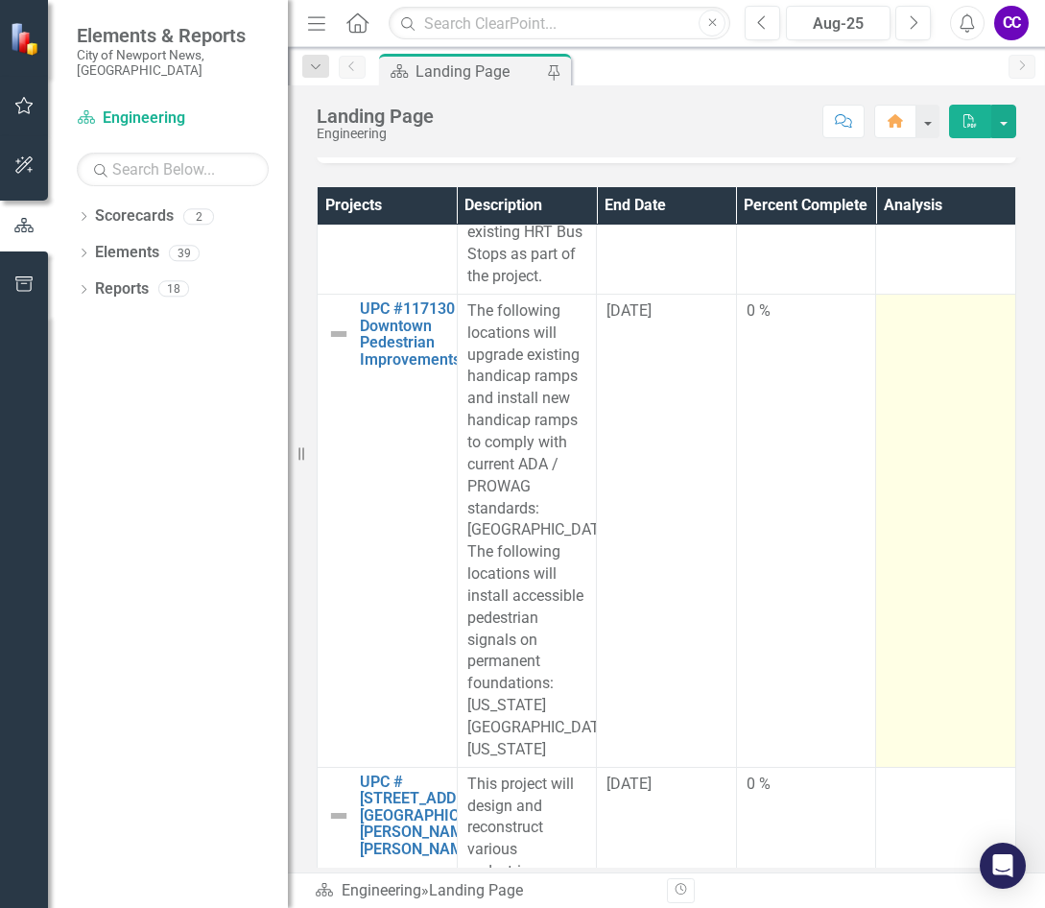
drag, startPoint x: 885, startPoint y: 613, endPoint x: 874, endPoint y: 612, distance: 10.6
click at [872, 612] on td at bounding box center [946, 530] width 140 height 473
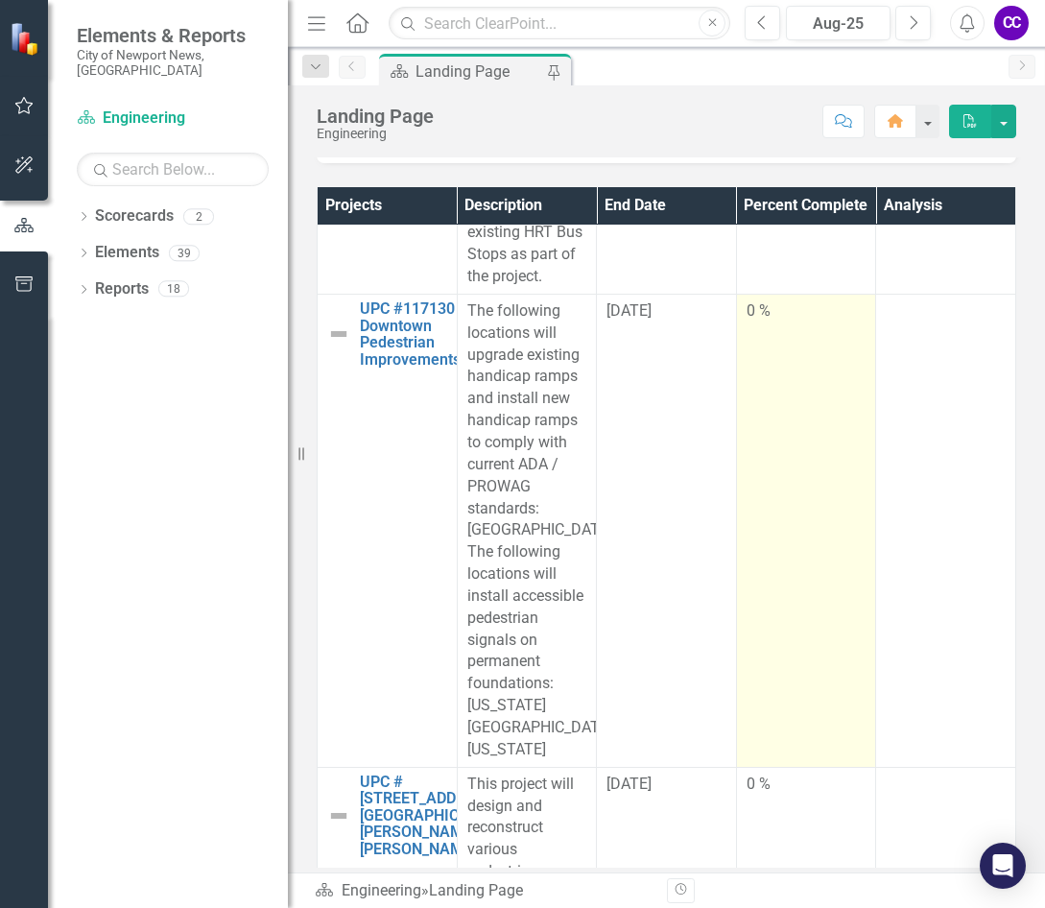
click at [807, 605] on td "0 %" at bounding box center [806, 530] width 140 height 473
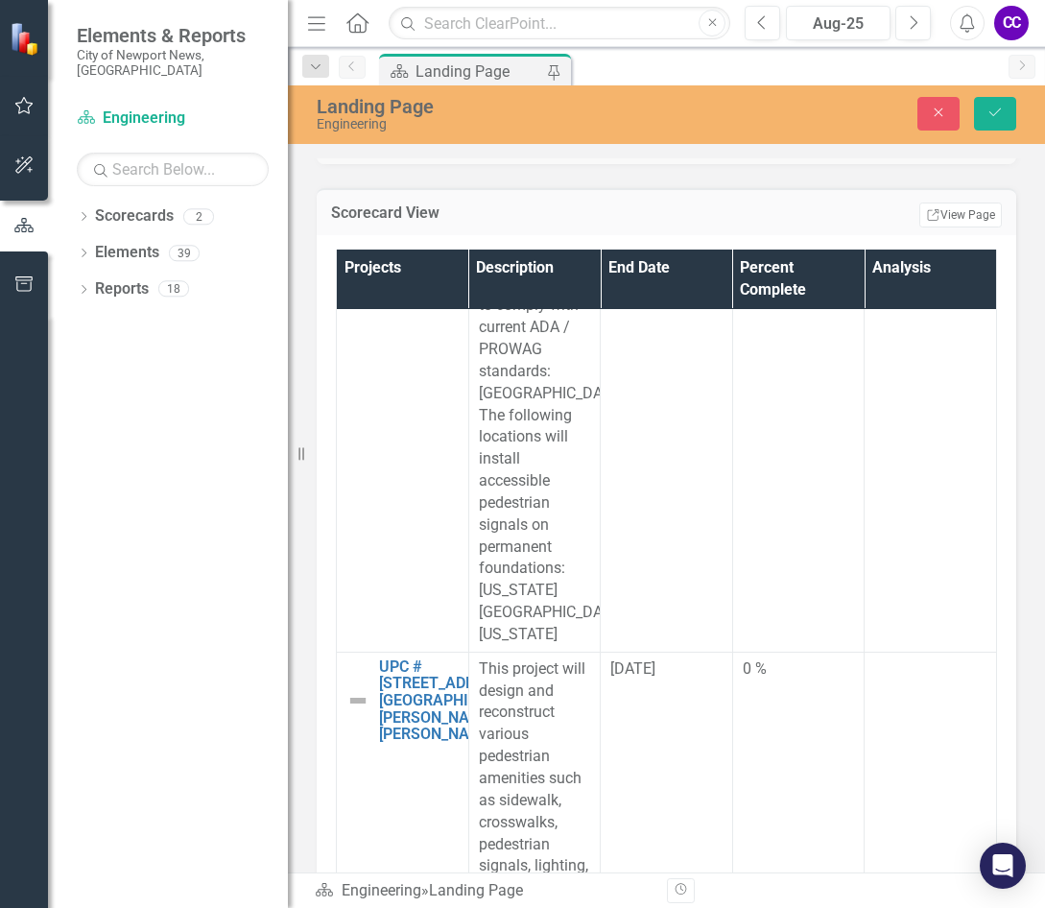
scroll to position [13820, 0]
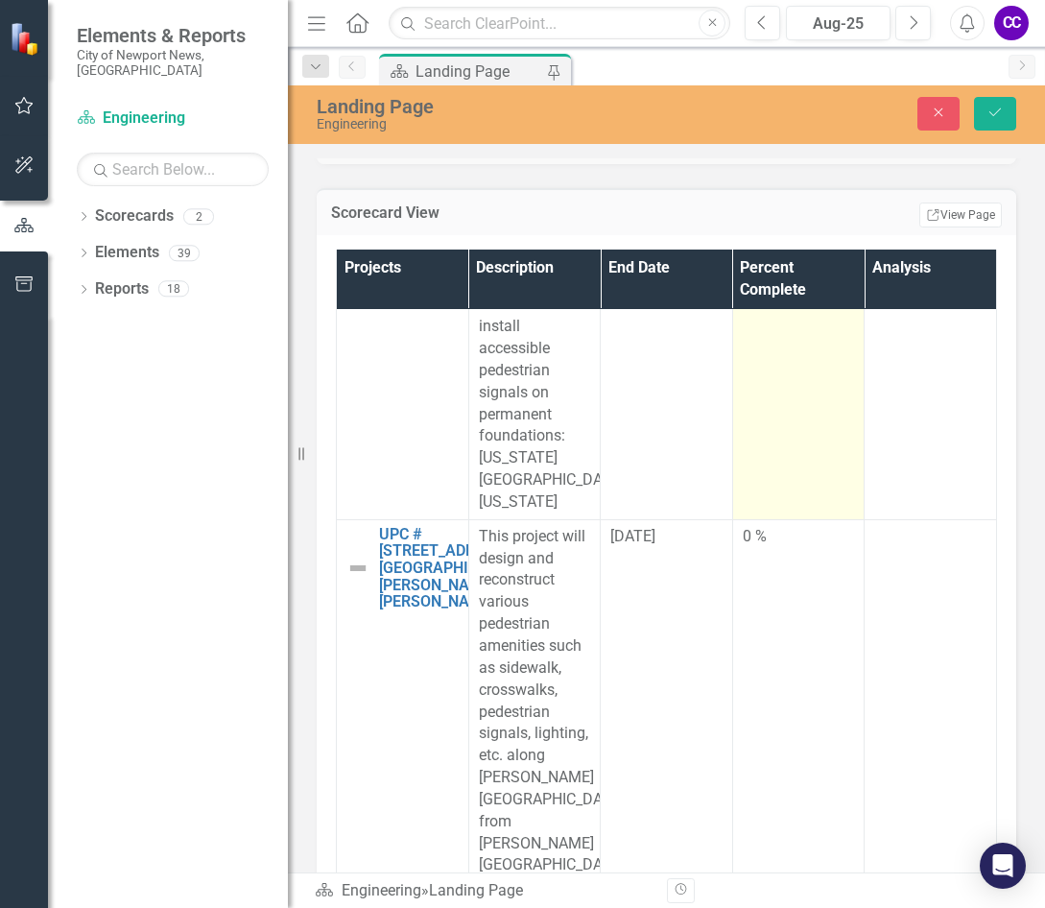
click at [802, 44] on input "0" at bounding box center [799, 27] width 112 height 36
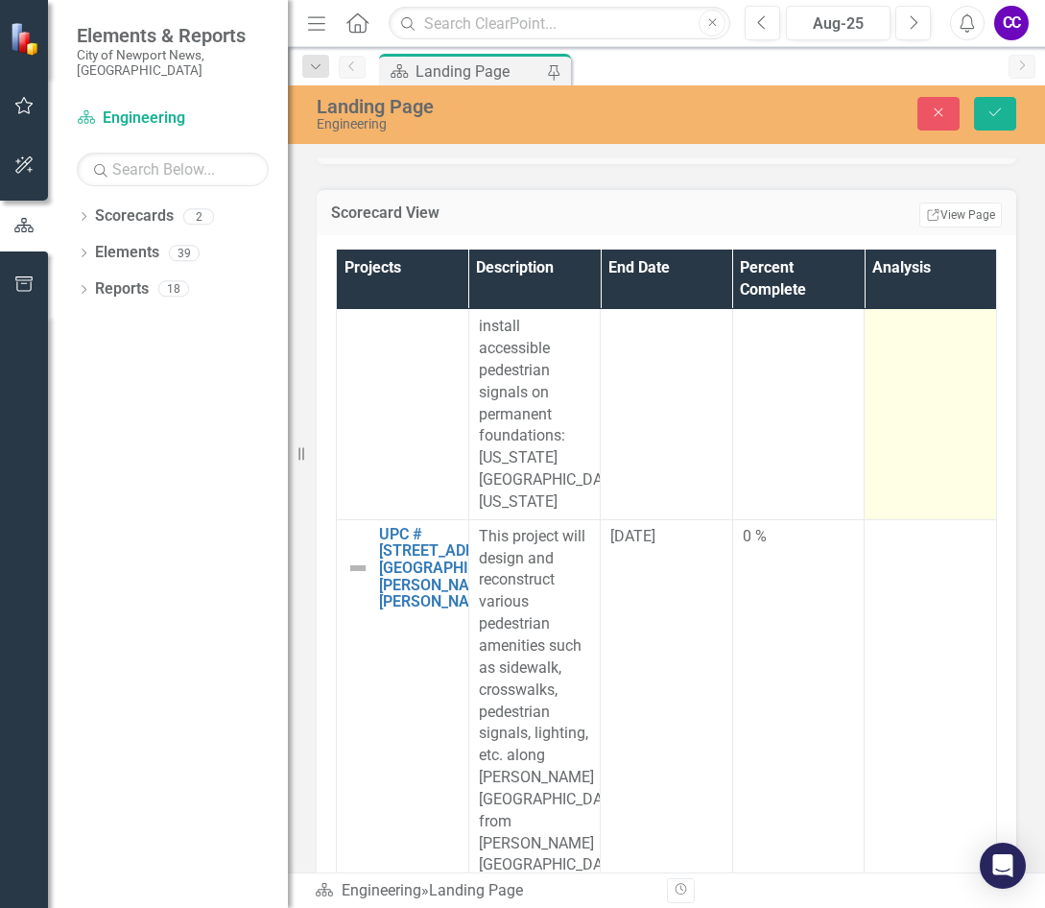
type input "014"
click at [872, 519] on td at bounding box center [931, 261] width 132 height 516
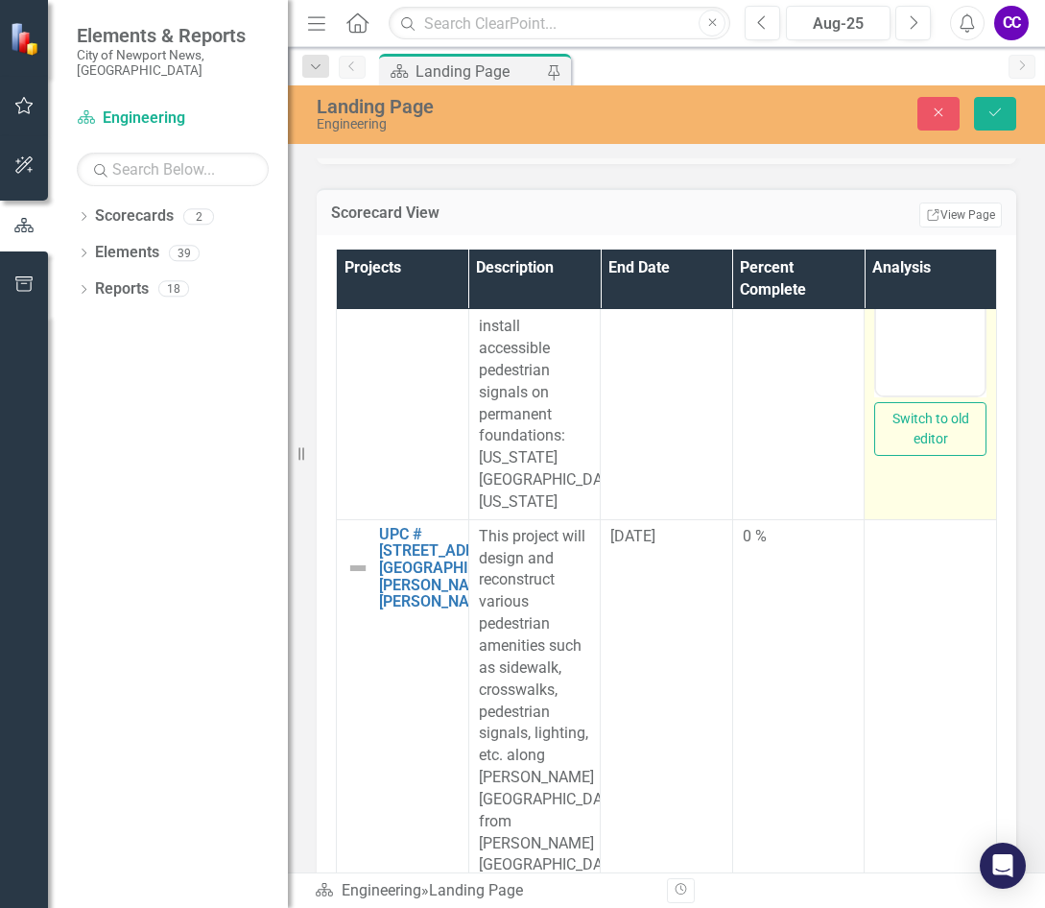
scroll to position [0, 0]
click at [872, 210] on body "Rich Text Area. Press ALT-0 for help." at bounding box center [930, 204] width 108 height 288
paste body "Rich Text Area. Press ALT-0 for help."
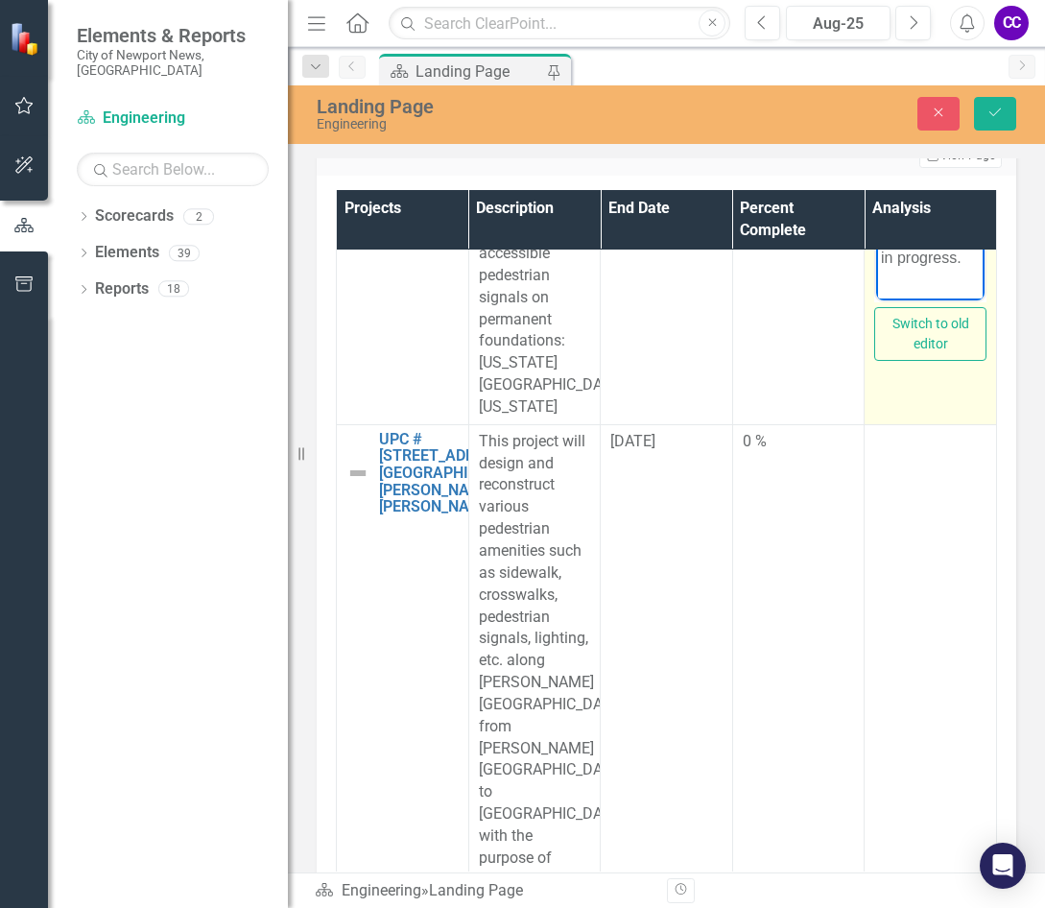
scroll to position [65, 0]
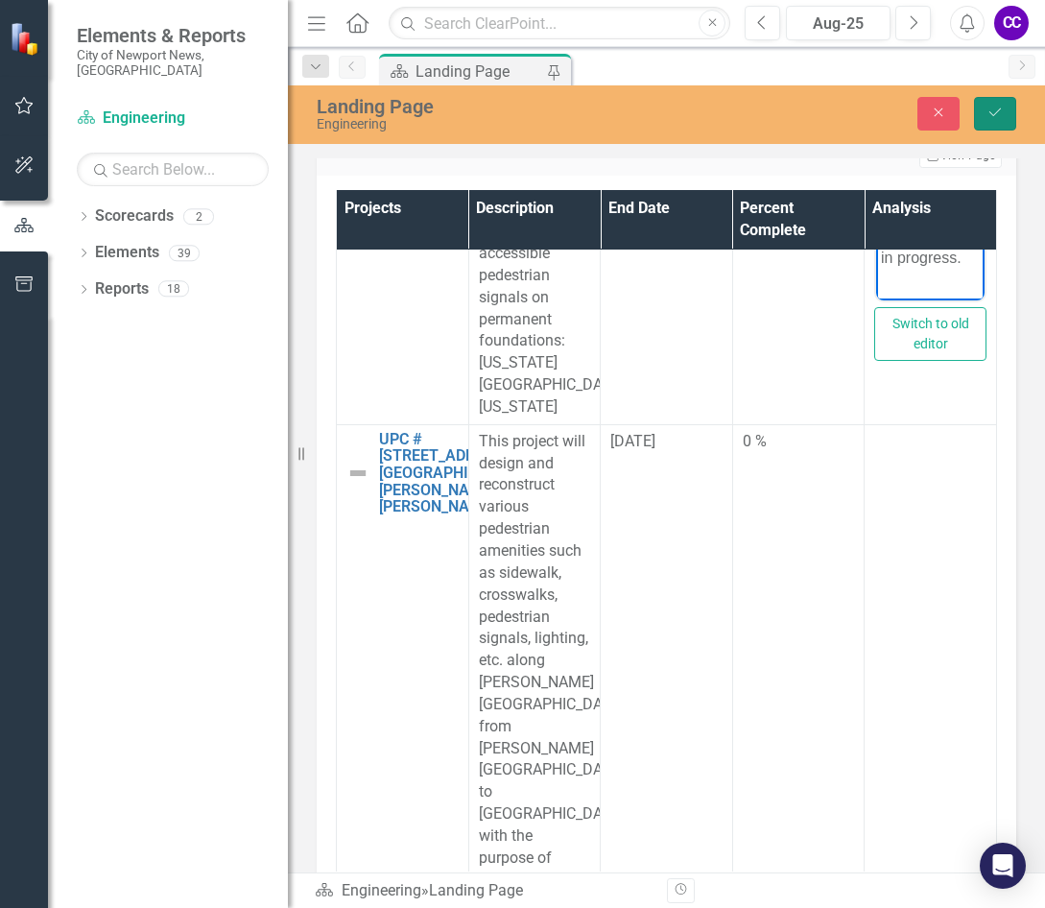
click at [872, 130] on button "Save" at bounding box center [995, 114] width 42 height 34
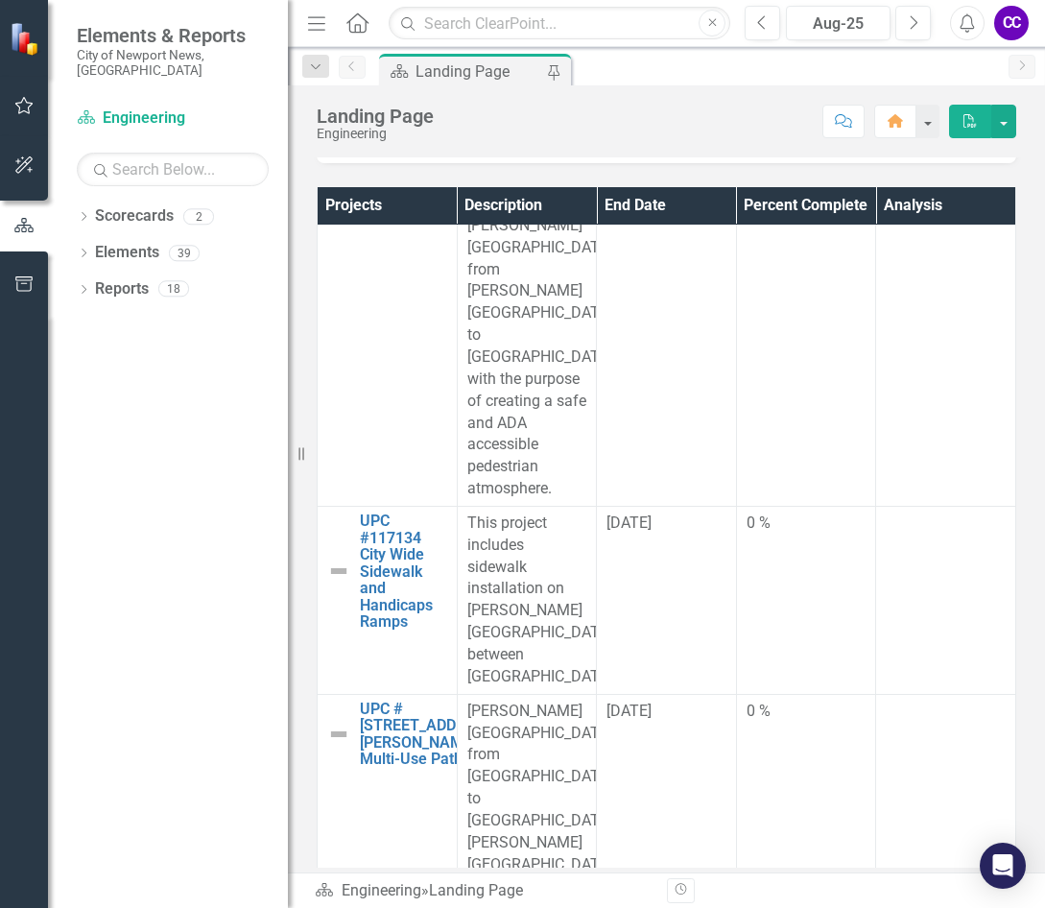
scroll to position [13532, 0]
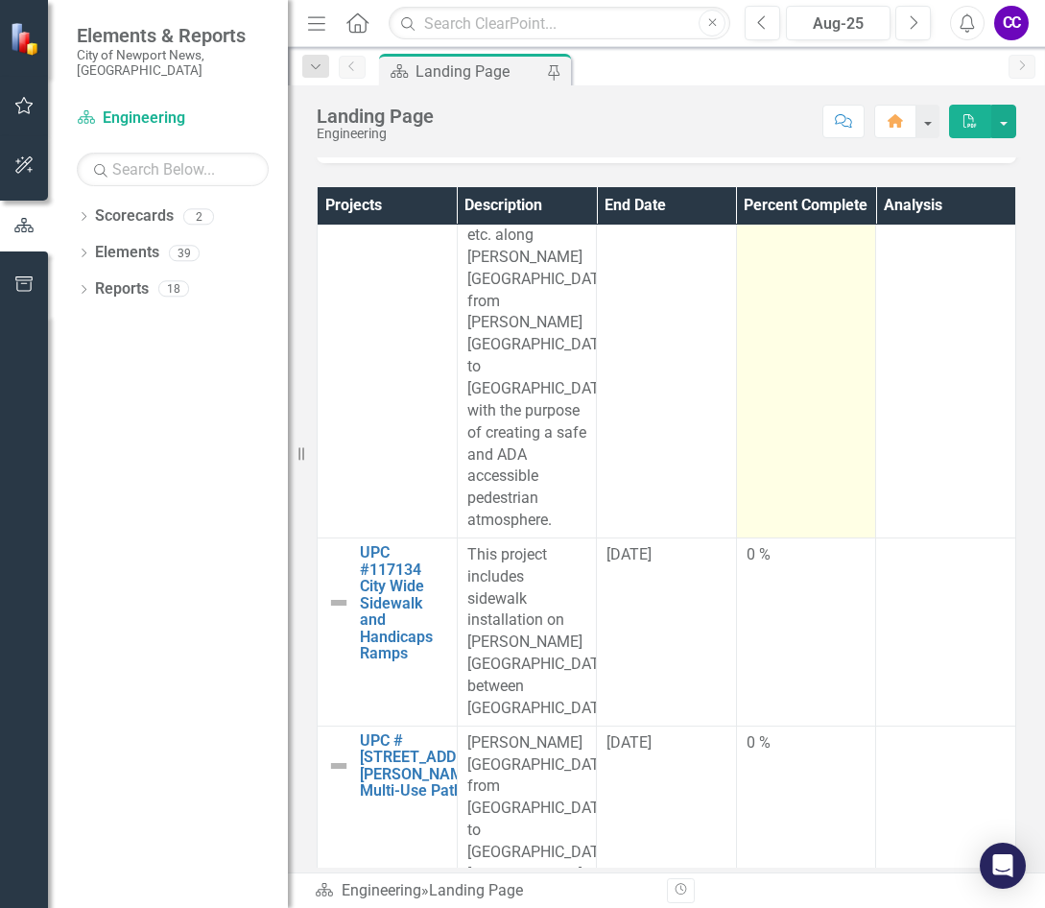
click at [736, 537] on td "0 %" at bounding box center [806, 268] width 140 height 538
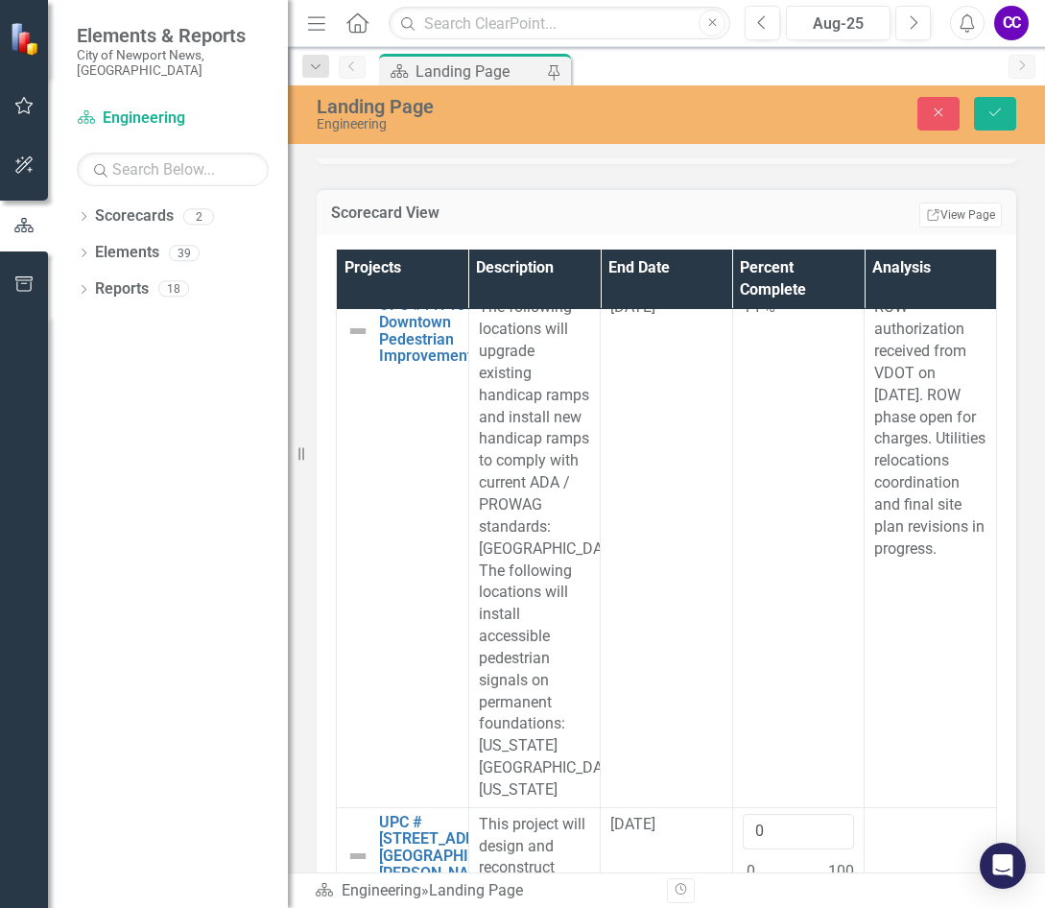
click at [787, 291] on td "13 %" at bounding box center [798, 109] width 132 height 364
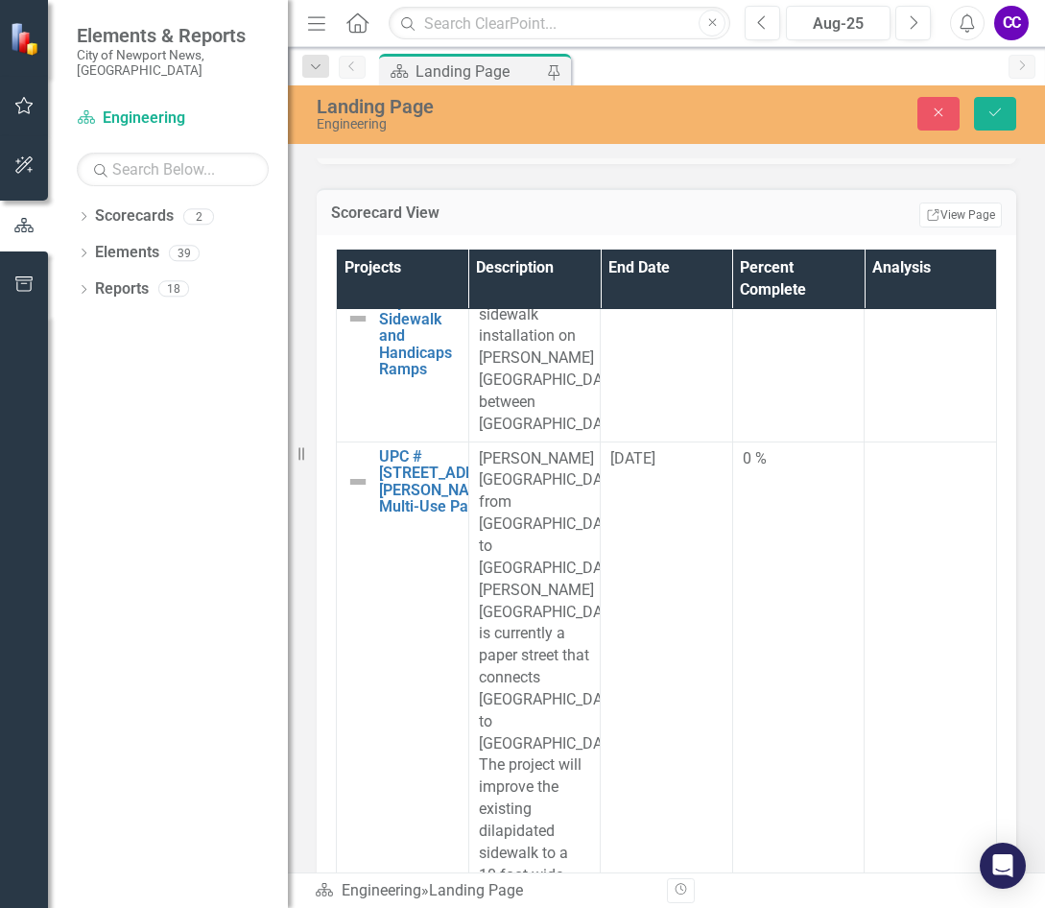
scroll to position [14875, 0]
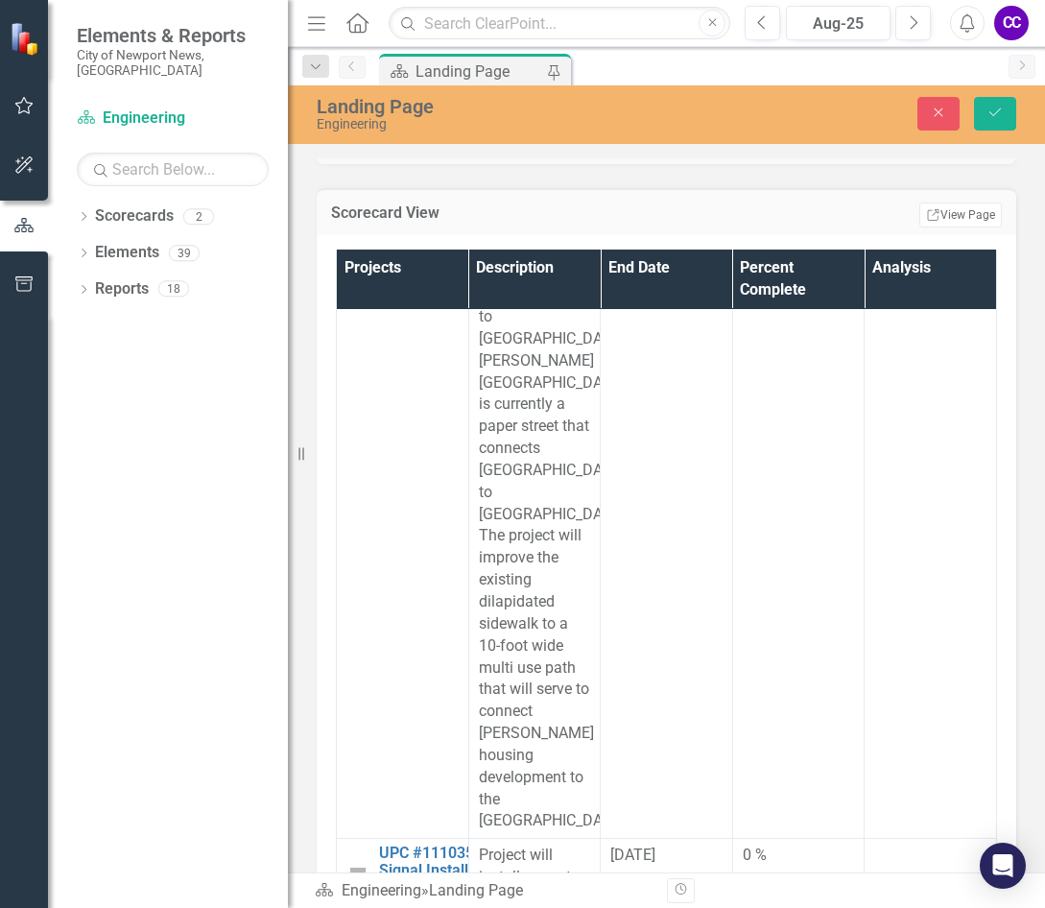
type input "010"
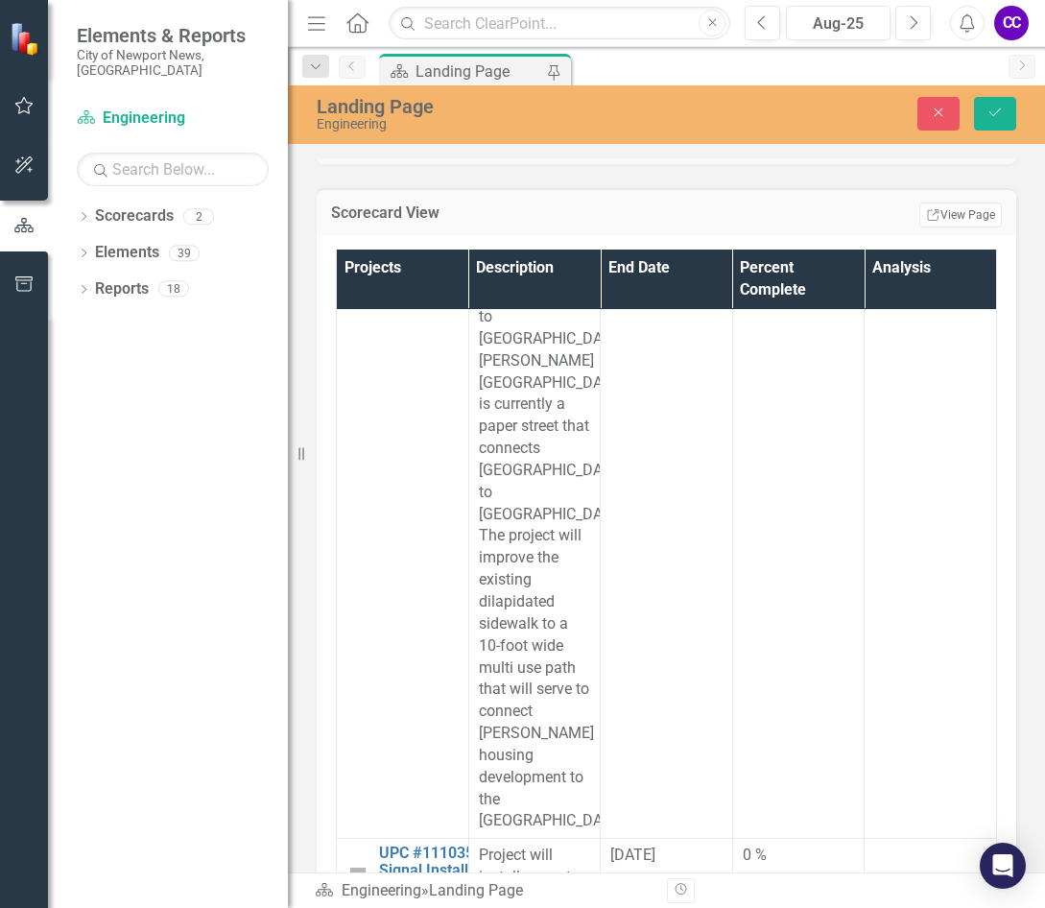
paste body "Rich Text Area. Press ALT-0 for help."
click at [872, 117] on icon "Save" at bounding box center [995, 112] width 17 height 13
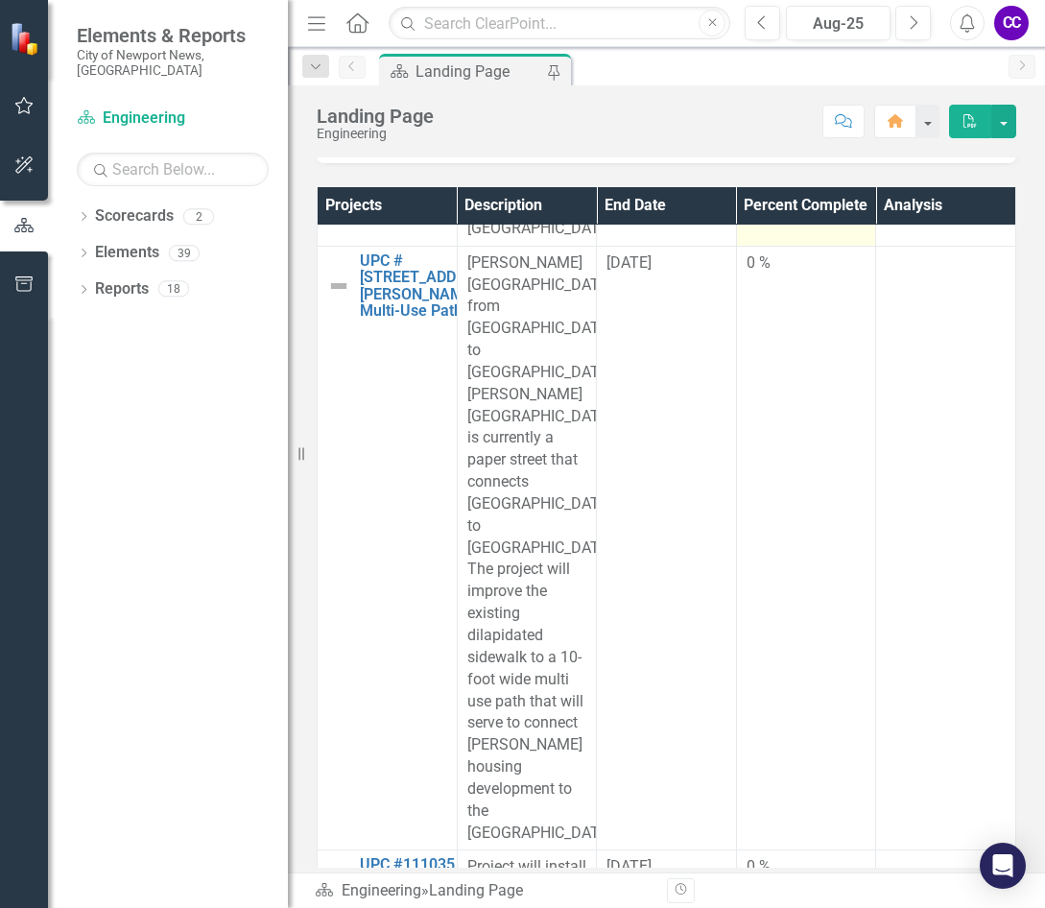
scroll to position [14107, 0]
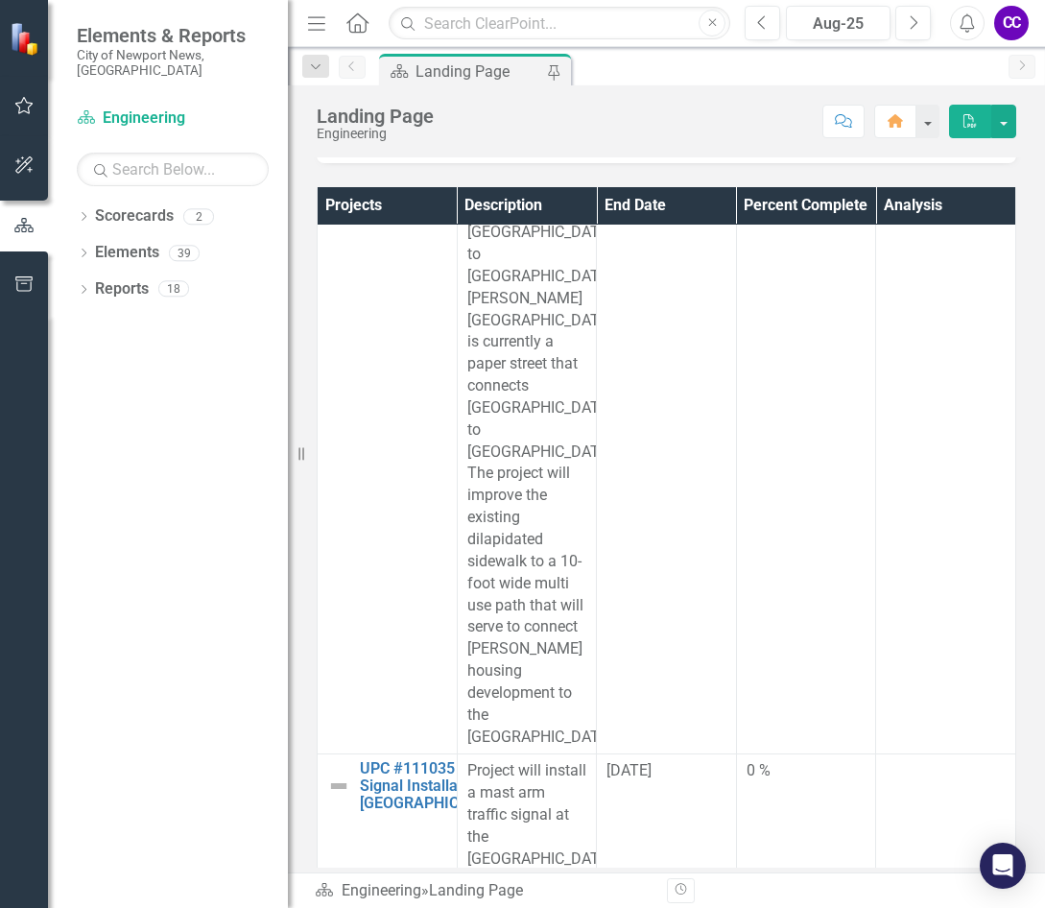
click at [820, 150] on td "0 %" at bounding box center [806, 56] width 140 height 188
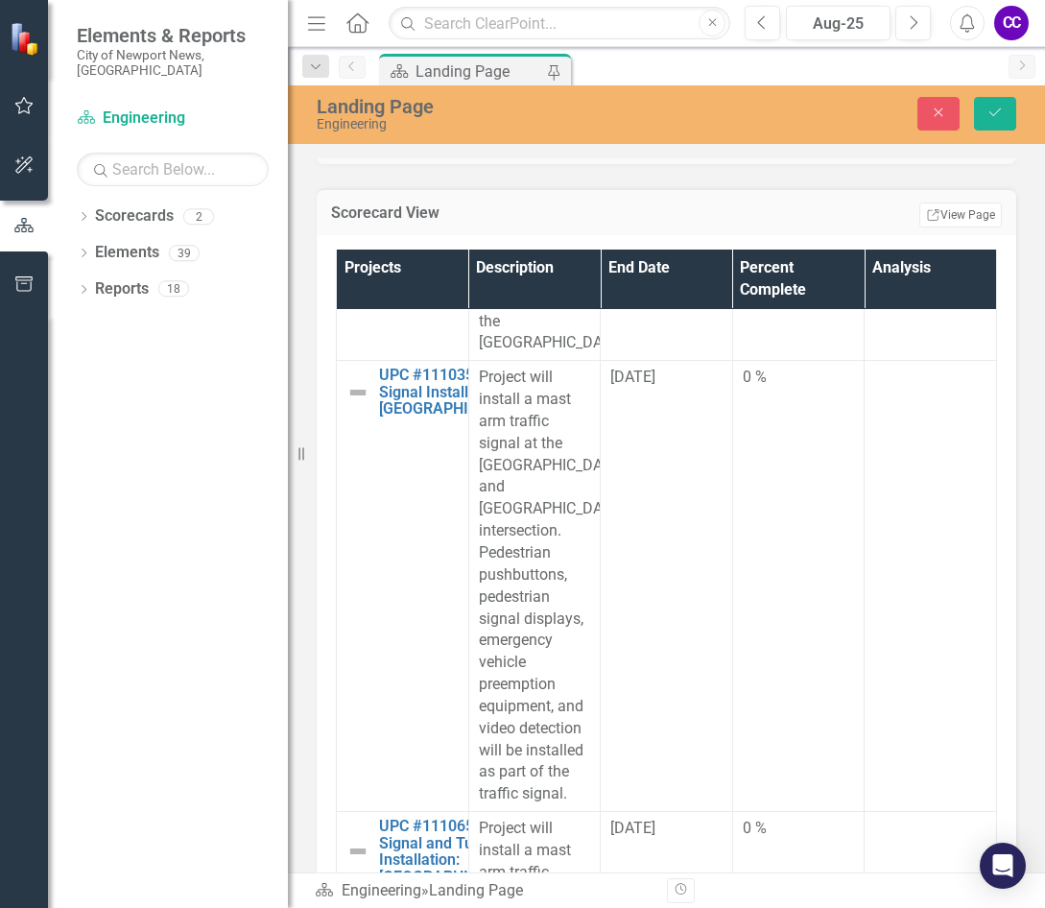
scroll to position [15355, 0]
type input "020"
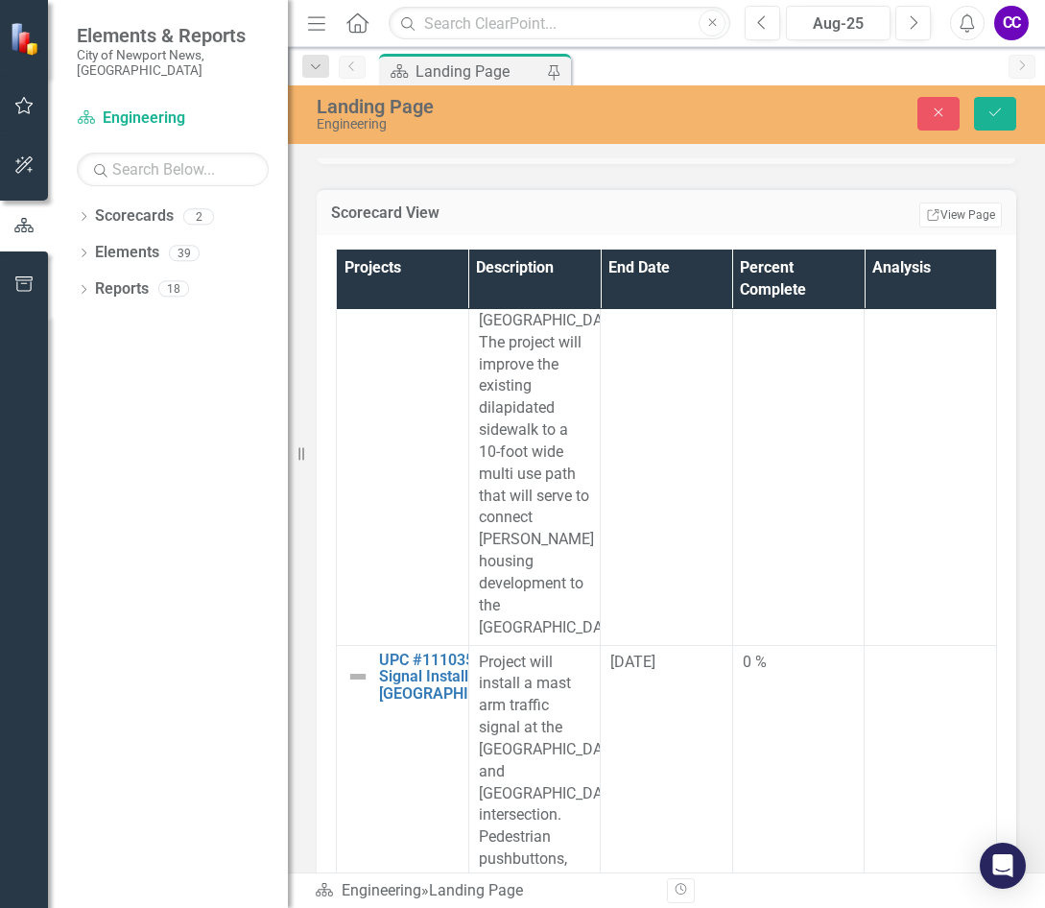
scroll to position [0, 0]
paste body "Rich Text Area. Press ALT-0 for help."
click at [872, 118] on icon "Save" at bounding box center [995, 112] width 17 height 13
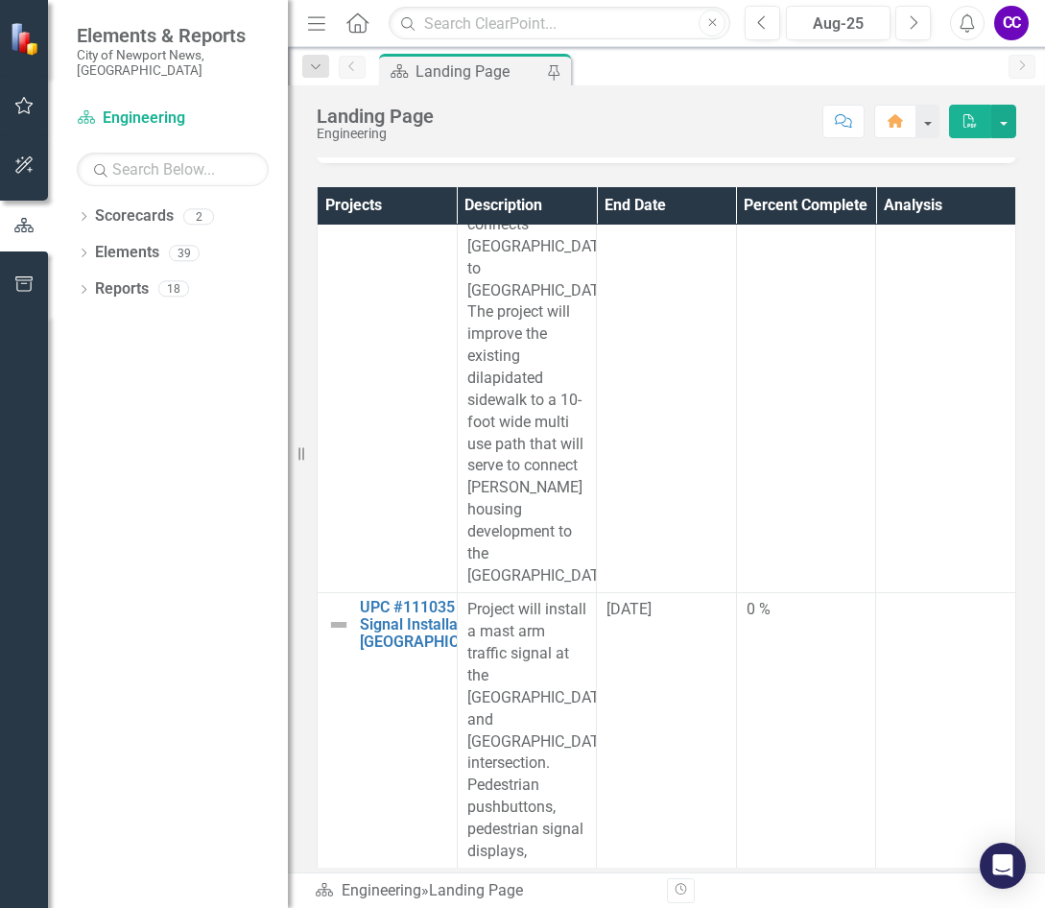
scroll to position [14299, 0]
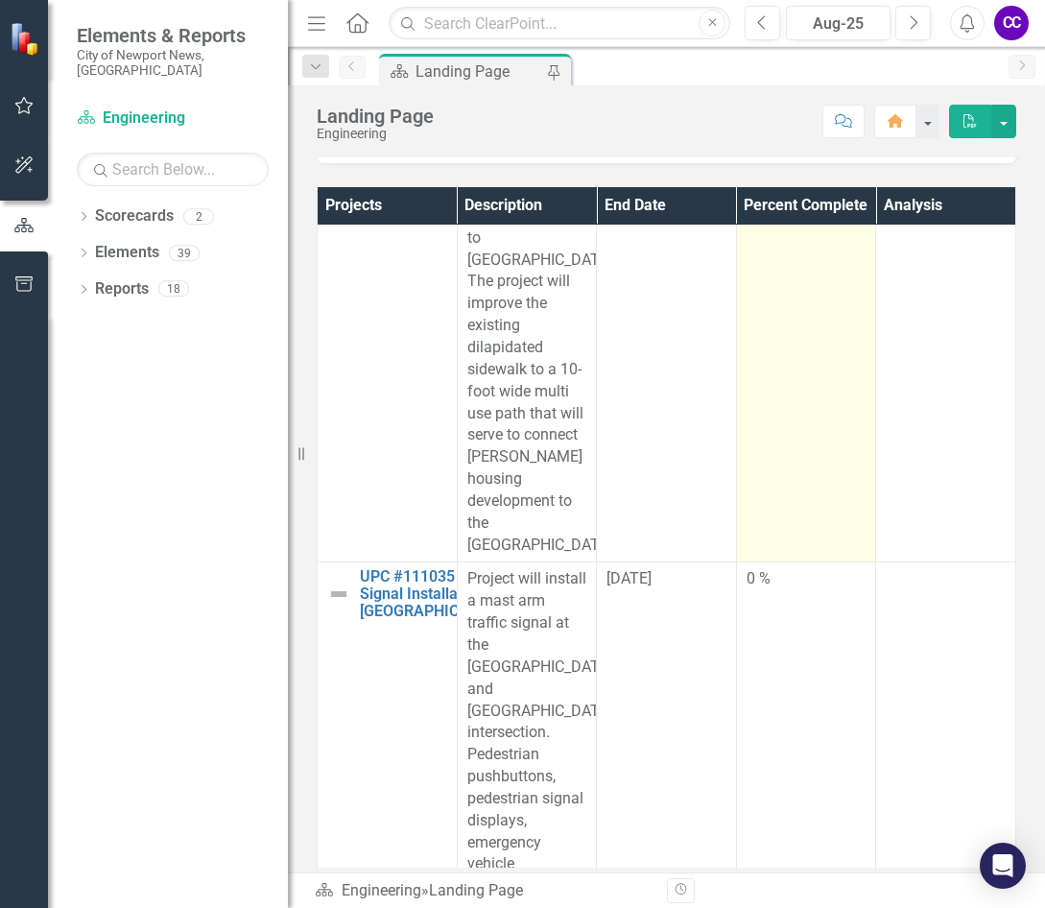
click at [797, 548] on td "0 %" at bounding box center [806, 260] width 140 height 605
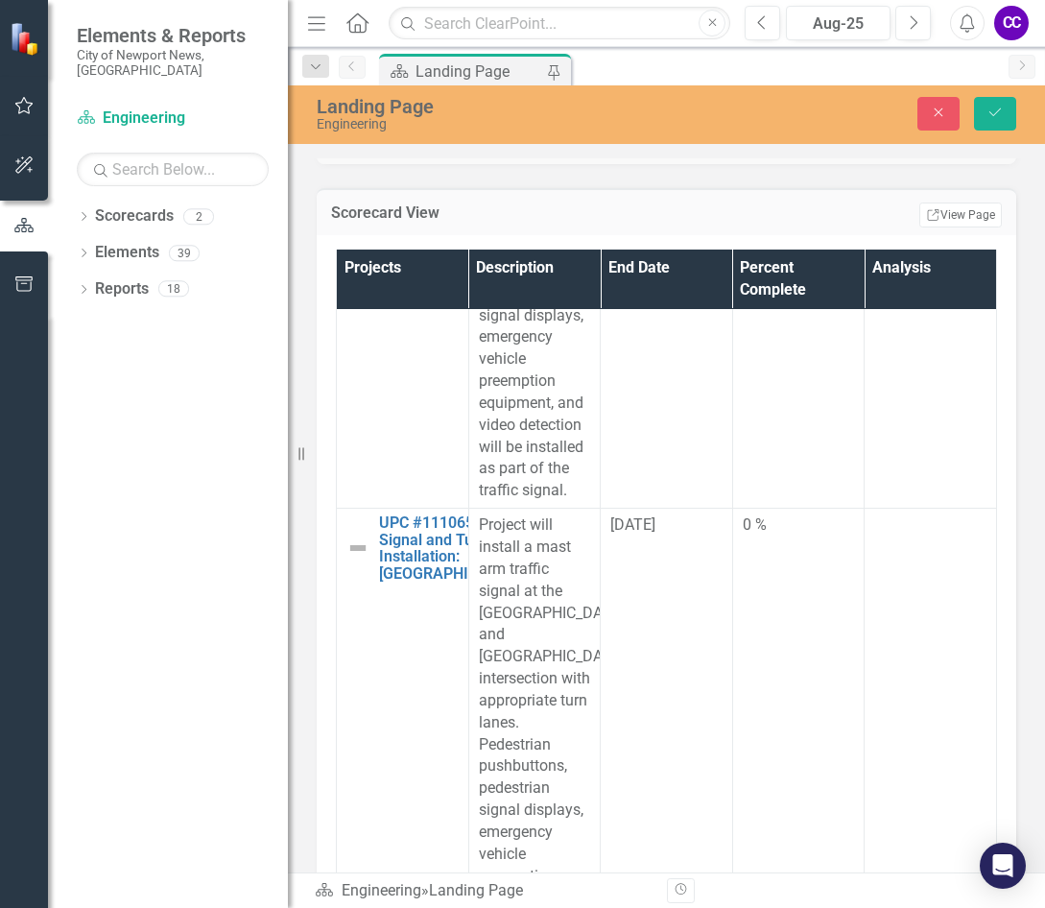
scroll to position [15643, 0]
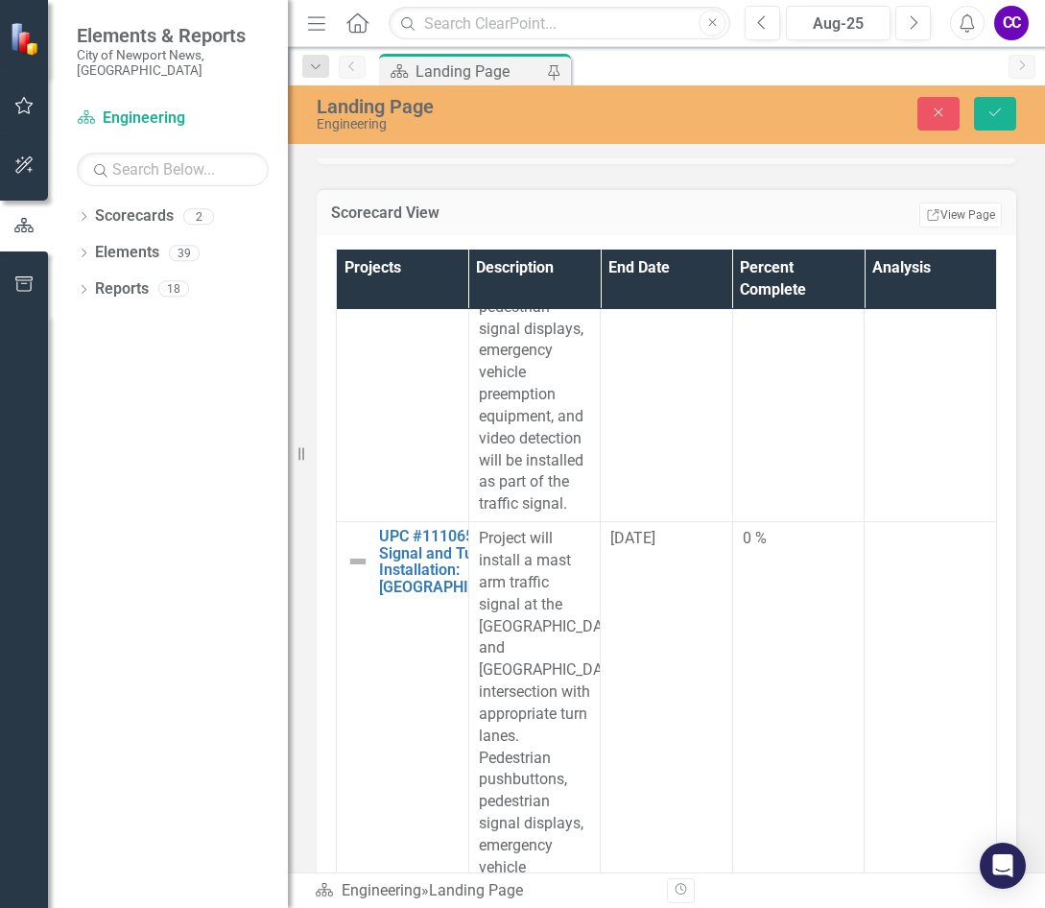
type input "013"
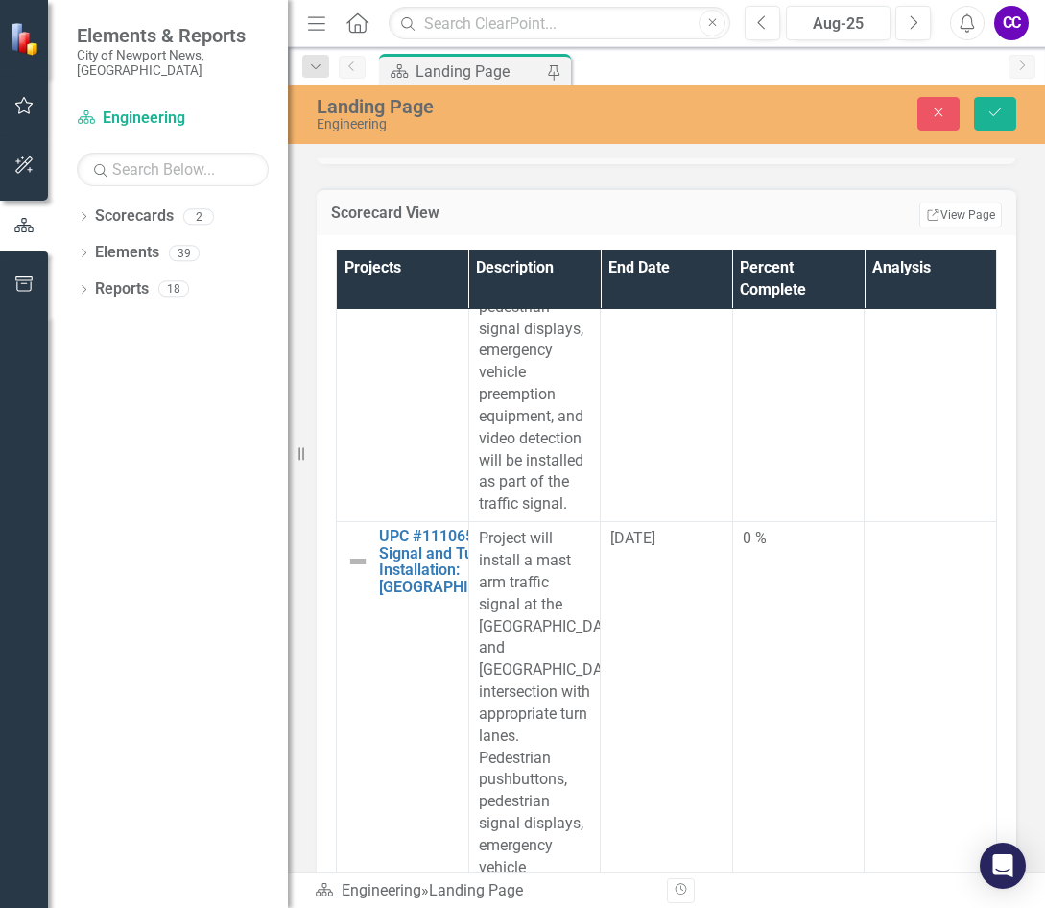
scroll to position [0, 0]
paste body "Rich Text Area. Press ALT-0 for help."
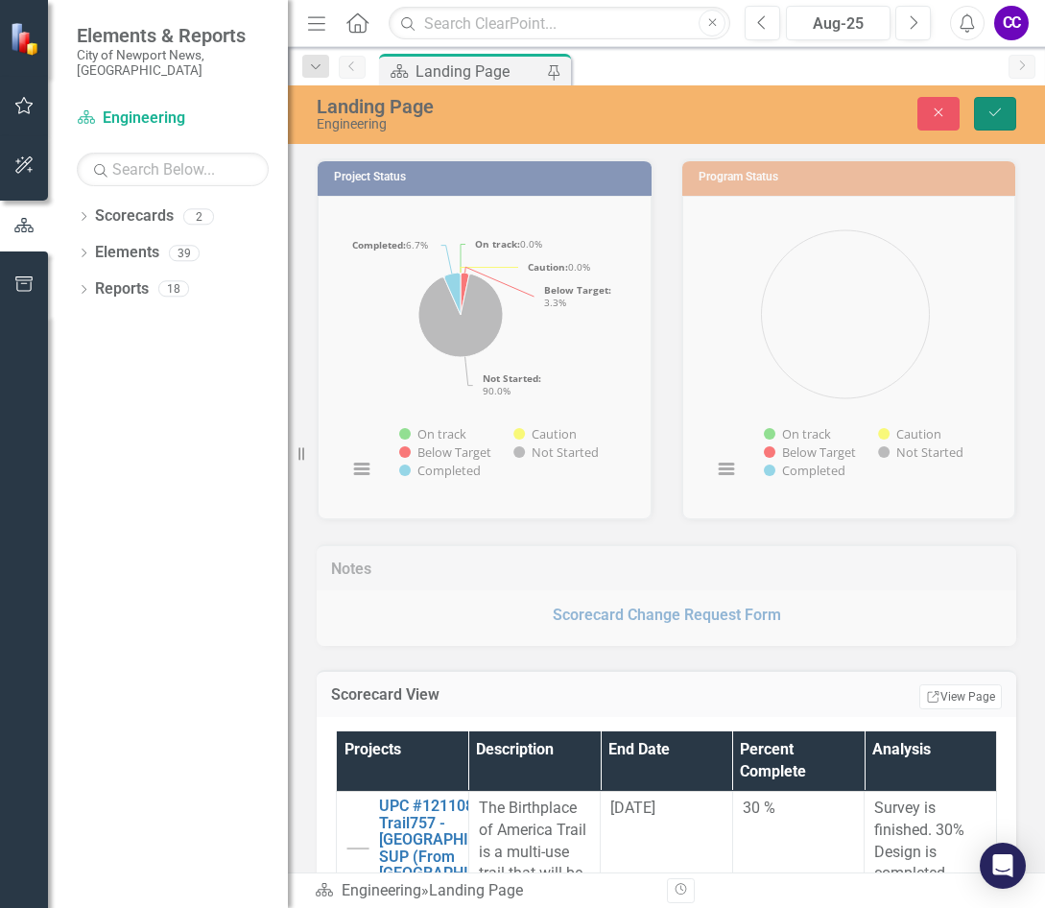
scroll to position [15643, 0]
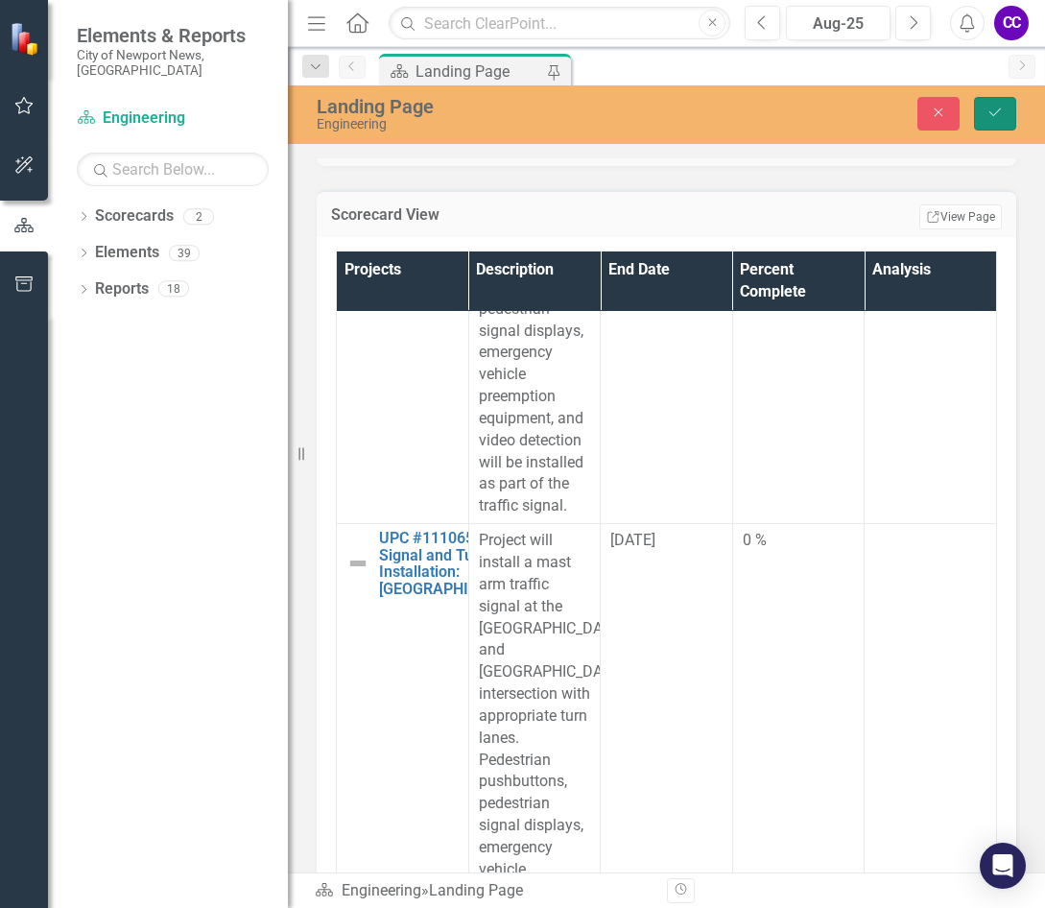
drag, startPoint x: 0, startPoint y: 0, endPoint x: 988, endPoint y: 108, distance: 994.4
click at [988, 108] on icon "Save" at bounding box center [995, 112] width 17 height 13
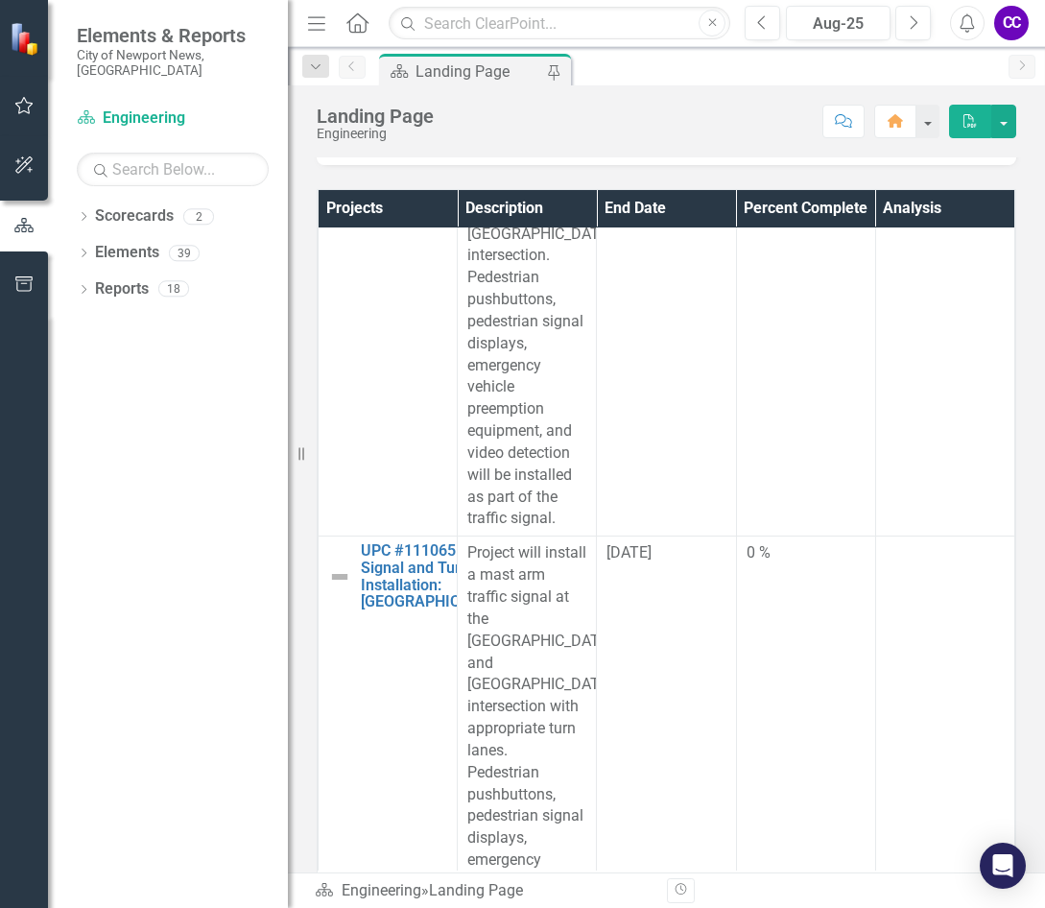
scroll to position [576, 0]
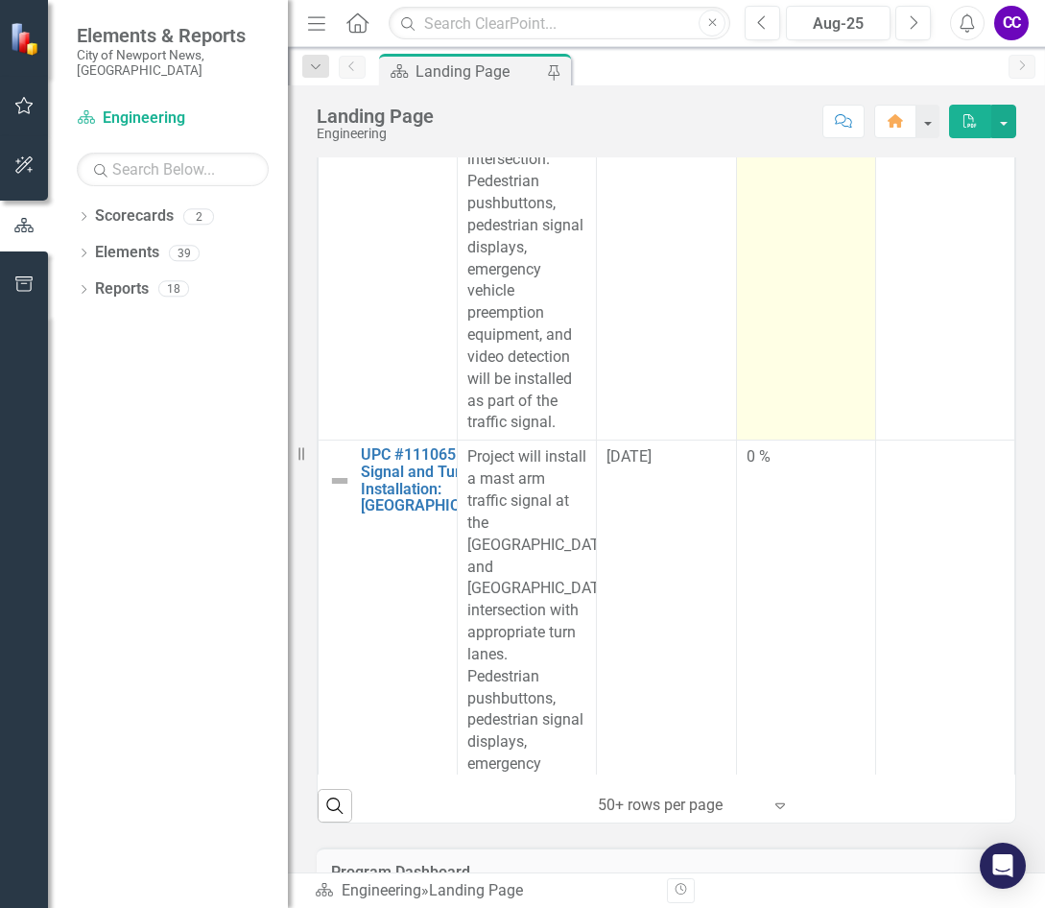
click at [788, 440] on td "0 %" at bounding box center [805, 214] width 139 height 451
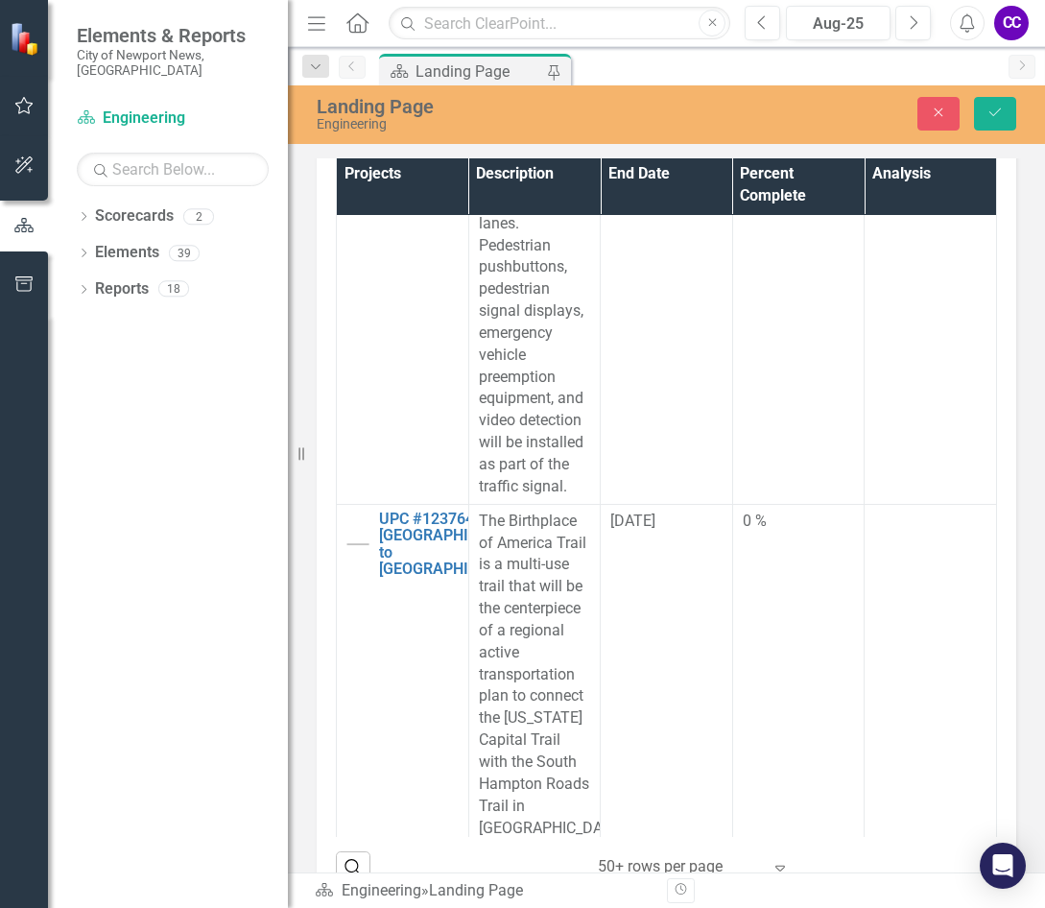
scroll to position [16123, 0]
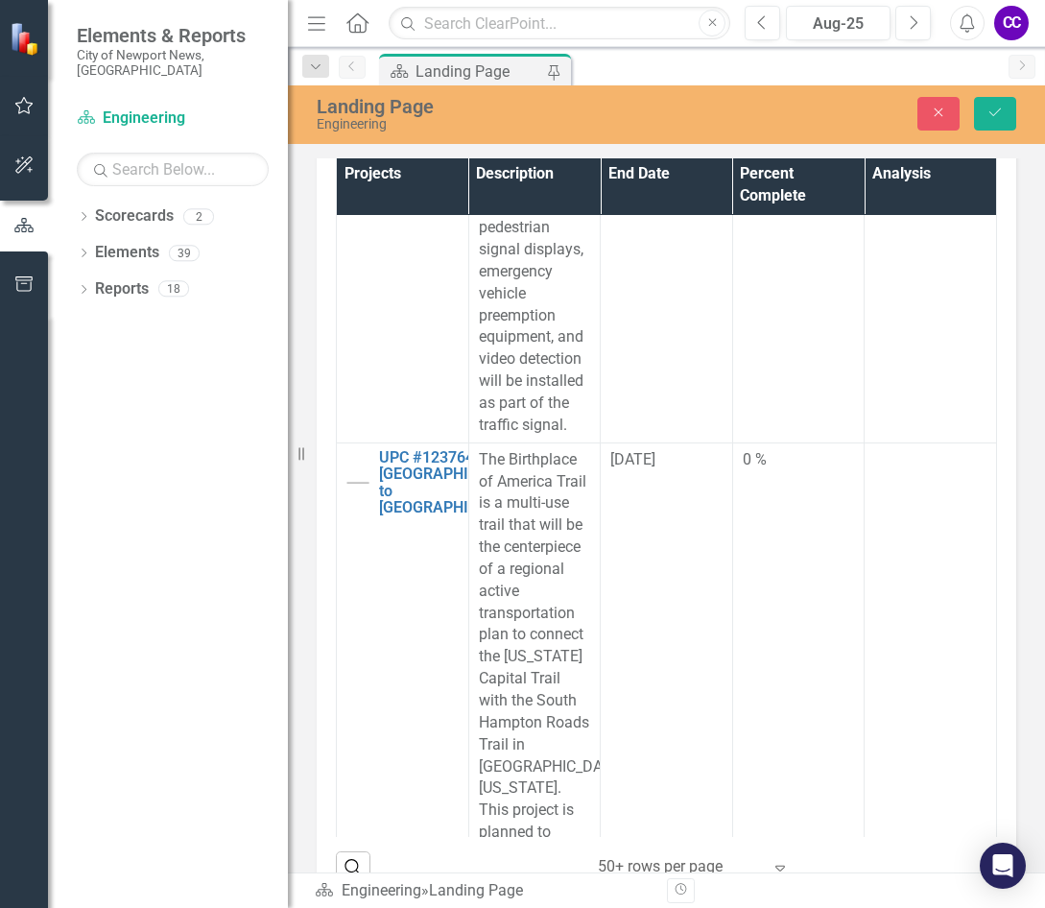
type input "046"
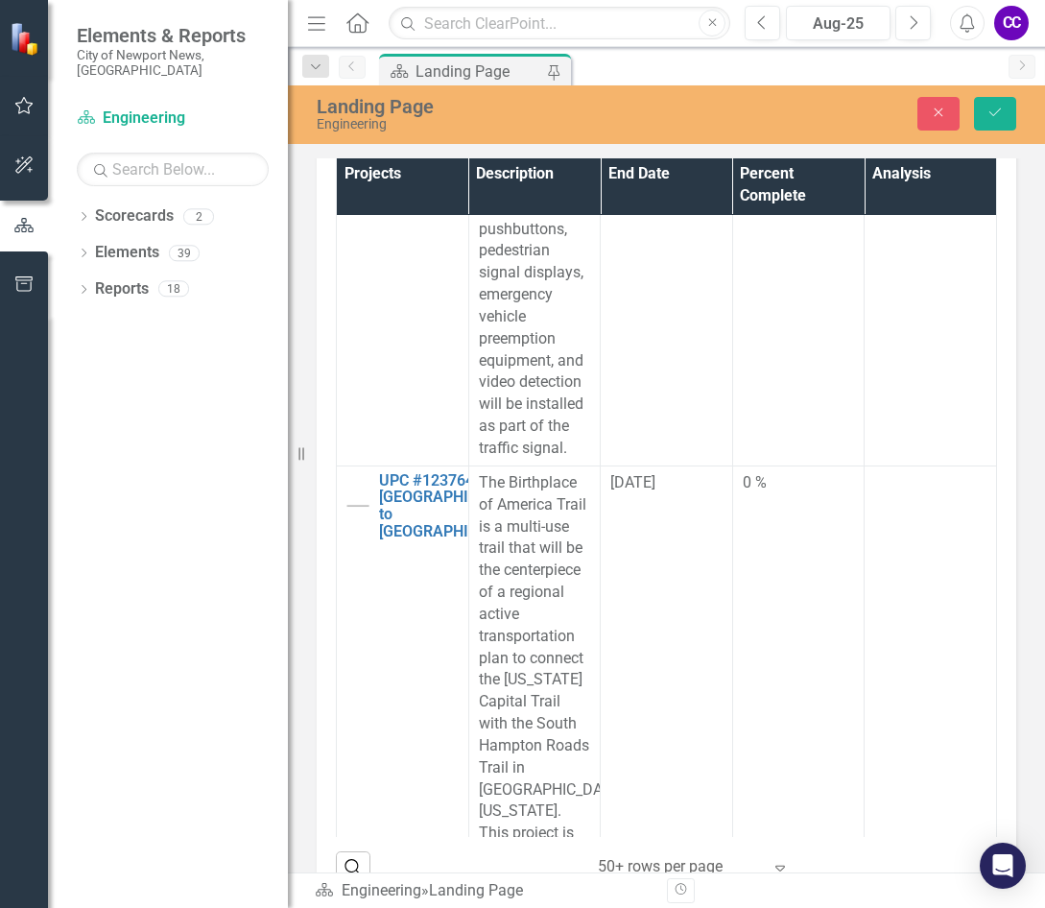
scroll to position [0, 0]
paste body "Rich Text Area. Press ALT-0 for help."
click at [988, 131] on div "Landing Page Engineering Close Save" at bounding box center [666, 113] width 757 height 36
click at [988, 129] on button "Save" at bounding box center [995, 114] width 42 height 34
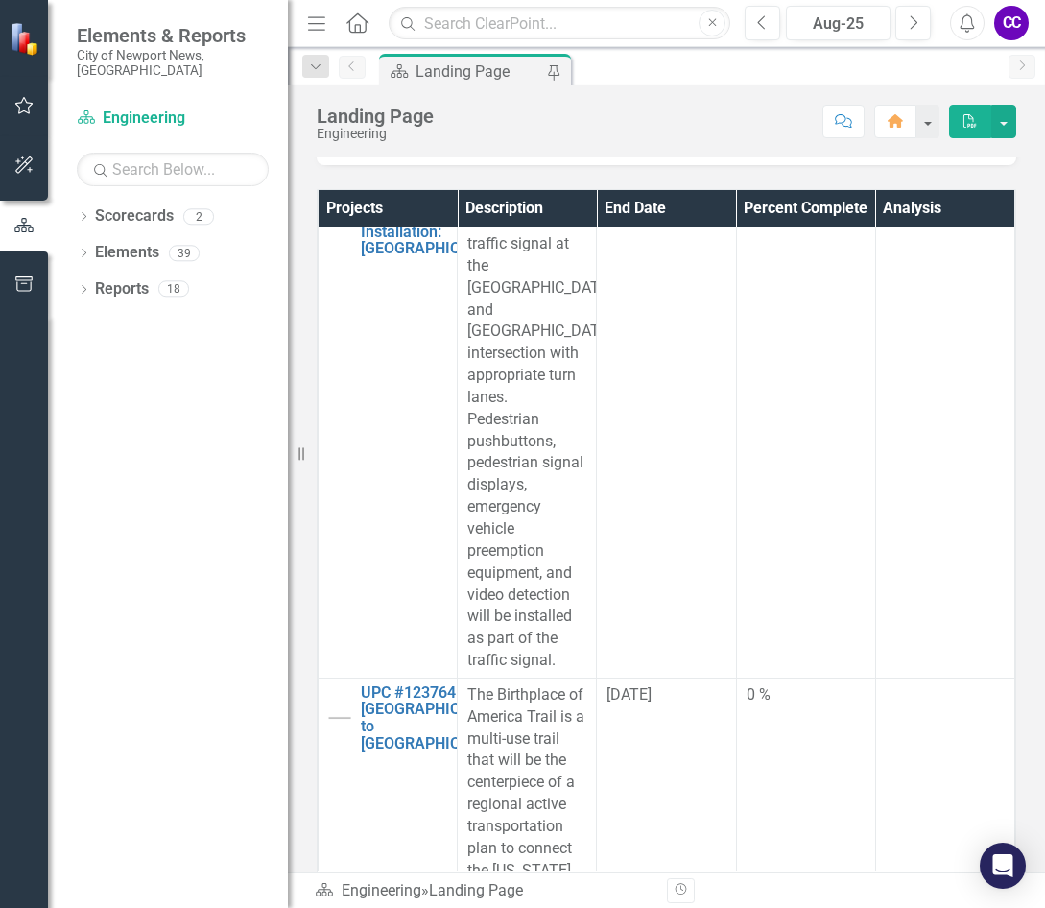
scroll to position [15259, 0]
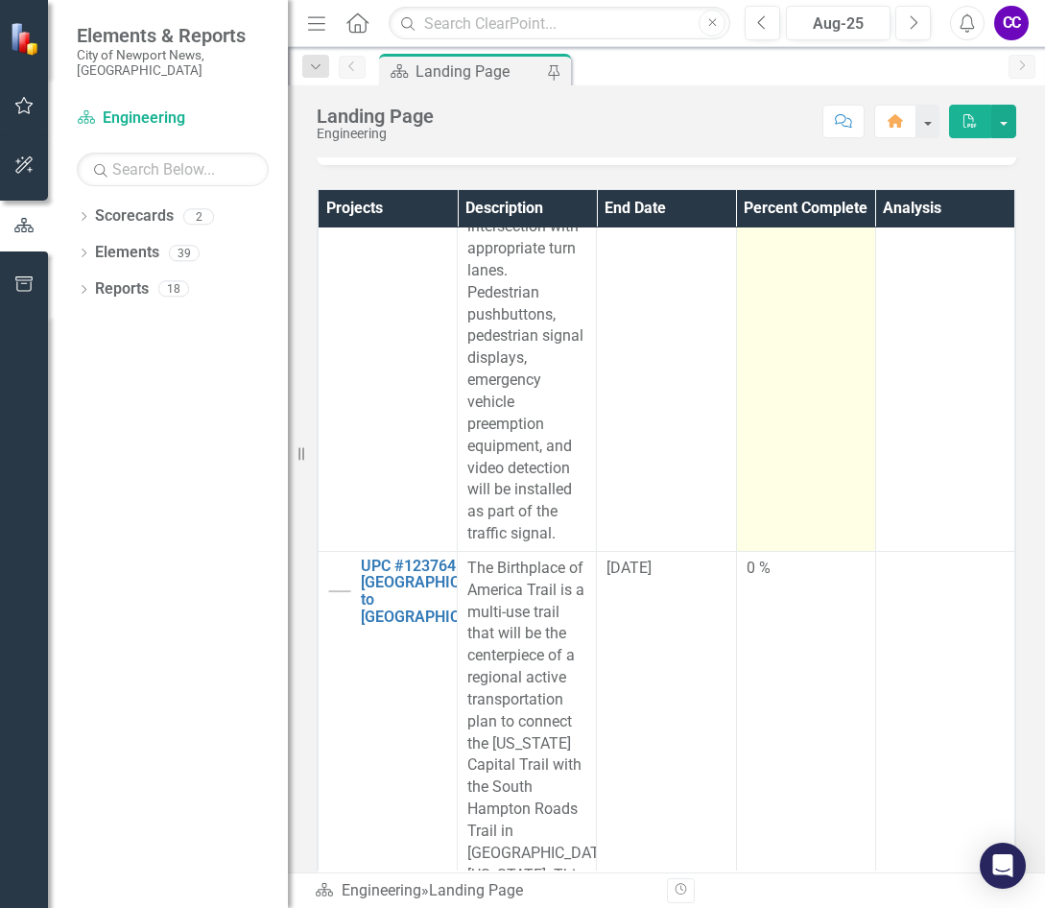
click at [736, 505] on td "0 %" at bounding box center [805, 304] width 139 height 495
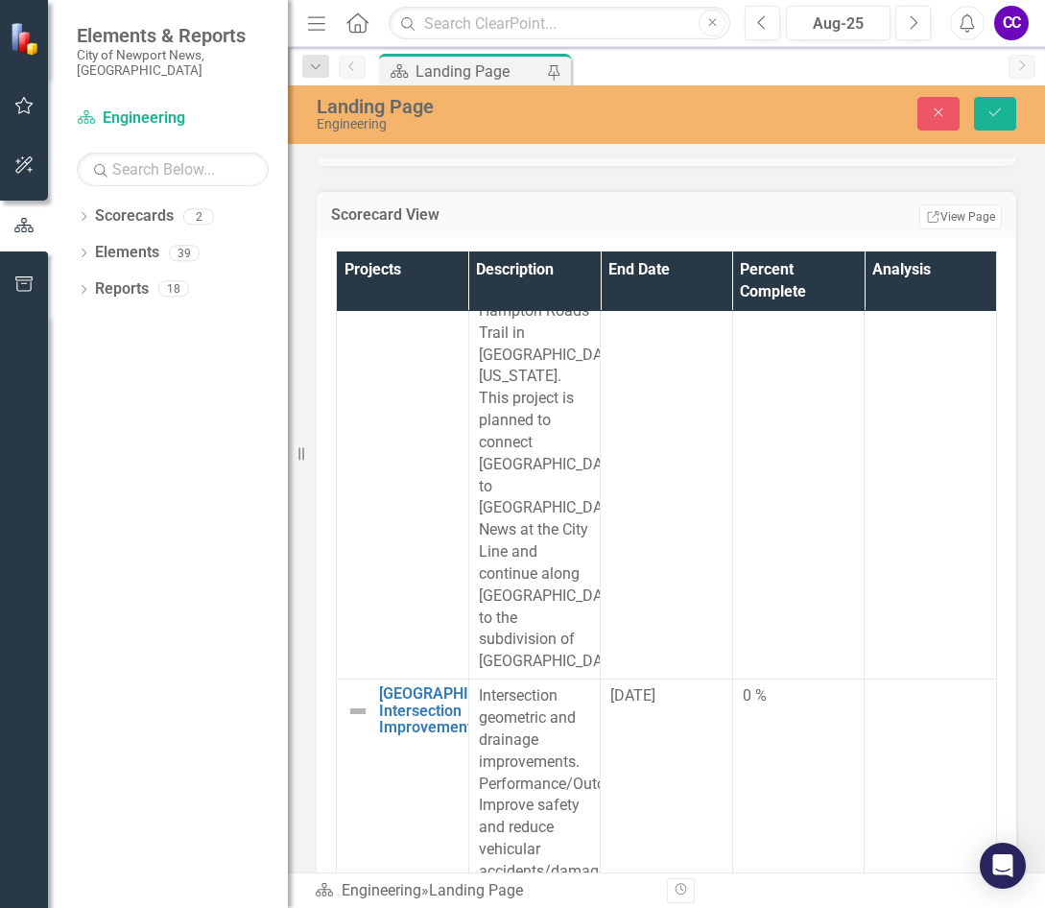
scroll to position [16603, 0]
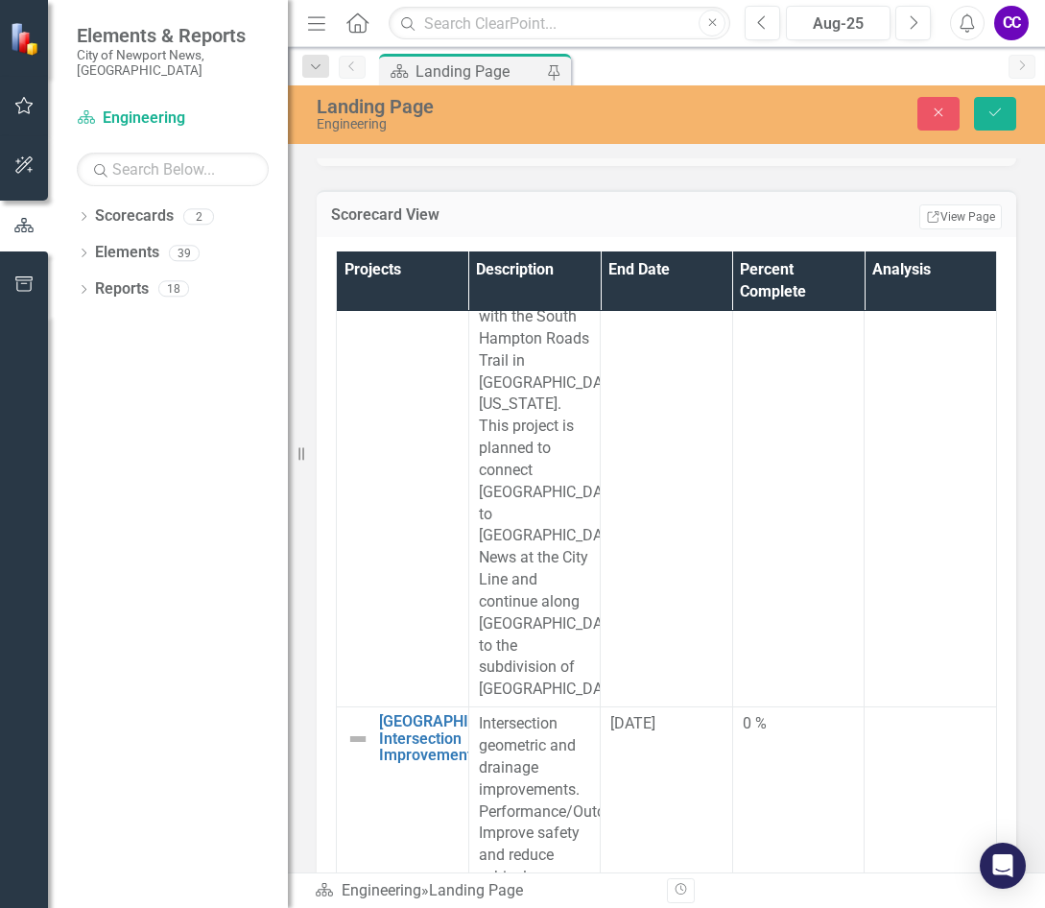
type input "046"
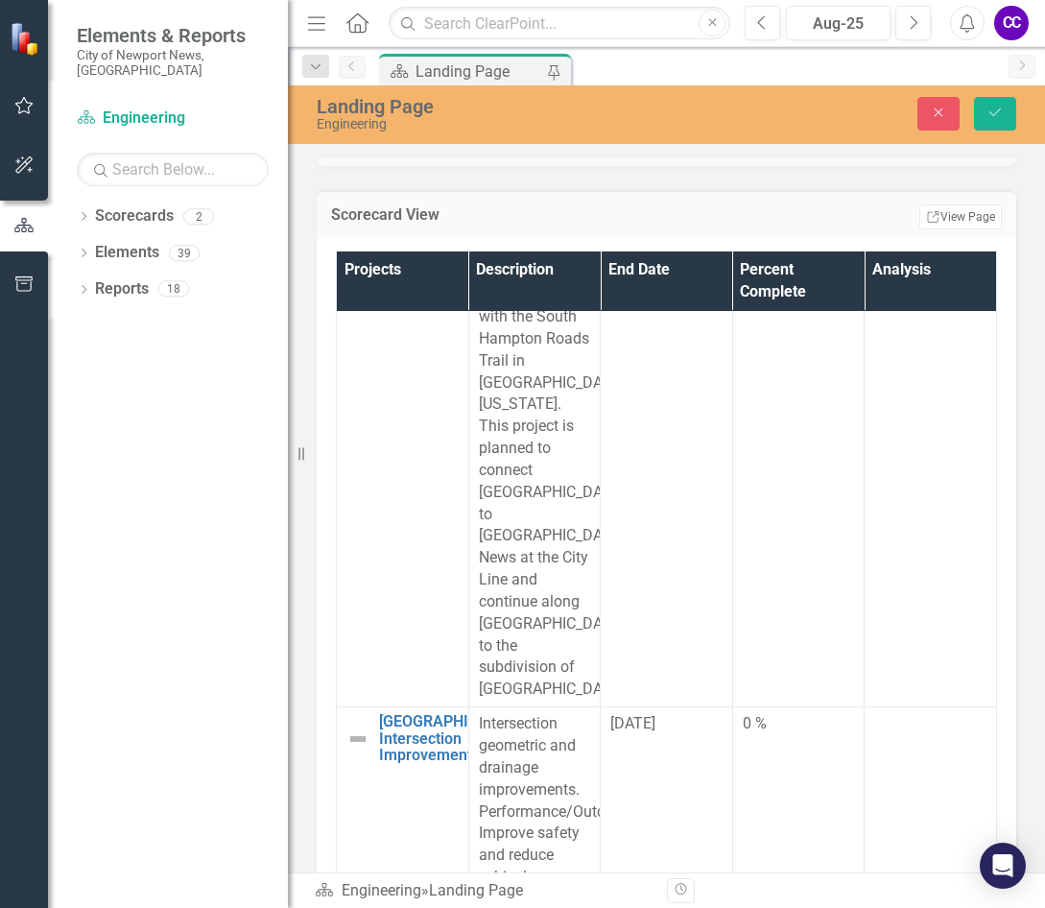
scroll to position [0, 0]
paste body "Rich Text Area. Press ALT-0 for help."
click at [998, 113] on icon "Save" at bounding box center [995, 112] width 17 height 13
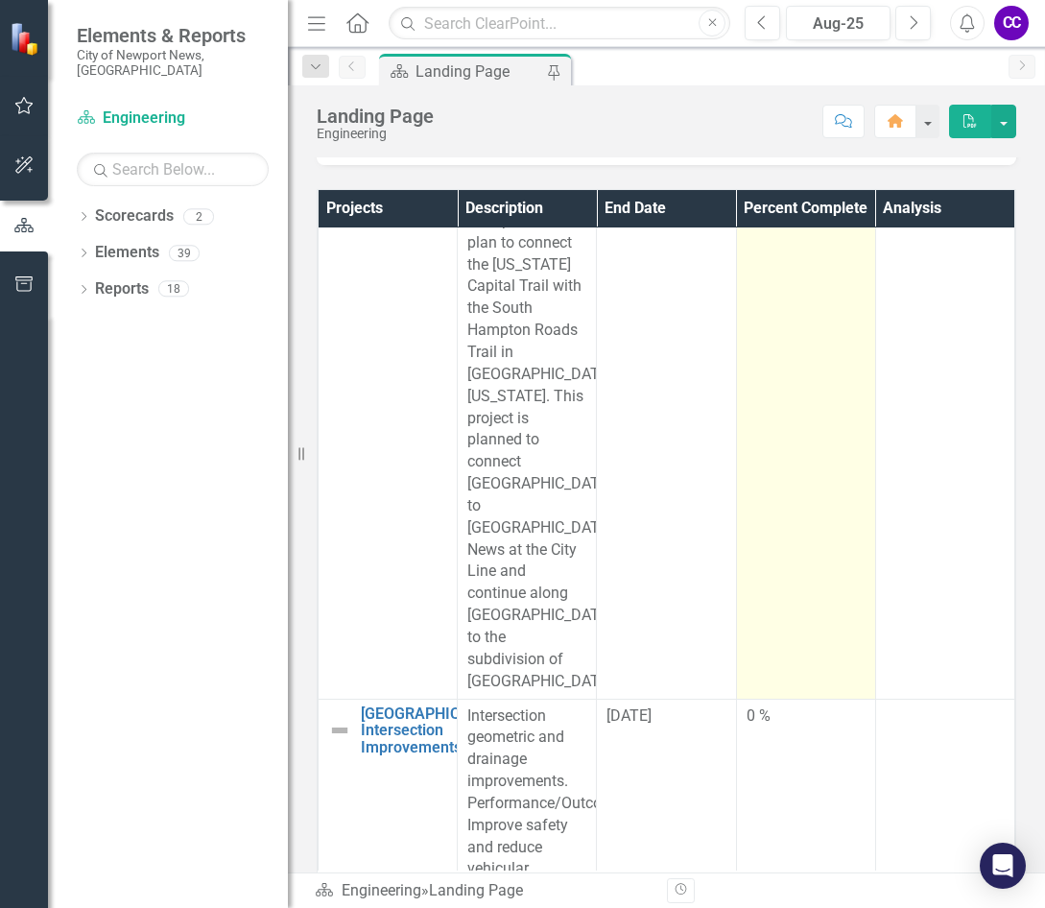
scroll to position [15739, 0]
click at [778, 498] on td "0 %" at bounding box center [805, 384] width 139 height 627
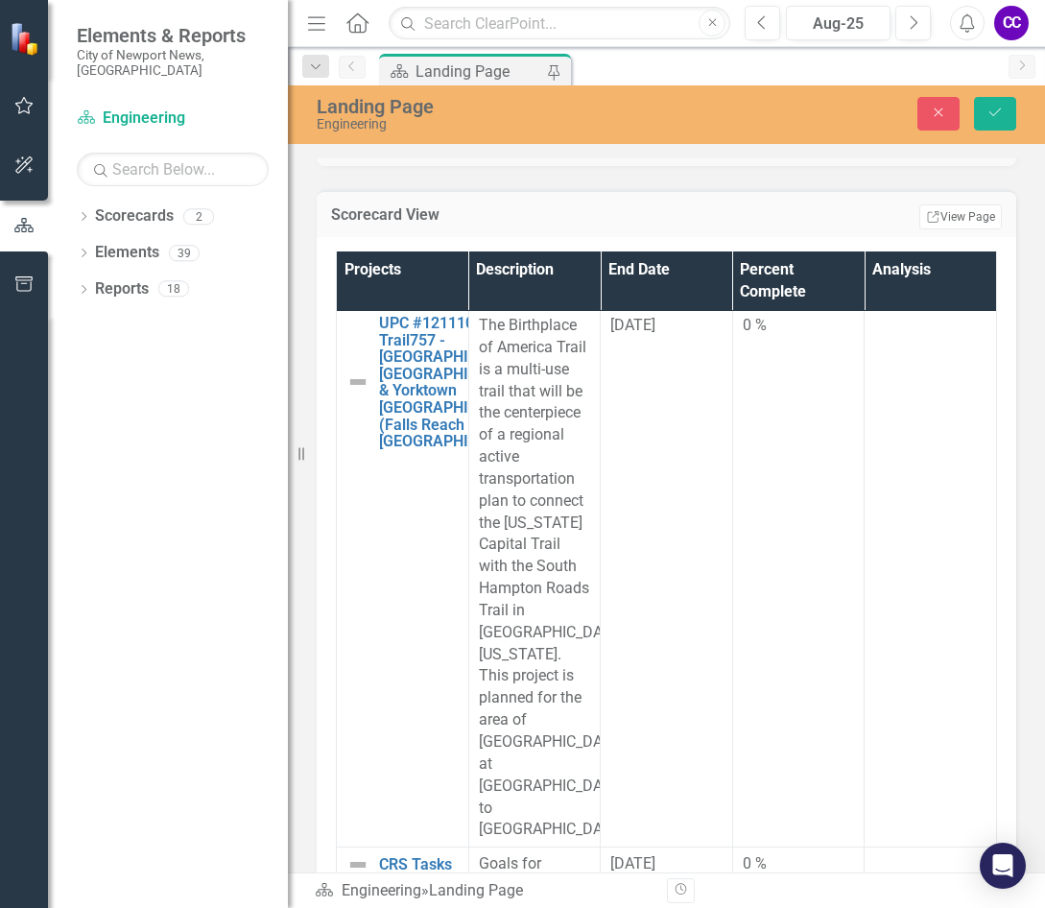
scroll to position [17274, 0]
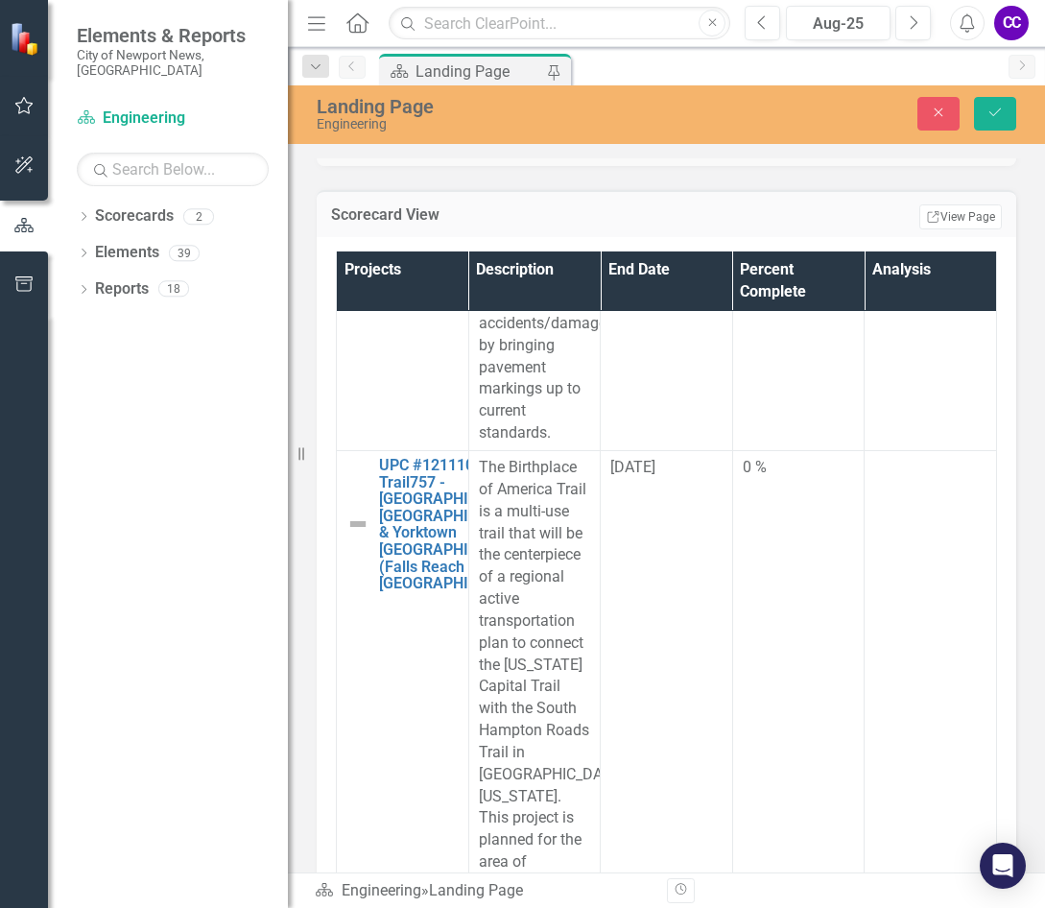
paste body "Rich Text Area. Press ALT-0 for help."
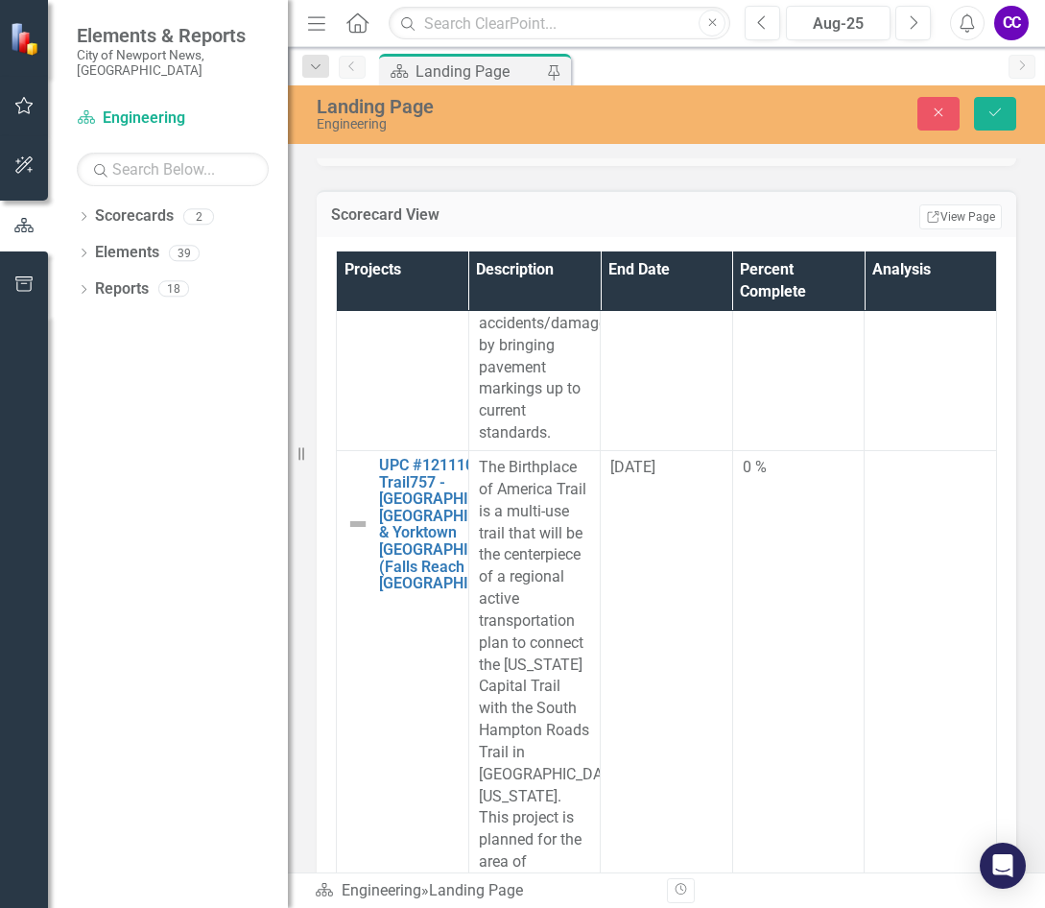
scroll to position [12, 0]
click at [1011, 111] on button "Save" at bounding box center [995, 114] width 42 height 34
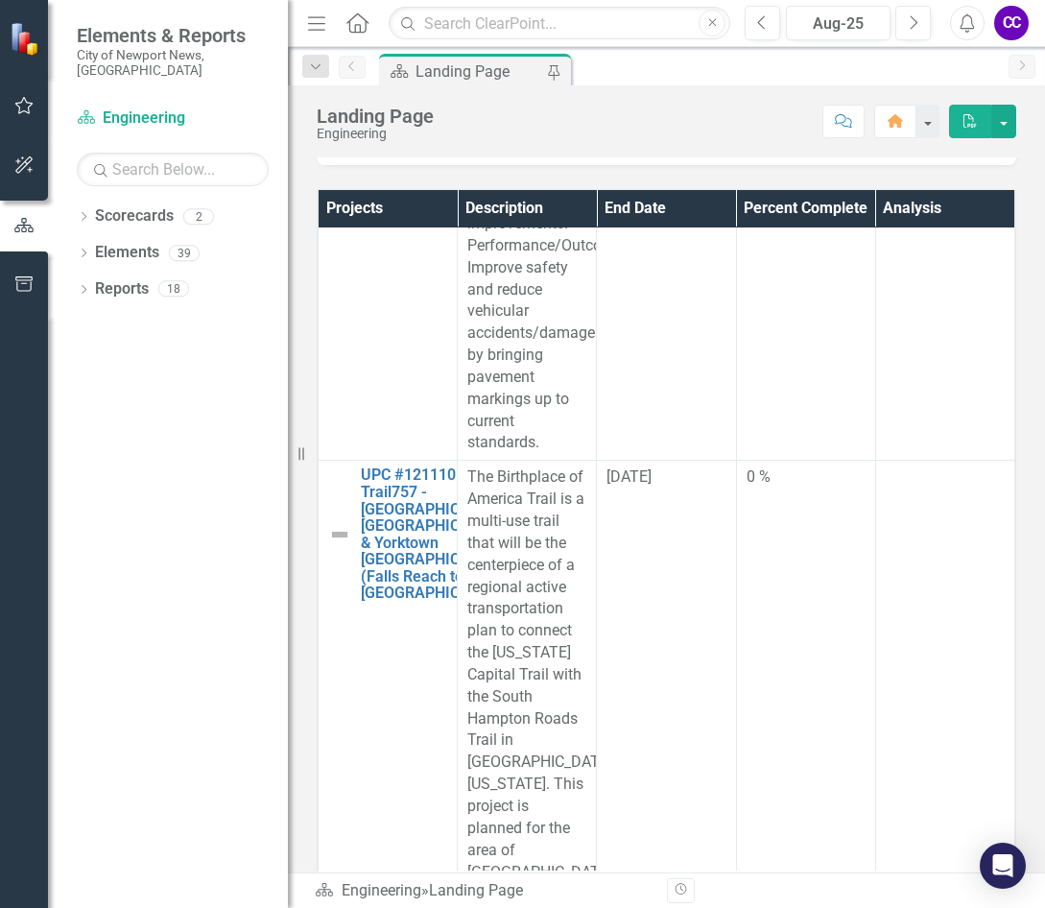
scroll to position [16315, 0]
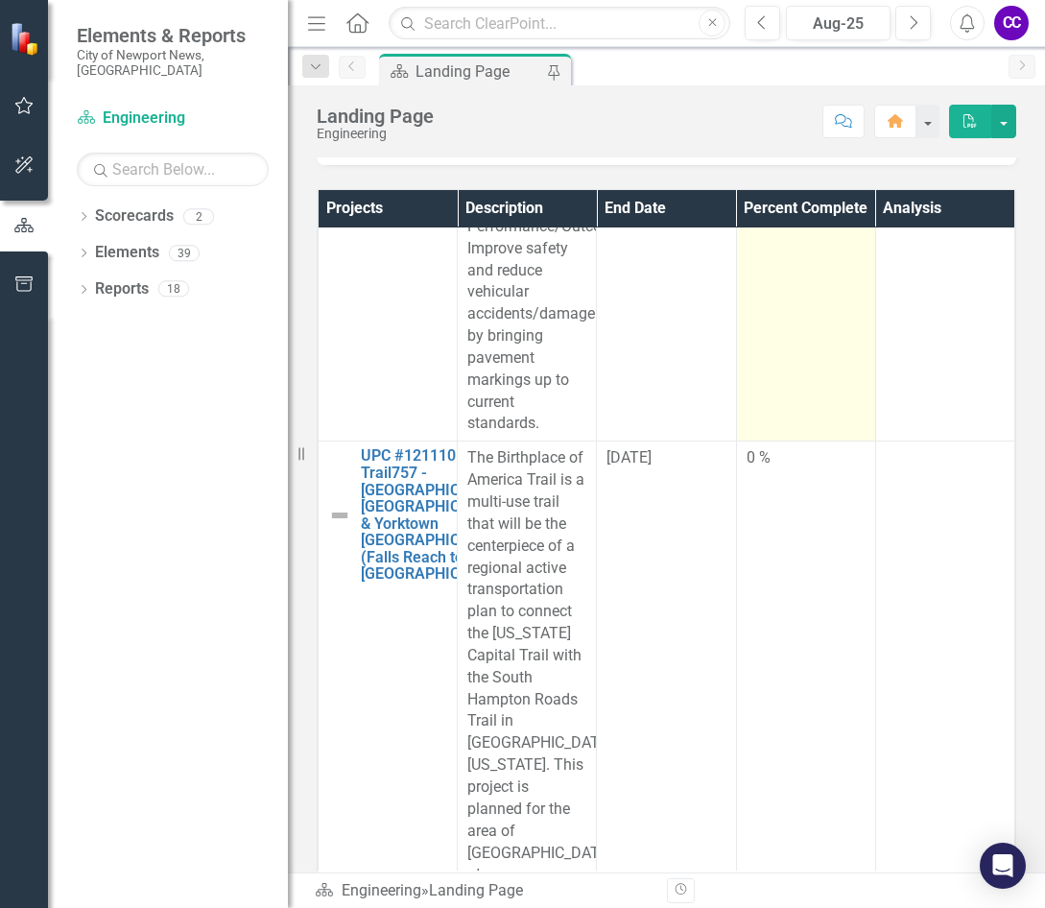
click at [777, 441] on td "0 %" at bounding box center [805, 282] width 139 height 320
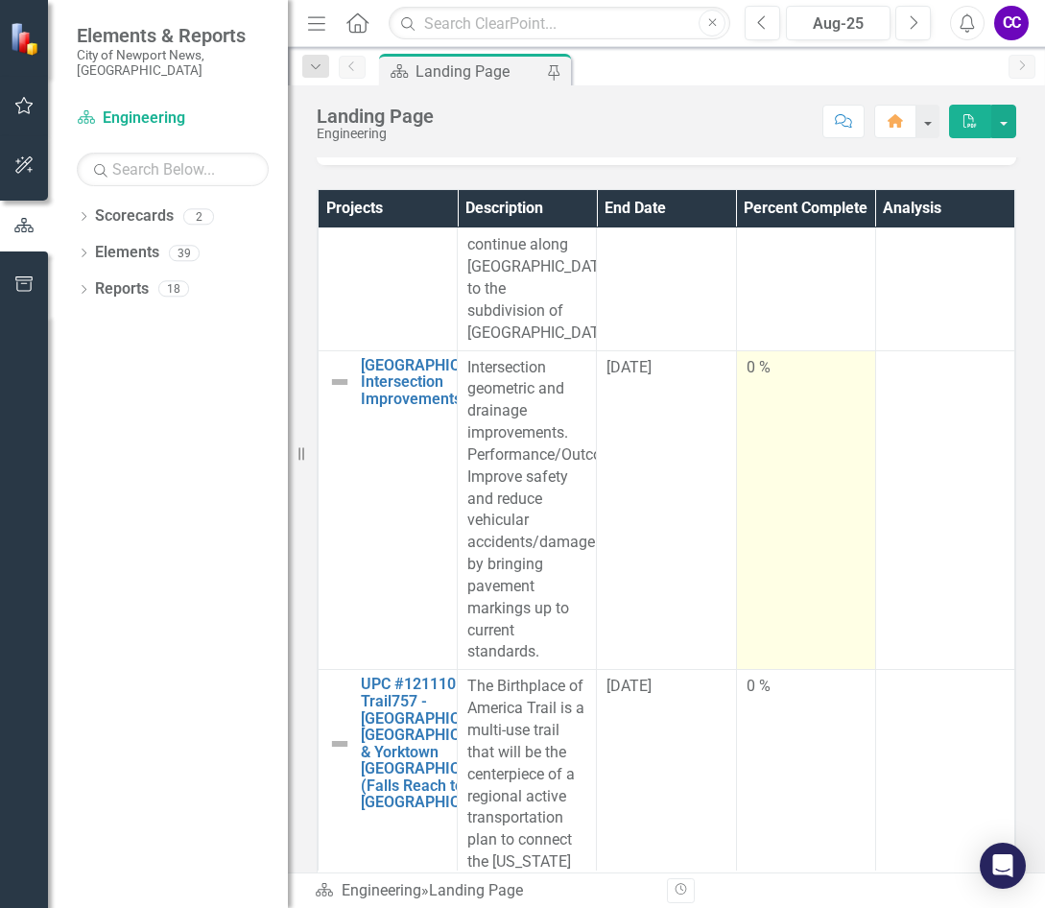
scroll to position [16123, 0]
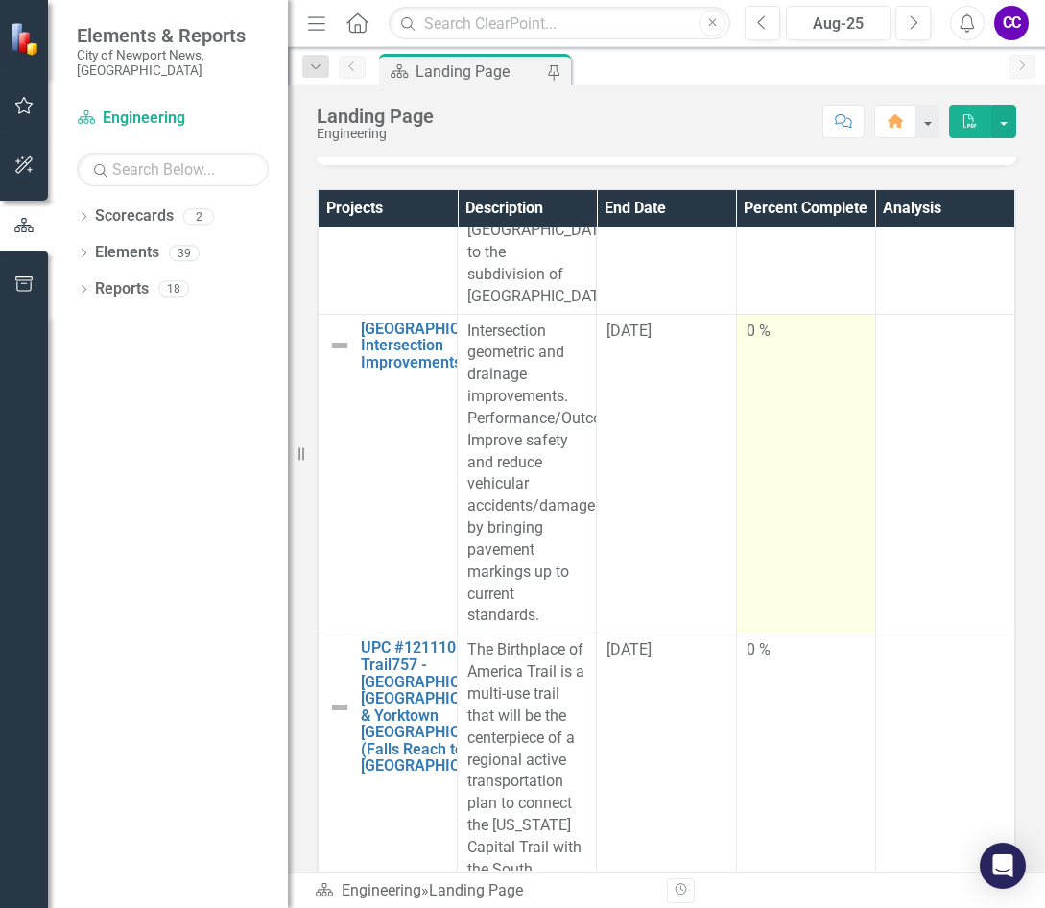
click at [758, 633] on td "0 %" at bounding box center [805, 474] width 139 height 320
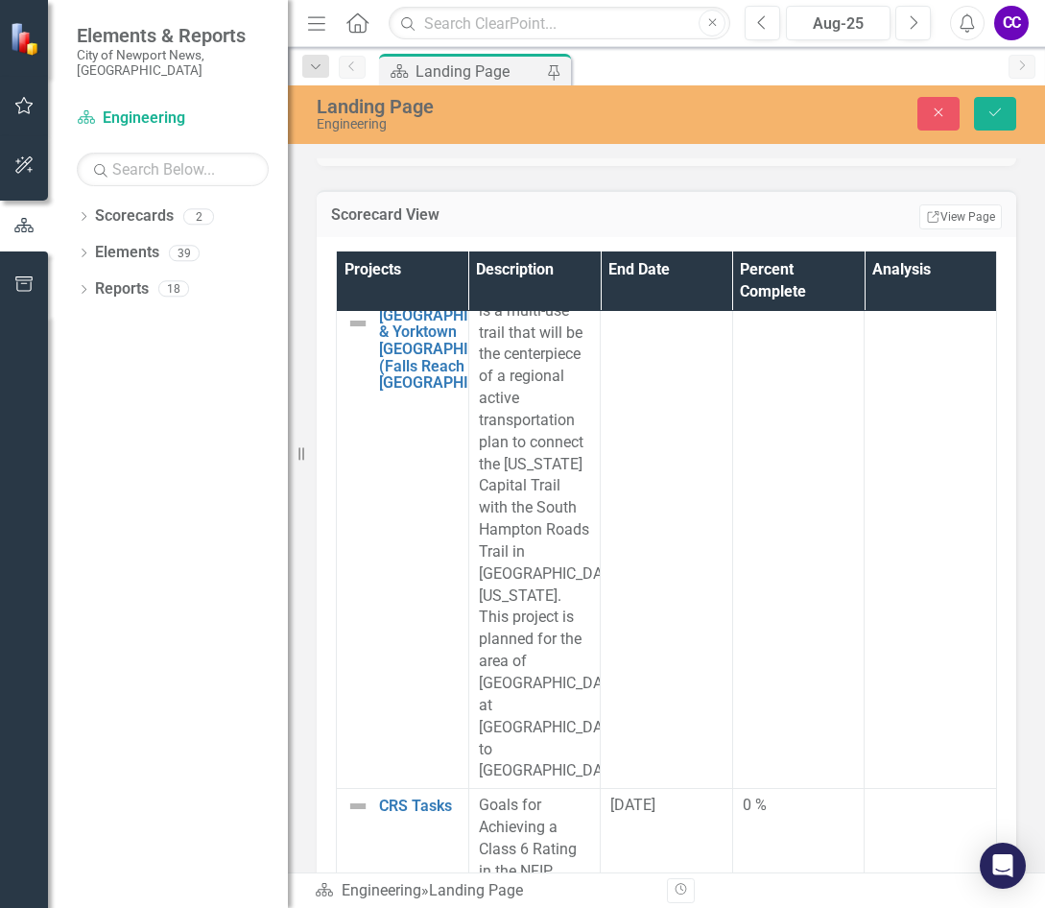
scroll to position [17658, 0]
type input "027"
click at [894, 250] on td at bounding box center [931, 91] width 132 height 320
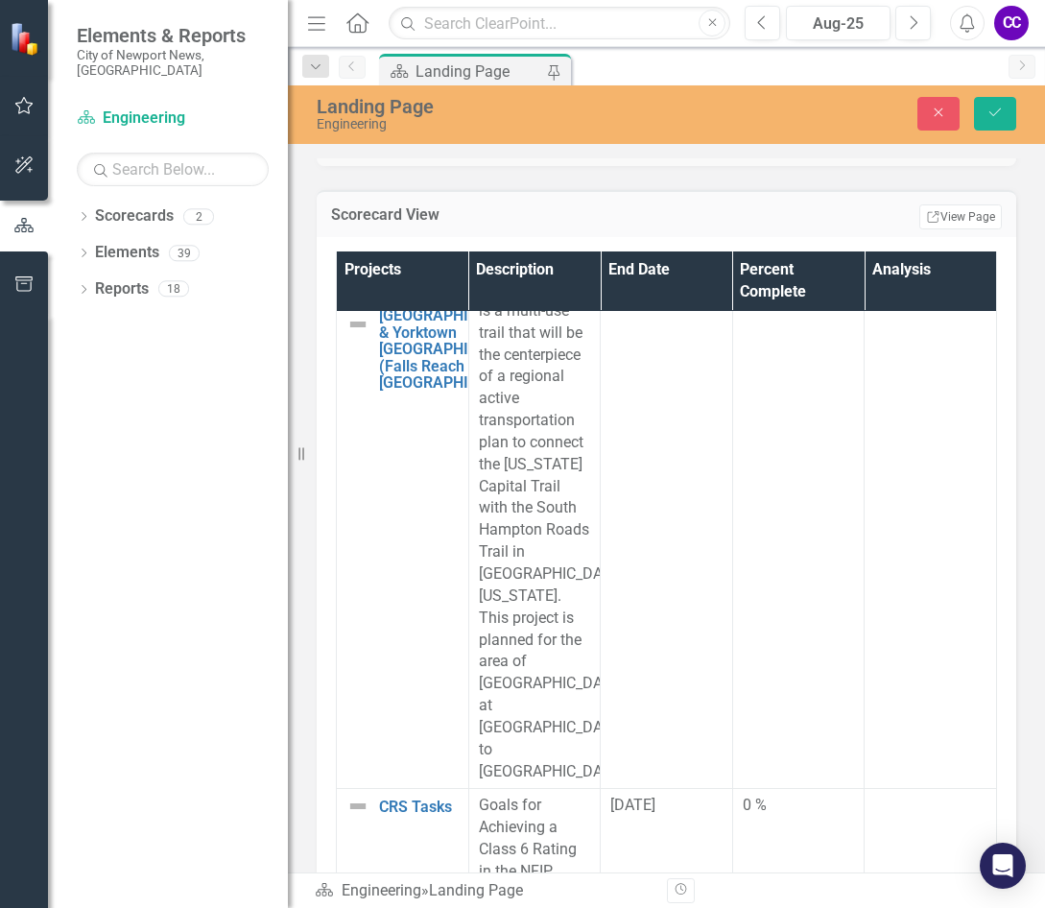
scroll to position [0, 0]
paste body "Rich Text Area. Press ALT-0 for help."
click at [998, 104] on button "Save" at bounding box center [995, 114] width 42 height 34
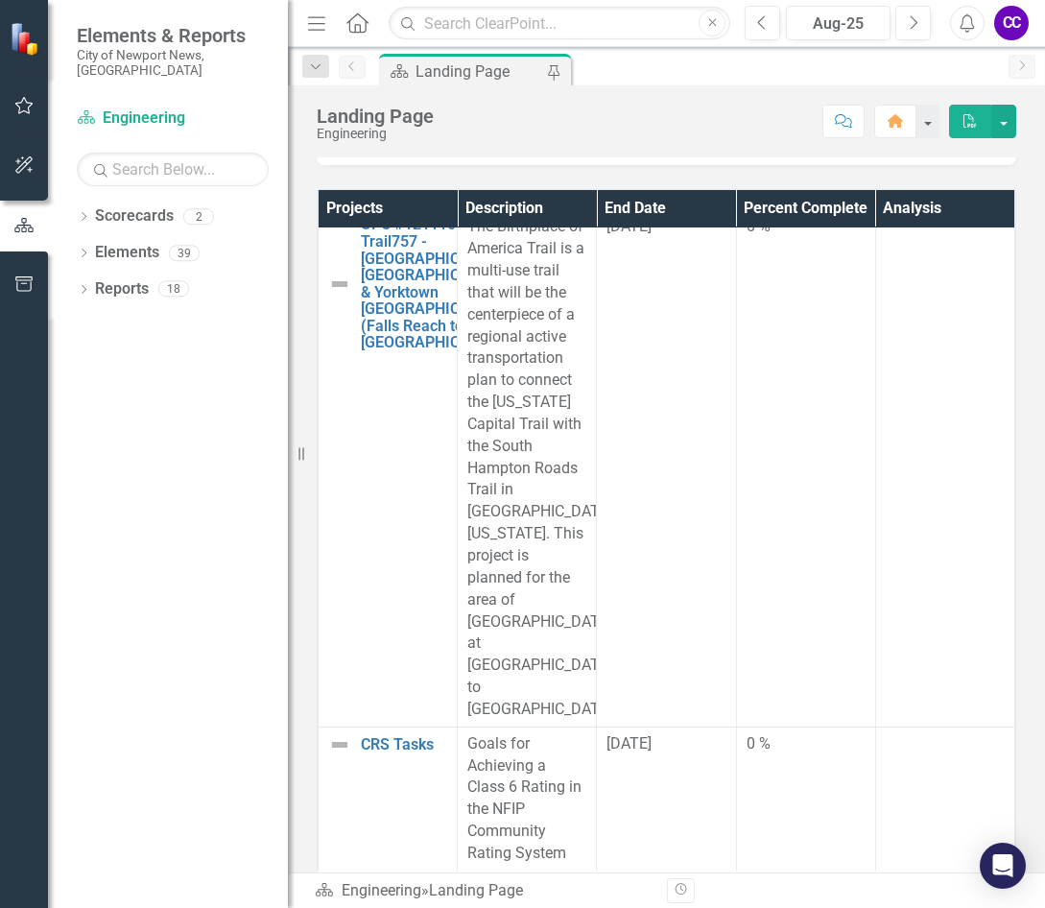
scroll to position [16699, 0]
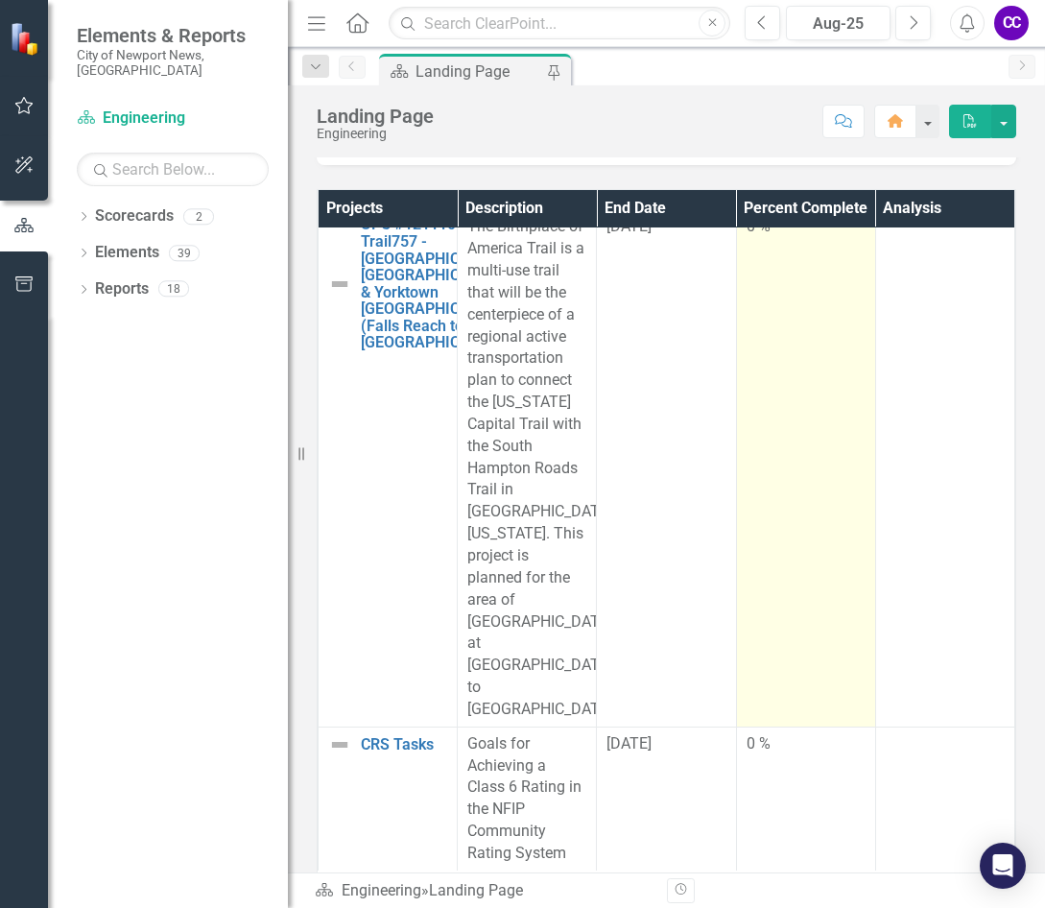
click at [780, 557] on td "0 %" at bounding box center [805, 468] width 139 height 516
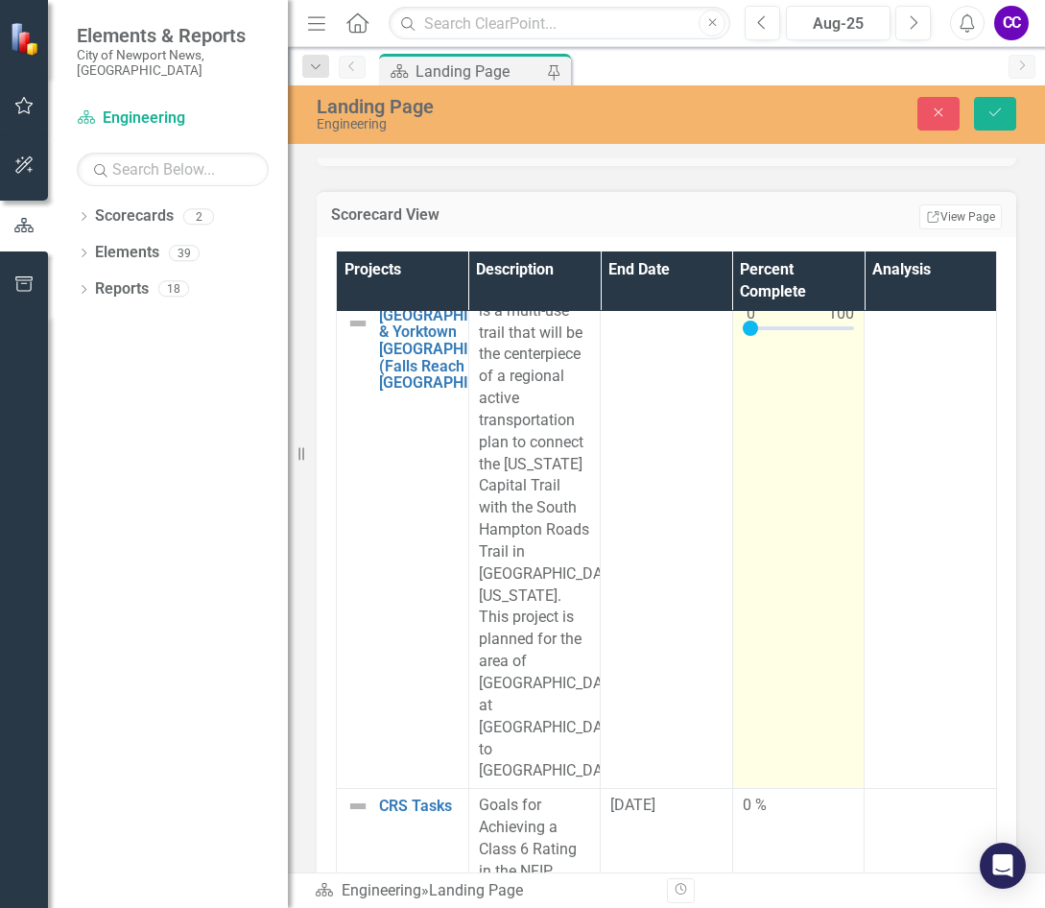
scroll to position [18042, 0]
click at [792, 292] on input "0" at bounding box center [799, 274] width 112 height 36
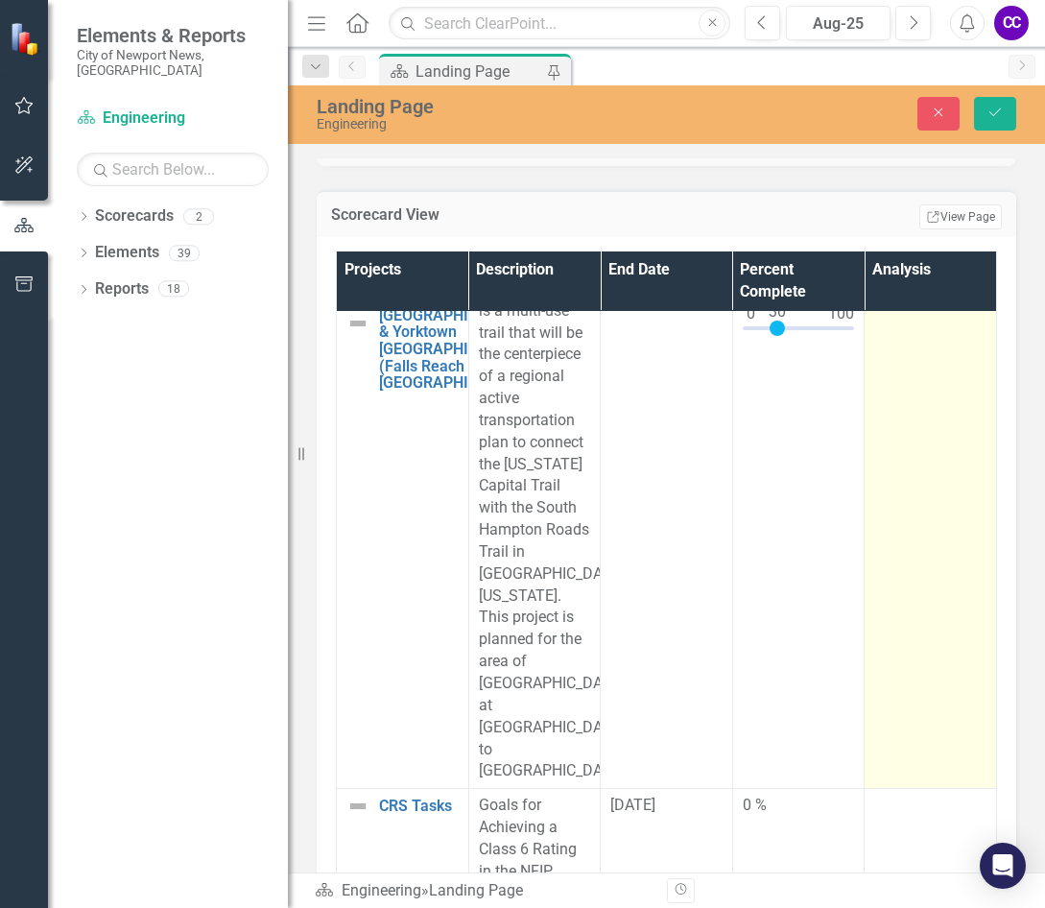
type input "030"
click at [935, 666] on td at bounding box center [931, 519] width 132 height 538
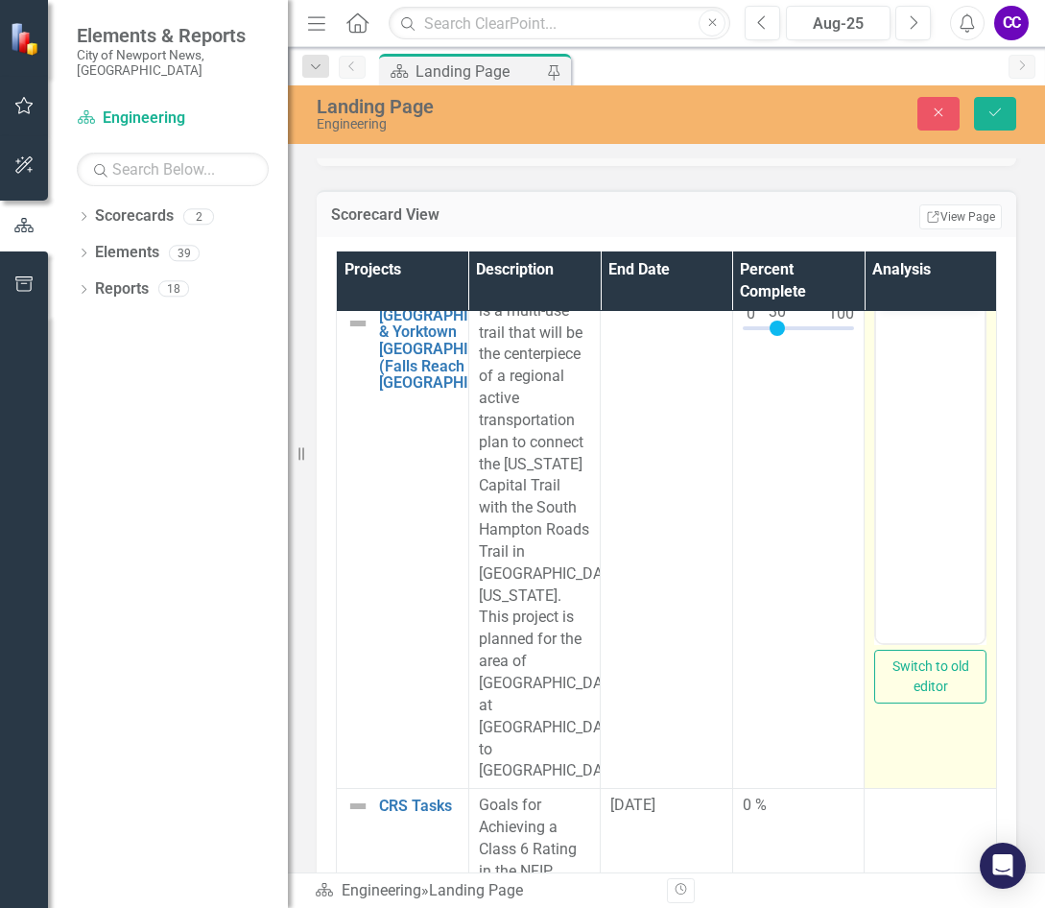
scroll to position [0, 0]
click at [957, 473] on body "Rich Text Area. Press ALT-0 for help." at bounding box center [930, 451] width 108 height 288
paste body "Rich Text Area. Press ALT-0 for help."
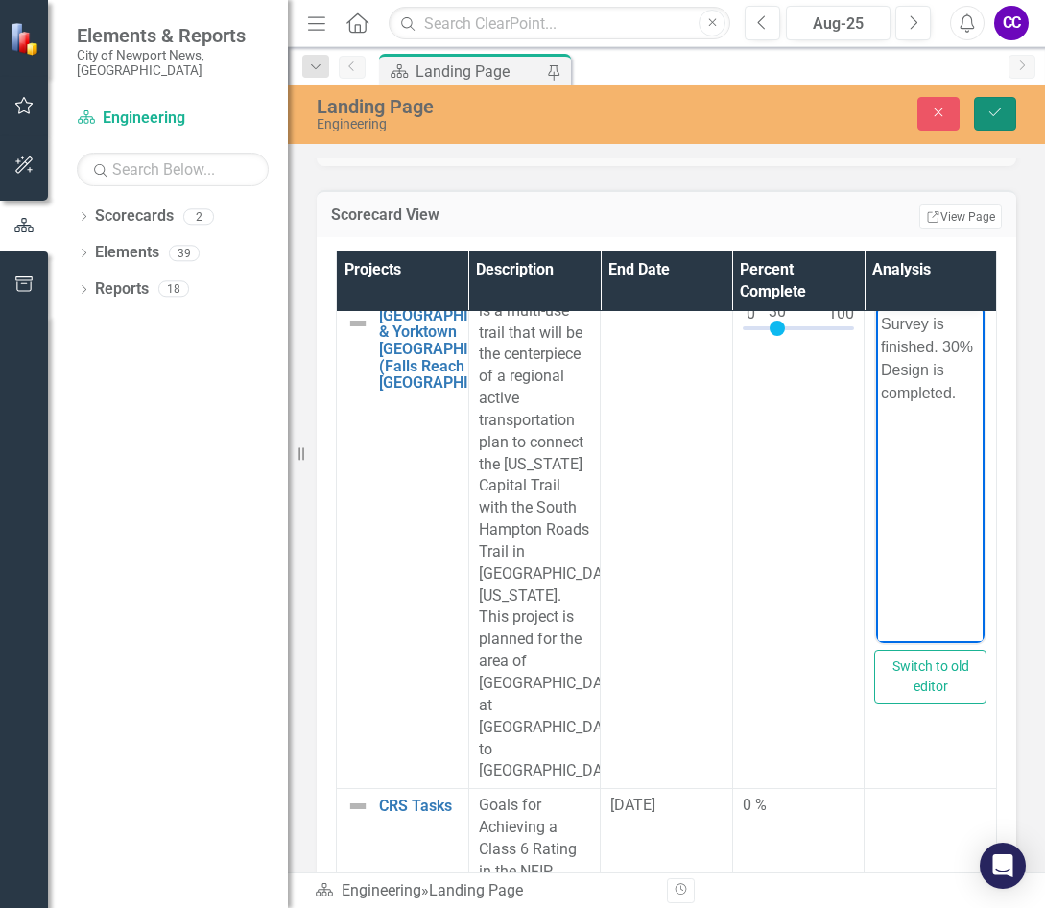
click at [994, 117] on icon "Save" at bounding box center [995, 112] width 17 height 13
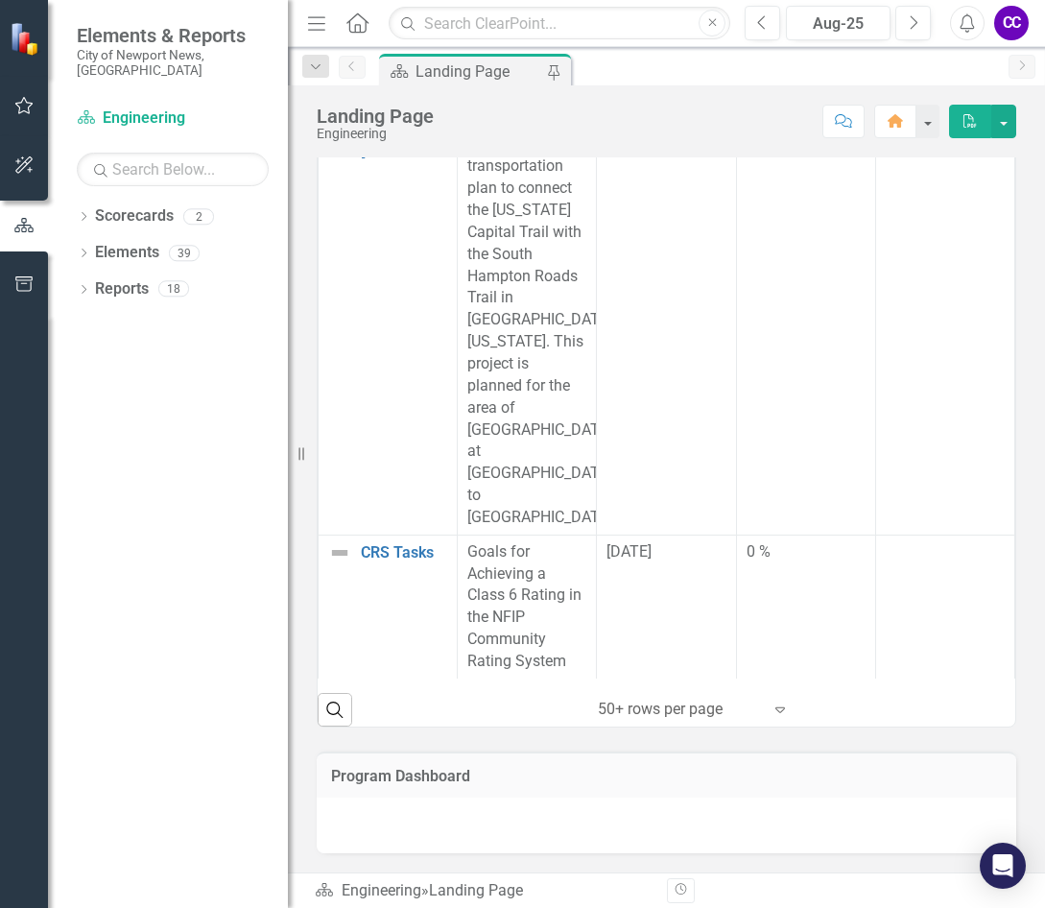
scroll to position [16722, 0]
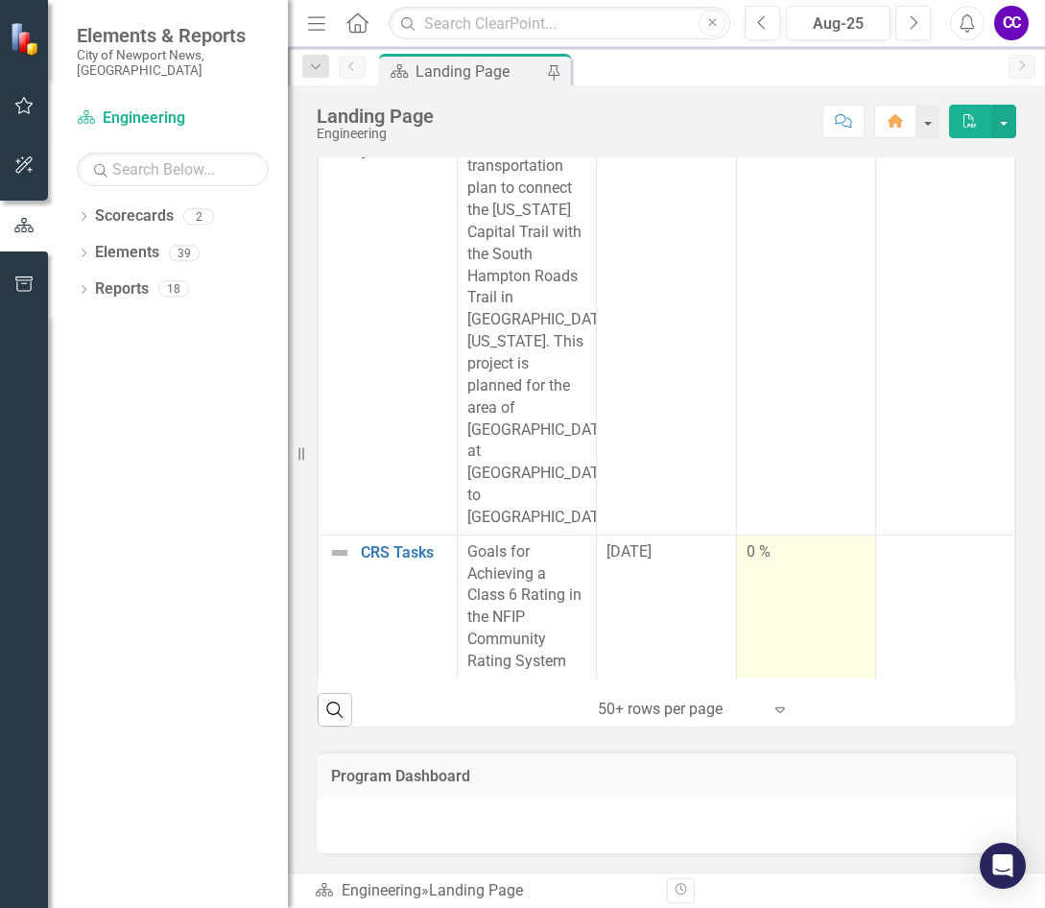
click at [773, 576] on td "0 %" at bounding box center [805, 607] width 139 height 144
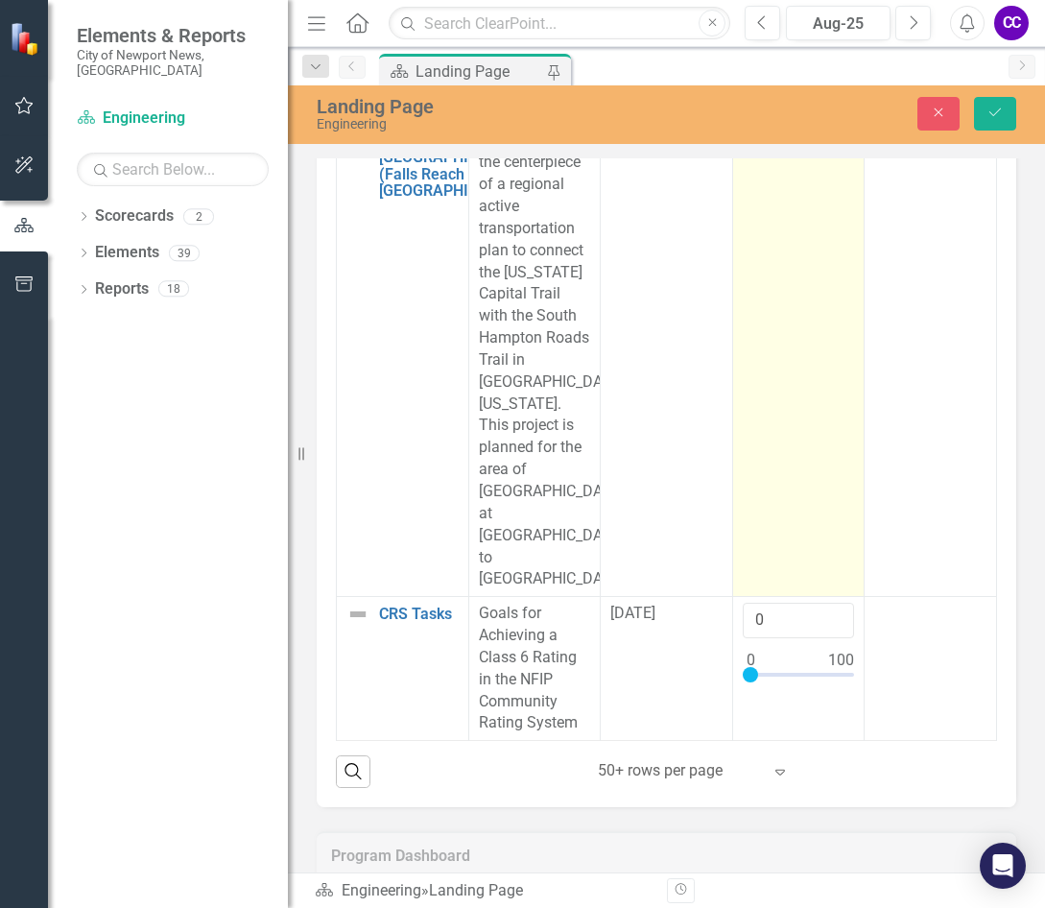
scroll to position [18256, 0]
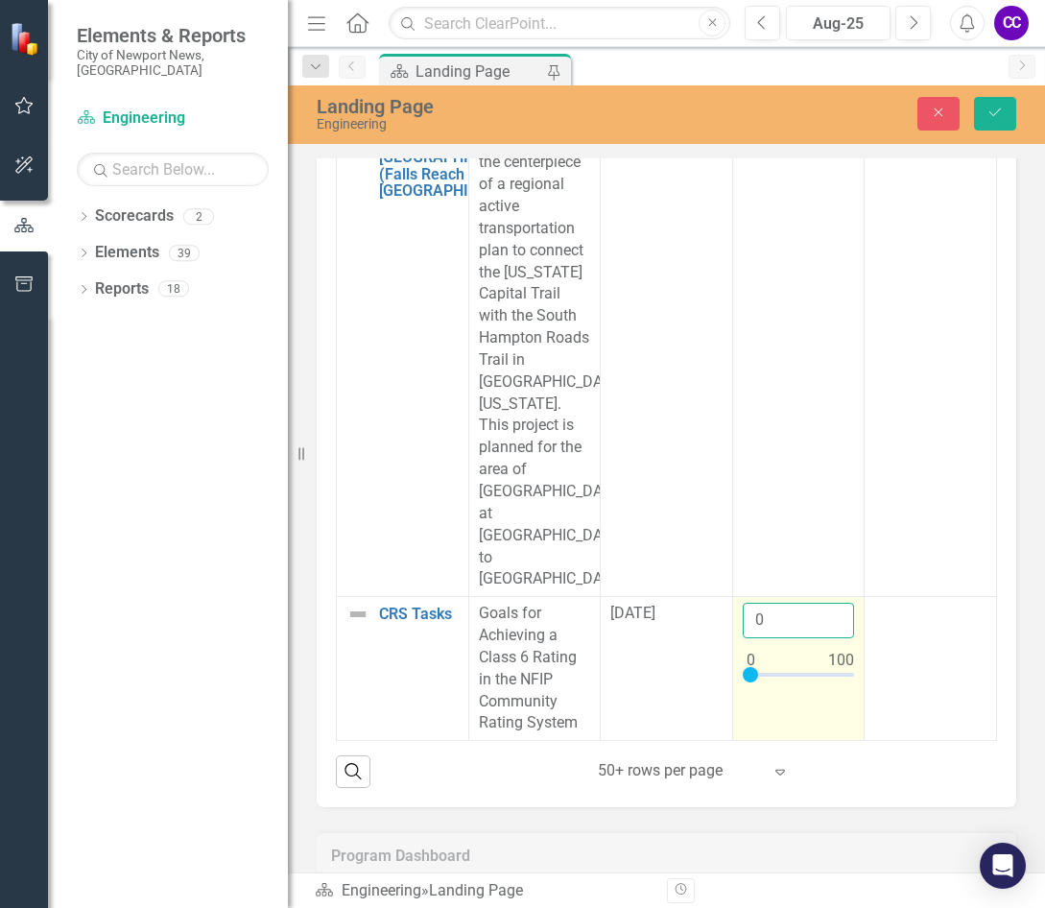
click at [760, 614] on input "0" at bounding box center [799, 621] width 112 height 36
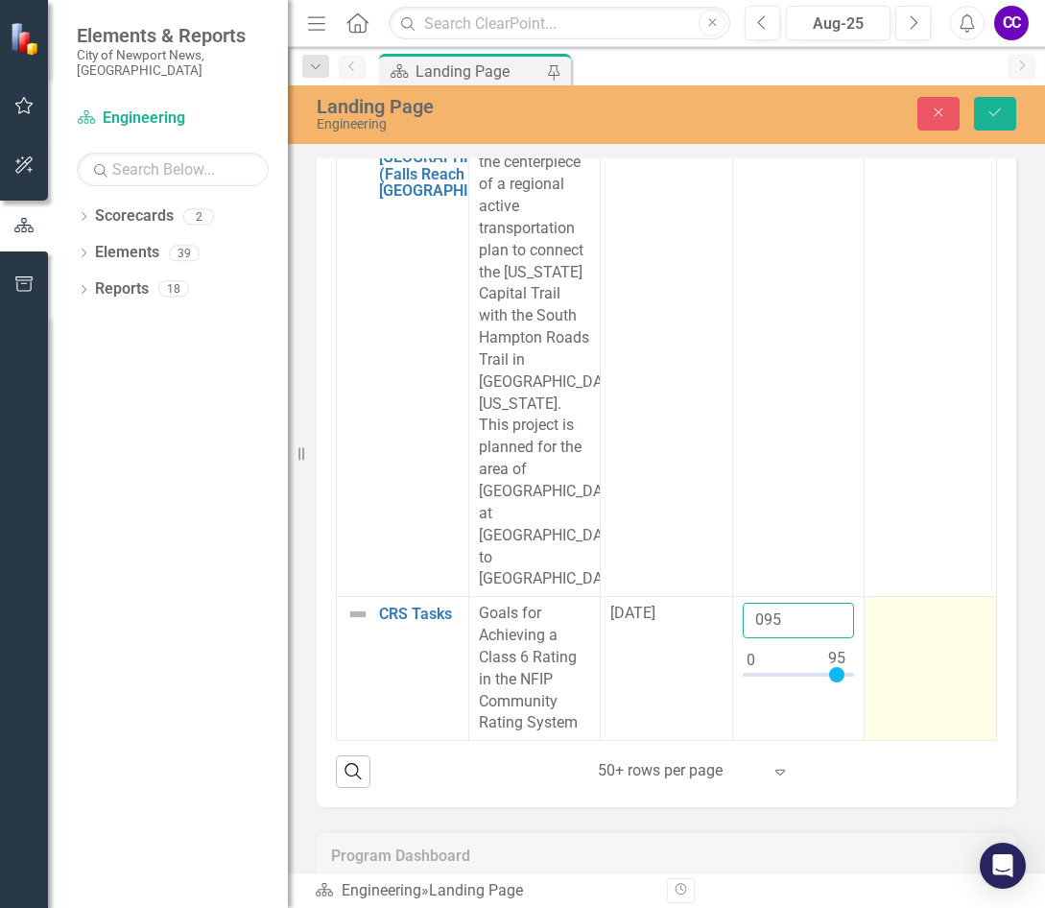
type input "095"
click at [918, 714] on td at bounding box center [931, 669] width 132 height 144
click at [917, 714] on td at bounding box center [931, 669] width 132 height 144
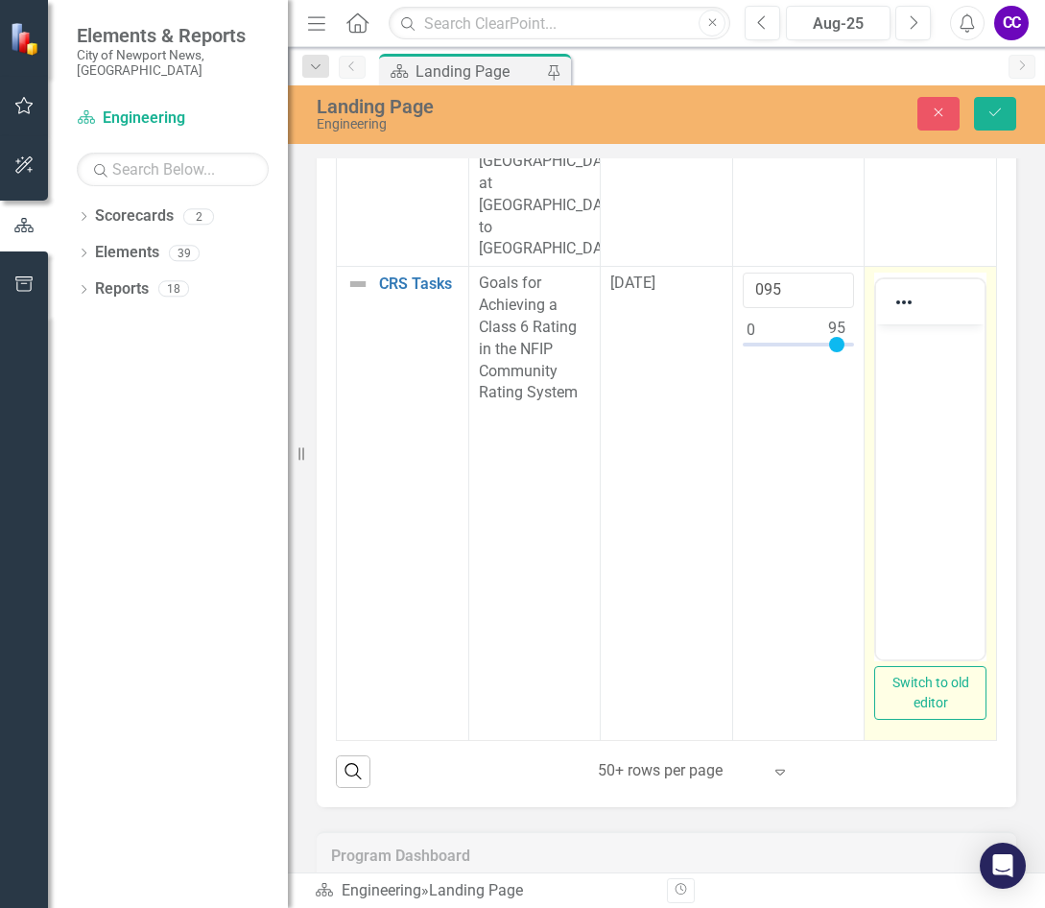
scroll to position [0, 0]
click at [940, 383] on body "Rich Text Area. Press ALT-0 for help." at bounding box center [930, 468] width 108 height 288
paste body "Rich Text Area. Press ALT-0 for help."
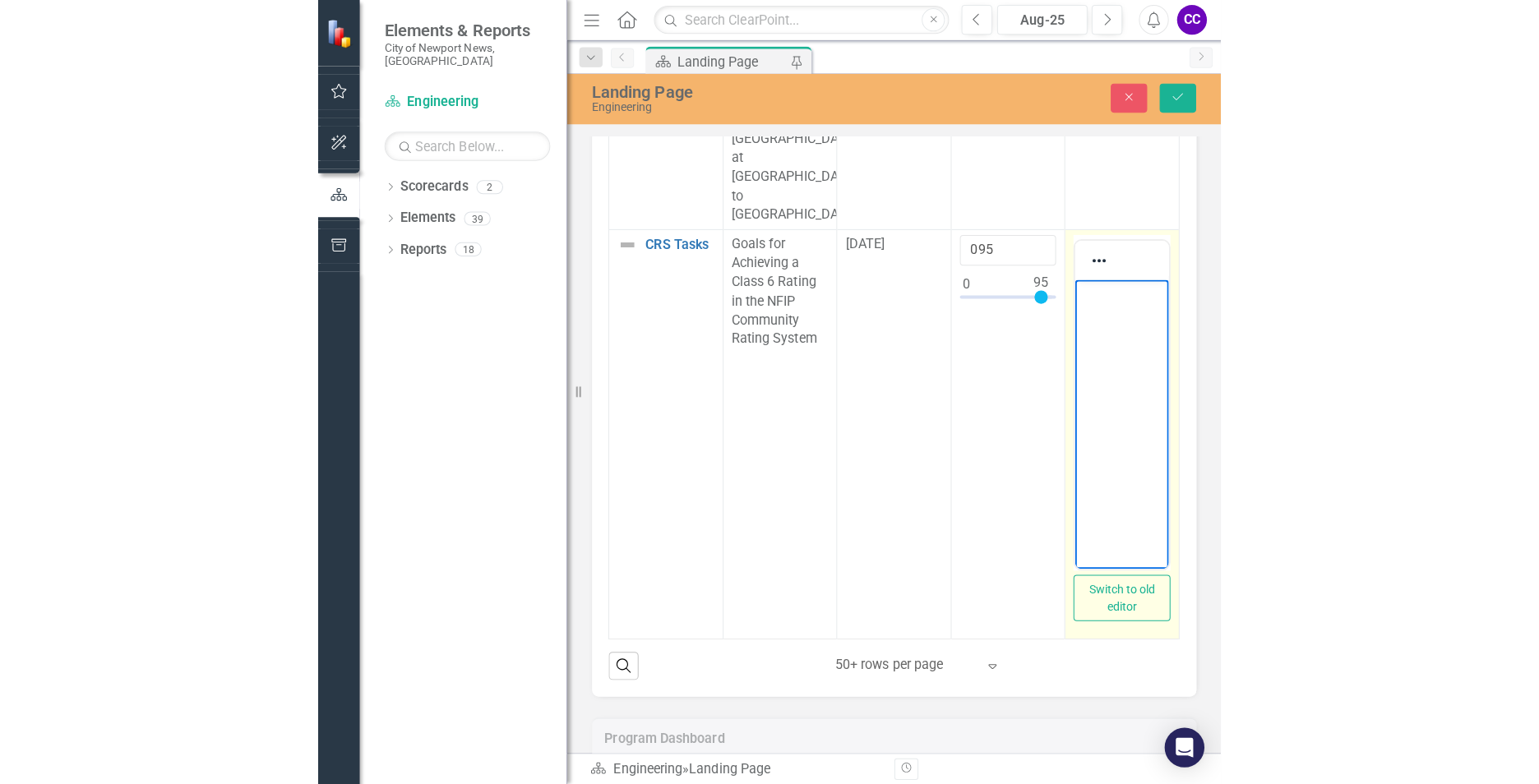
scroll to position [462, 0]
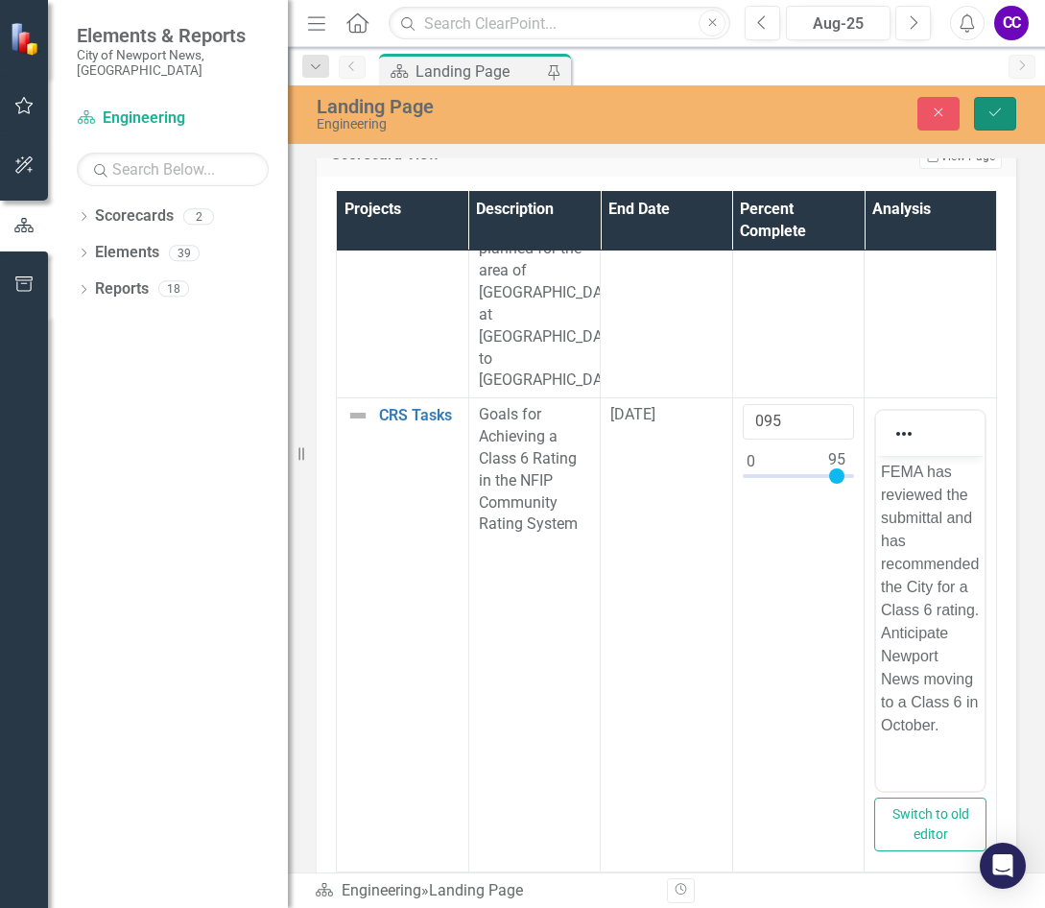
click at [1001, 108] on icon "Save" at bounding box center [995, 112] width 17 height 13
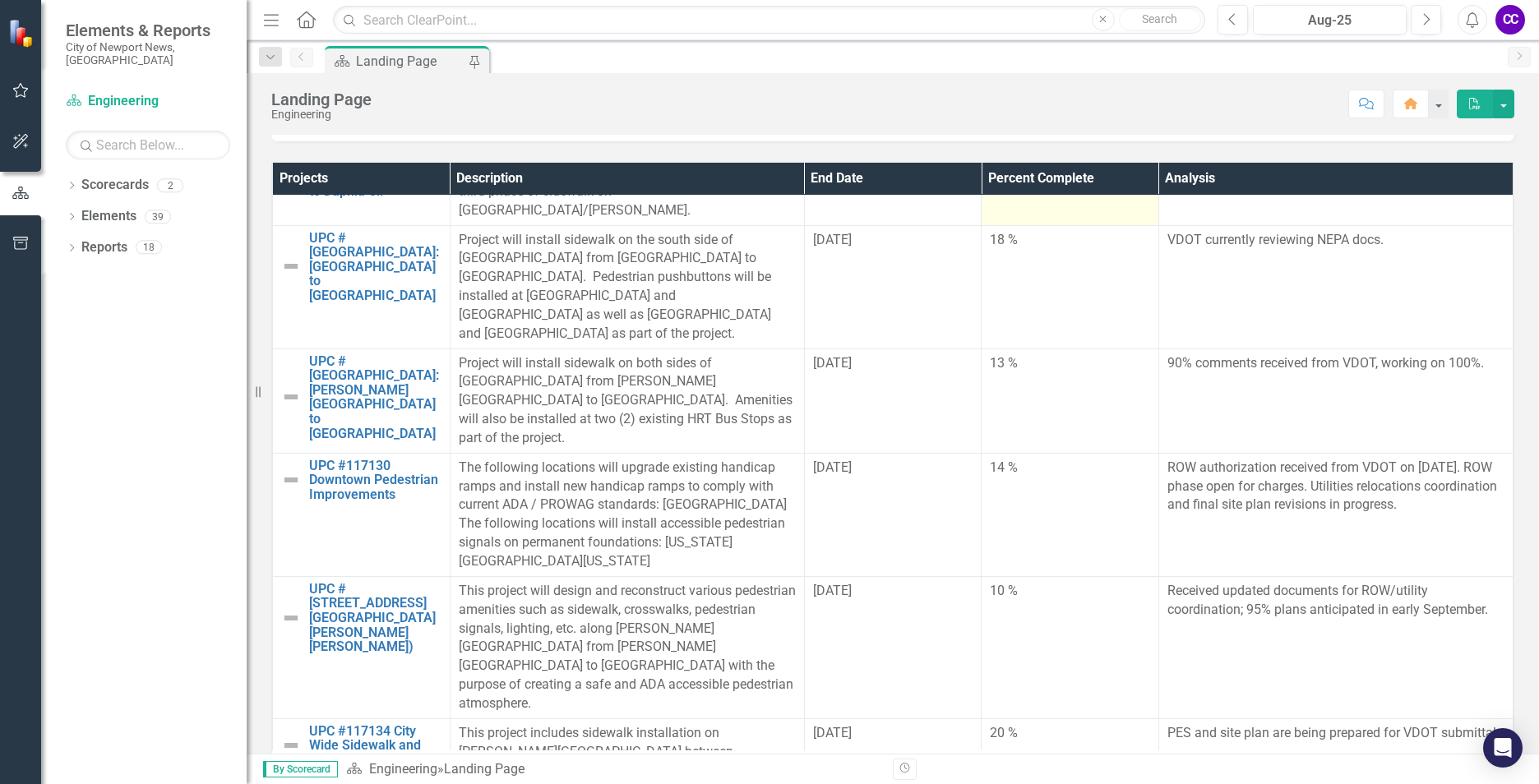
scroll to position [3204, 0]
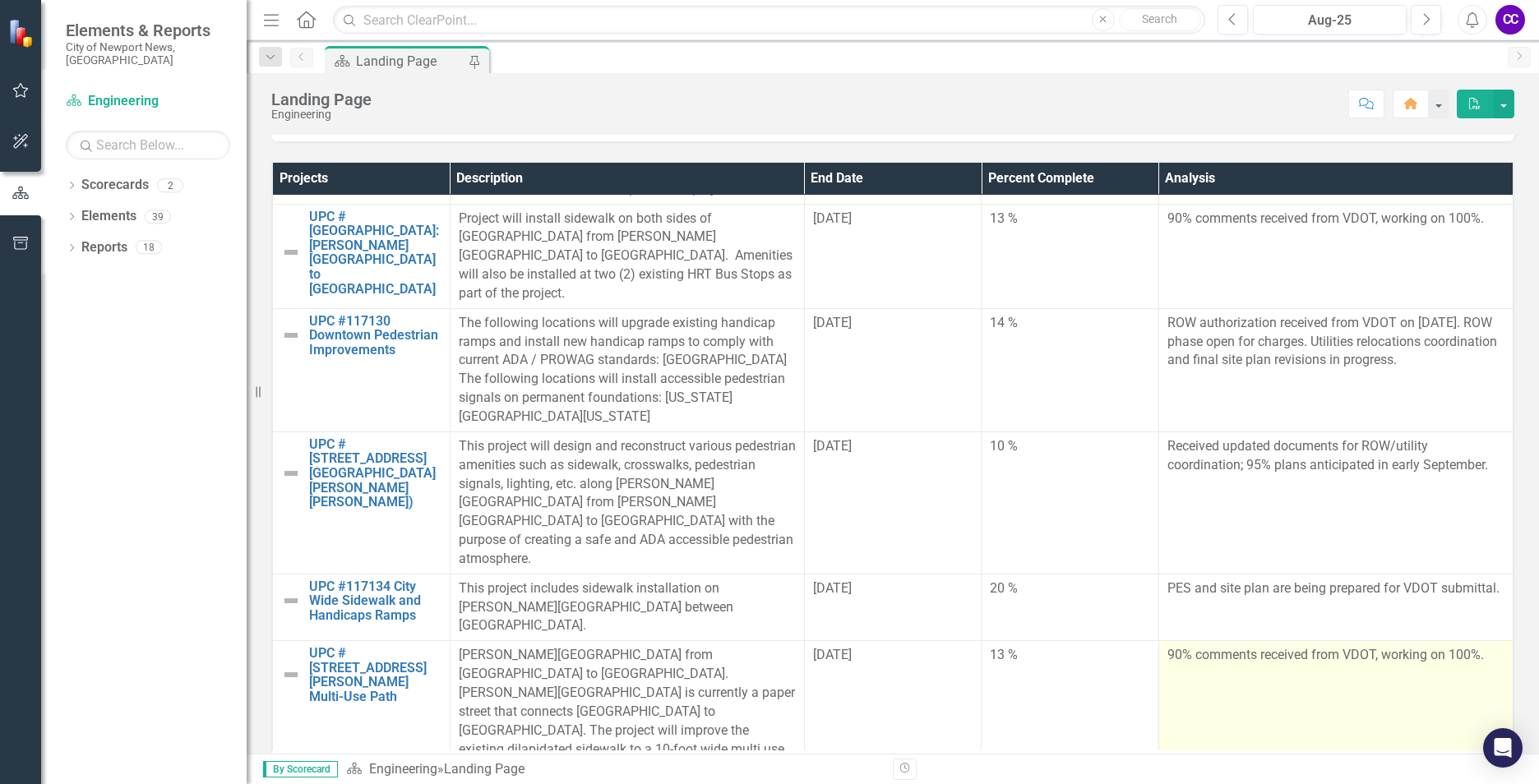
click at [894, 641] on td "90% comments received from VDOT, working on 100%." at bounding box center [1335, 722] width 355 height 161
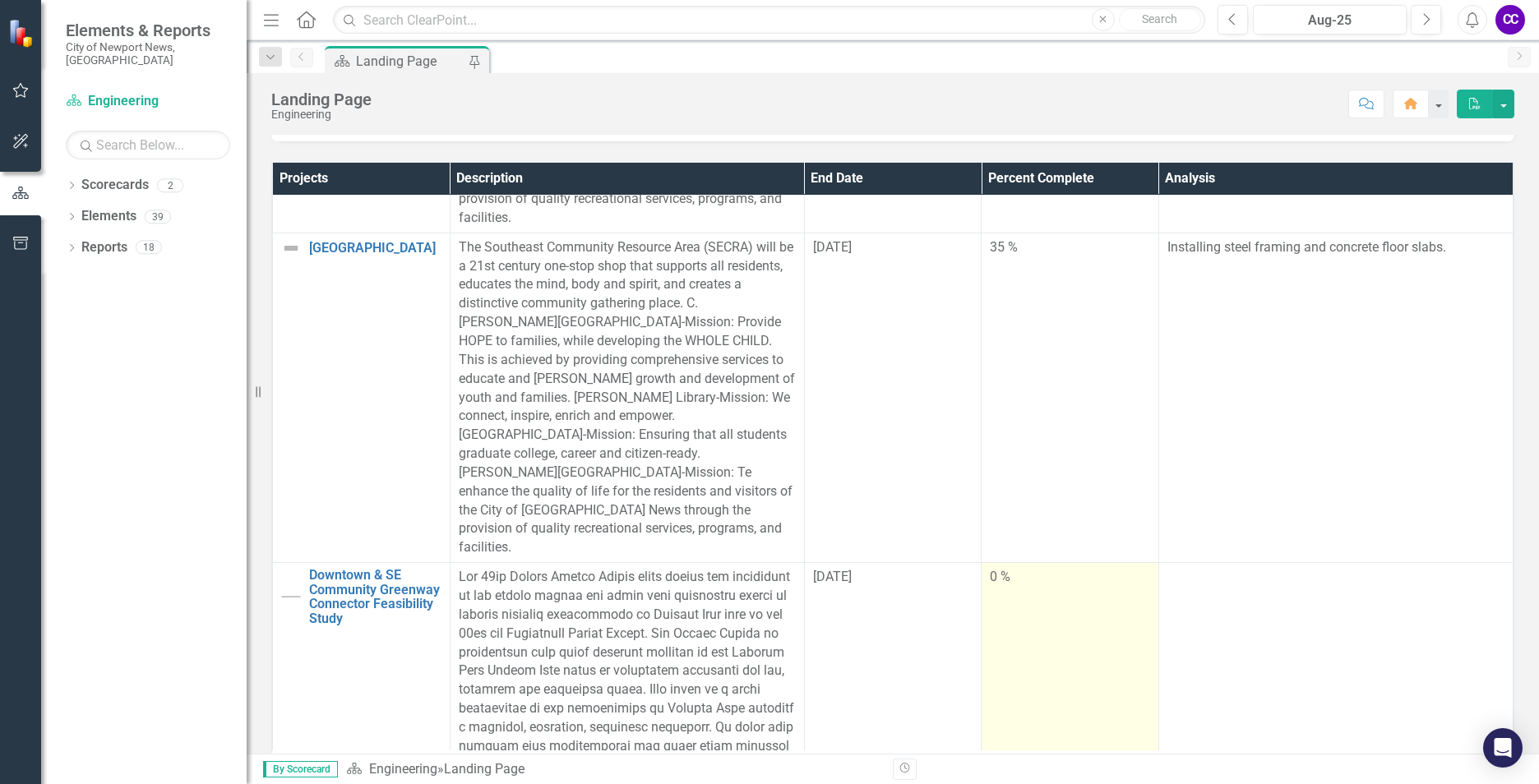
scroll to position [575, 0]
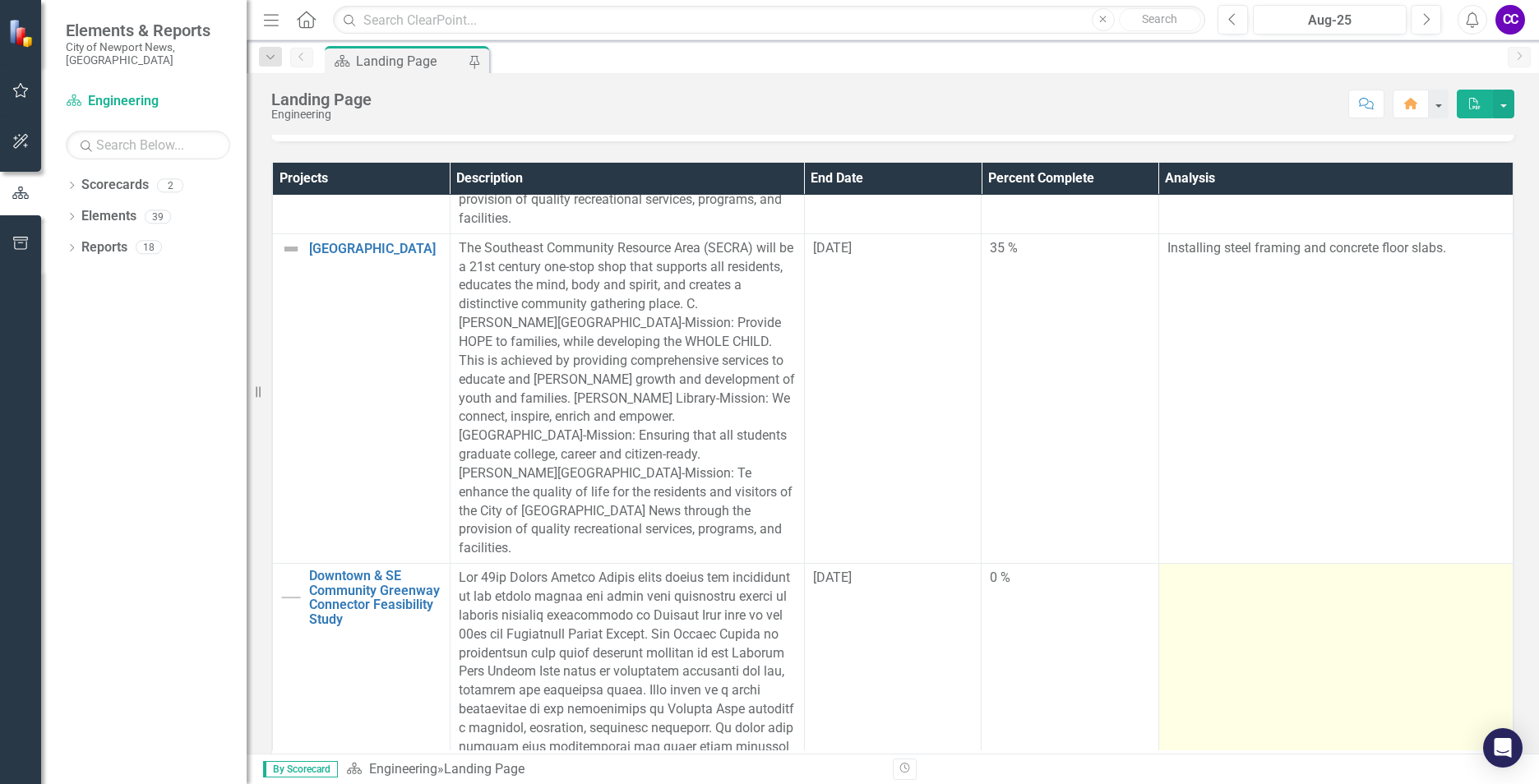
click at [894, 608] on td at bounding box center [1335, 746] width 355 height 367
click at [894, 609] on td at bounding box center [1335, 746] width 355 height 367
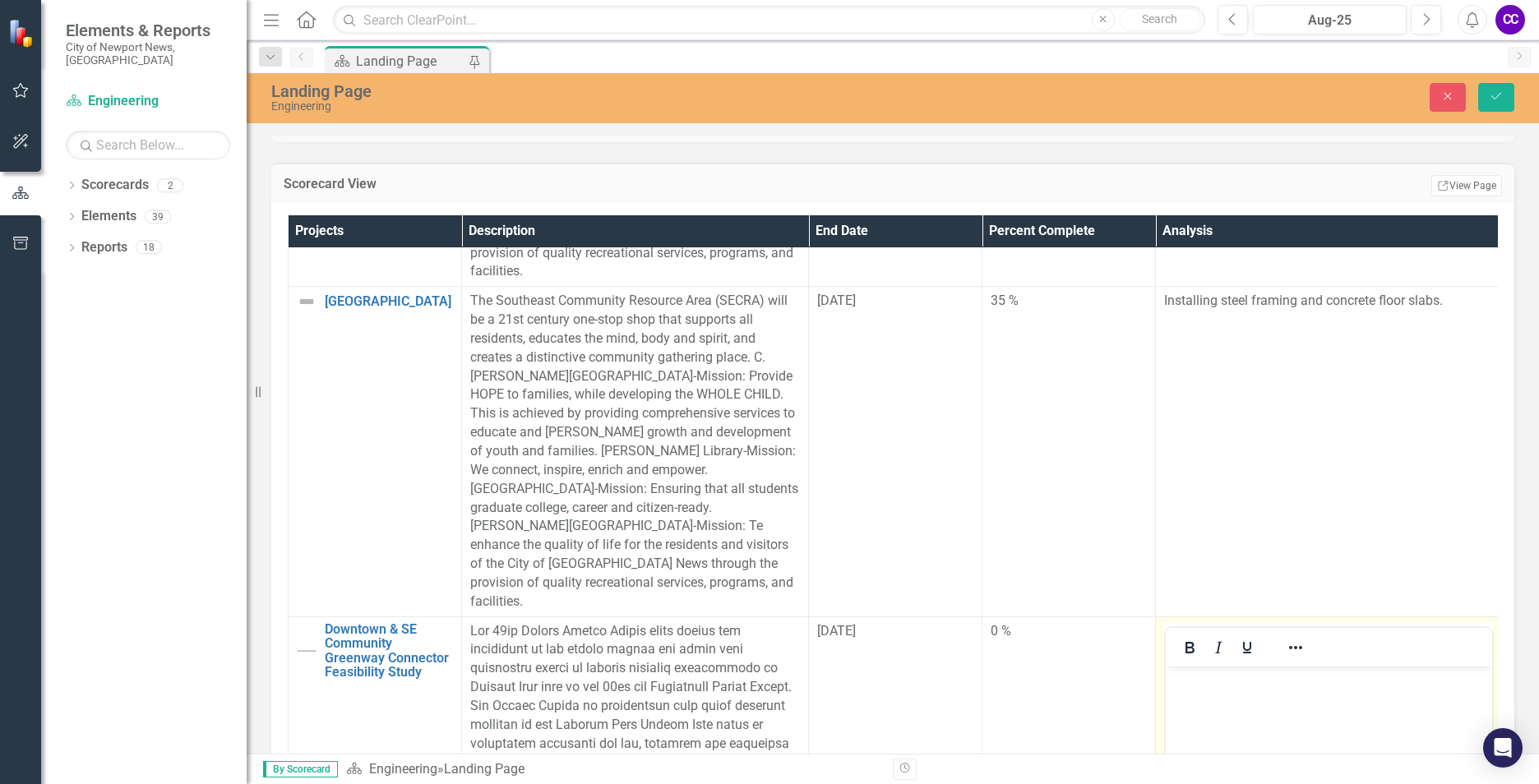
scroll to position [0, 0]
click at [894, 703] on body "Rich Text Area. Press ALT-0 for help." at bounding box center [1328, 788] width 326 height 246
paste body "Rich Text Area. Press ALT-0 for help."
click at [894, 88] on button "Save" at bounding box center [1496, 98] width 36 height 29
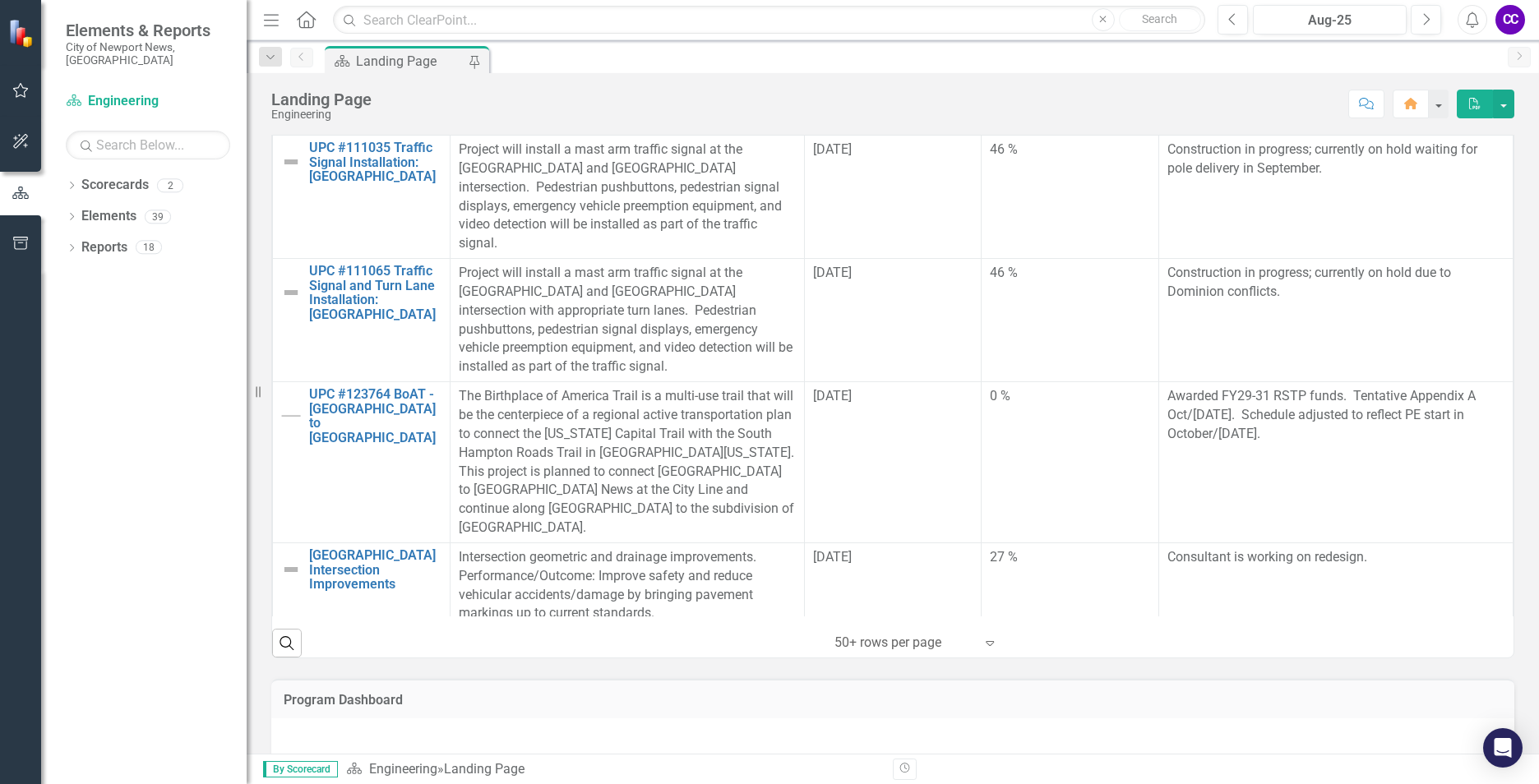
scroll to position [573, 0]
